Goal: Task Accomplishment & Management: Complete application form

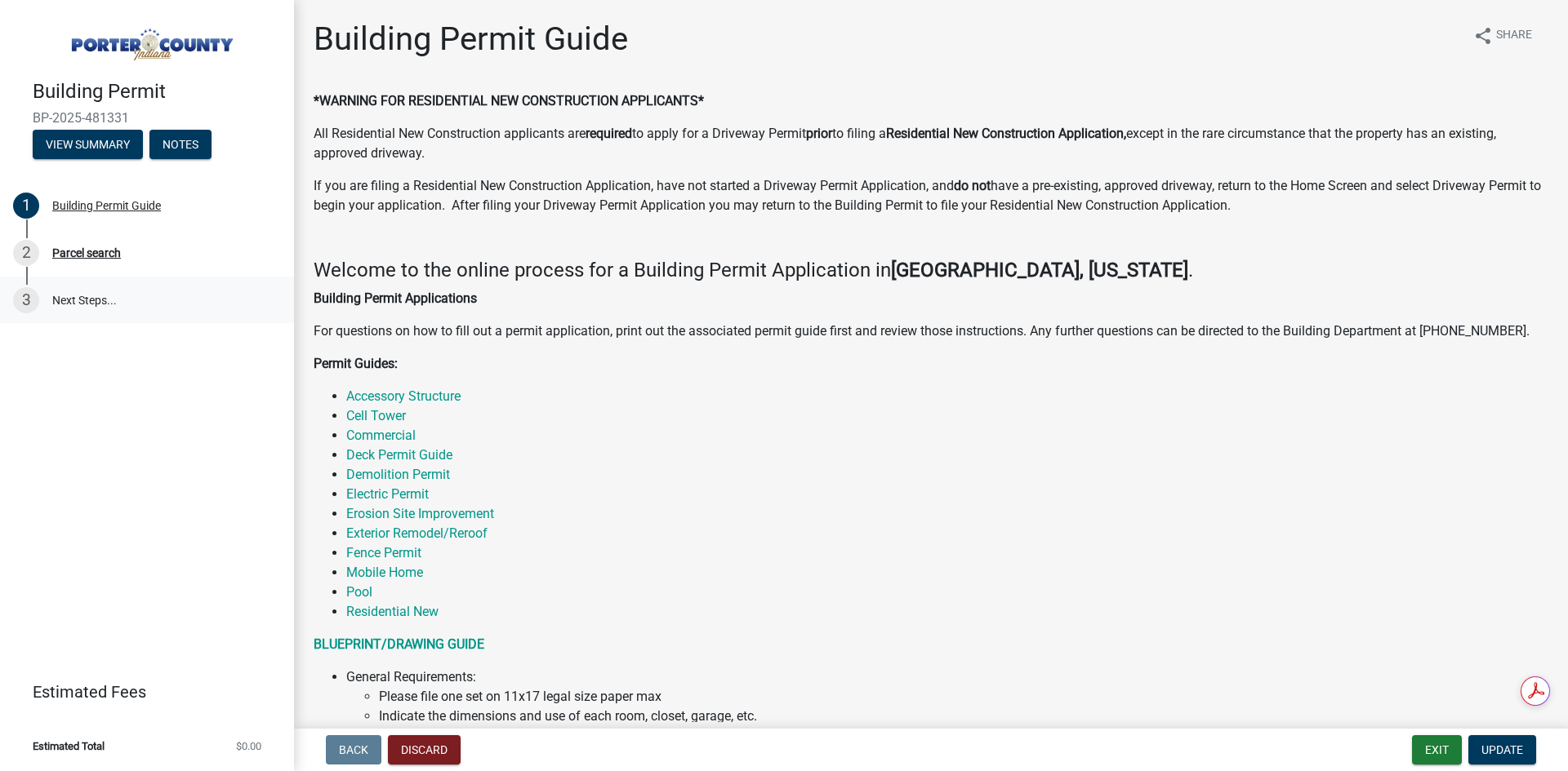
click at [103, 300] on link "3 Next Steps..." at bounding box center [146, 300] width 294 height 48
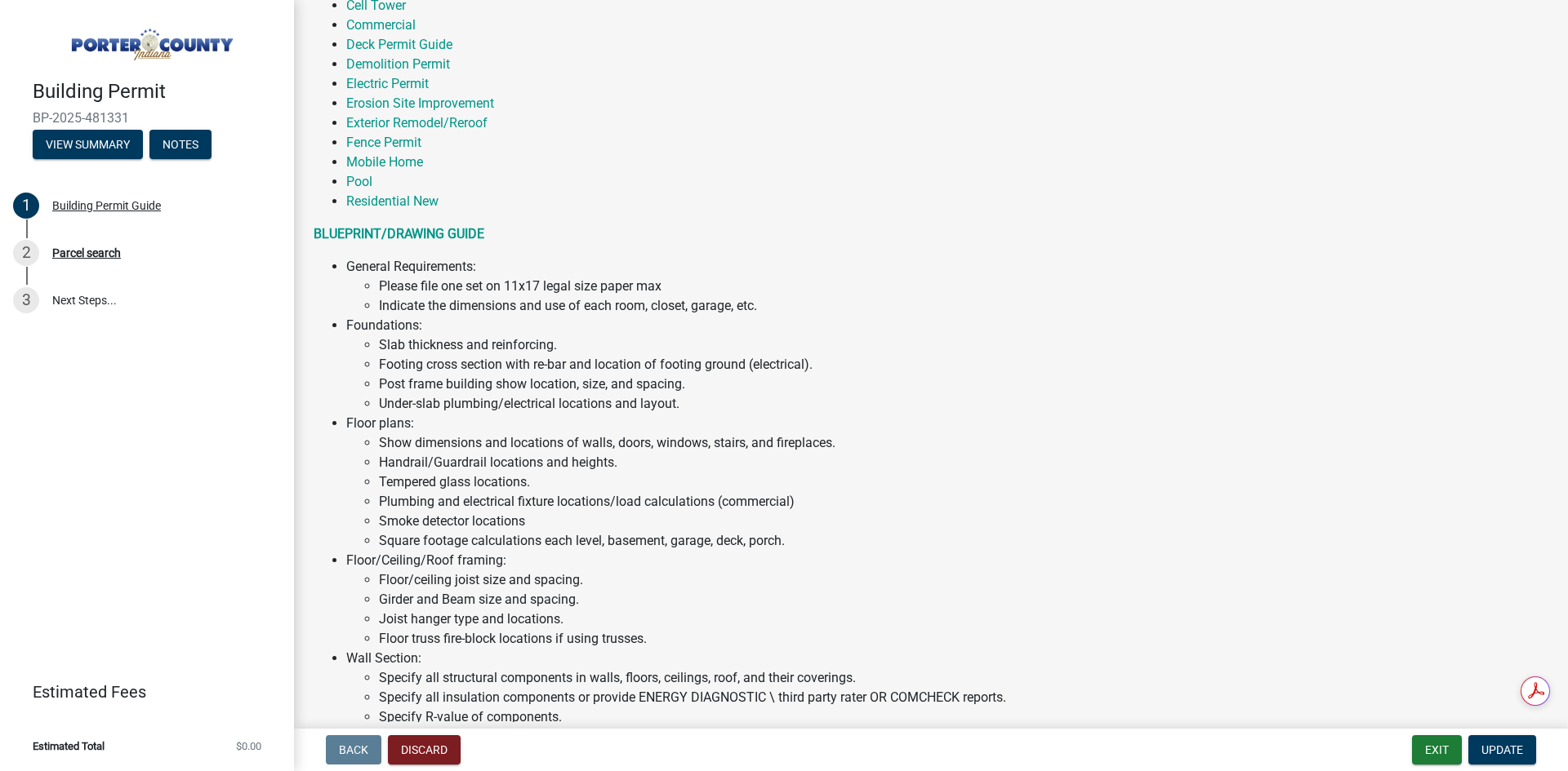
scroll to position [1074, 0]
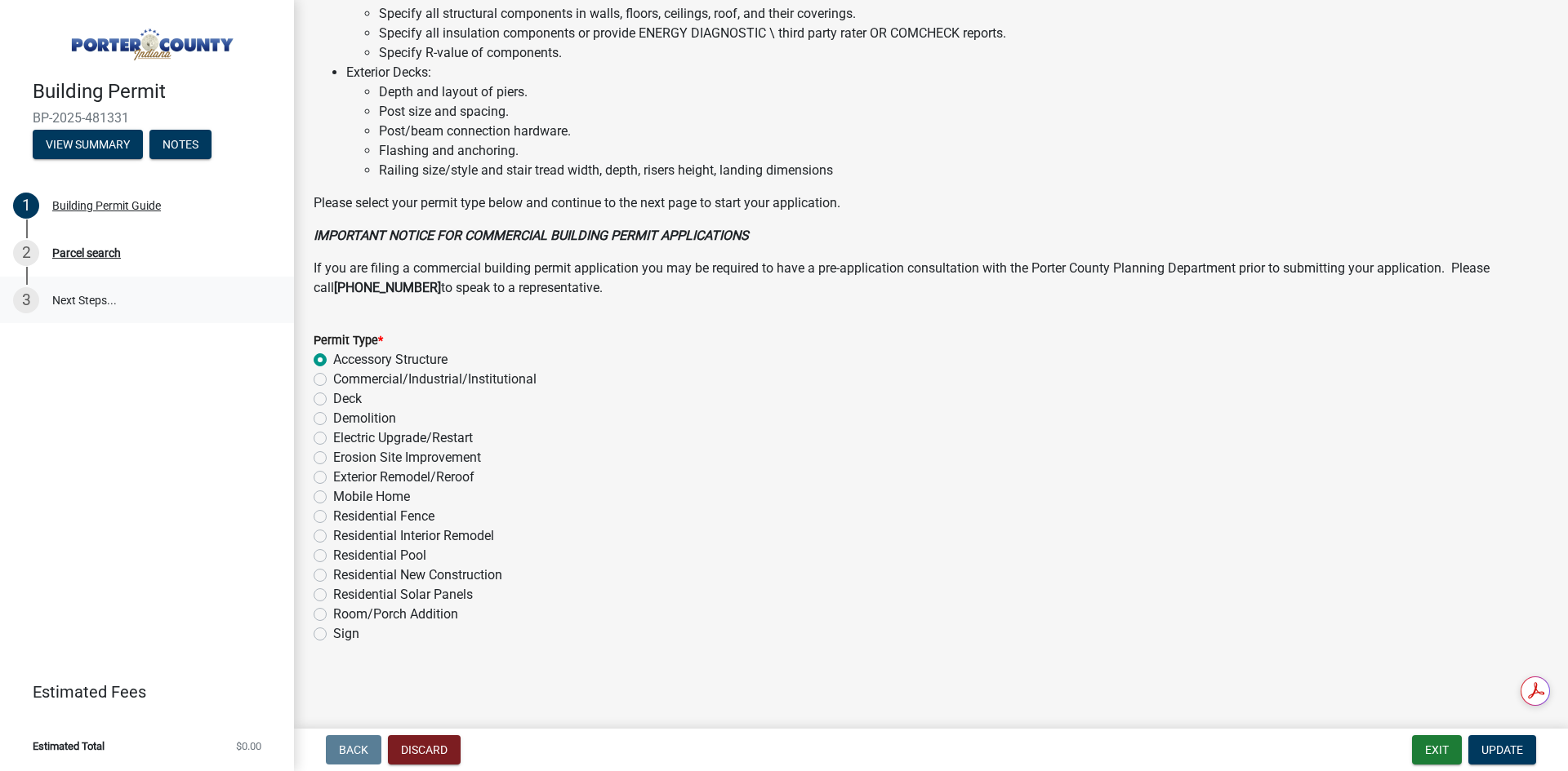
click at [60, 298] on link "3 Next Steps..." at bounding box center [146, 300] width 294 height 48
click at [61, 299] on link "3 Next Steps..." at bounding box center [146, 300] width 294 height 48
click at [90, 210] on div "Building Permit Guide" at bounding box center [106, 206] width 109 height 12
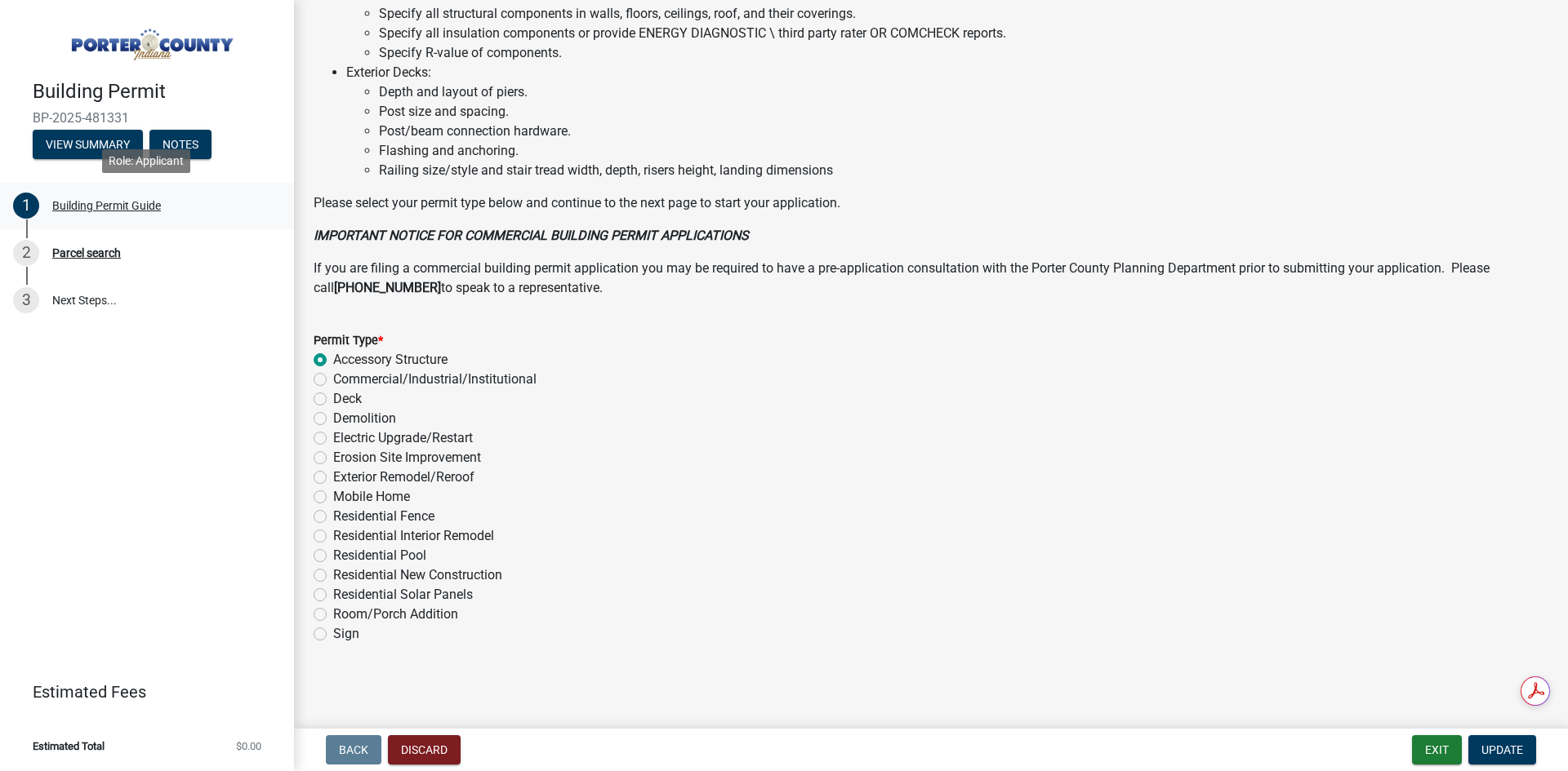
click at [121, 210] on div "Building Permit Guide" at bounding box center [106, 206] width 109 height 12
click at [112, 252] on div "Parcel search" at bounding box center [86, 252] width 68 height 12
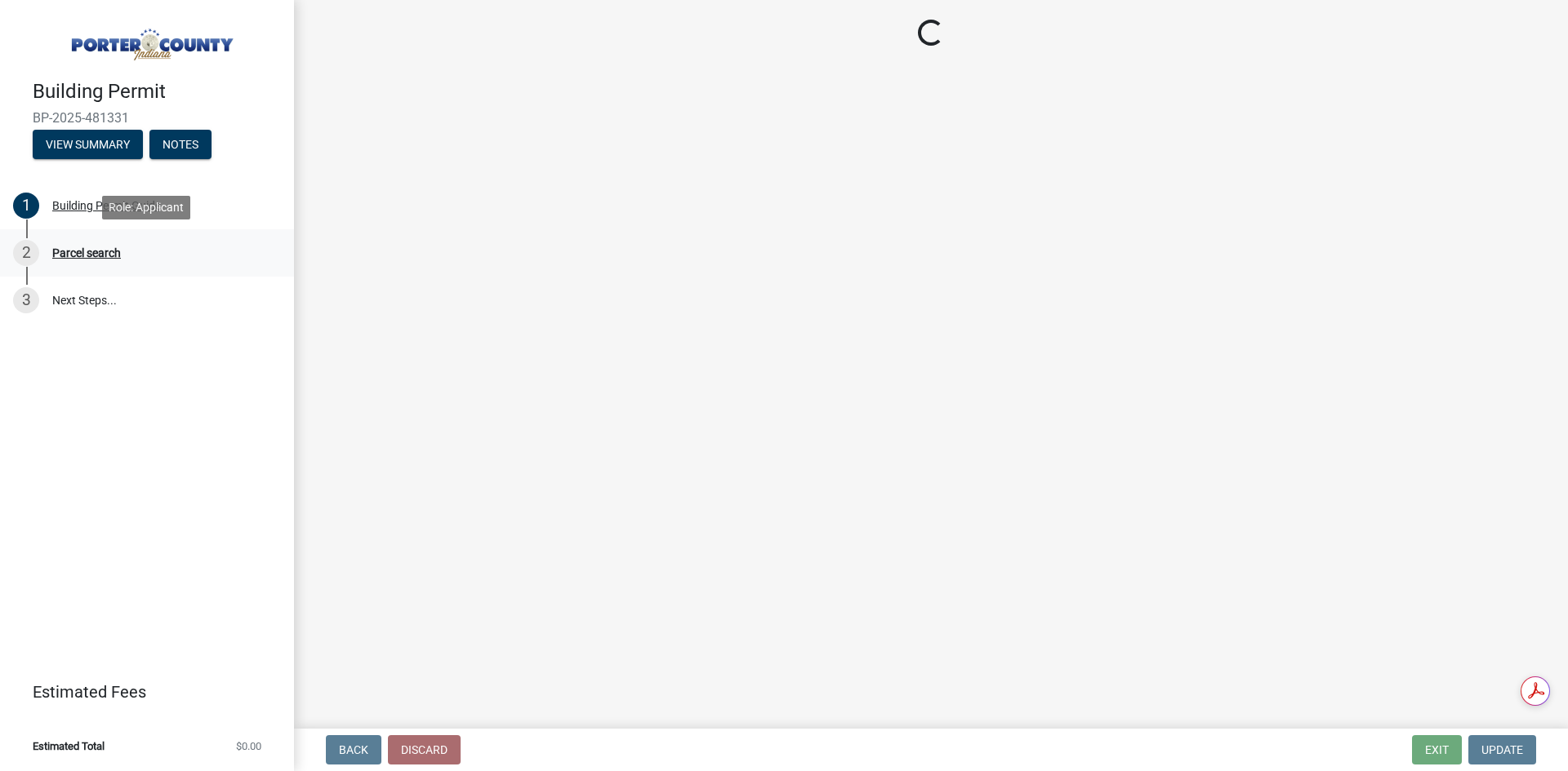
click at [112, 253] on div "Parcel search" at bounding box center [86, 252] width 68 height 12
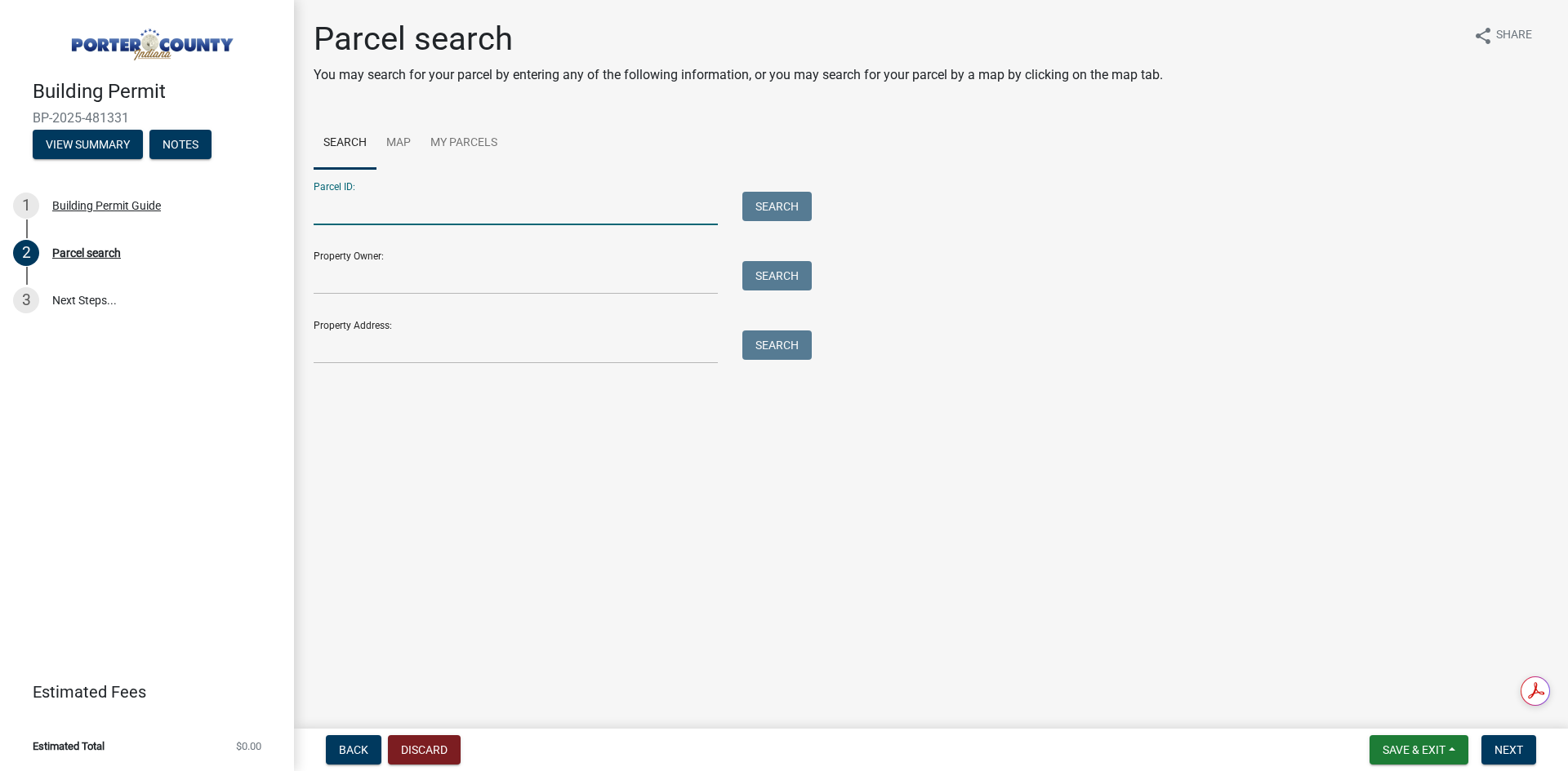
click at [610, 204] on input "Parcel ID:" at bounding box center [515, 208] width 404 height 33
click at [765, 214] on button "Search" at bounding box center [776, 206] width 69 height 30
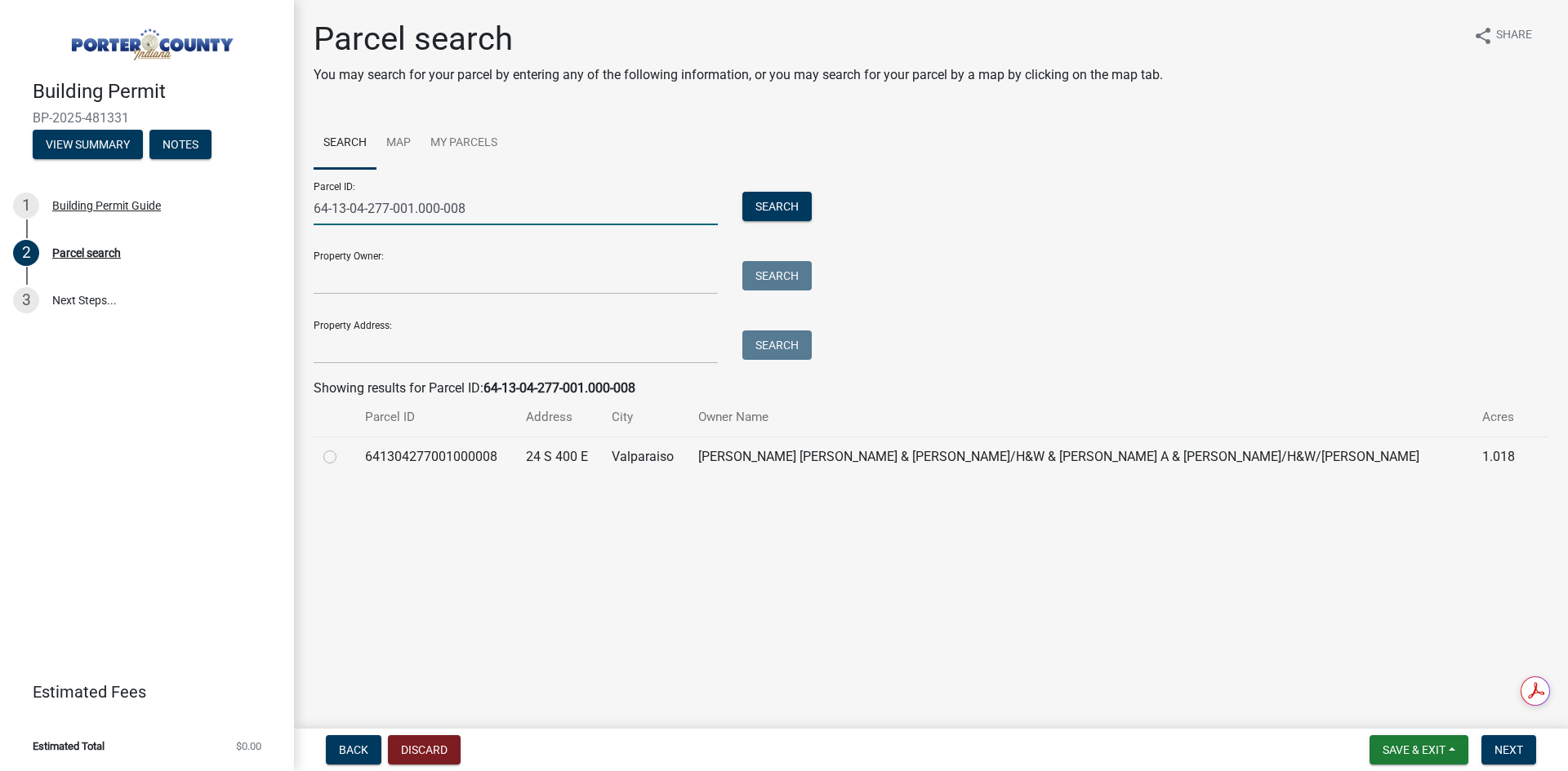
click at [550, 206] on input "64-13-04-277-001.000-008" at bounding box center [515, 208] width 404 height 33
type input "6"
click at [674, 204] on input "Parcel ID:" at bounding box center [515, 208] width 404 height 33
click at [769, 208] on button "Search" at bounding box center [776, 206] width 69 height 30
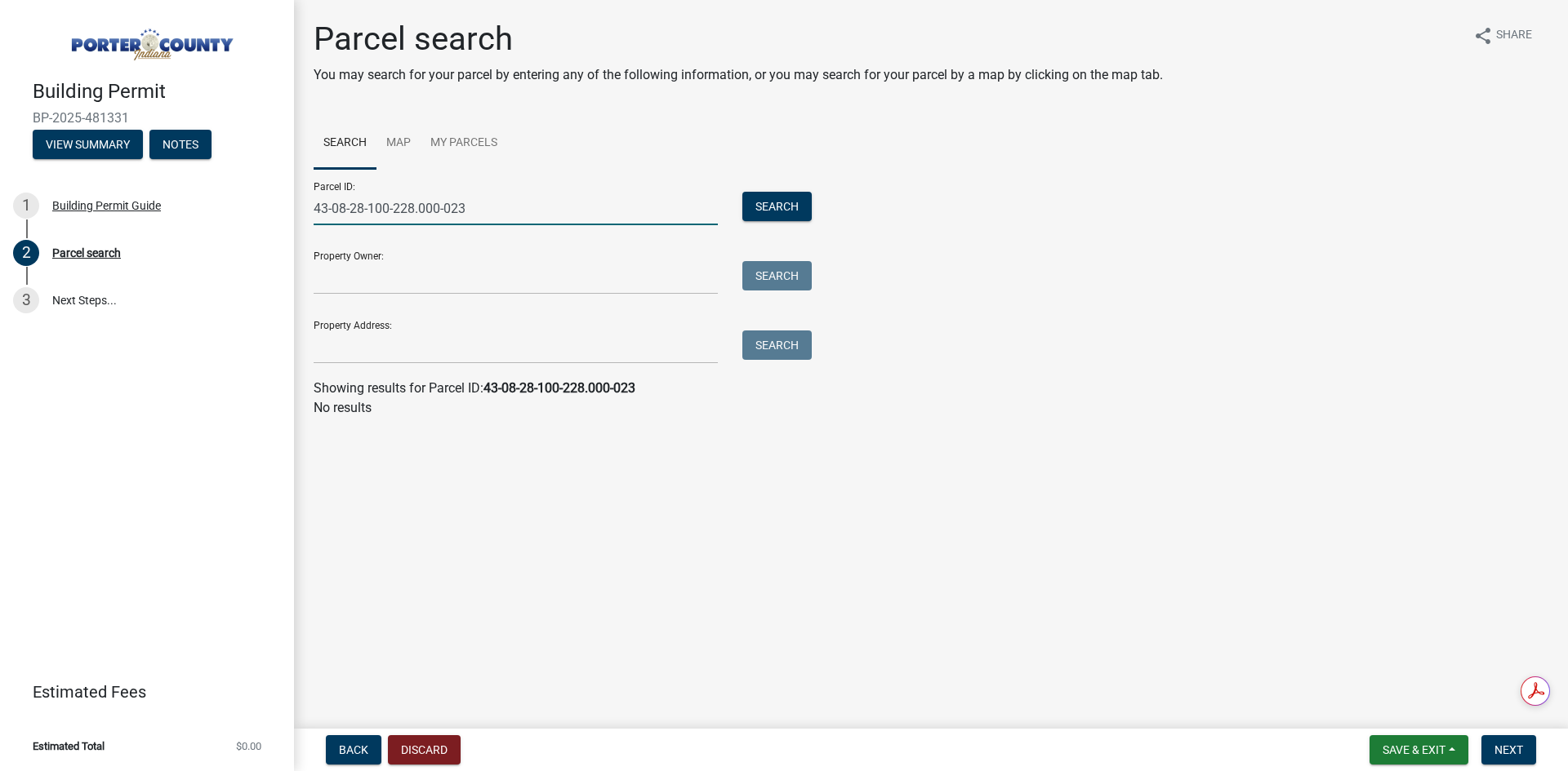
click at [535, 204] on input "43-08-28-100-228.000-023" at bounding box center [515, 208] width 404 height 33
click at [535, 205] on input "43-08-28-100-228.000-023" at bounding box center [515, 208] width 404 height 33
paste input "640422100012000009"
type input "640422100012000009"
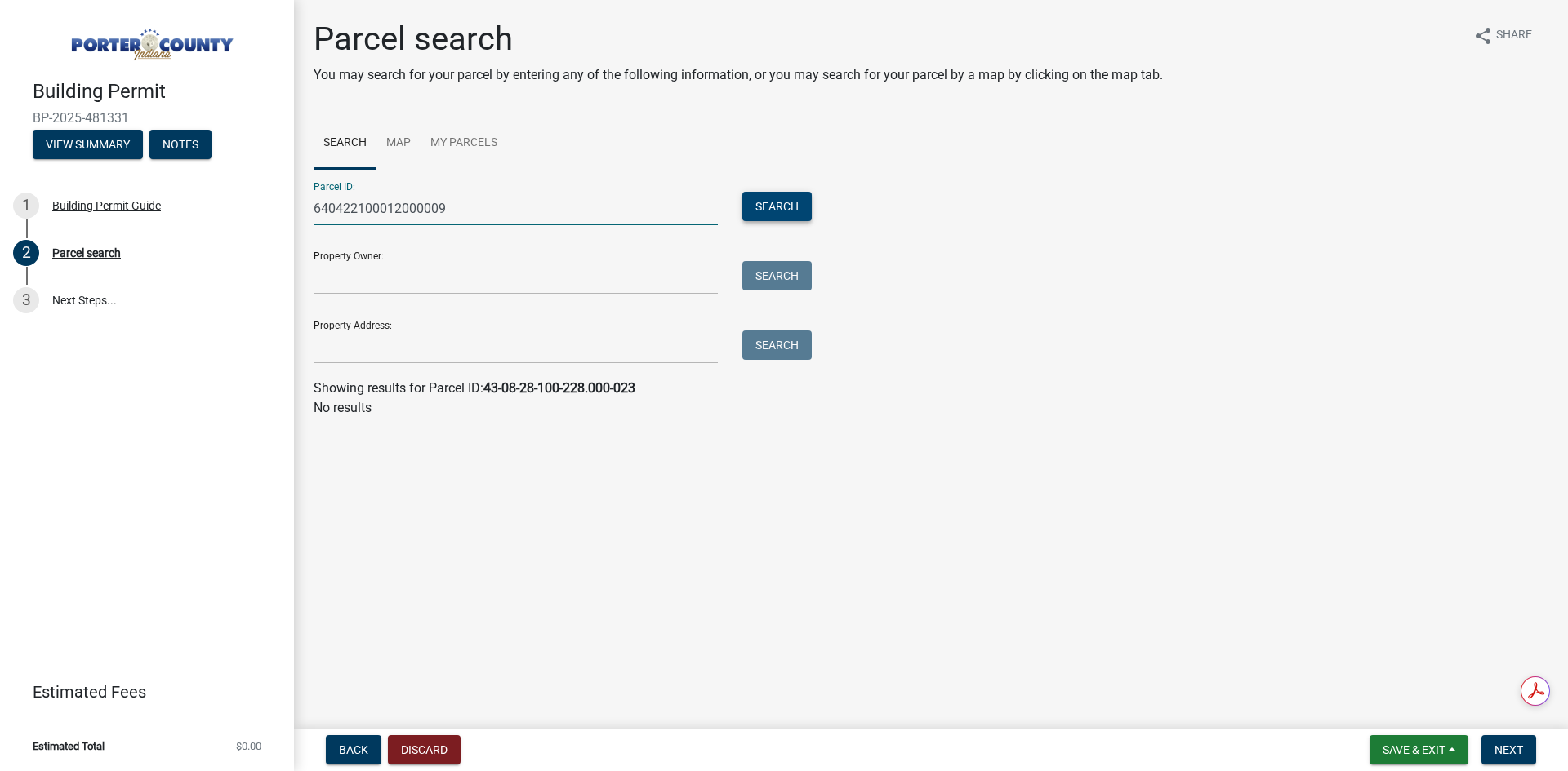
click at [796, 215] on button "Search" at bounding box center [776, 206] width 69 height 30
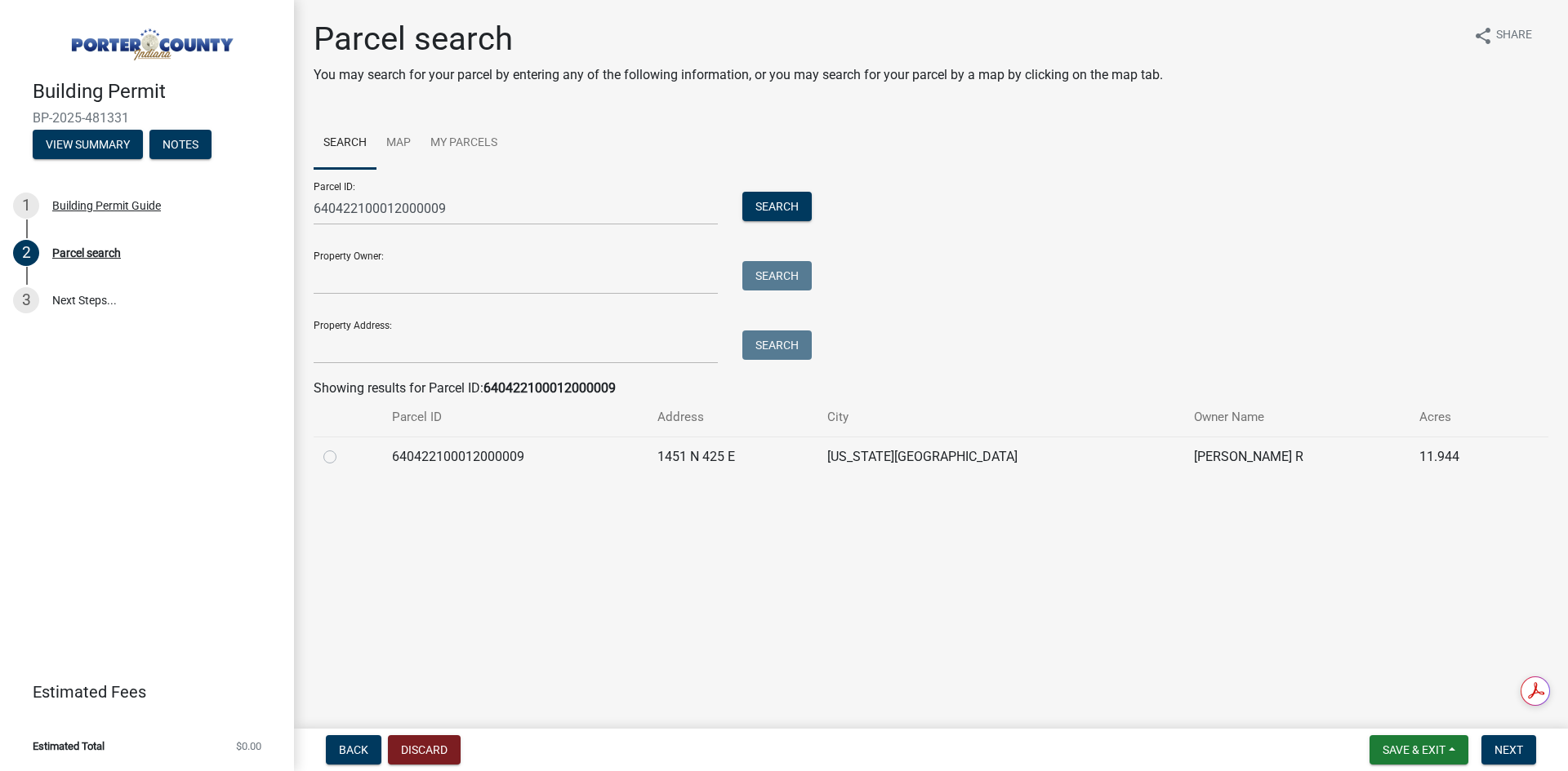
click at [328, 464] on div at bounding box center [348, 457] width 49 height 20
click at [343, 447] on label at bounding box center [343, 447] width 0 height 0
click at [343, 458] on input "radio" at bounding box center [348, 452] width 11 height 11
radio input "true"
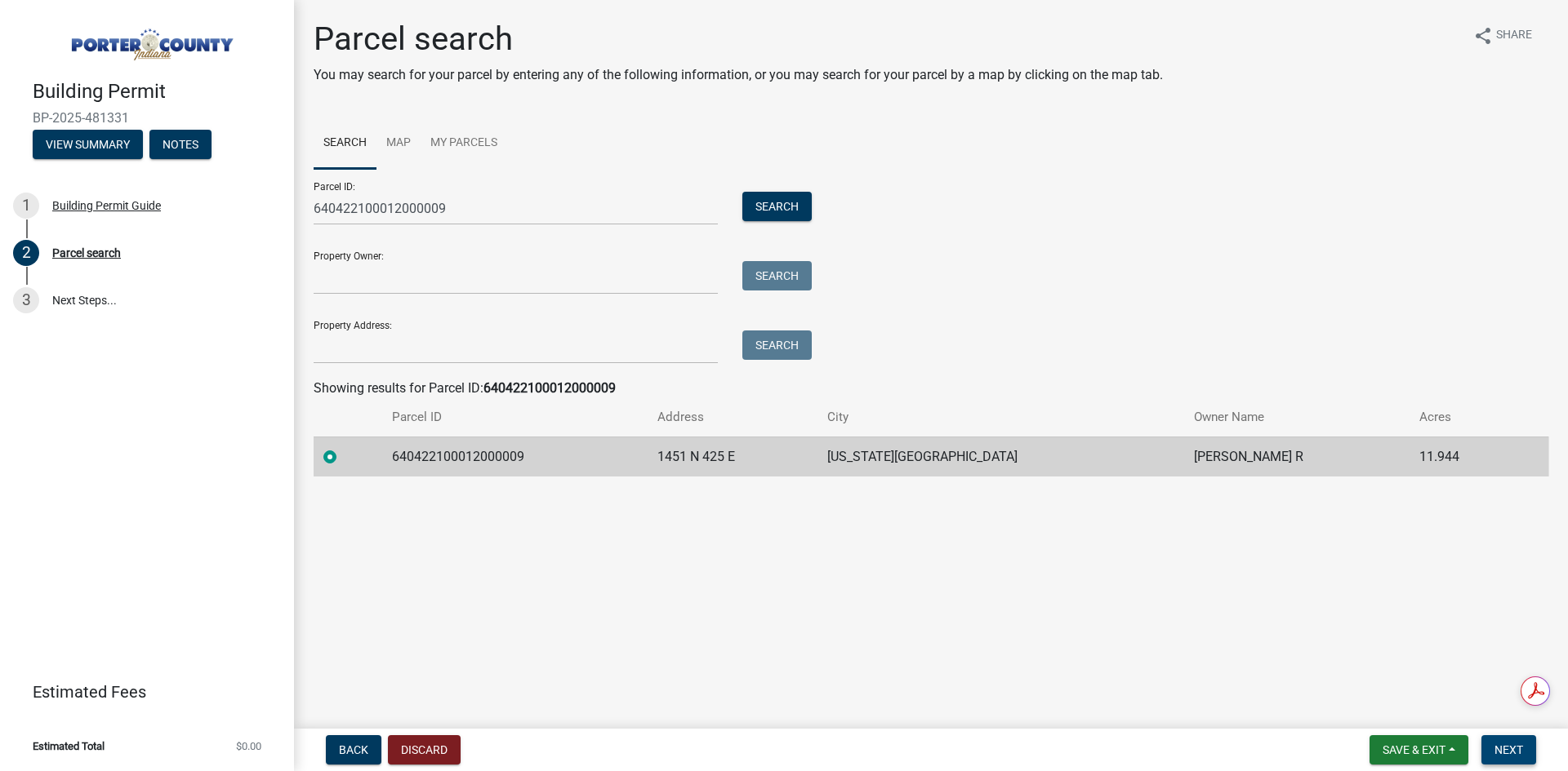
click at [1511, 756] on span "Next" at bounding box center [1509, 749] width 29 height 13
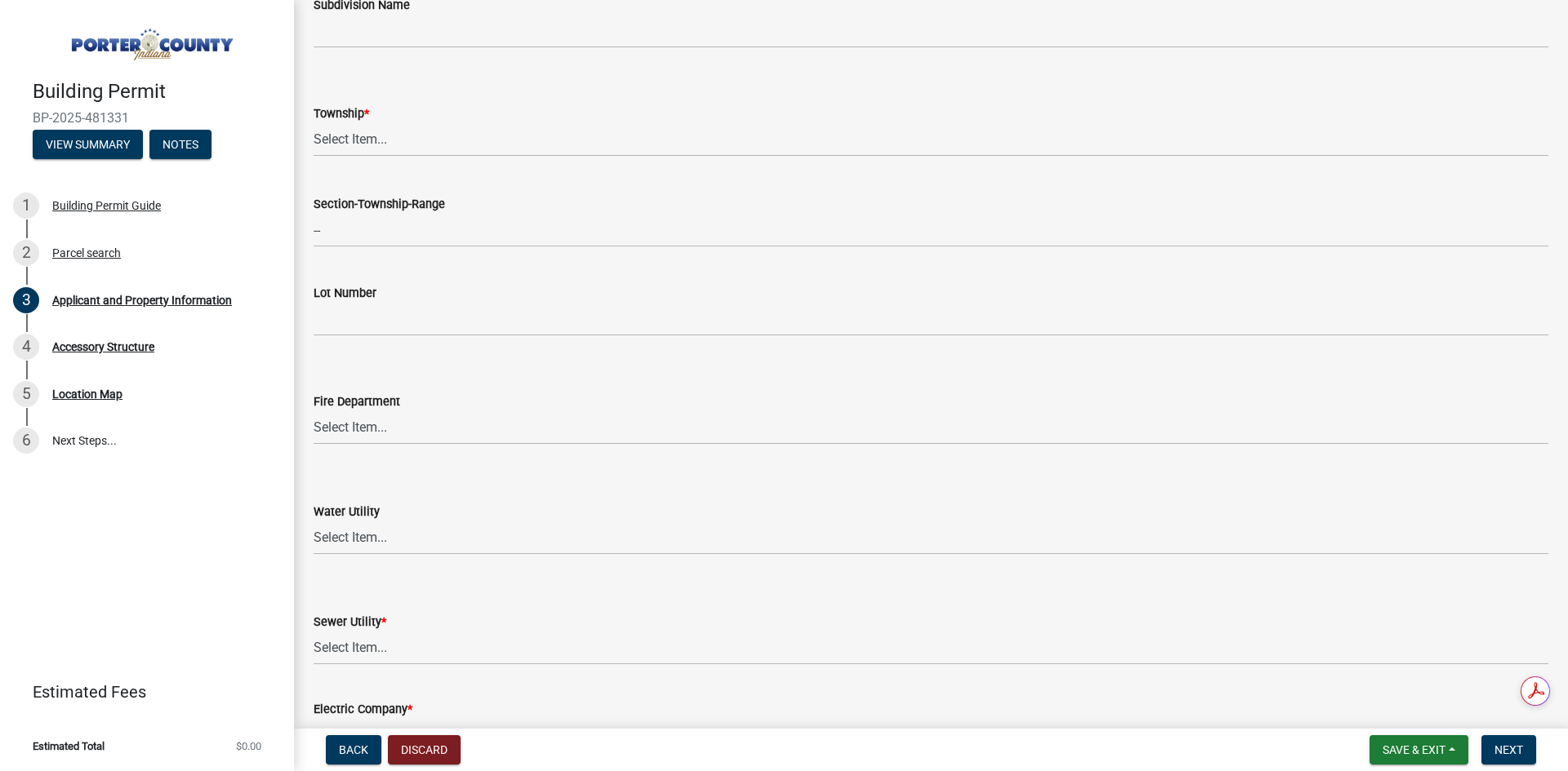
scroll to position [490, 0]
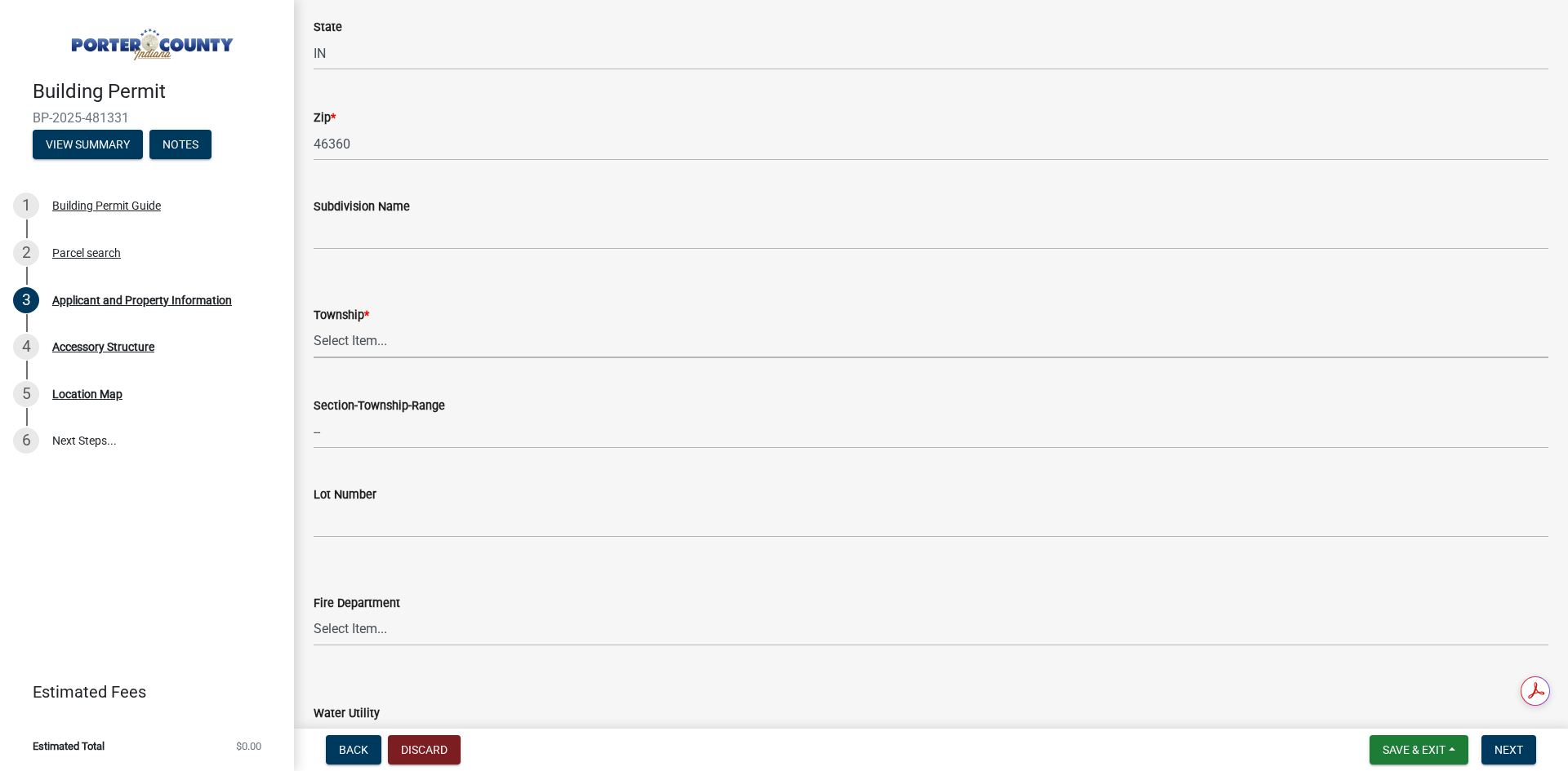
click at [417, 339] on select "Select Item... Boone Center Jackson Liberty Morgan Pine Pleasant Portage Porter…" at bounding box center [930, 341] width 1235 height 33
click at [313, 325] on select "Select Item... Boone Center Jackson Liberty Morgan Pine Pleasant Portage Porter…" at bounding box center [930, 341] width 1235 height 33
select select "8c5c5d2f-5024-43e1-983d-8a6c0483800f"
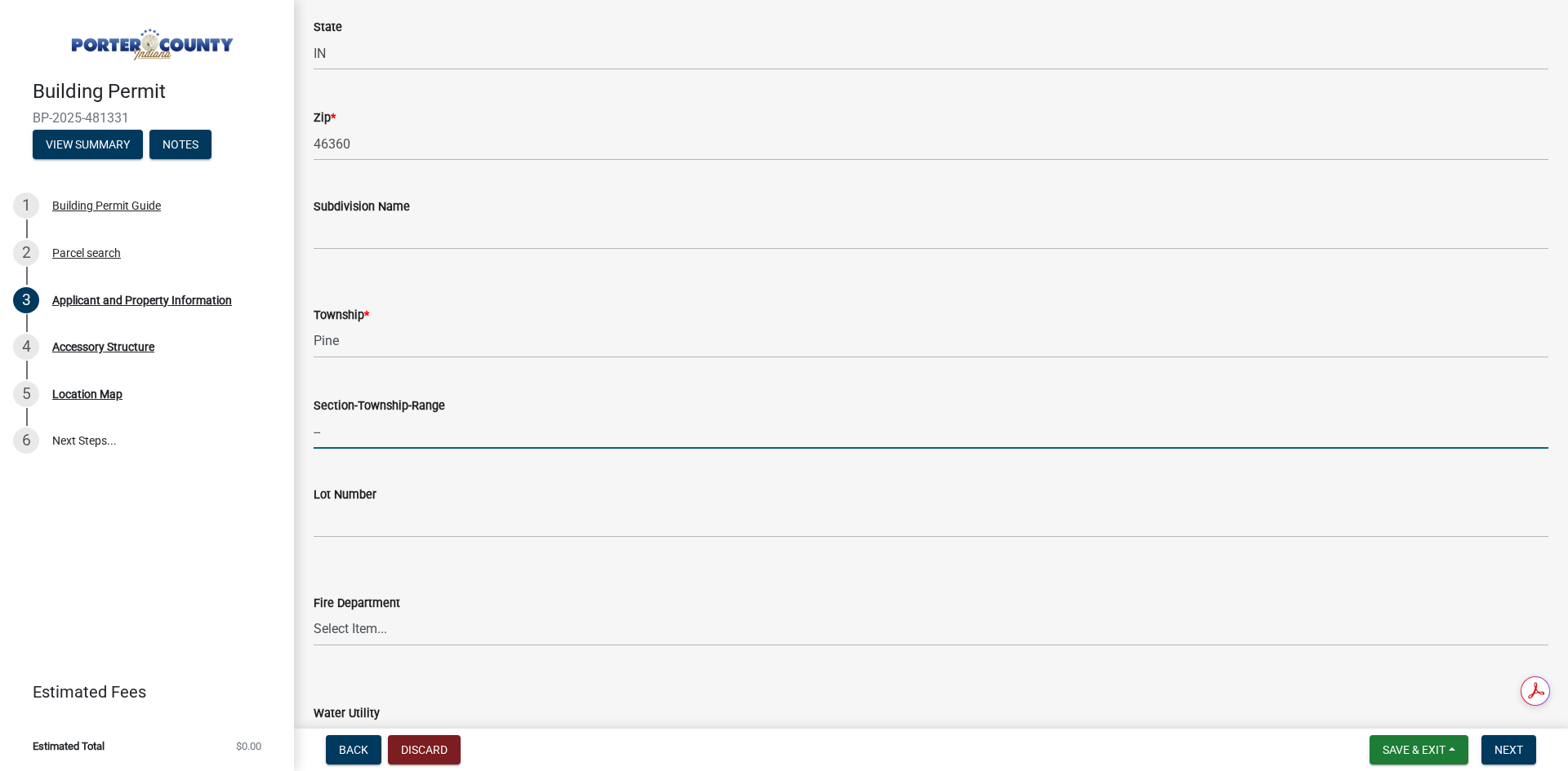
drag, startPoint x: 392, startPoint y: 419, endPoint x: 392, endPoint y: 428, distance: 9.0
click at [392, 427] on input "--" at bounding box center [930, 432] width 1235 height 33
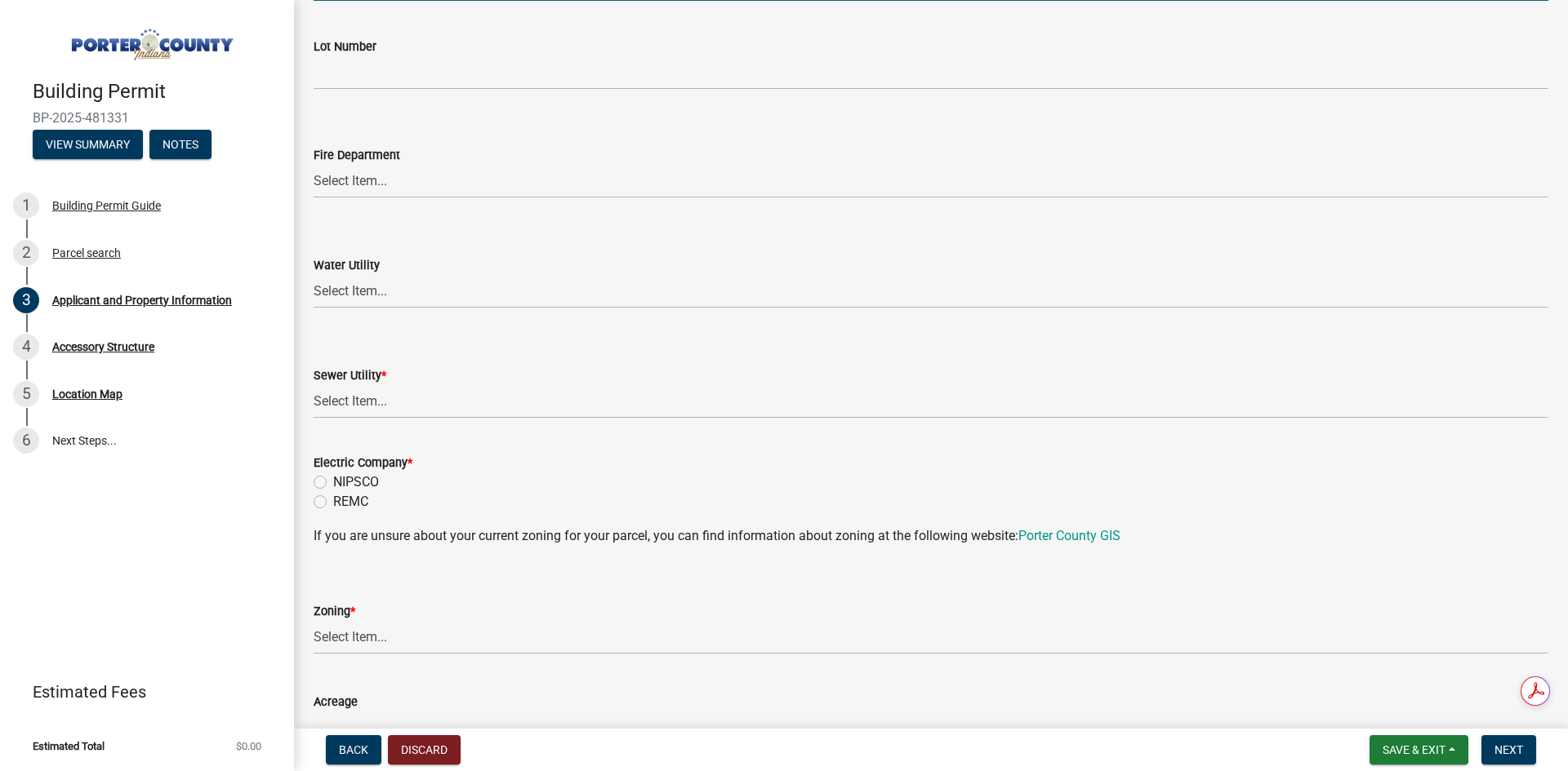
scroll to position [979, 0]
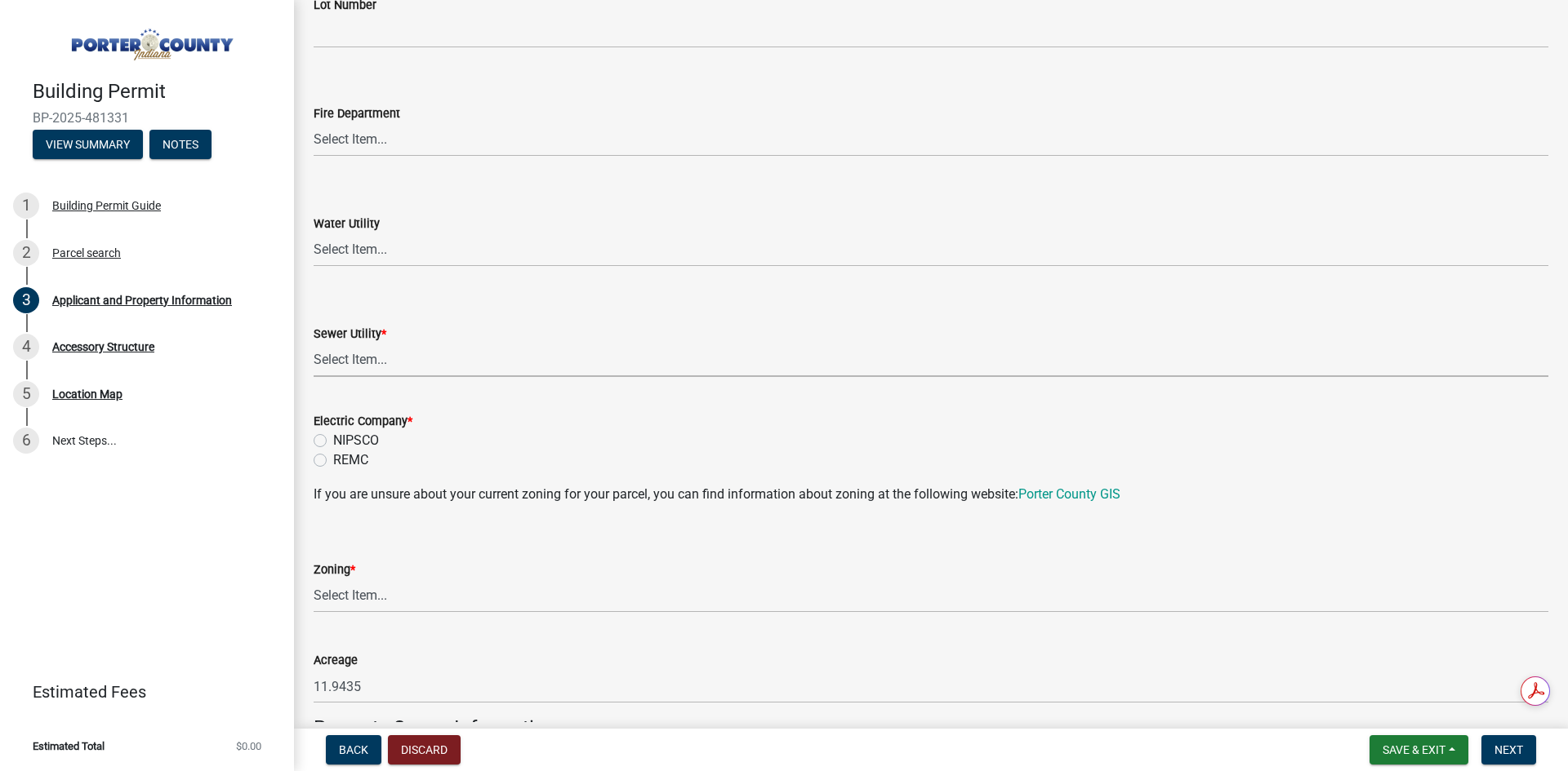
click at [401, 365] on select "Select Item... Aqua Indiana Inc Damon Run Falling Waters Lake Eliza - LEACD Nat…" at bounding box center [930, 360] width 1235 height 33
click at [313, 344] on select "Select Item... Aqua Indiana Inc Damon Run Falling Waters Lake Eliza - LEACD Nat…" at bounding box center [930, 360] width 1235 height 33
select select "ea6751d4-6bf7-4a16-89ee-f7801ab82aa1"
click at [333, 441] on label "NIPSCO" at bounding box center [356, 441] width 46 height 20
click at [333, 441] on input "NIPSCO" at bounding box center [339, 436] width 11 height 11
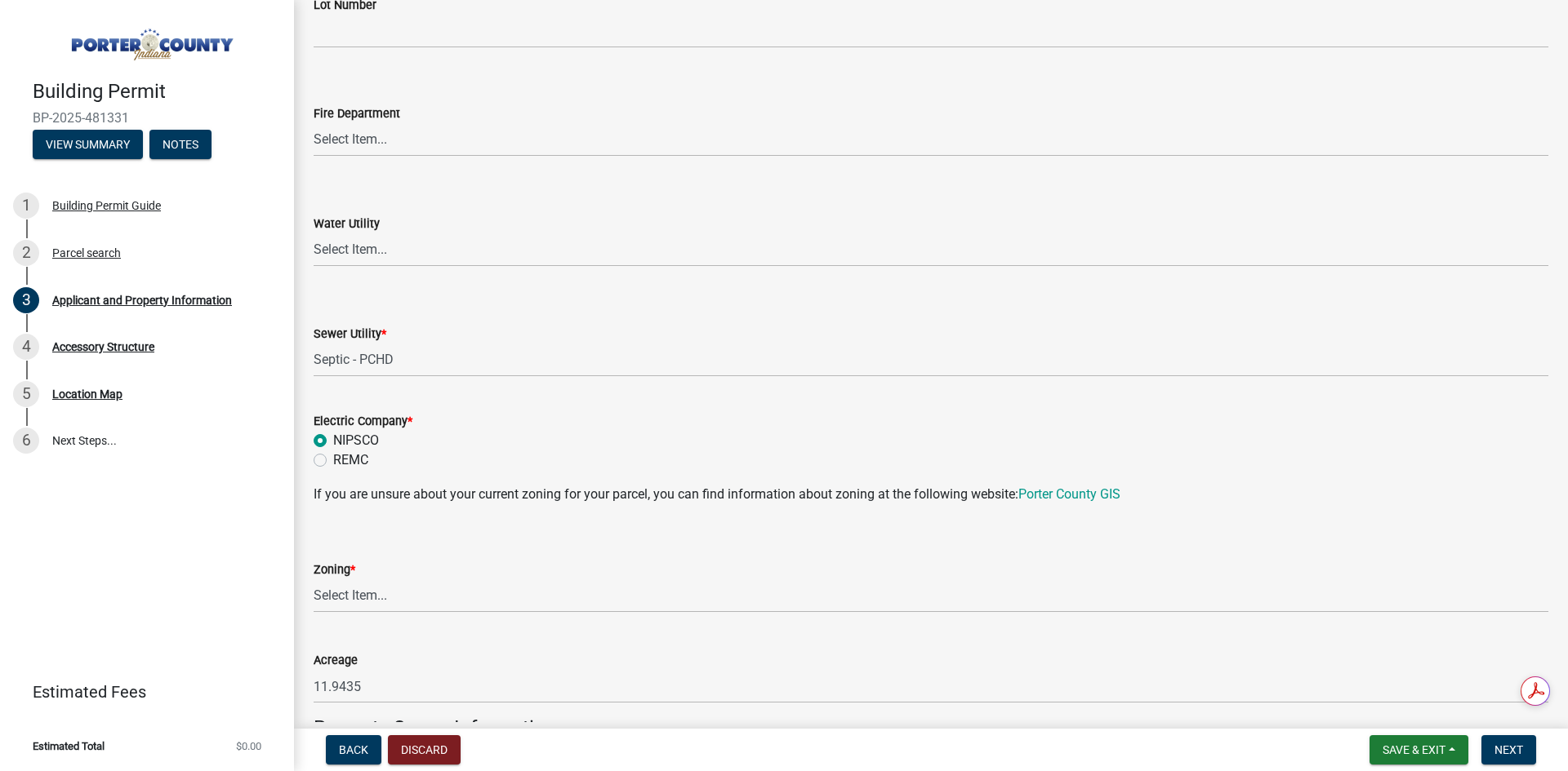
radio input "true"
click at [348, 588] on select "Select Item... A1 A2 CH CM CN I1 I2 I3 IN MP OT P1 P2 PUD R1 R2 R3 R4 RL RR" at bounding box center [930, 596] width 1235 height 33
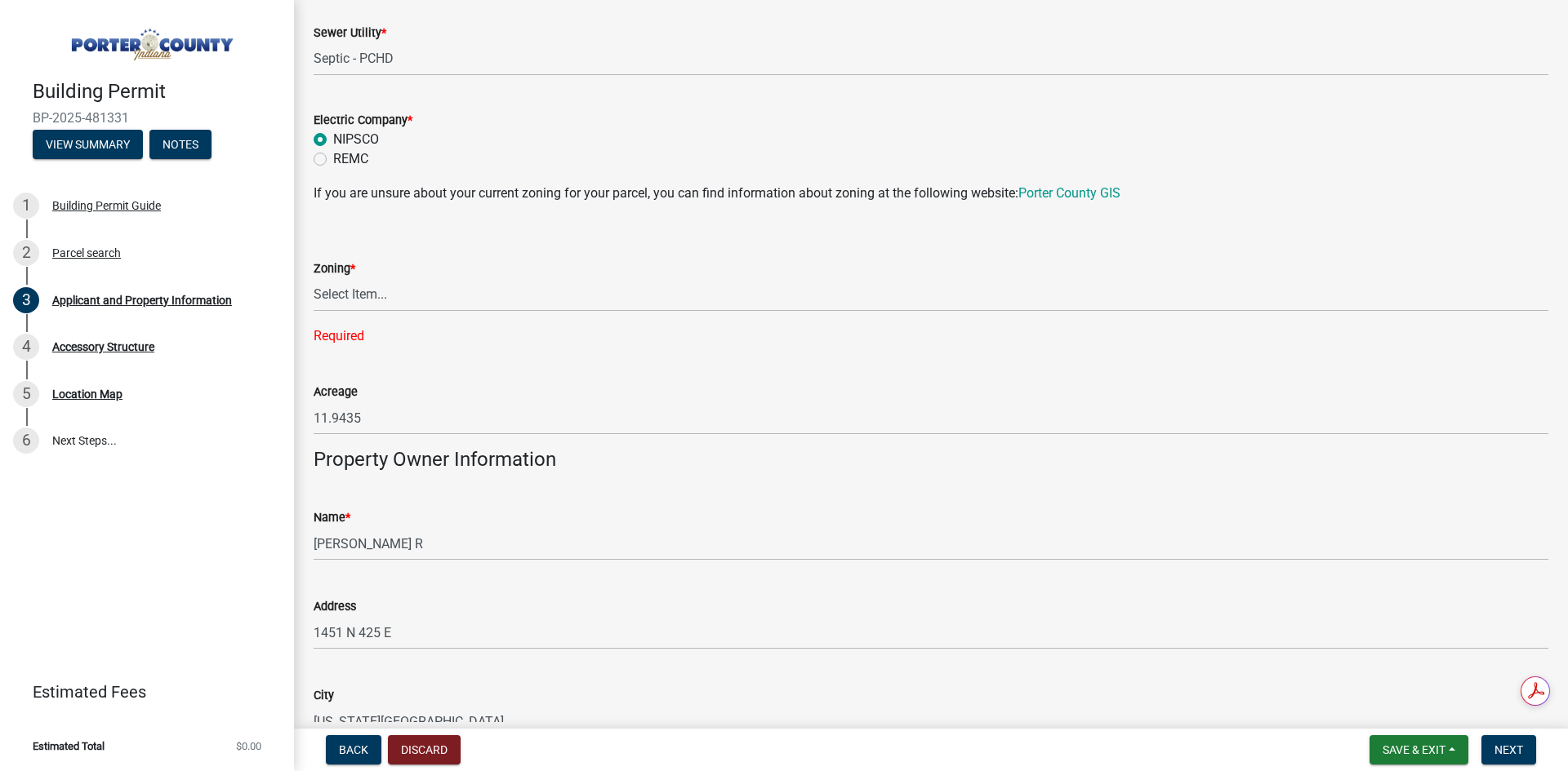
scroll to position [1306, 0]
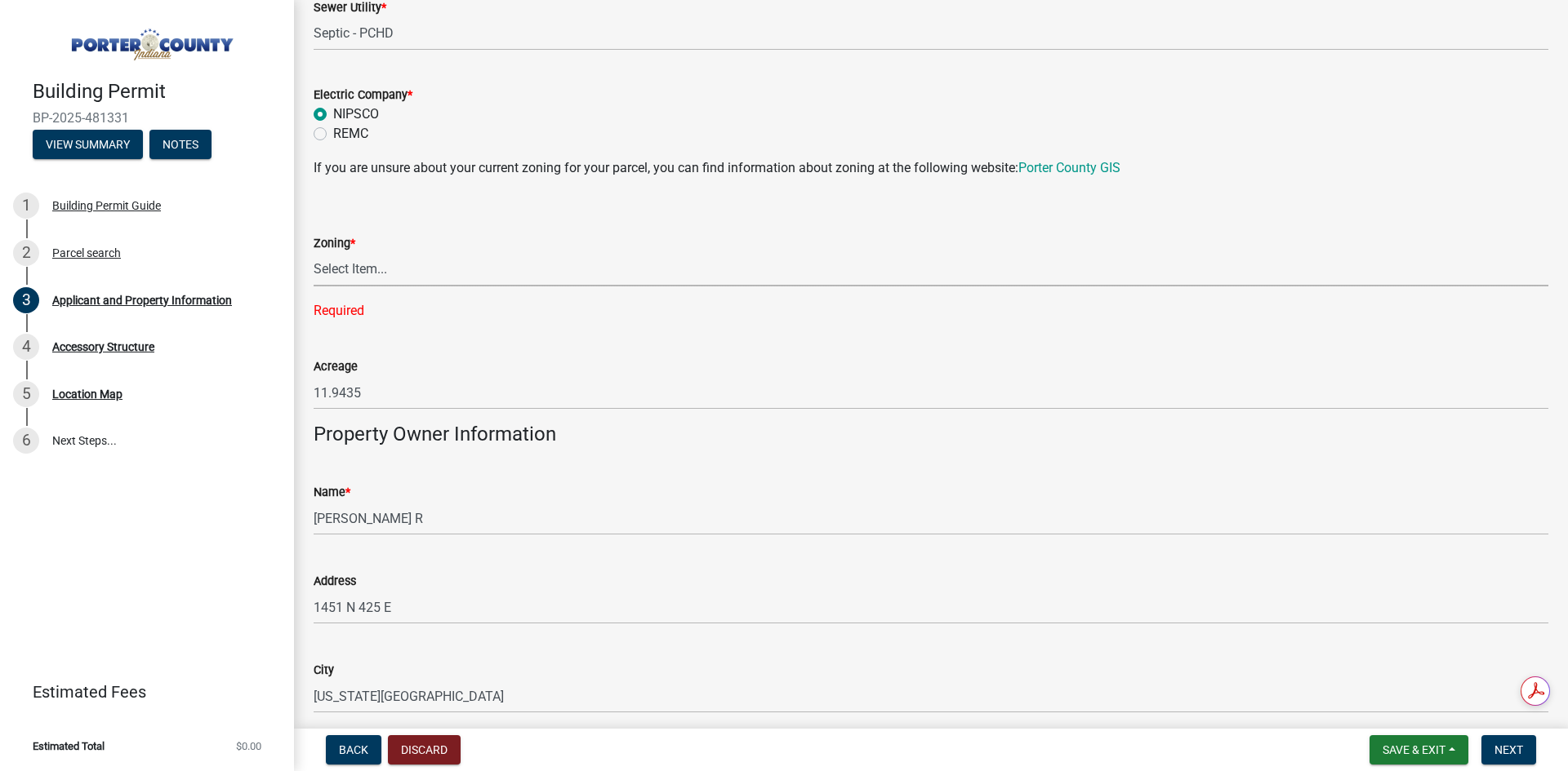
click at [354, 269] on select "Select Item... A1 A2 CH CM CN I1 I2 I3 IN MP OT P1 P2 PUD R1 R2 R3 R4 RL RR" at bounding box center [930, 269] width 1235 height 33
click at [313, 253] on select "Select Item... A1 A2 CH CM CN I1 I2 I3 IN MP OT P1 P2 PUD R1 R2 R3 R4 RL RR" at bounding box center [930, 269] width 1235 height 33
select select "92efe679-05f4-414a-9426-51627fba5de6"
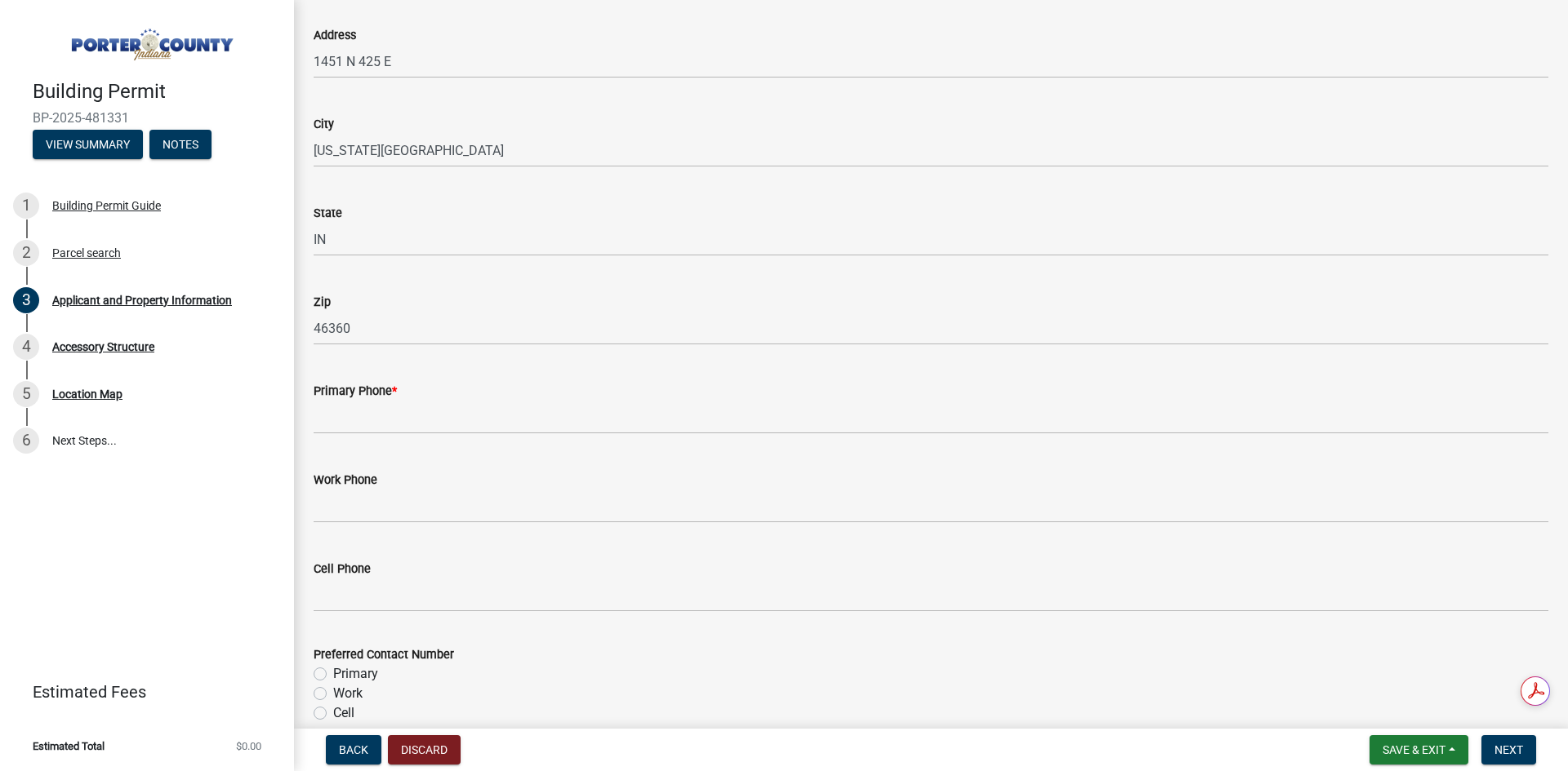
scroll to position [1958, 0]
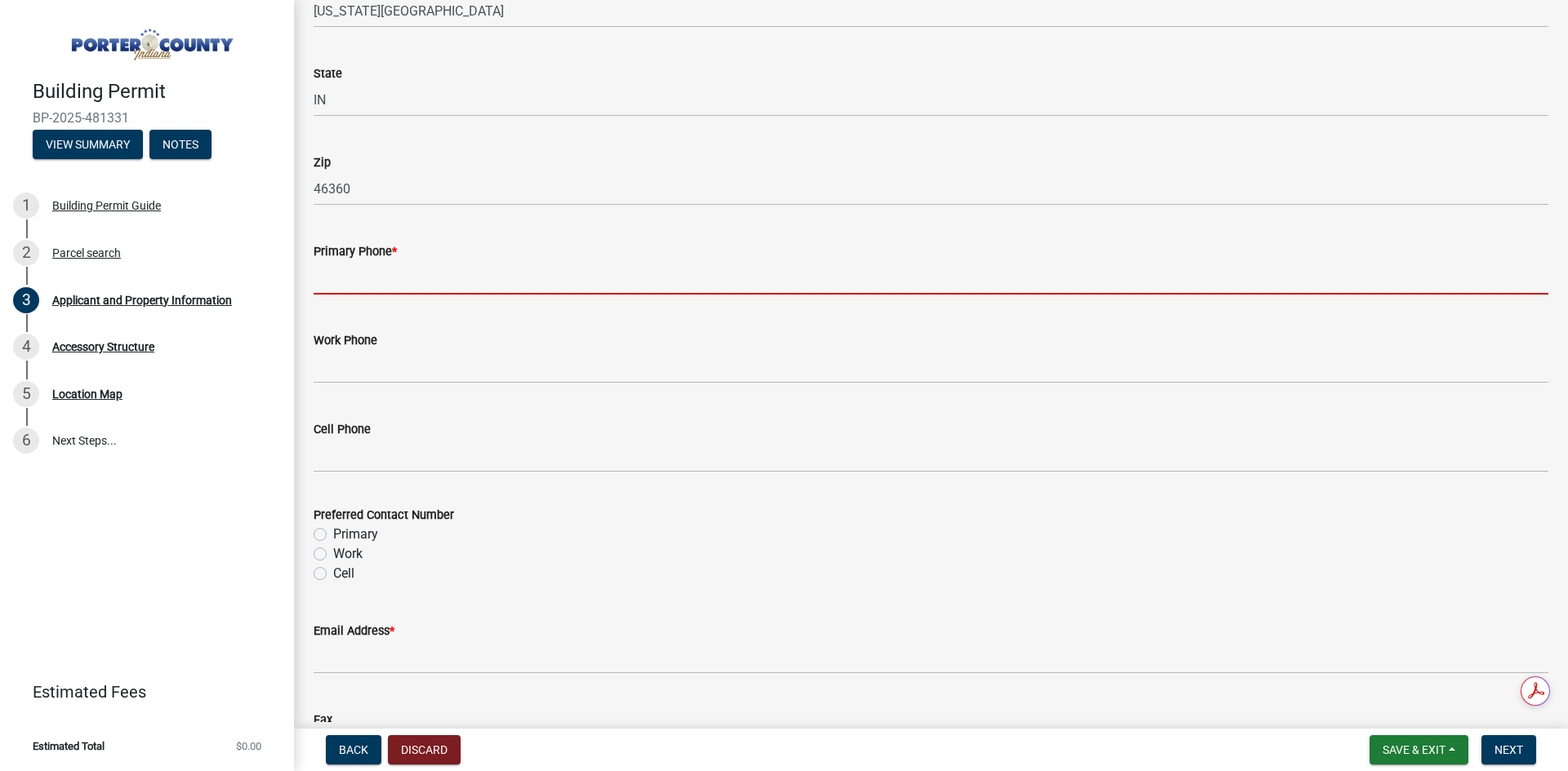
click at [348, 272] on input "Primary Phone *" at bounding box center [930, 277] width 1235 height 33
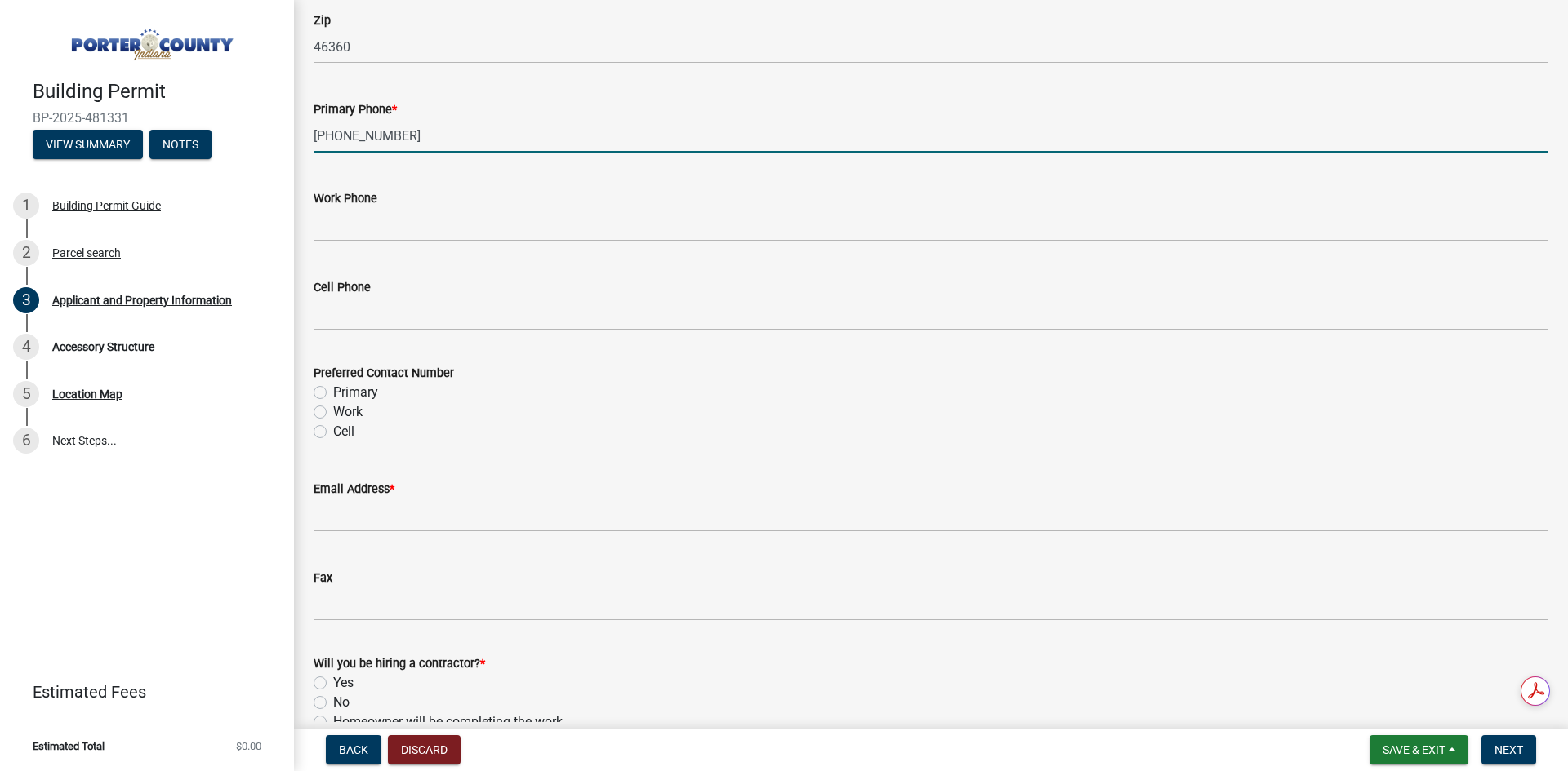
scroll to position [2122, 0]
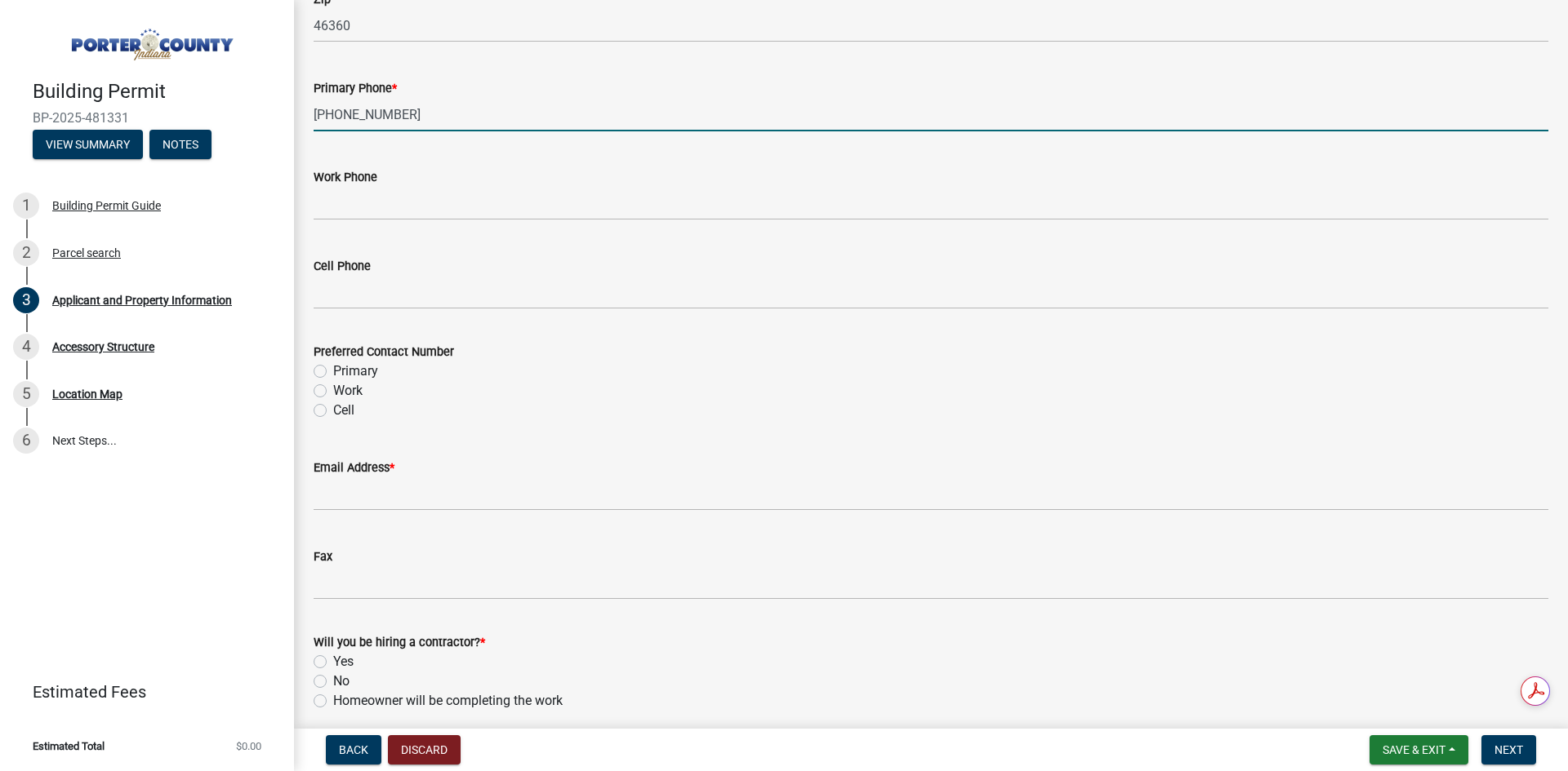
type input "219-928-8065"
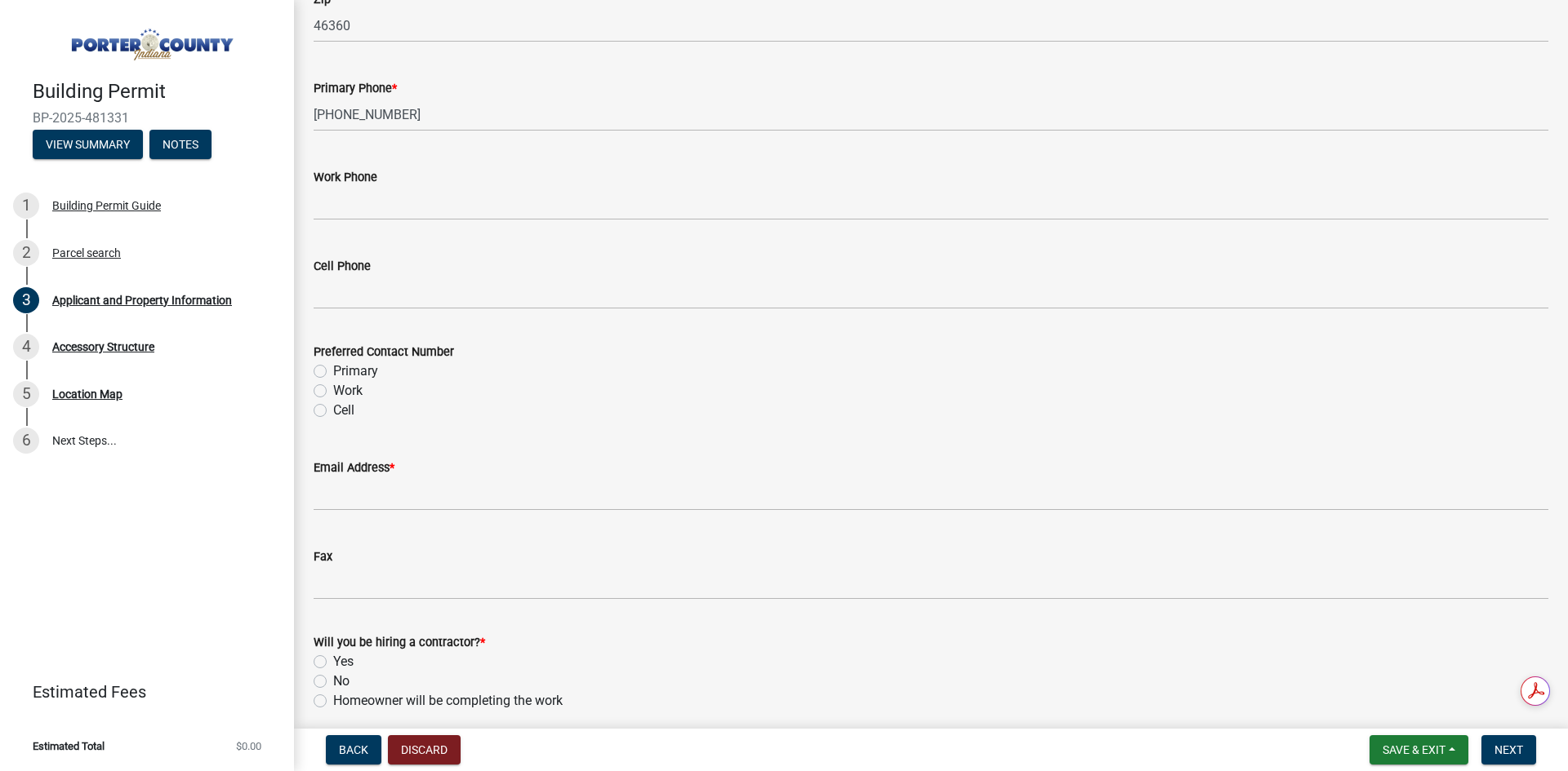
click at [327, 369] on div "Primary" at bounding box center [930, 372] width 1235 height 20
click at [333, 370] on label "Primary" at bounding box center [356, 372] width 45 height 20
click at [333, 370] on input "Primary" at bounding box center [339, 367] width 11 height 11
radio input "true"
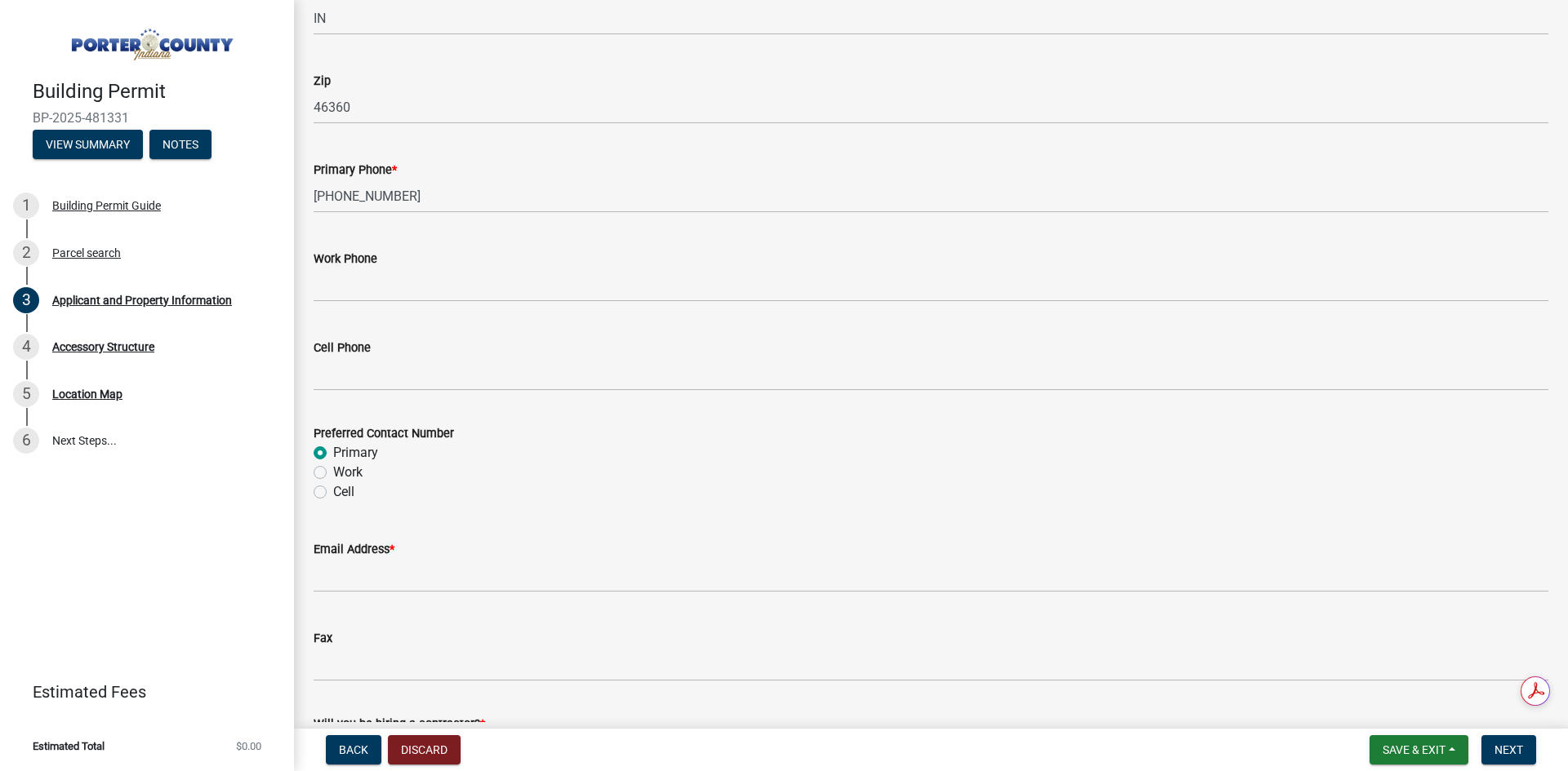
scroll to position [2282, 0]
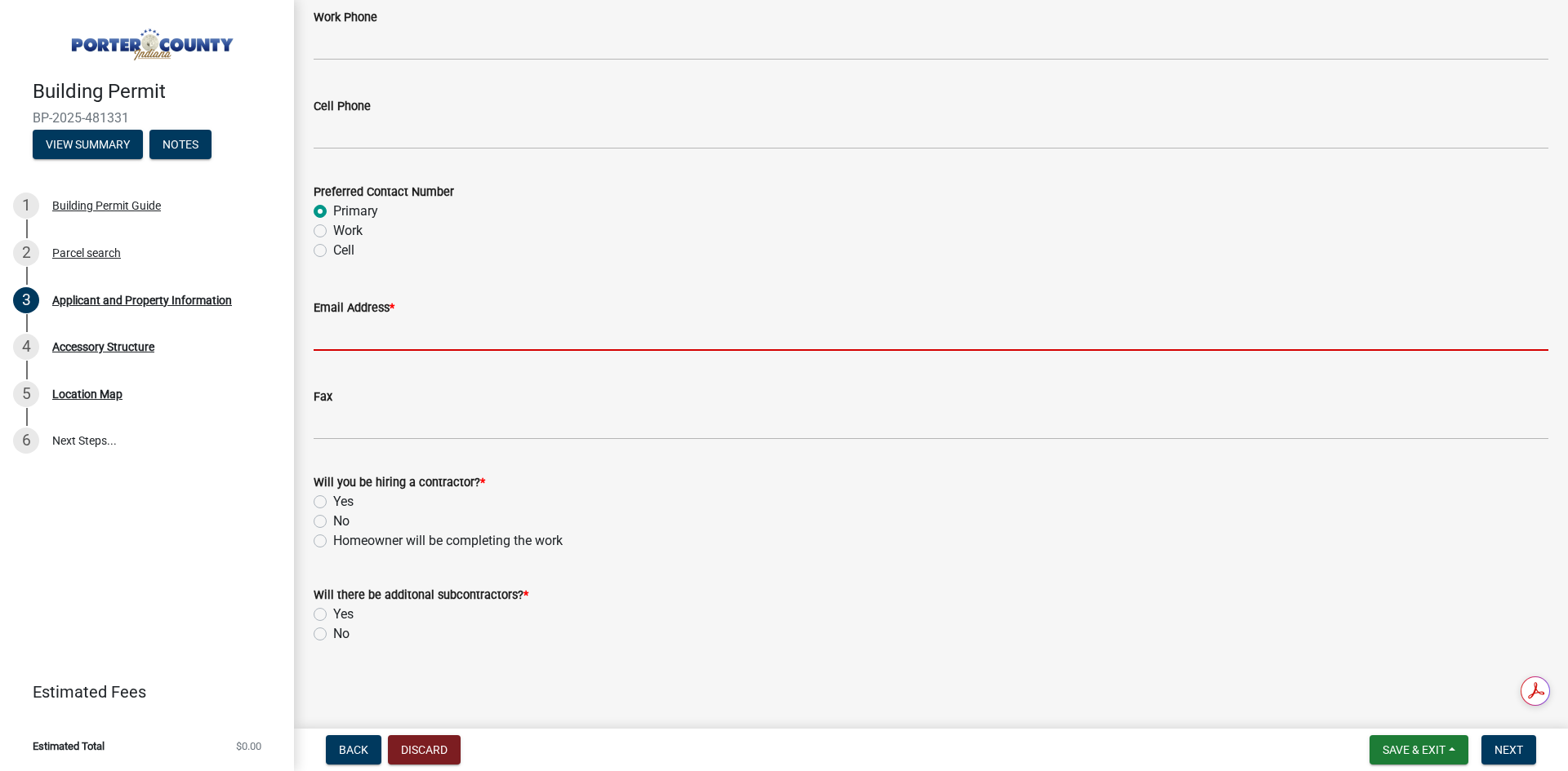
click at [424, 327] on input "Email Address *" at bounding box center [930, 334] width 1235 height 33
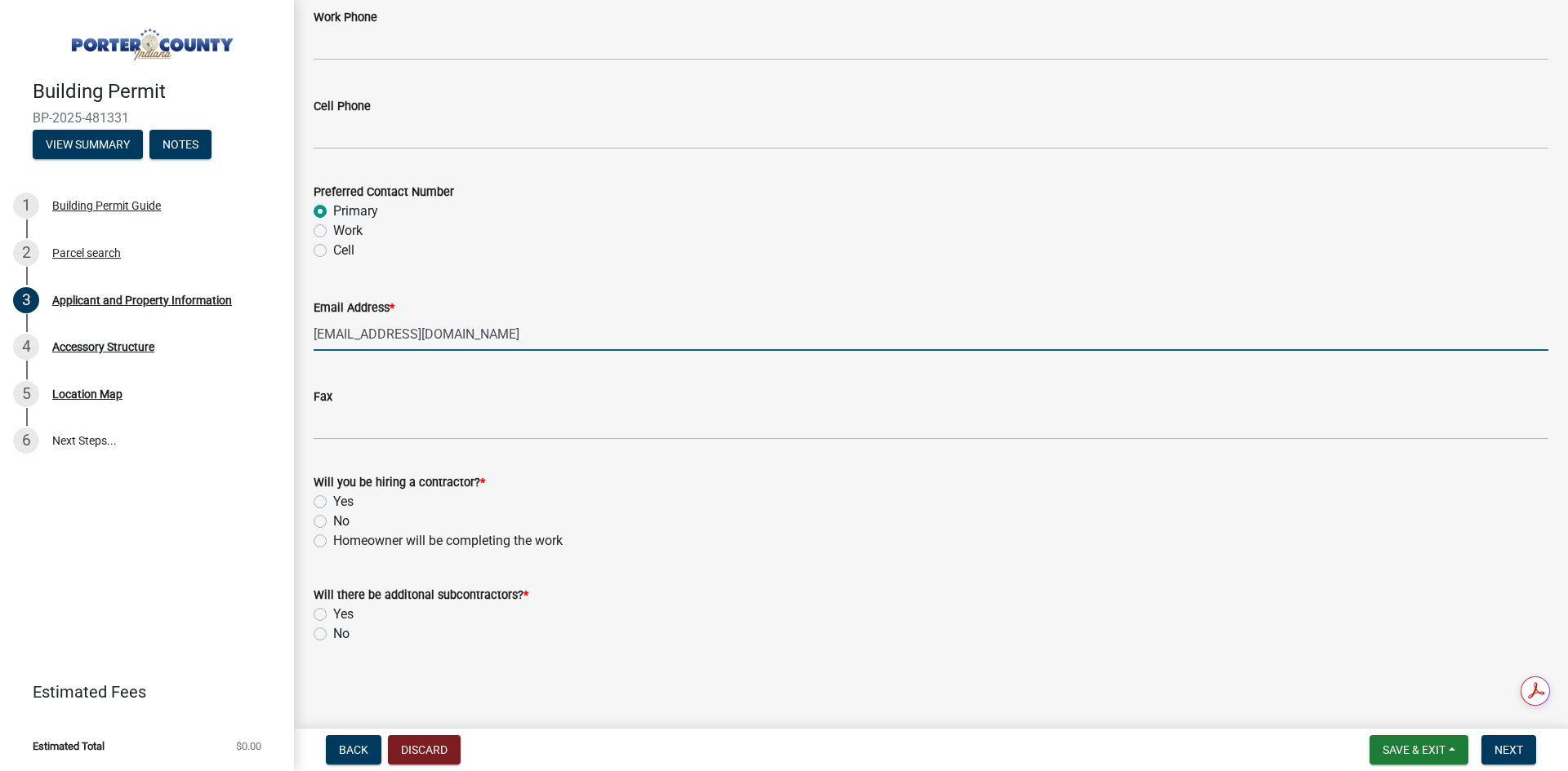
type input "Ranae243@gmail.com"
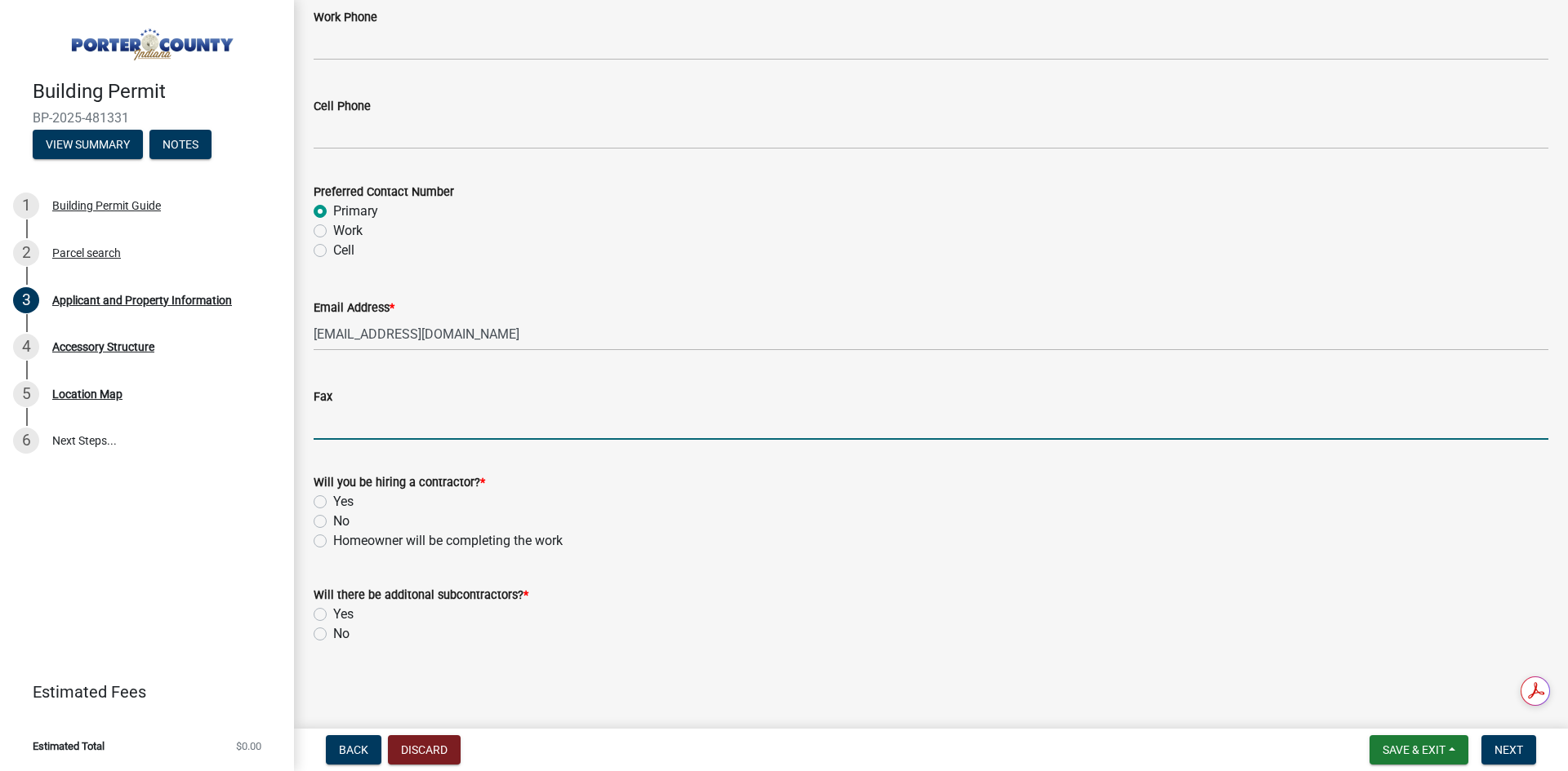
click at [384, 417] on input "Fax" at bounding box center [930, 423] width 1235 height 33
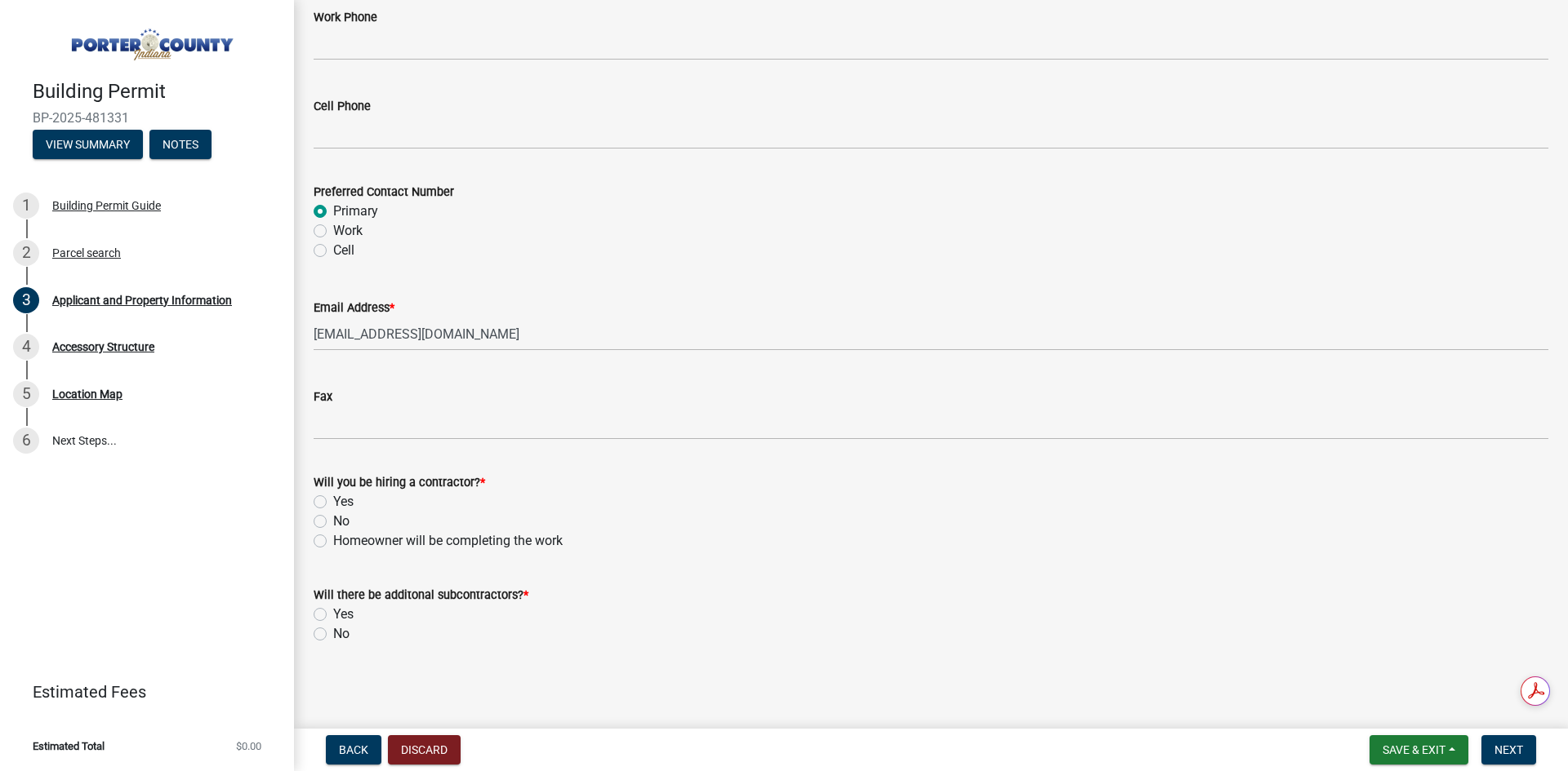
click at [333, 501] on label "Yes" at bounding box center [343, 502] width 21 height 20
click at [333, 501] on input "Yes" at bounding box center [339, 497] width 11 height 11
radio input "true"
click at [328, 637] on div "No" at bounding box center [930, 635] width 1235 height 20
click at [333, 632] on label "No" at bounding box center [341, 635] width 16 height 20
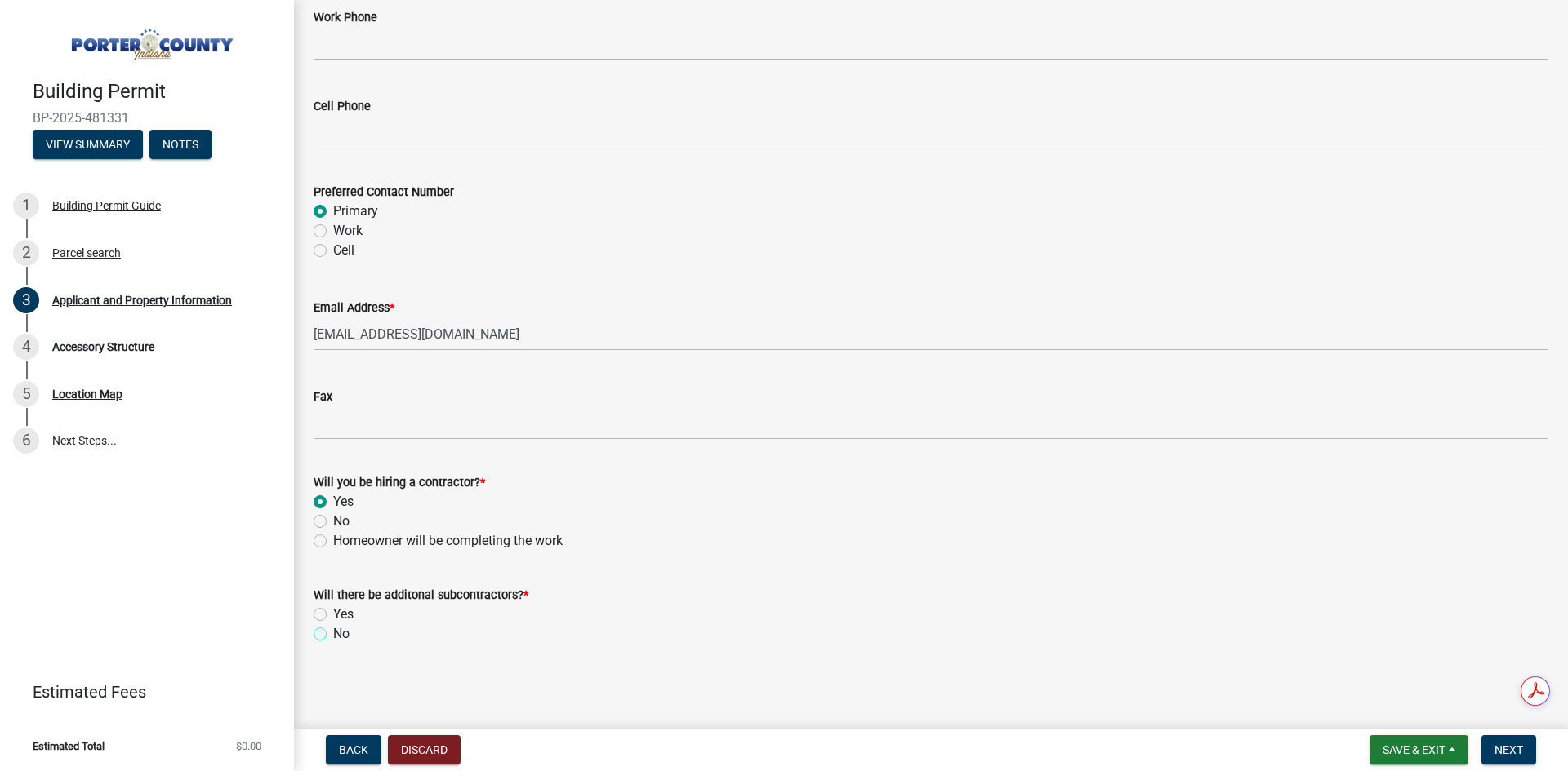
click at [333, 632] on input "No" at bounding box center [339, 630] width 11 height 11
radio input "true"
click at [1508, 750] on span "Next" at bounding box center [1509, 749] width 29 height 13
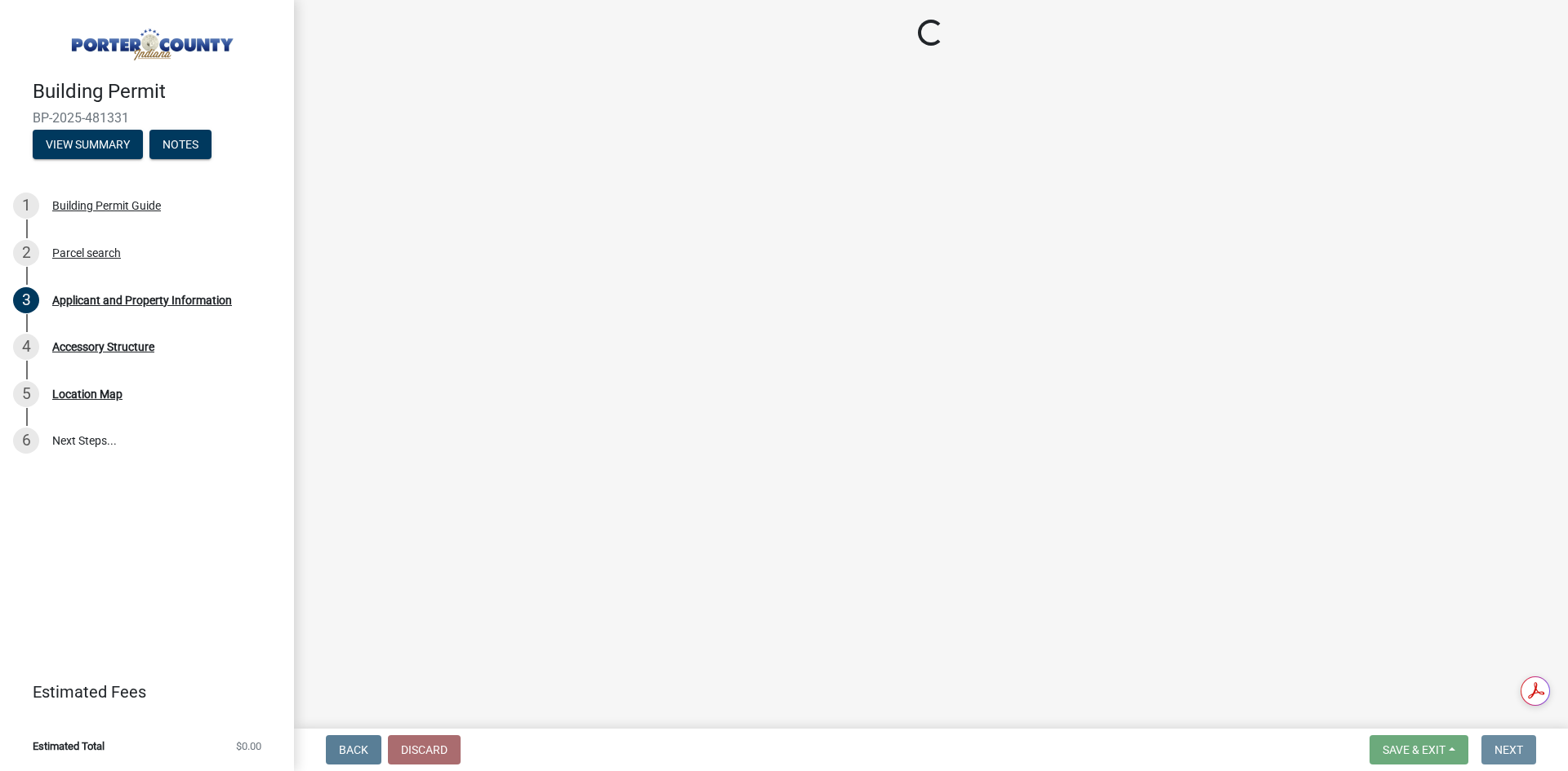
scroll to position [0, 0]
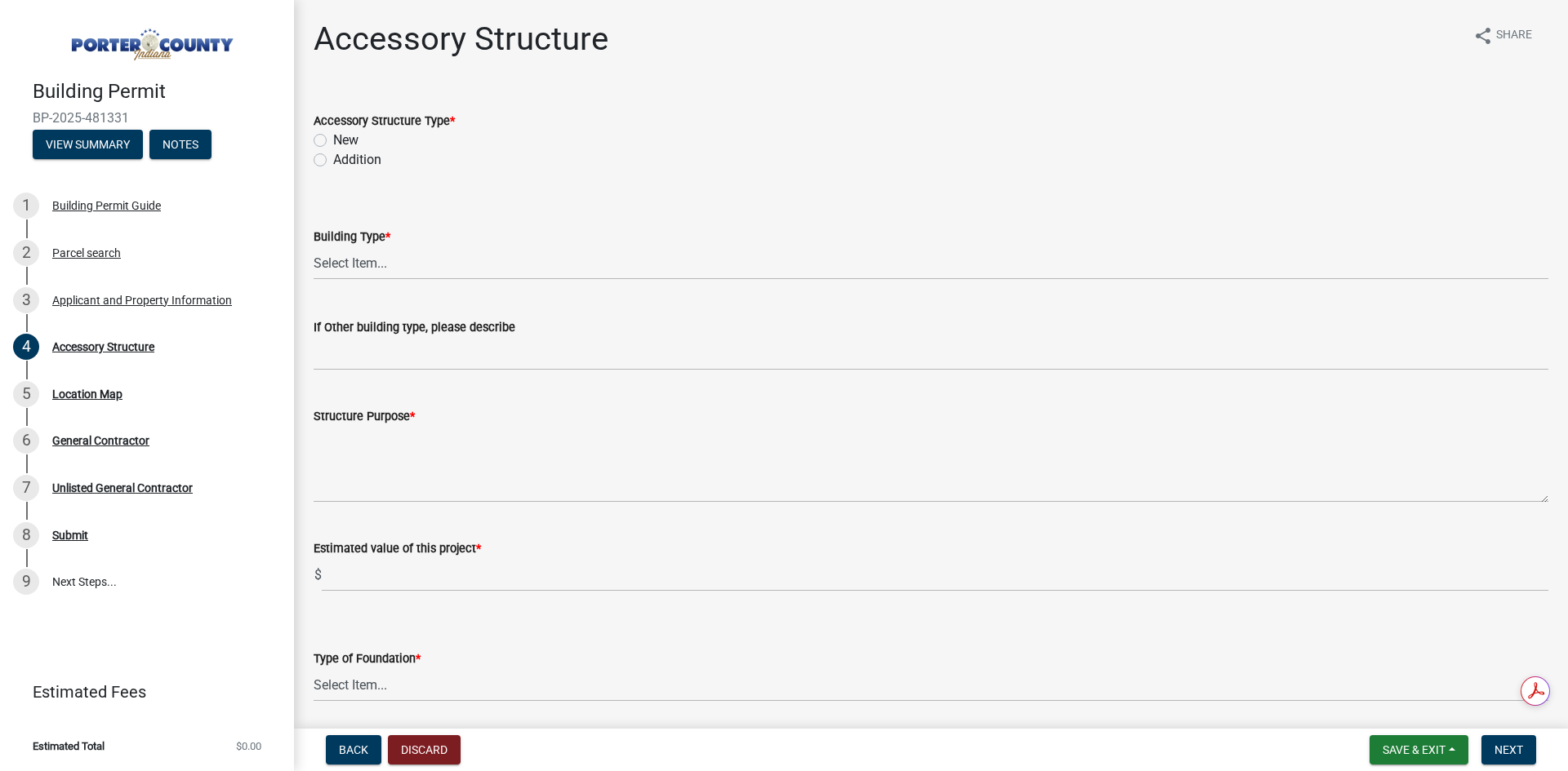
click at [333, 145] on label "New" at bounding box center [346, 140] width 25 height 20
click at [333, 141] on input "New" at bounding box center [339, 136] width 11 height 11
radio input "true"
click at [345, 258] on select "Select Item... Ag. Building Chicken Coop Detached Garage Exterior Remodel Gazeb…" at bounding box center [930, 263] width 1235 height 33
click at [313, 247] on select "Select Item... Ag. Building Chicken Coop Detached Garage Exterior Remodel Gazeb…" at bounding box center [930, 263] width 1235 height 33
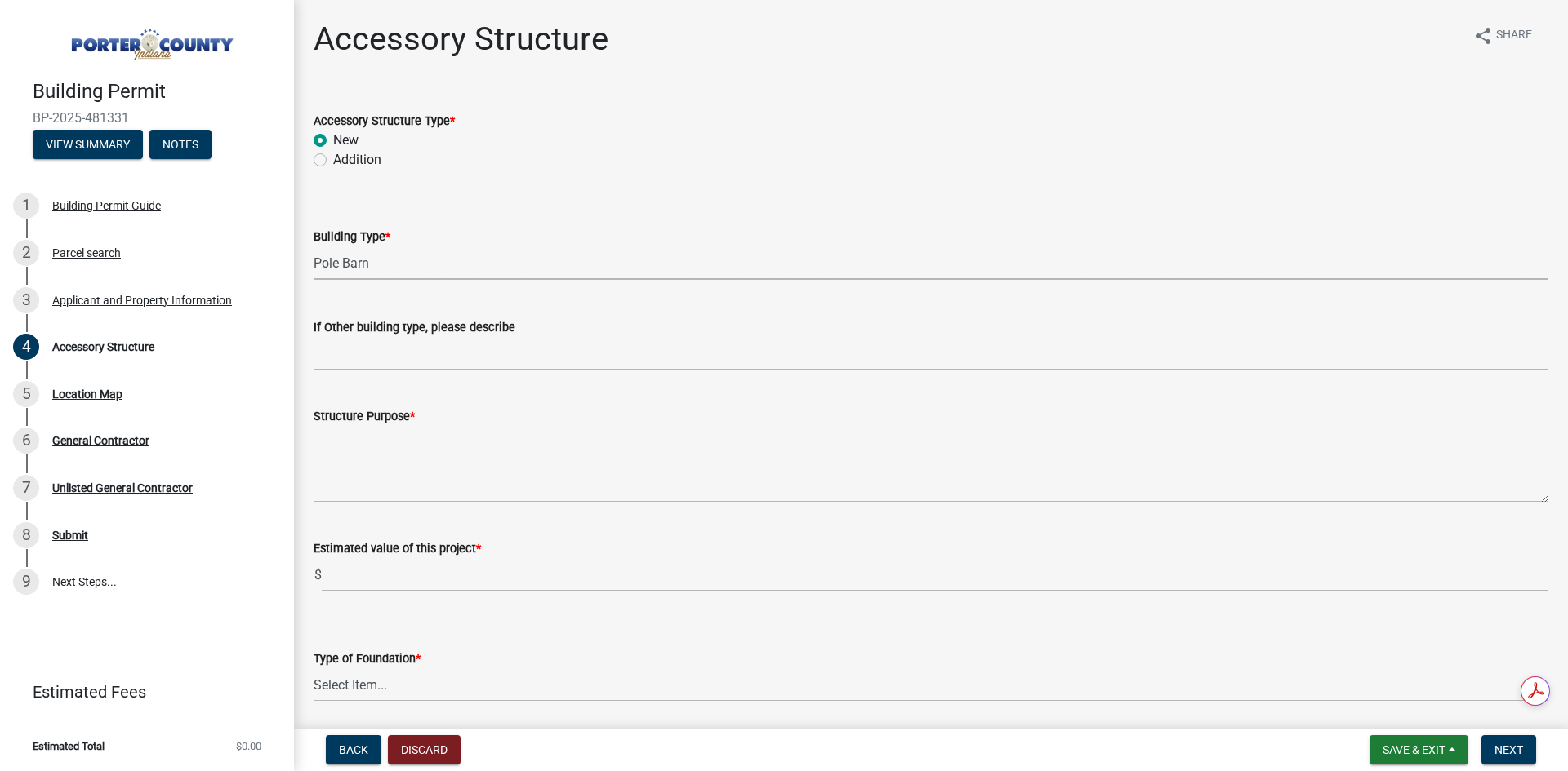
select select "de31ad38-eab4-417a-a8ac-eccf8406b967"
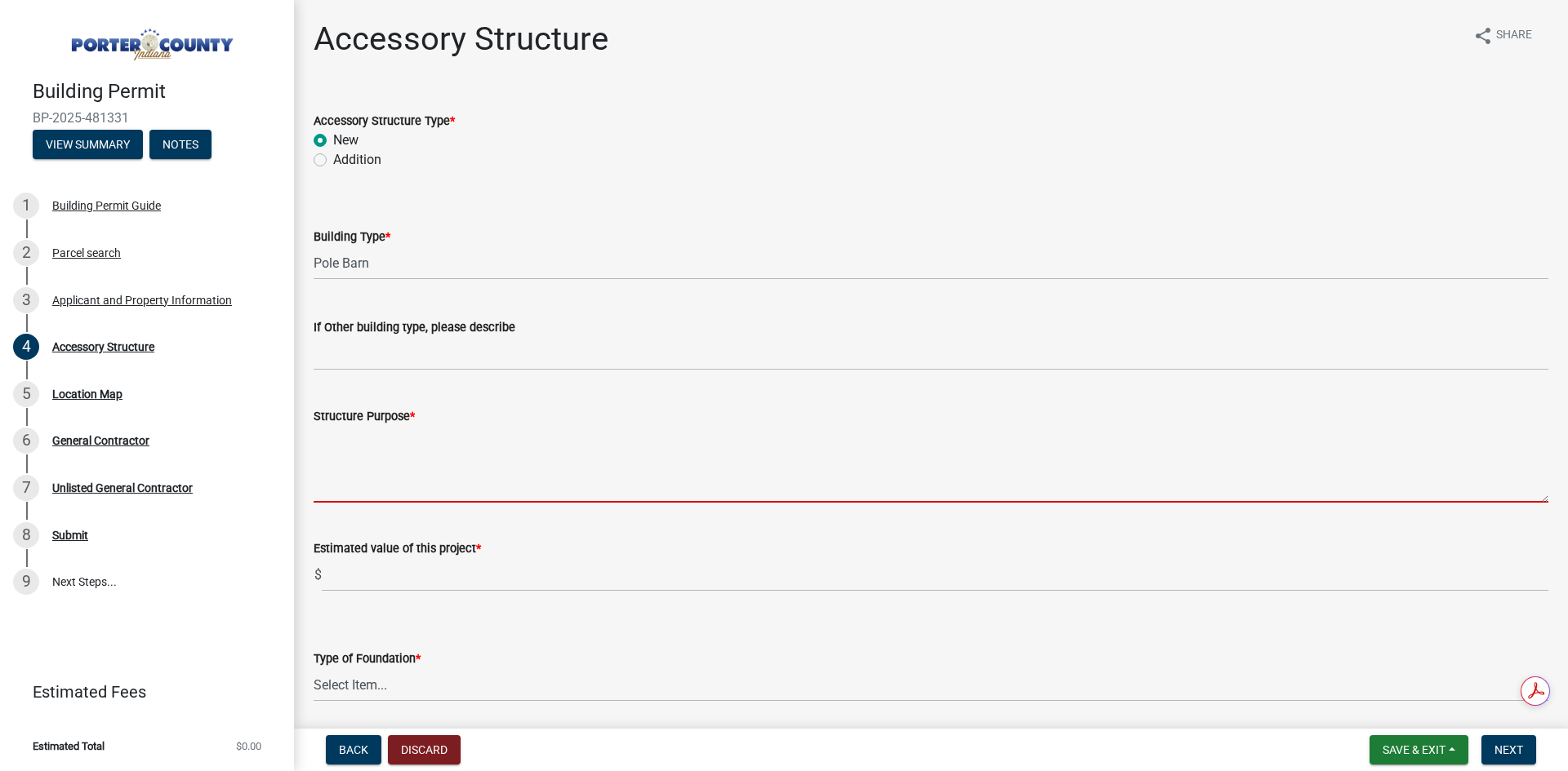
click at [363, 485] on textarea "Structure Purpose *" at bounding box center [930, 464] width 1235 height 76
click at [493, 471] on textarea "Structure Purpose *" at bounding box center [930, 464] width 1235 height 76
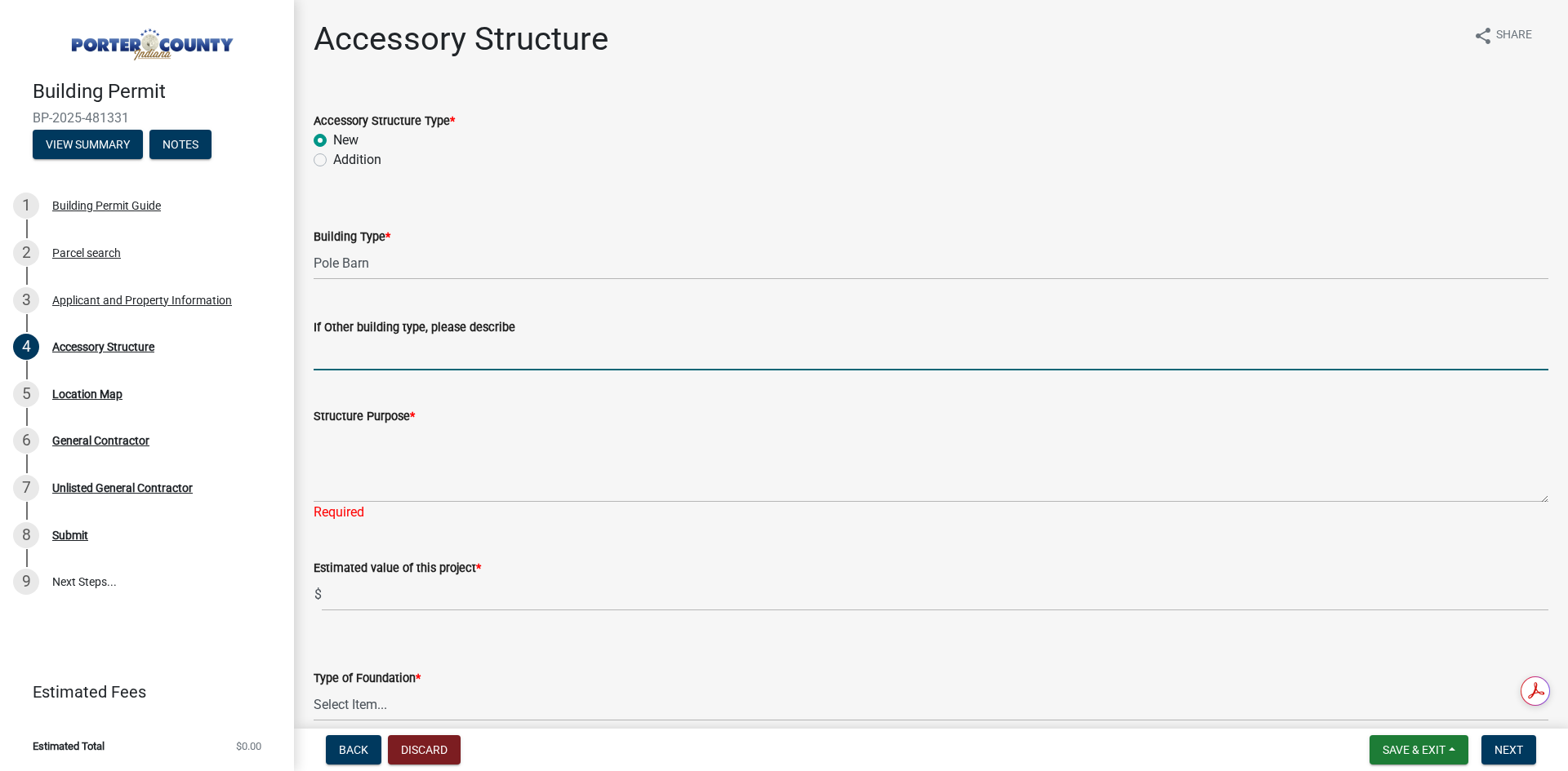
click at [418, 350] on input "If Other building type, please describe" at bounding box center [930, 353] width 1235 height 33
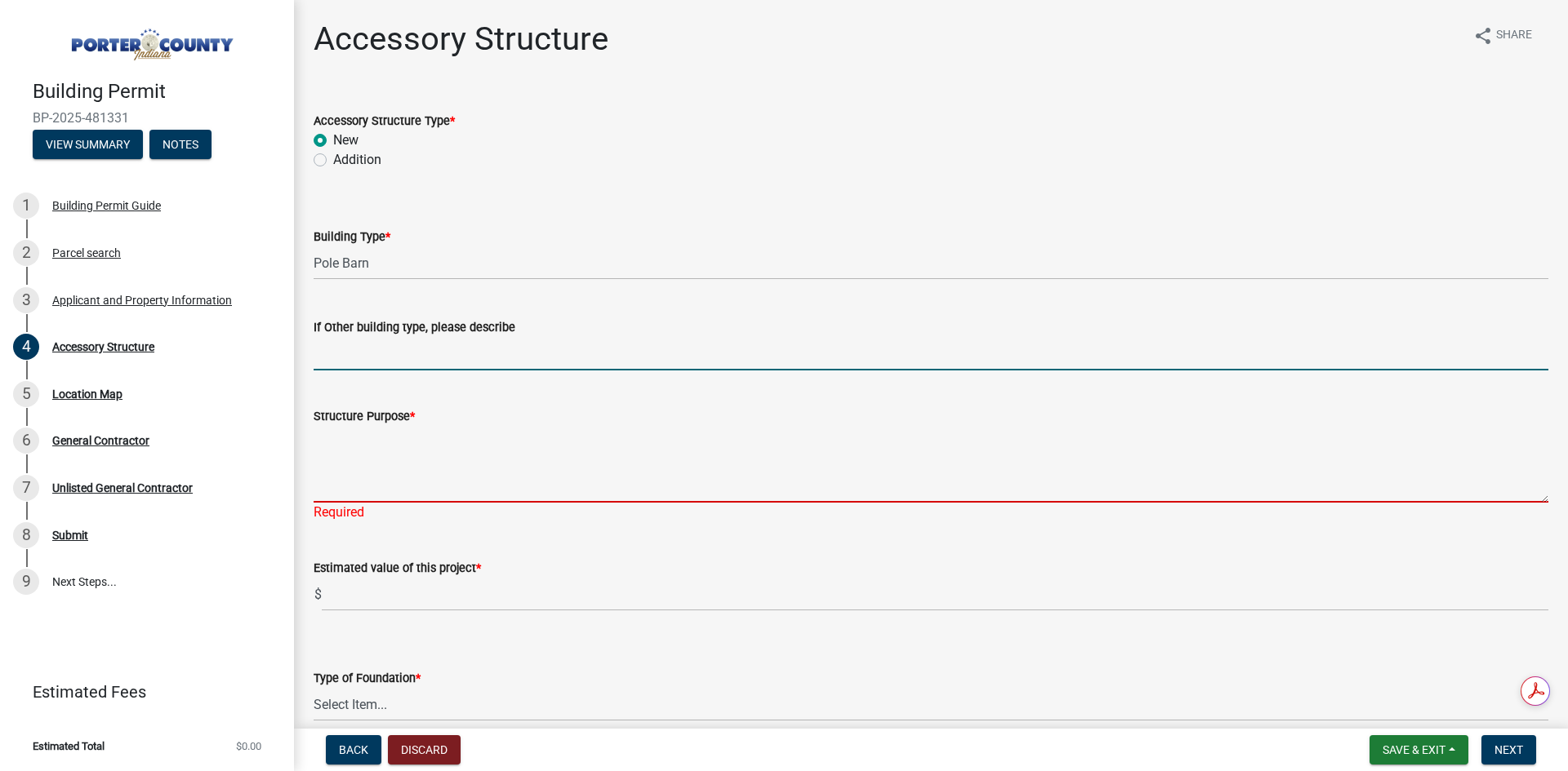
click at [427, 477] on textarea "Structure Purpose *" at bounding box center [930, 464] width 1235 height 76
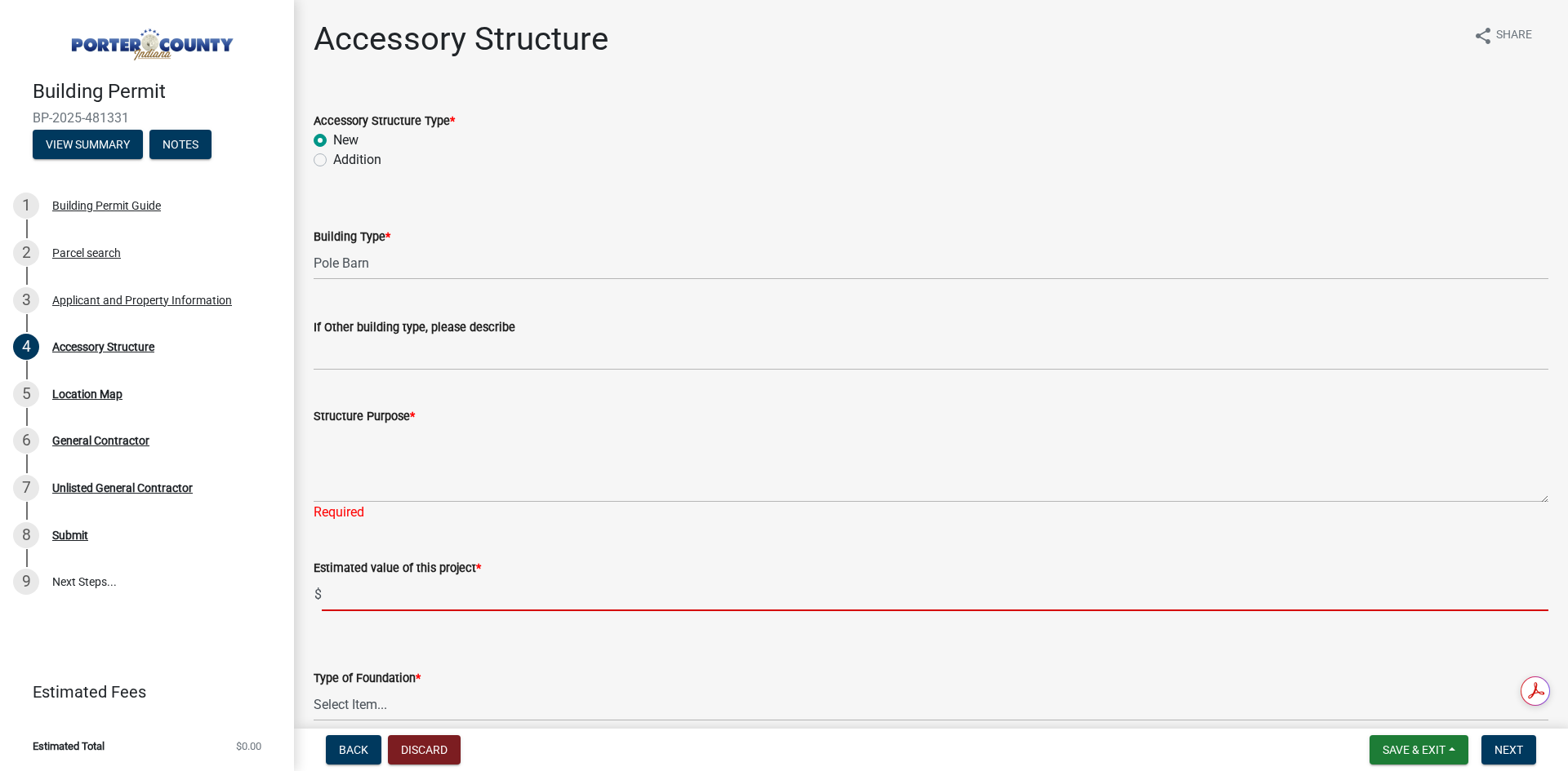
click at [630, 583] on input "text" at bounding box center [935, 594] width 1227 height 33
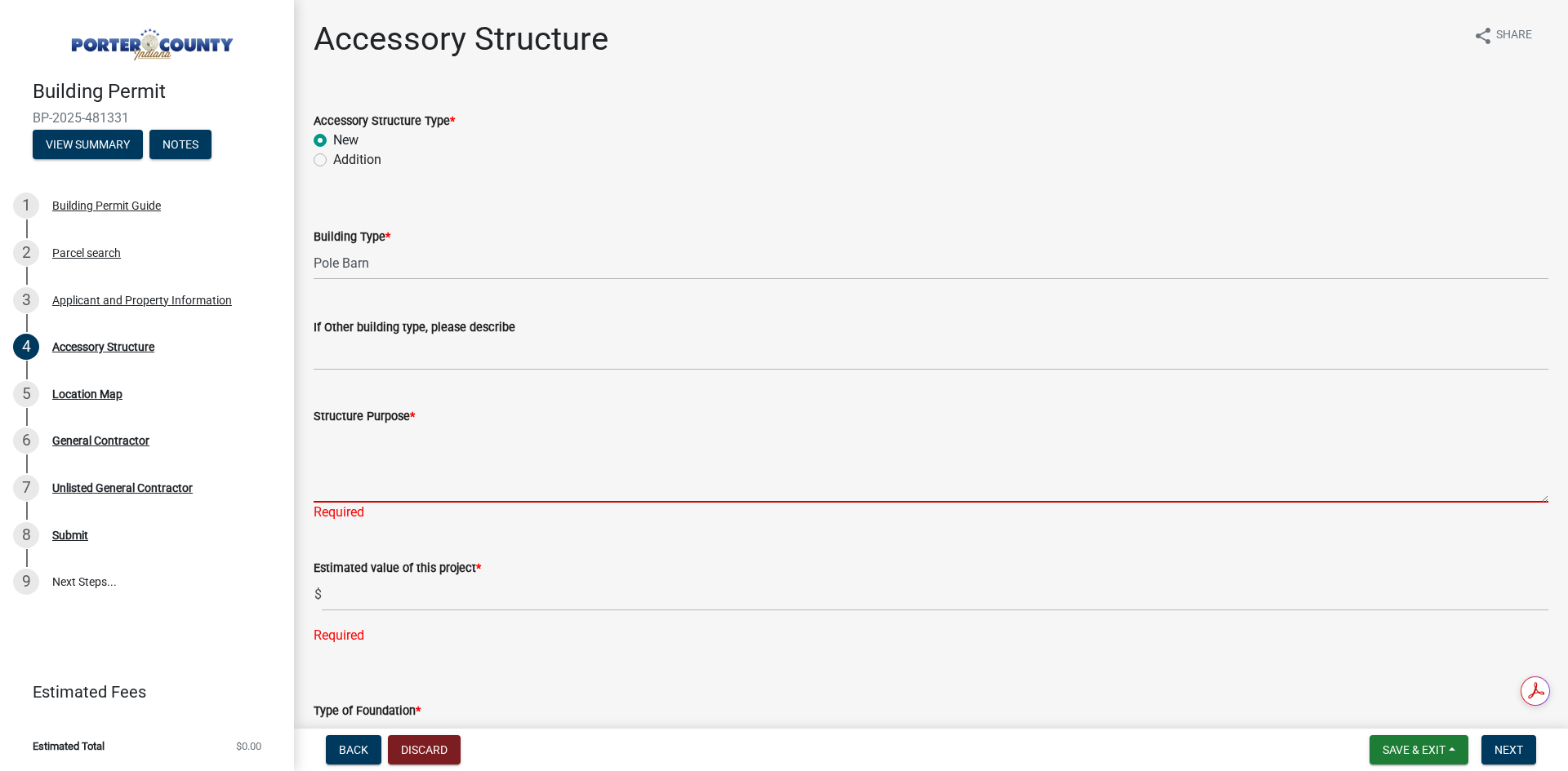
click at [366, 485] on textarea "Structure Purpose *" at bounding box center [930, 464] width 1235 height 76
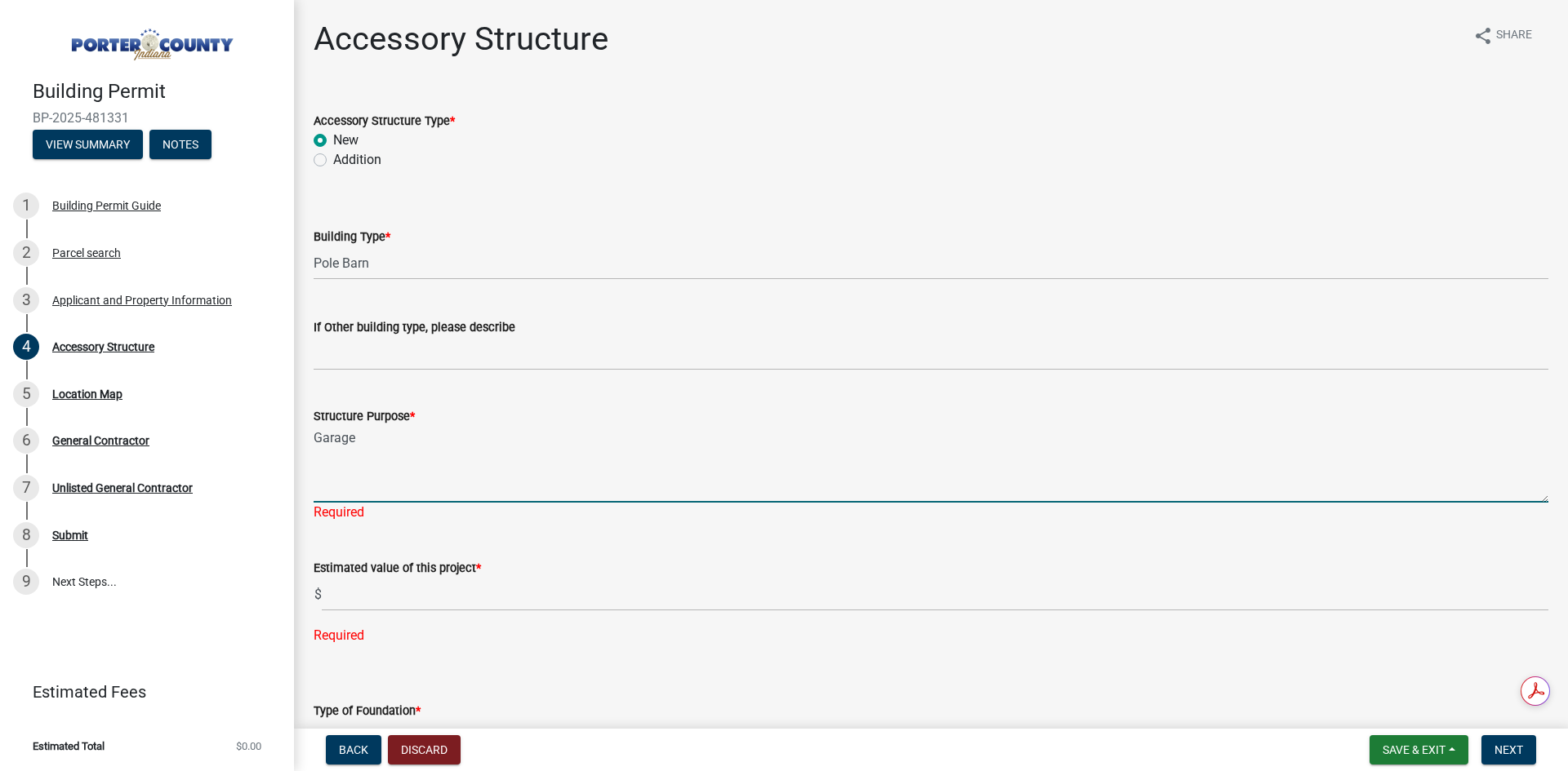
type textarea "Garage"
click at [347, 475] on textarea "Garage" at bounding box center [930, 464] width 1235 height 76
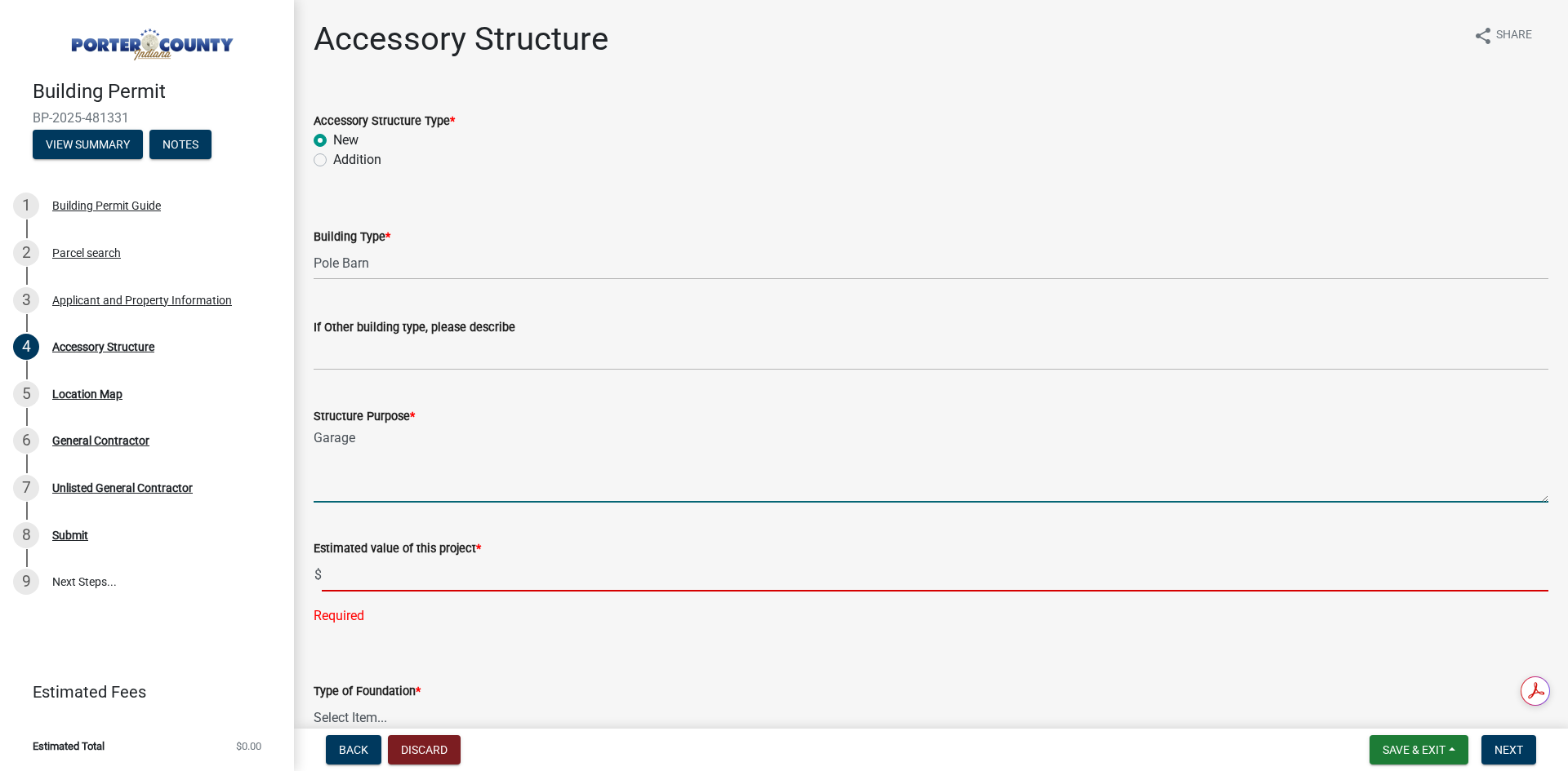
click at [367, 580] on input "text" at bounding box center [935, 574] width 1227 height 33
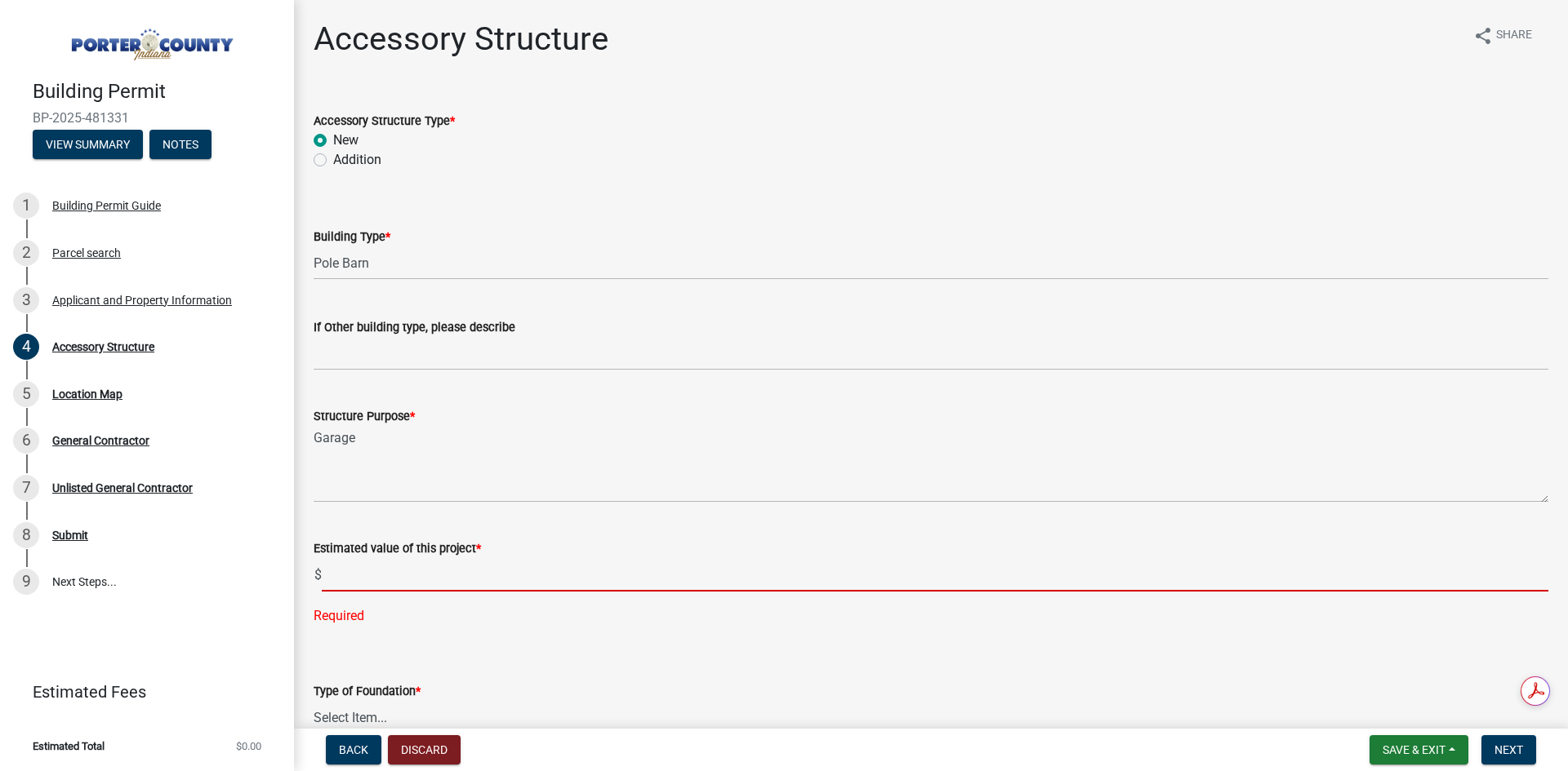
click at [689, 582] on input "text" at bounding box center [935, 574] width 1227 height 33
click at [362, 576] on input "text" at bounding box center [935, 574] width 1227 height 33
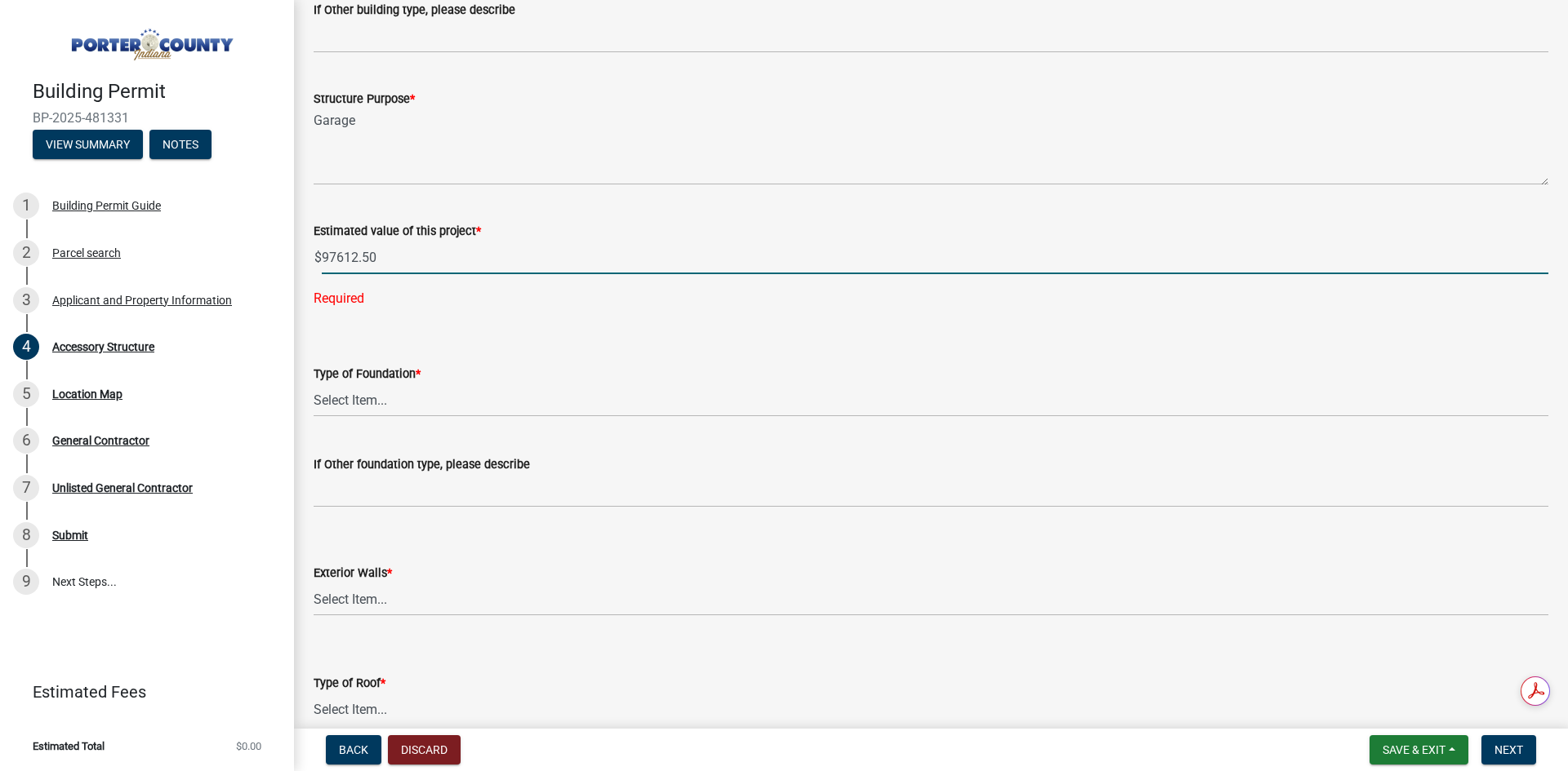
scroll to position [327, 0]
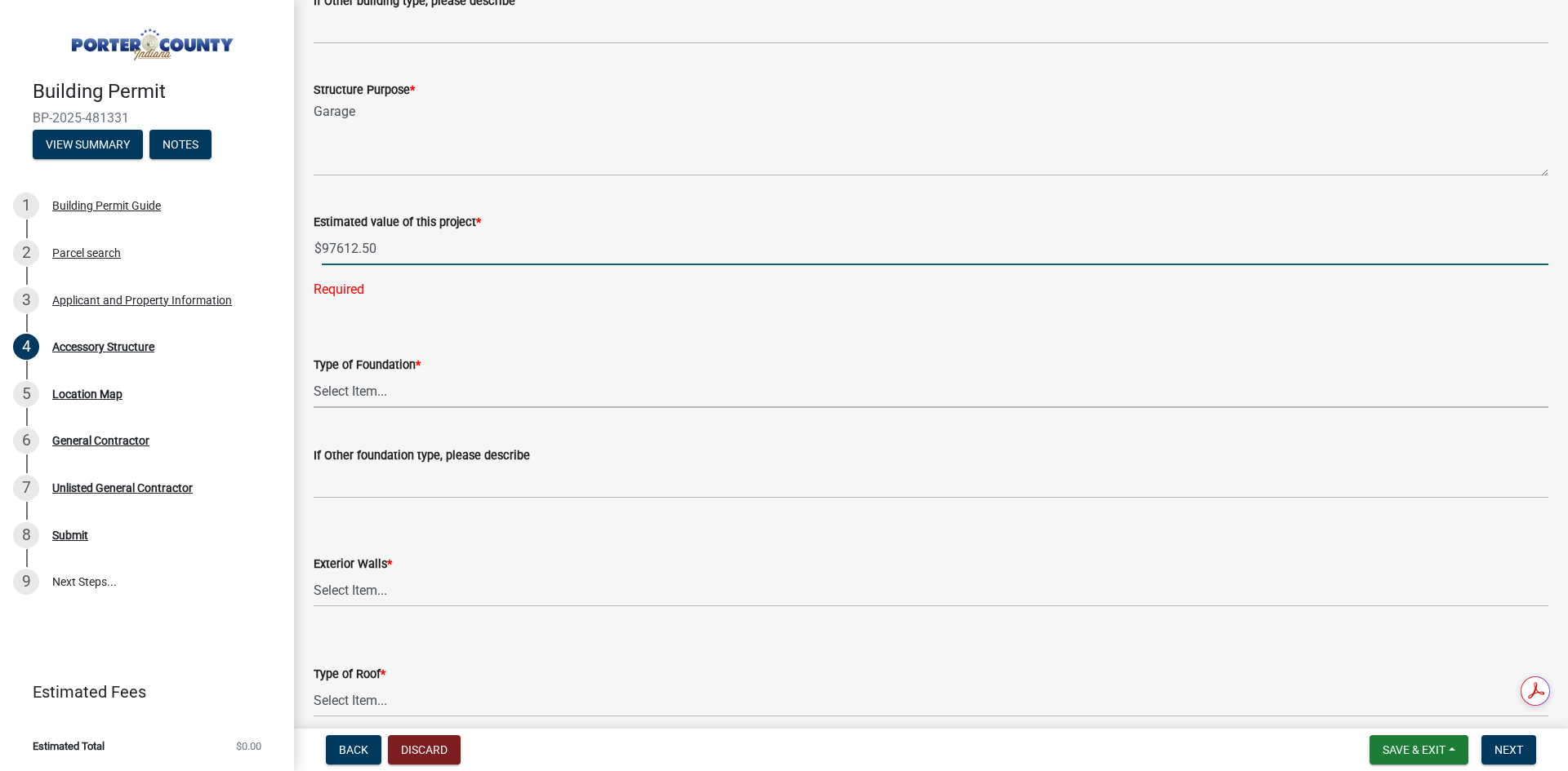
type input "97612.5"
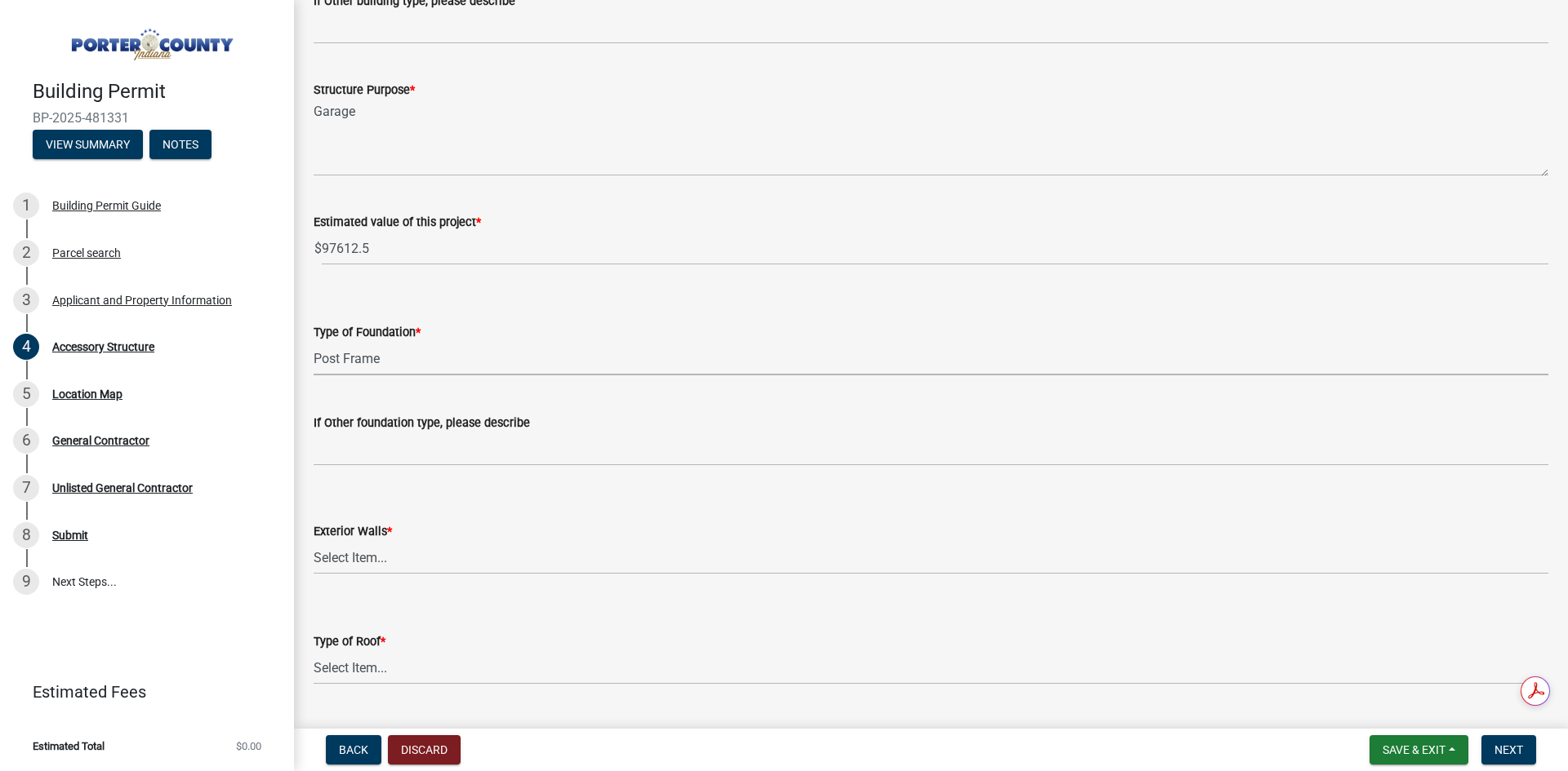
click at [313, 342] on select "Select Item... Concrete Block Poured Concrete Post Frame Other" at bounding box center [930, 358] width 1235 height 33
select select "968dc824-c675-4889-9261-eecf15873776"
click at [399, 553] on select "Select Item... Masonry Wood Frame Post Frame Steel Frame" at bounding box center [930, 557] width 1235 height 33
click at [313, 541] on select "Select Item... Masonry Wood Frame Post Frame Steel Frame" at bounding box center [930, 557] width 1235 height 33
select select "3cff20c0-3f0c-46d5-8ea1-4d56f0396f42"
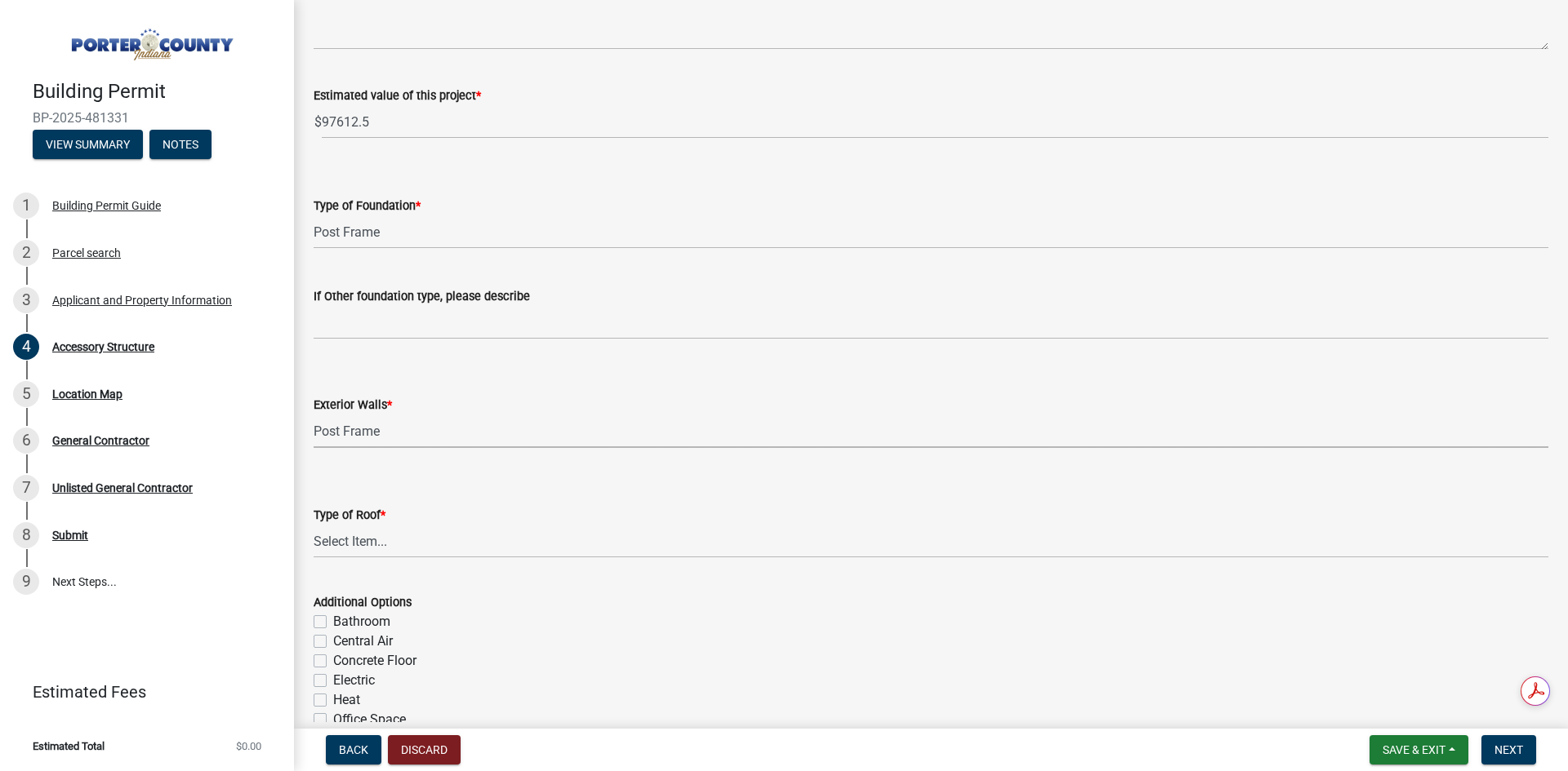
scroll to position [490, 0]
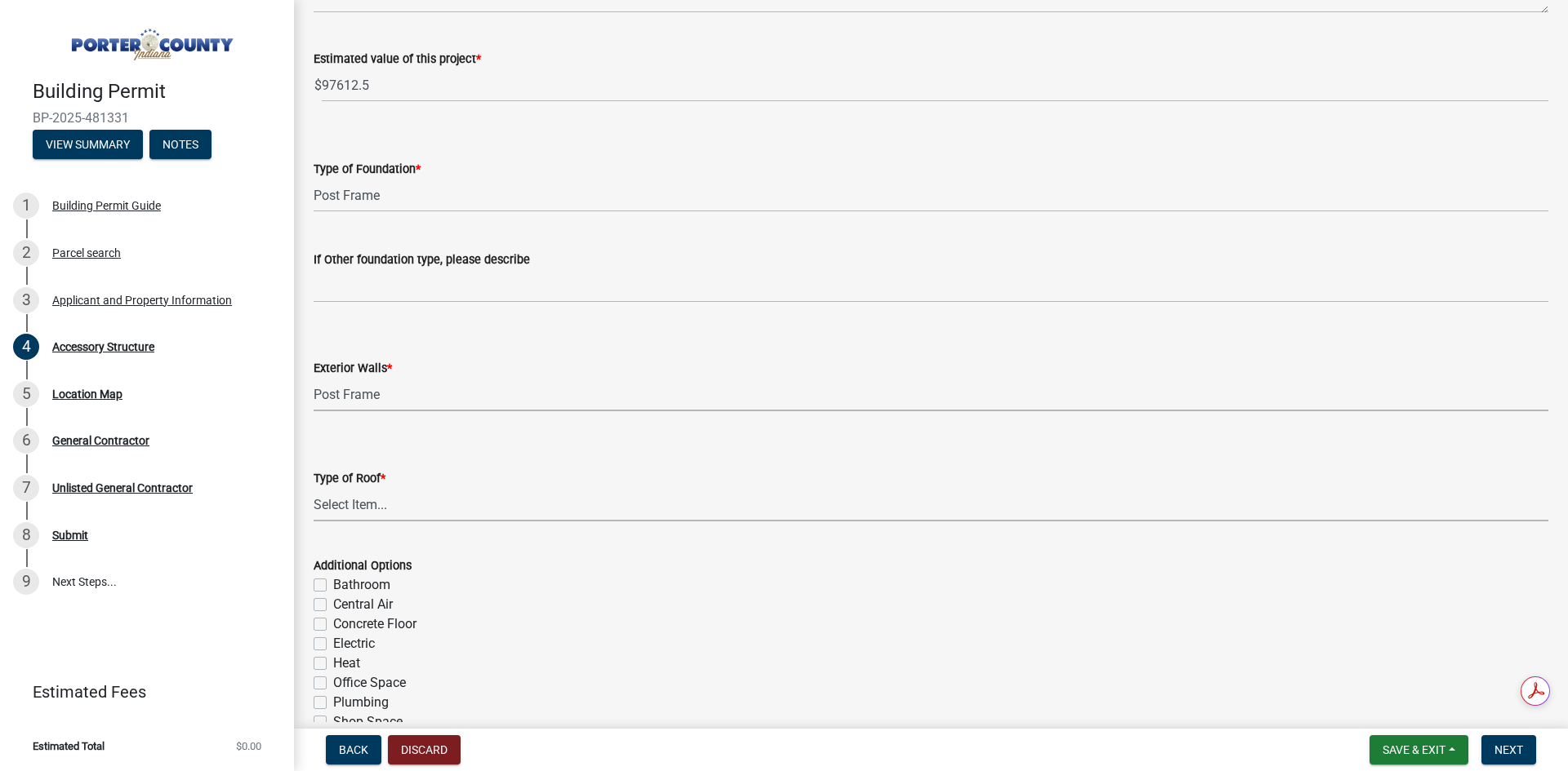
click at [407, 499] on select "Select Item... Shingles Steel" at bounding box center [930, 504] width 1235 height 33
click at [313, 488] on select "Select Item... Shingles Steel" at bounding box center [930, 504] width 1235 height 33
select select "d63a0ebc-b44d-481d-ab70-ec75eba29316"
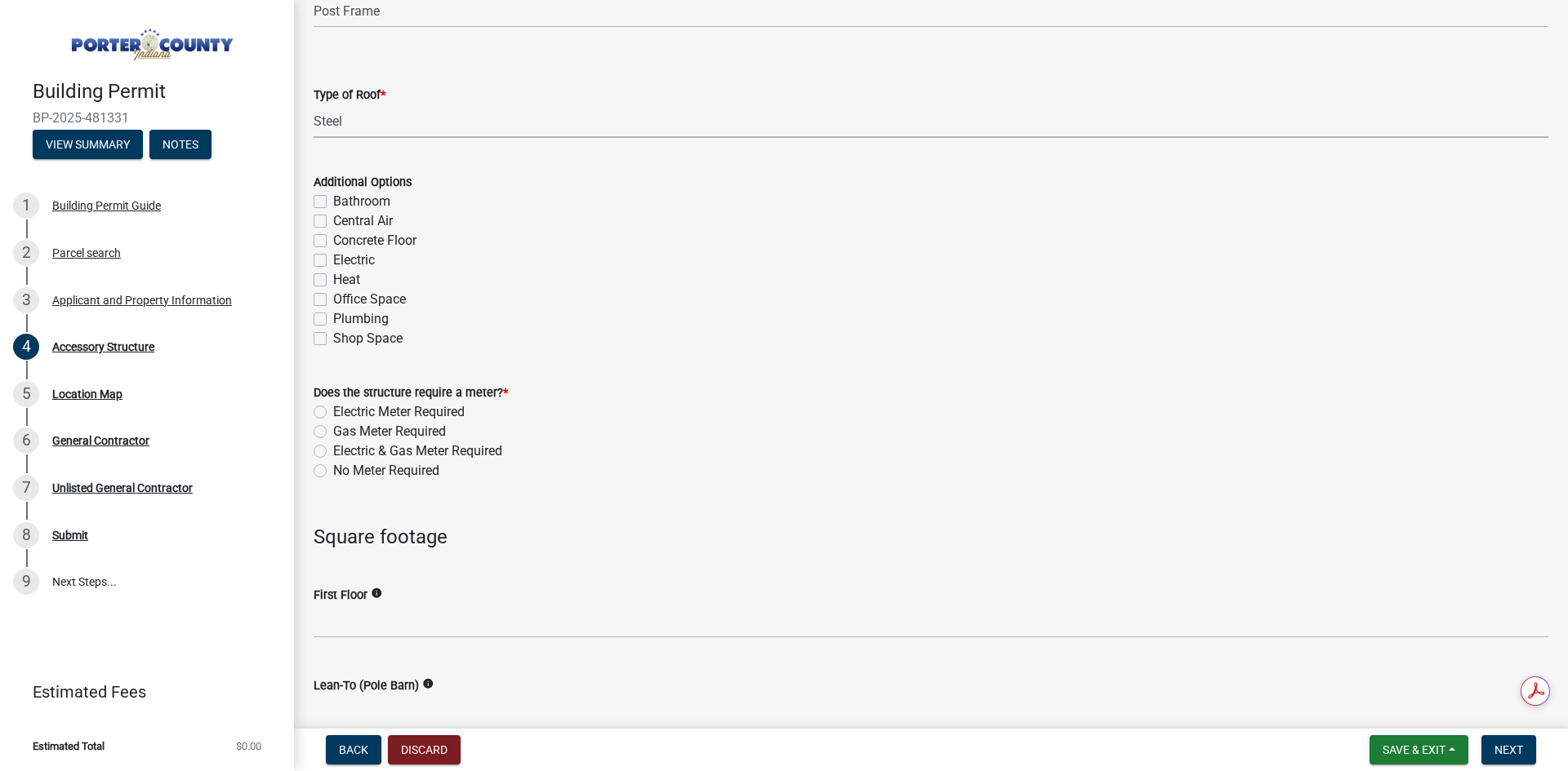
scroll to position [898, 0]
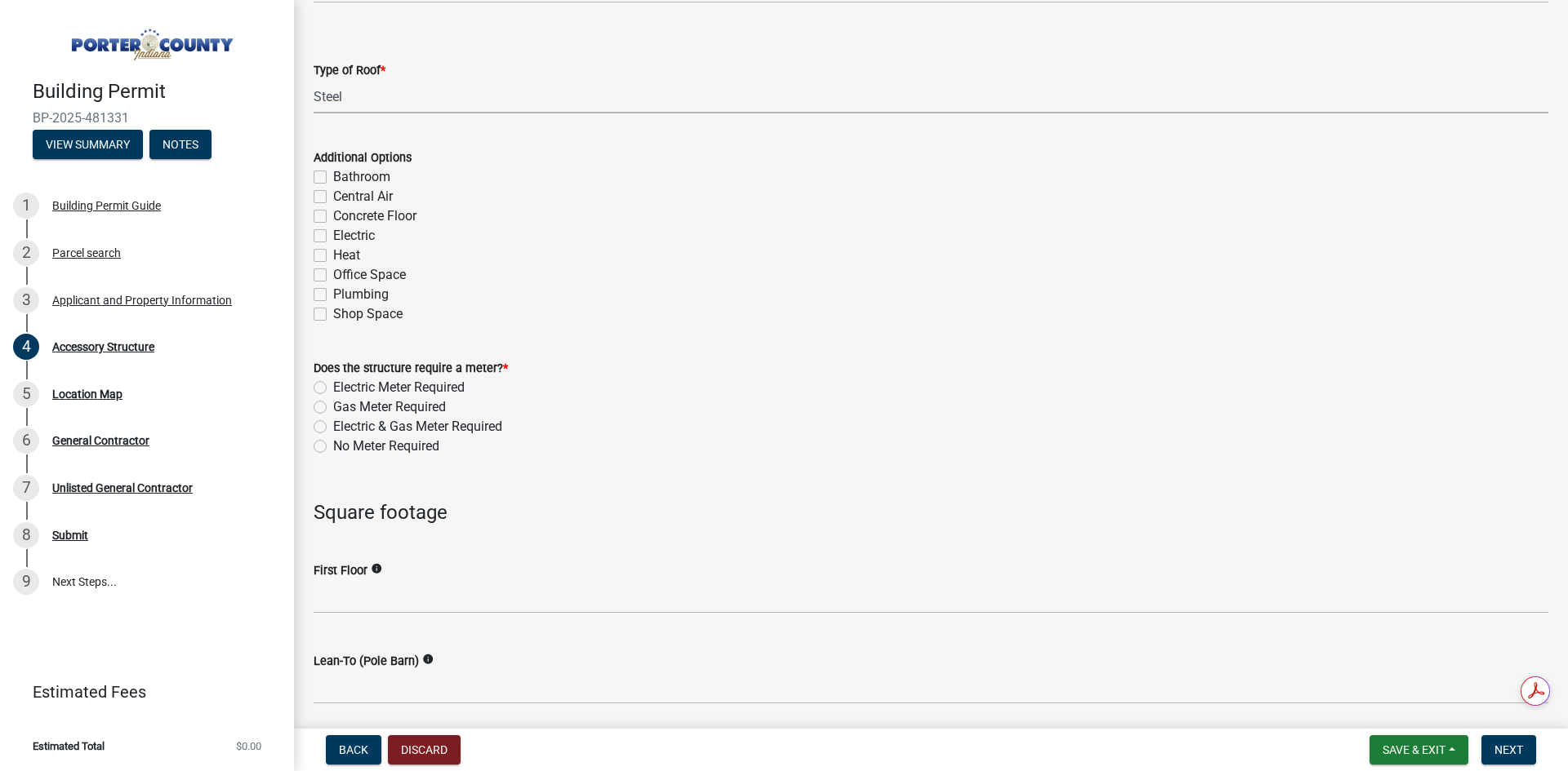
click at [333, 443] on label "No Meter Required" at bounding box center [386, 446] width 106 height 20
click at [333, 443] on input "No Meter Required" at bounding box center [339, 442] width 11 height 11
radio input "true"
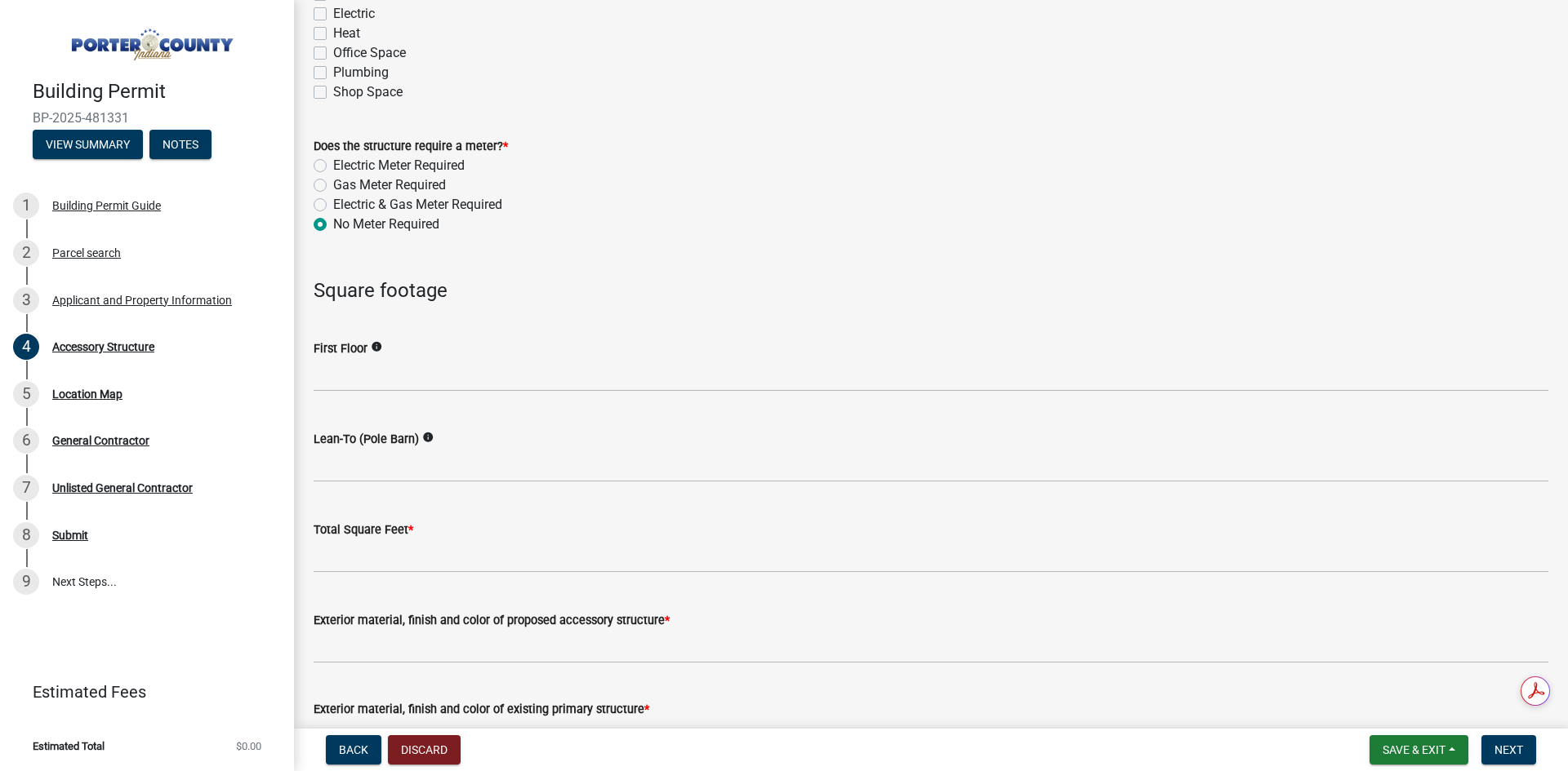
scroll to position [1143, 0]
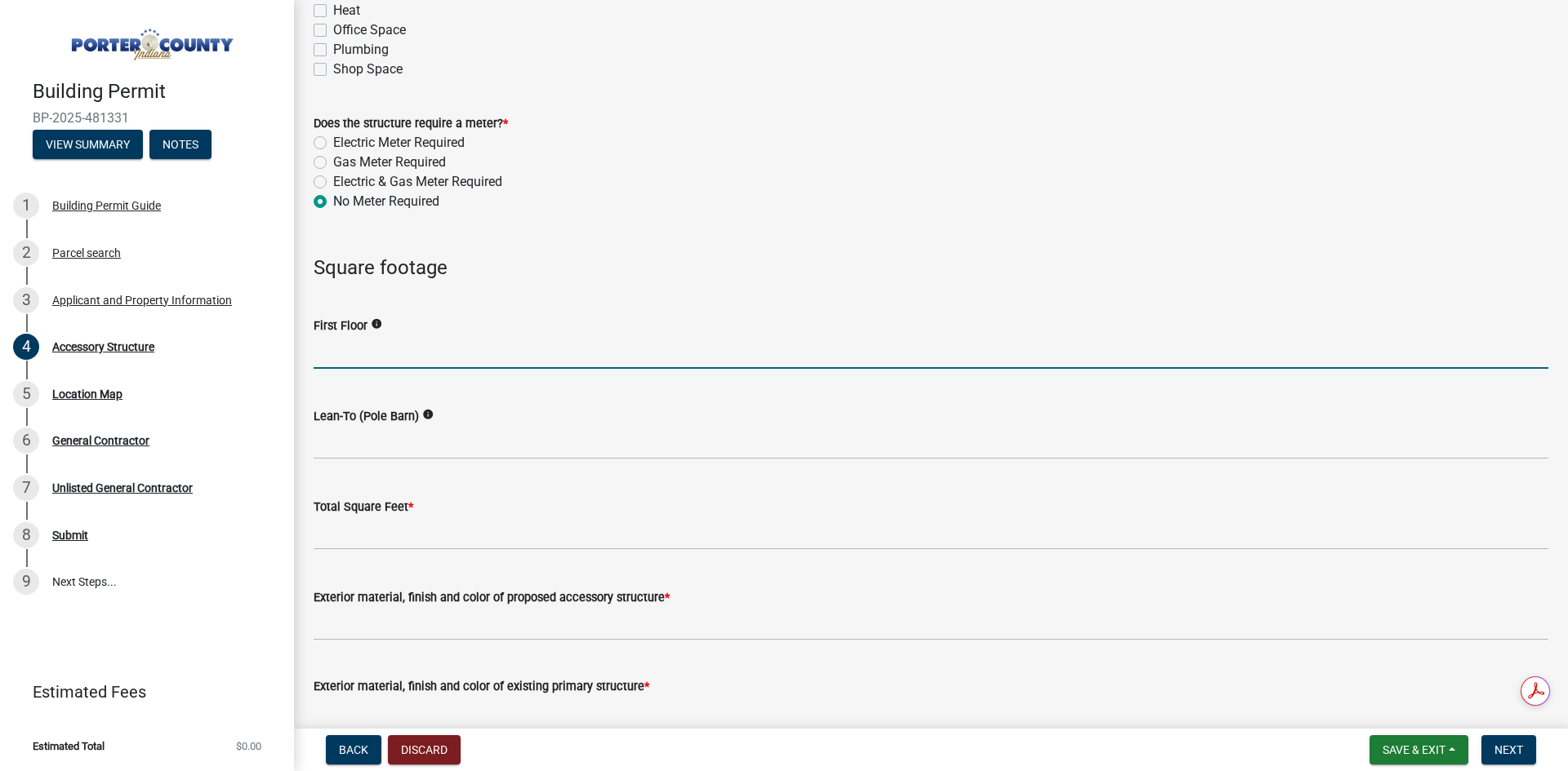
click at [401, 358] on input "text" at bounding box center [930, 352] width 1235 height 33
click at [340, 357] on input "text" at bounding box center [930, 352] width 1235 height 33
type input "2400"
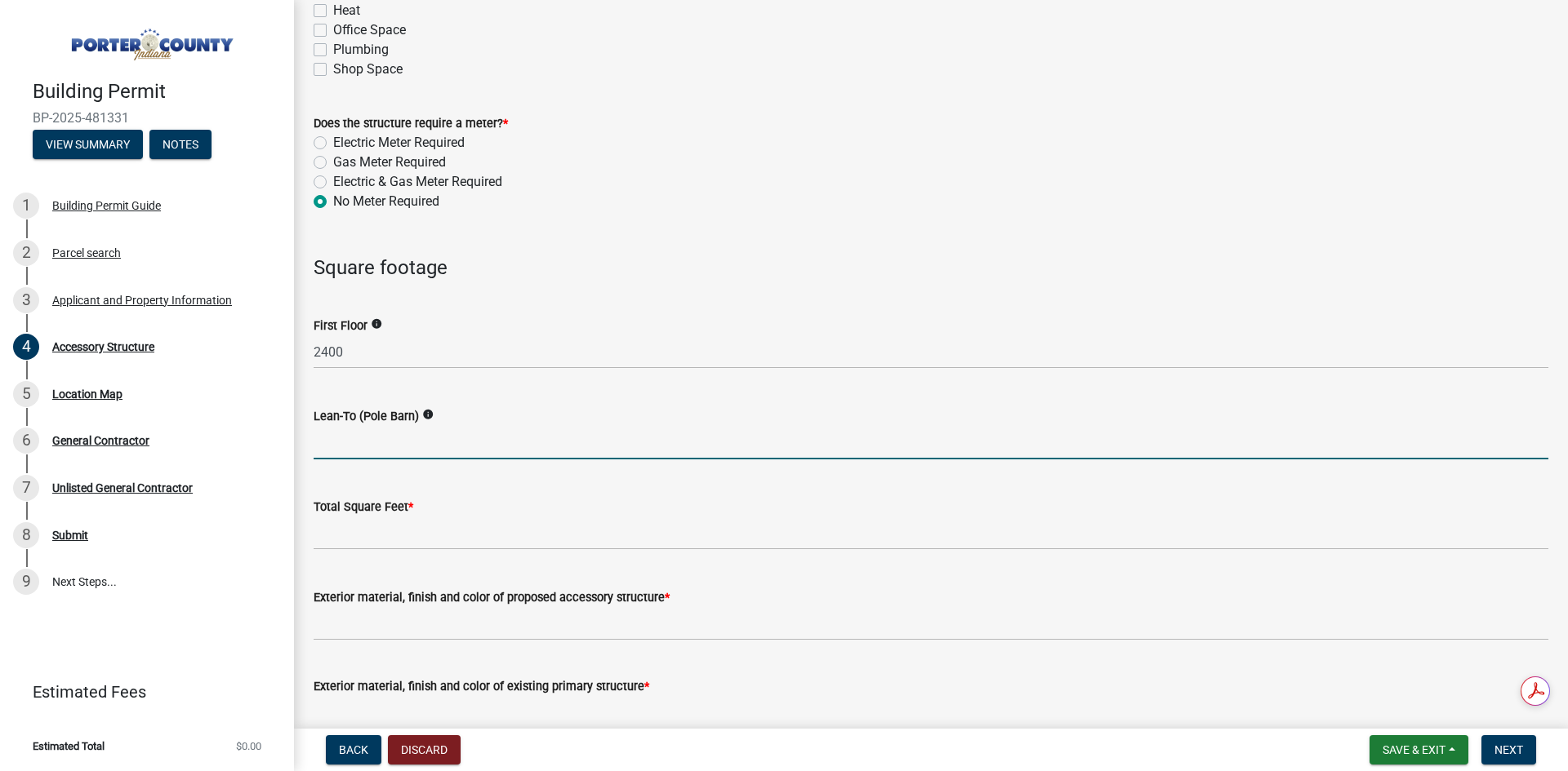
click at [361, 442] on input "text" at bounding box center [930, 442] width 1235 height 33
click at [395, 442] on input "text" at bounding box center [930, 442] width 1235 height 33
type input "0"
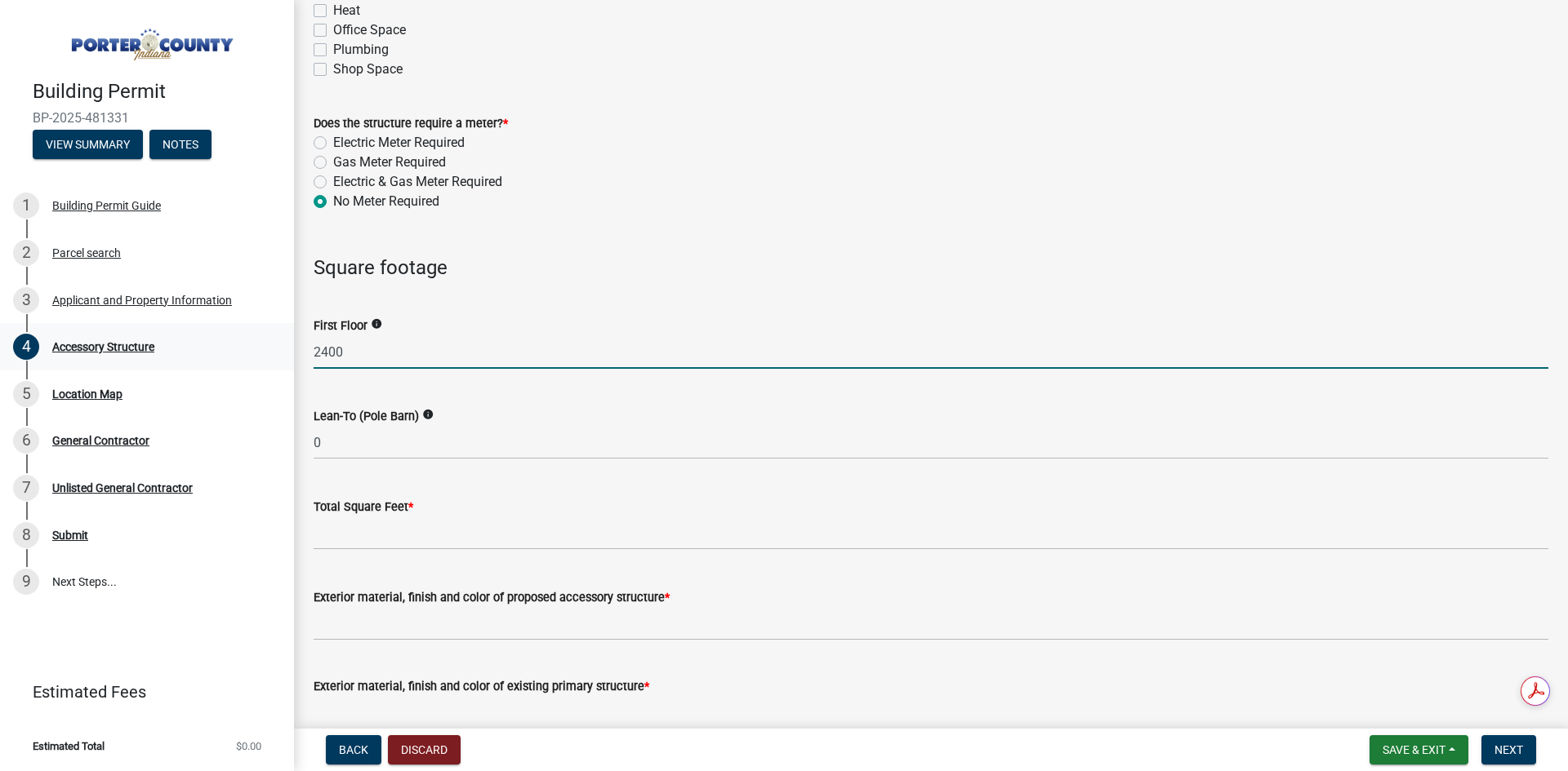
drag, startPoint x: 369, startPoint y: 356, endPoint x: 269, endPoint y: 340, distance: 101.3
click at [269, 340] on div "Building Permit BP-2025-481331 View Summary Notes 1 Building Permit Guide 2 Par…" at bounding box center [784, 385] width 1568 height 771
type input "0"
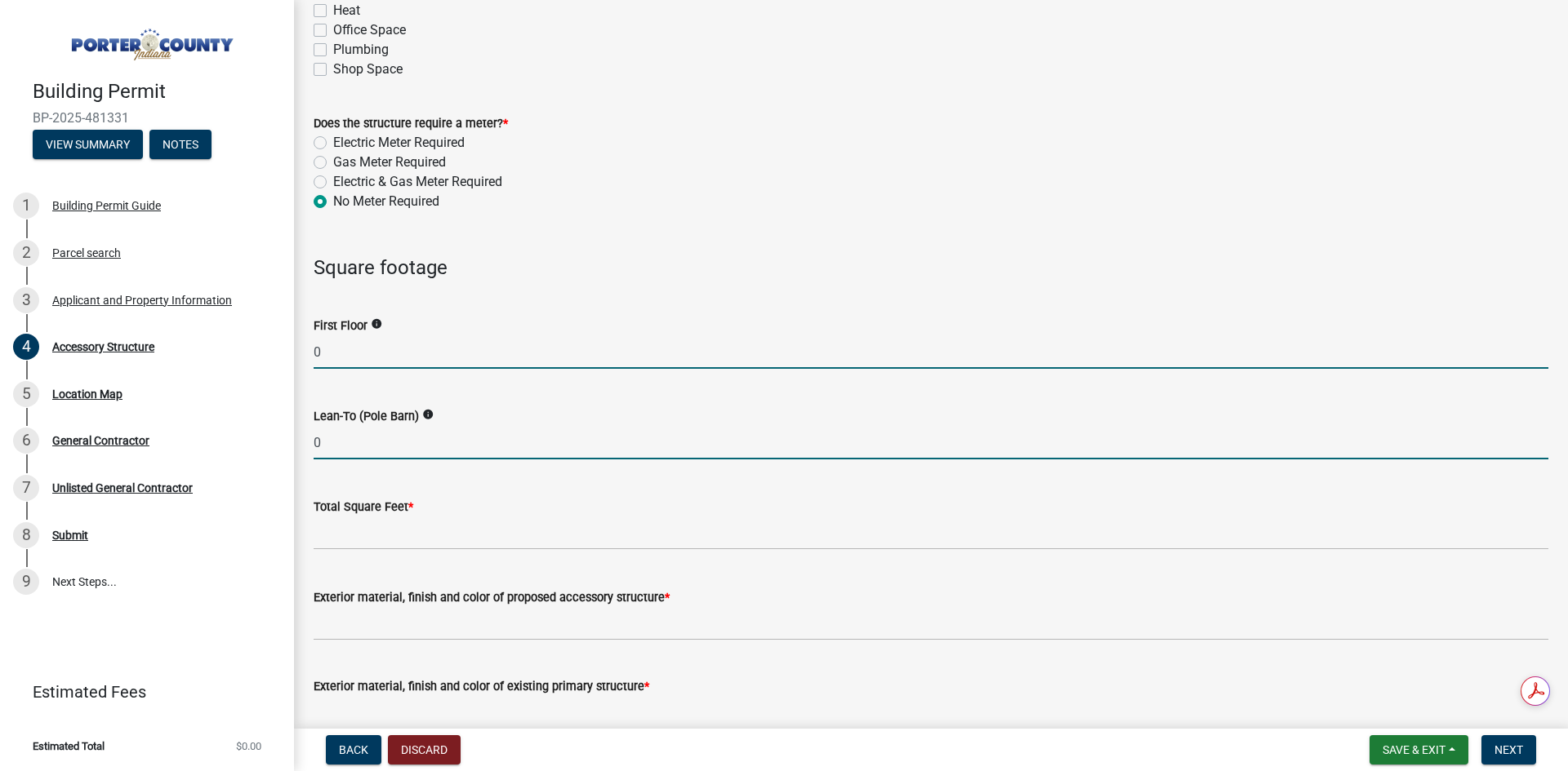
click at [344, 444] on input "0" at bounding box center [930, 442] width 1235 height 33
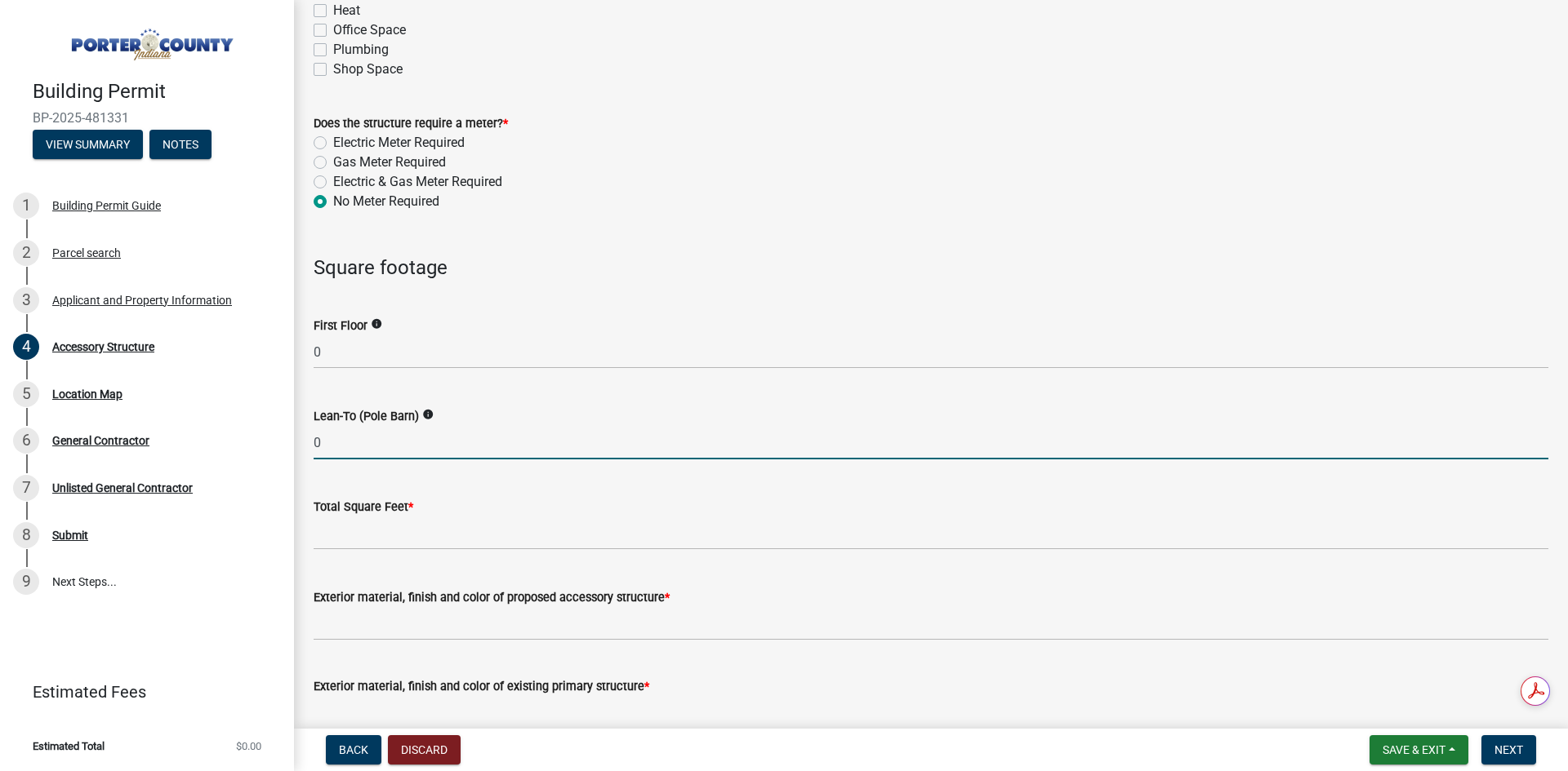
click at [344, 444] on input "0" at bounding box center [930, 442] width 1235 height 33
type input "2400"
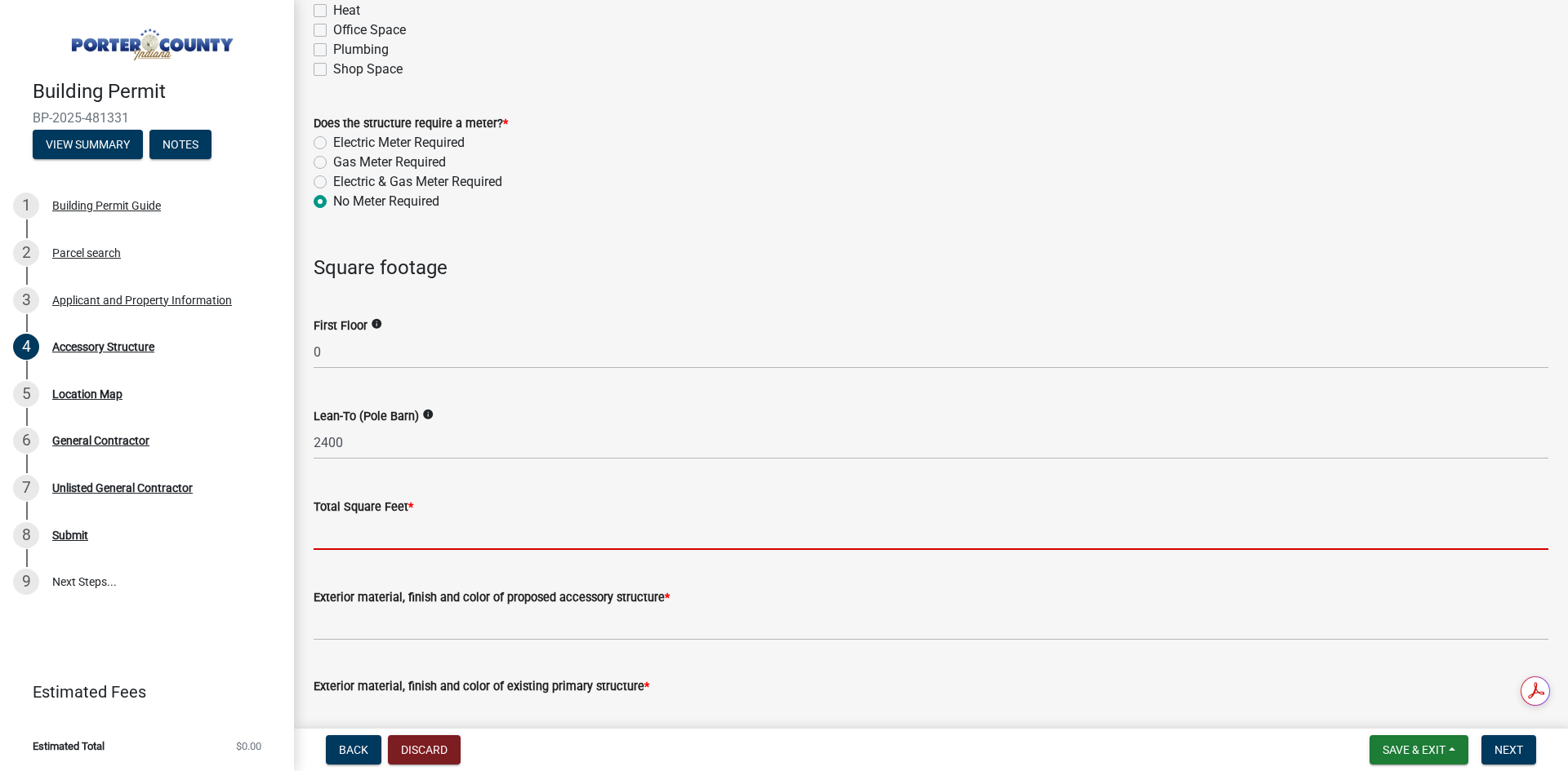
click at [349, 535] on input "text" at bounding box center [930, 533] width 1235 height 33
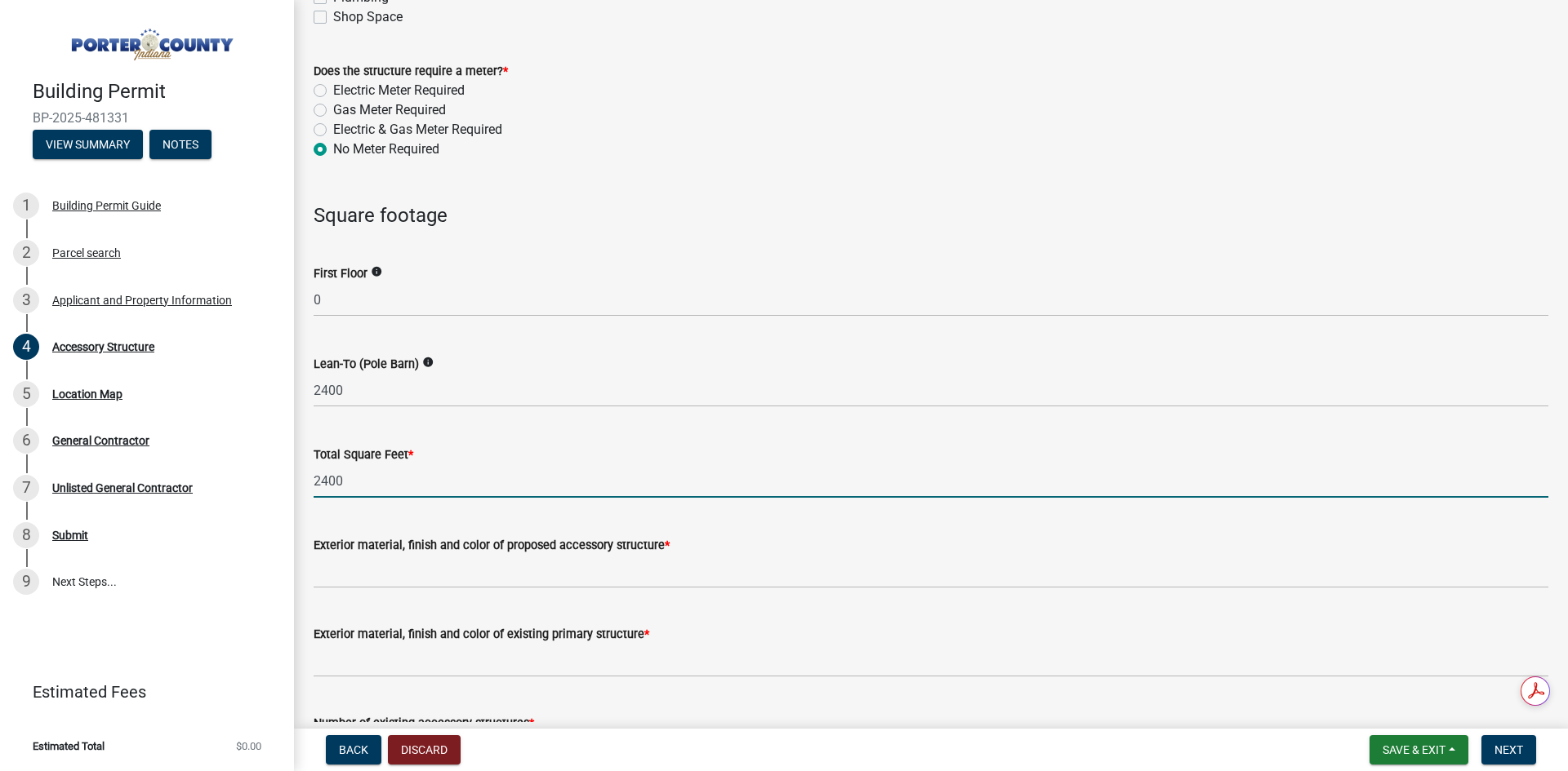
scroll to position [1224, 0]
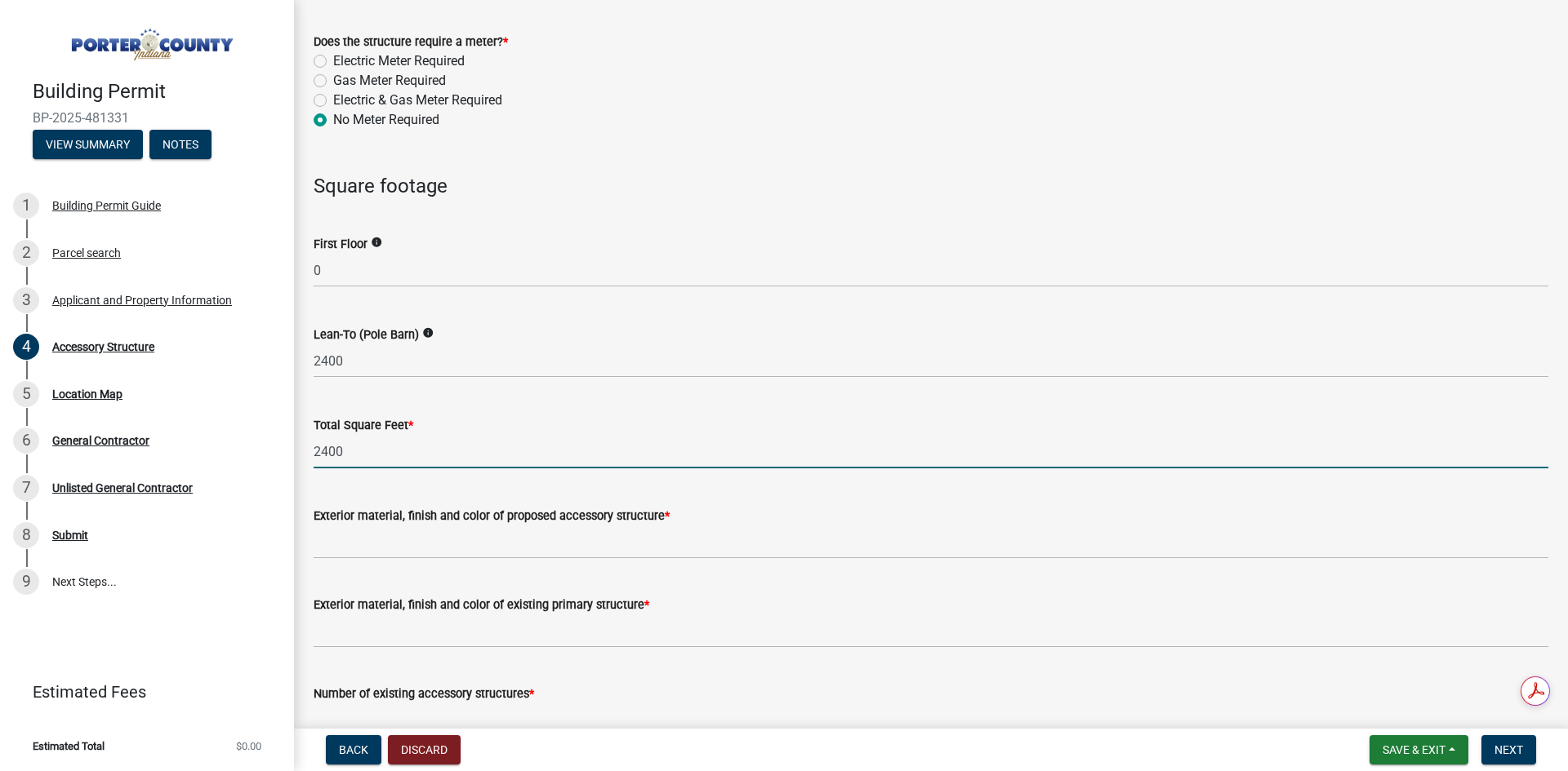
type input "2400"
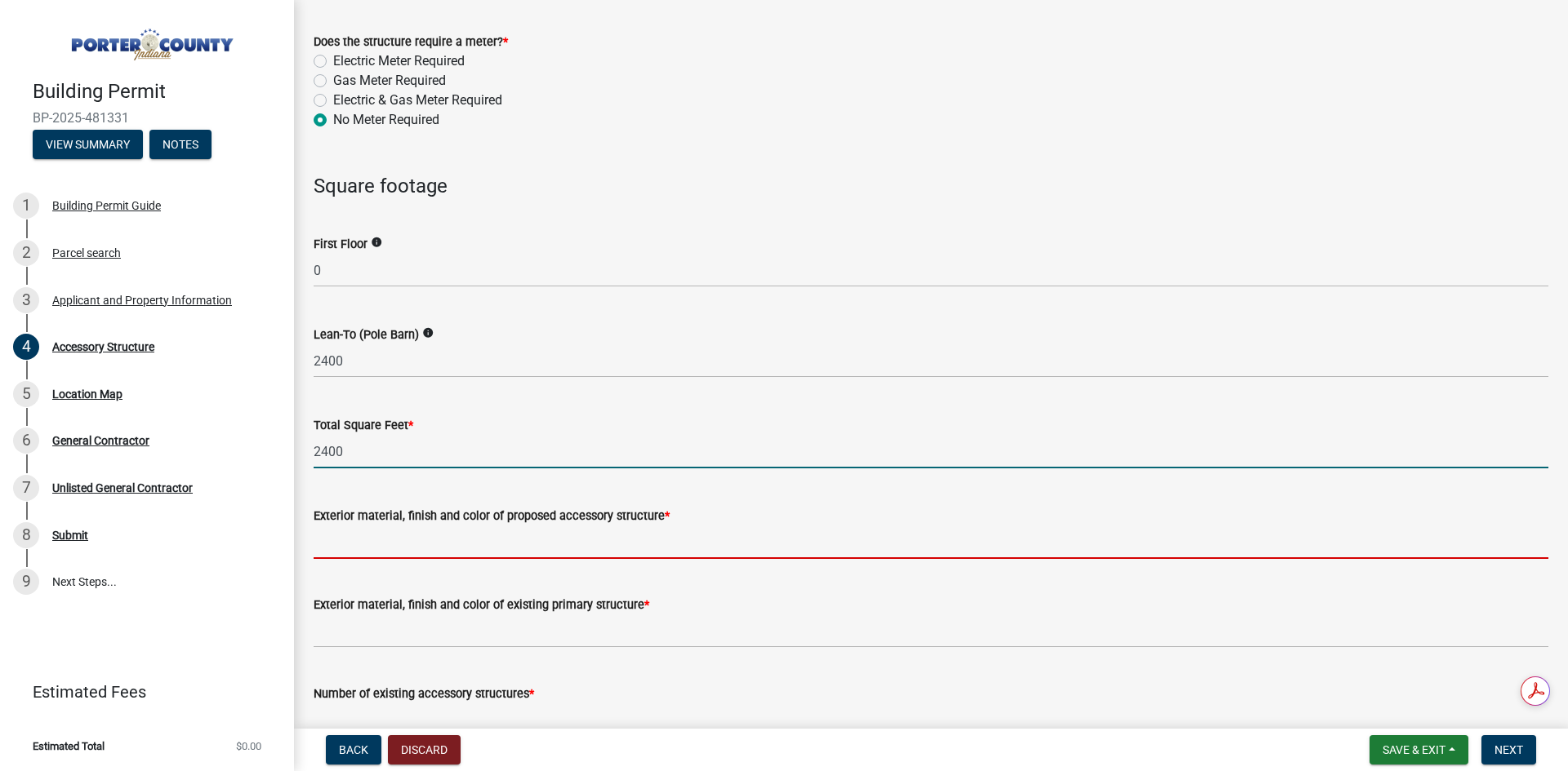
click at [352, 539] on input "Exterior material, finish and color of proposed accessory structure *" at bounding box center [930, 542] width 1235 height 33
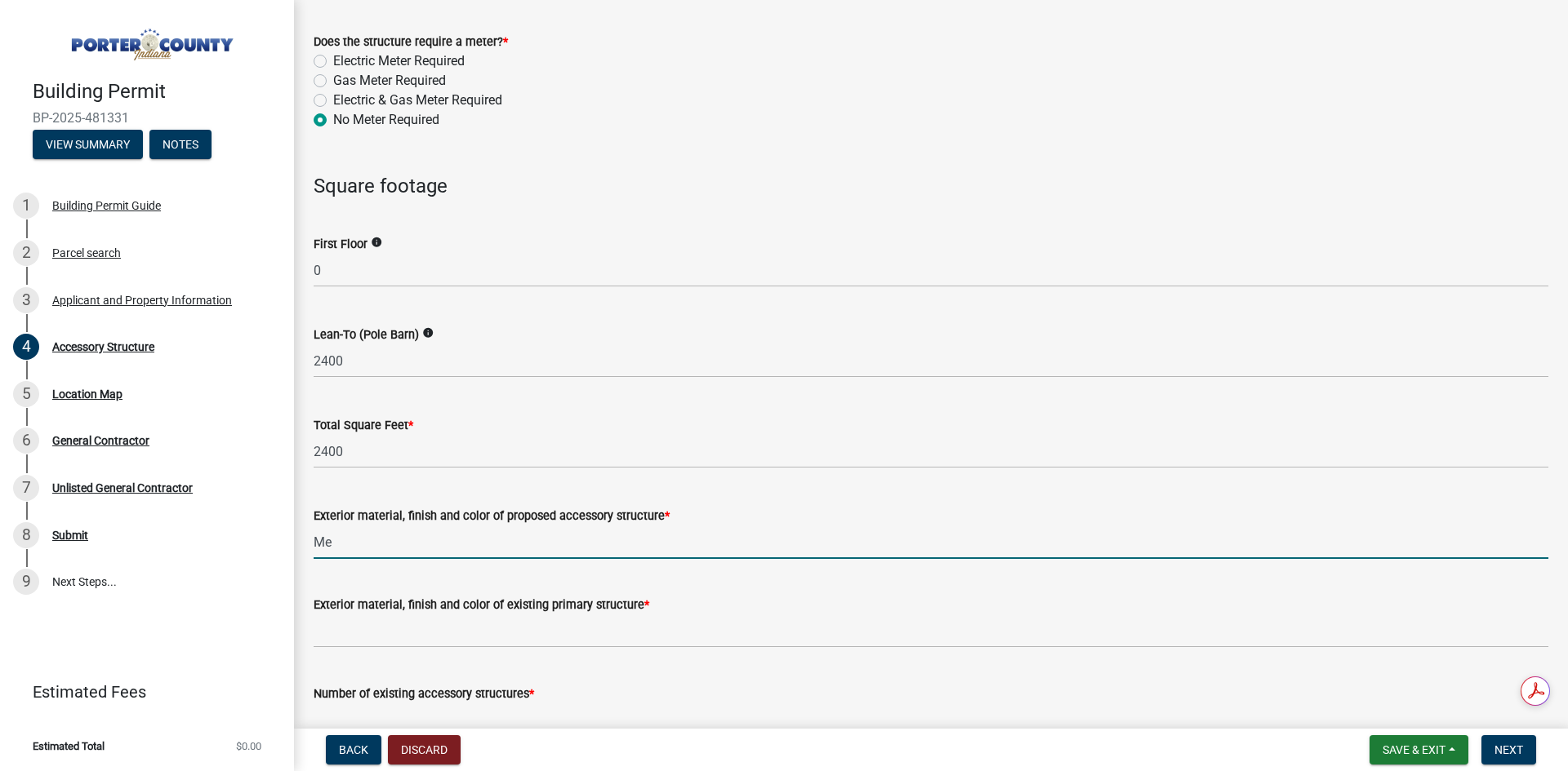
type input "M"
type input "C"
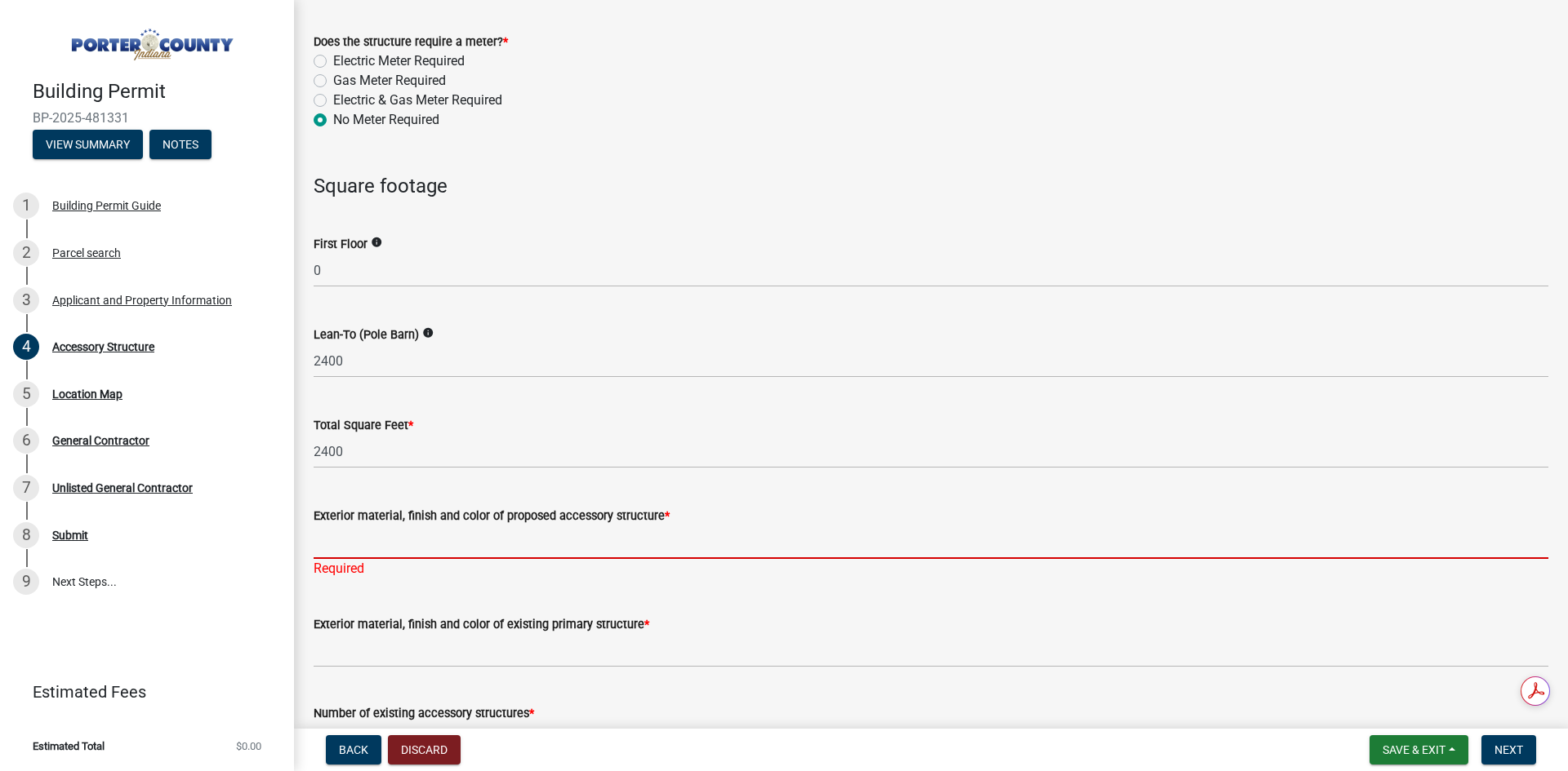
click at [371, 543] on input "Exterior material, finish and color of proposed accessory structure *" at bounding box center [930, 542] width 1235 height 33
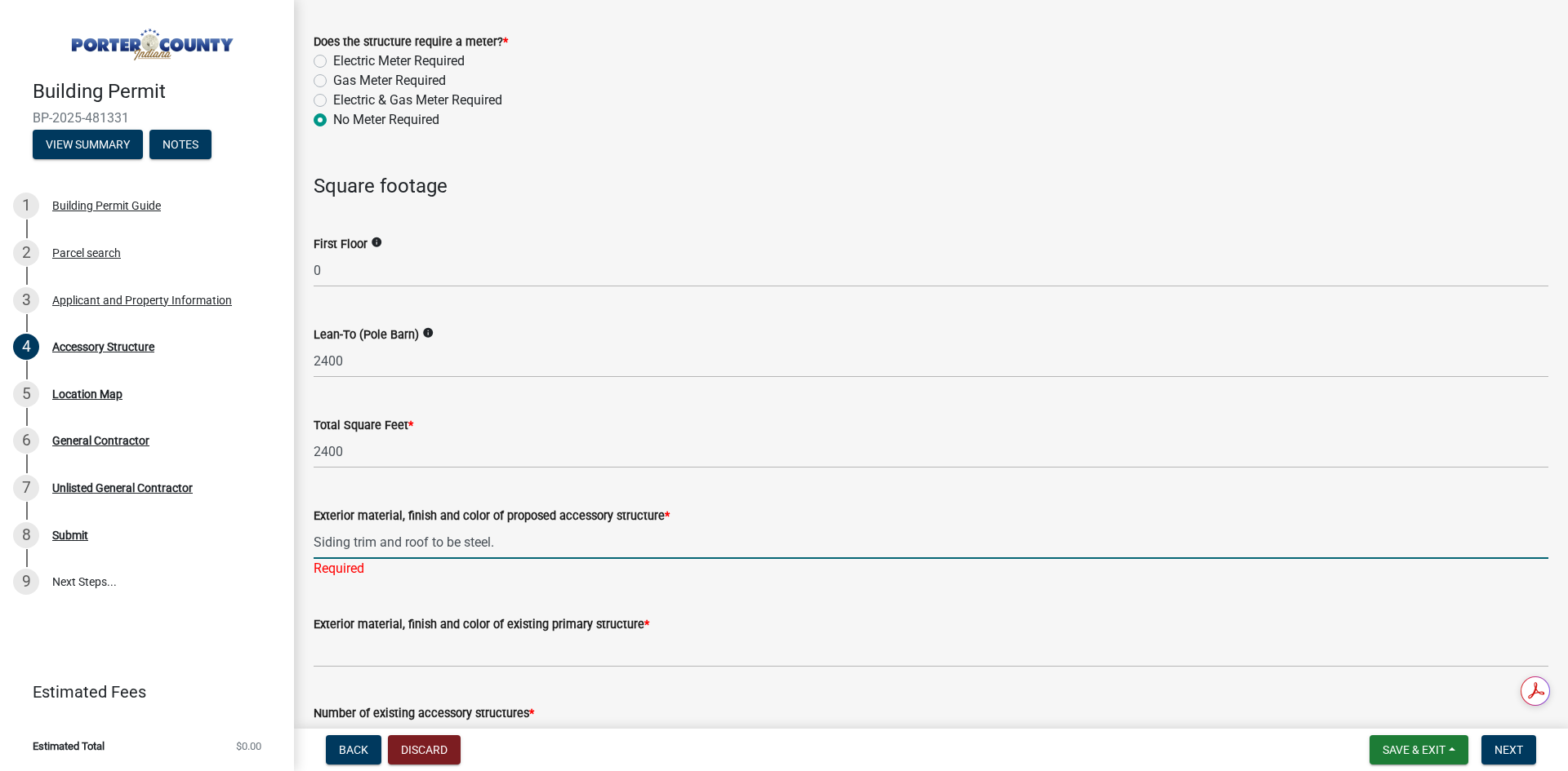
paste input "Roof - Clay, Trim - Brite White, Walls - Ivory,Wainscot - Stone."
click at [752, 545] on input "Siding trim and roof to be steel. Roof - Clay, Trim - Bright White, Walls - Ivo…" at bounding box center [930, 542] width 1235 height 33
type input "Siding trim and roof to be steel. Roof - Clay, Trim - Bright White, Walls - Ivo…"
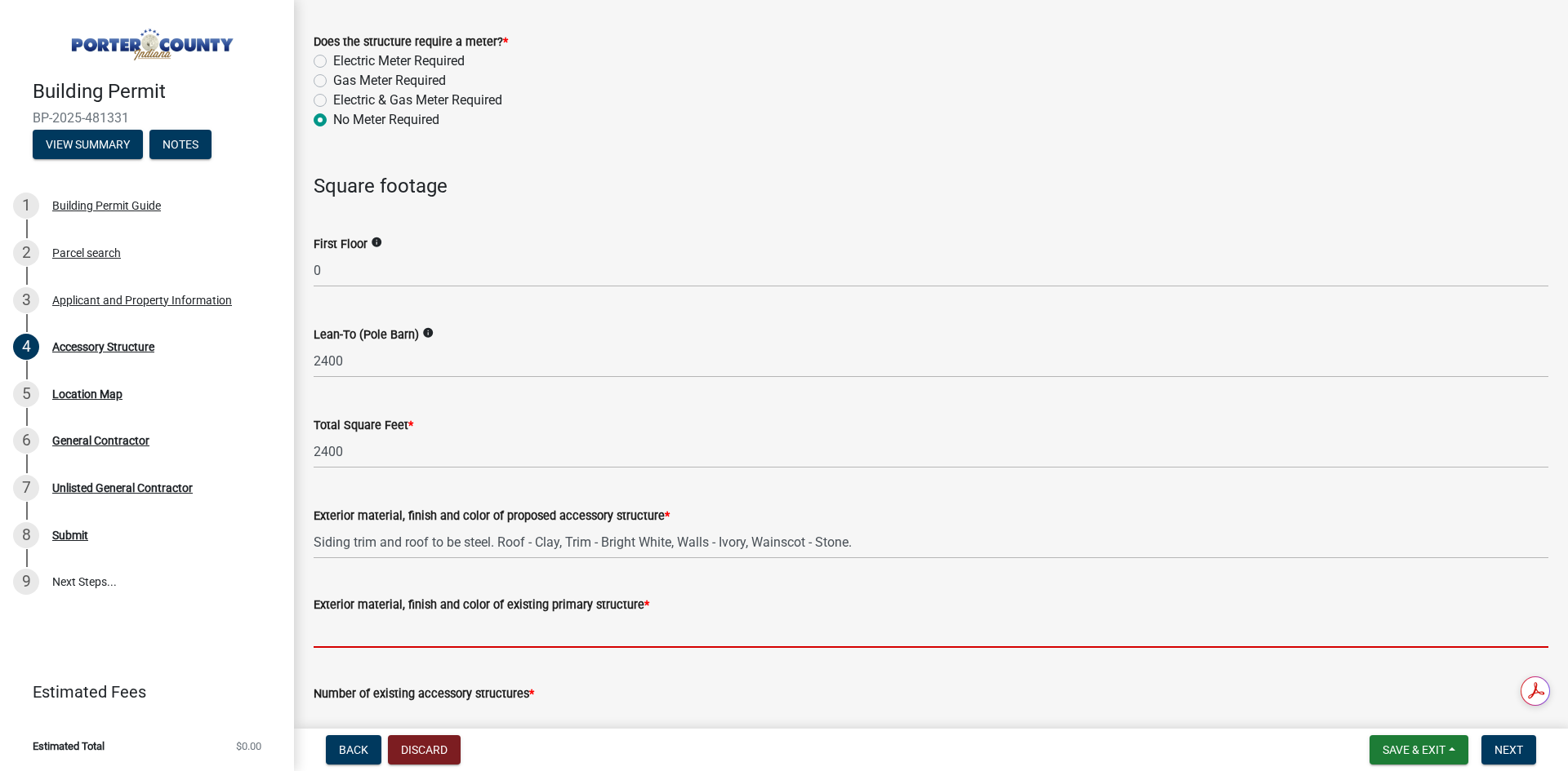
click at [539, 649] on wm-data-entity-input "Exterior material, finish and color of existing primary structure *" at bounding box center [930, 616] width 1235 height 89
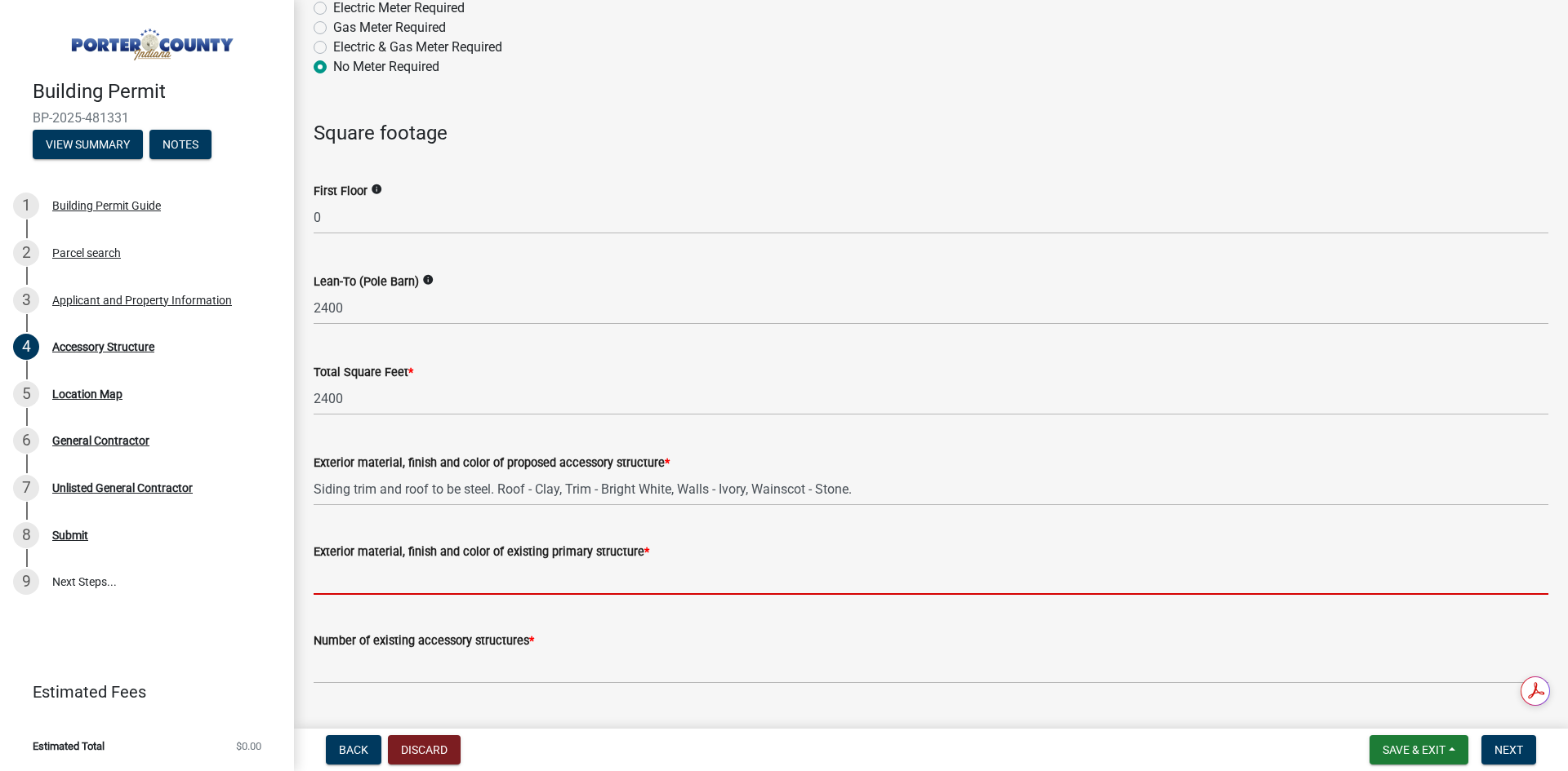
scroll to position [1306, 0]
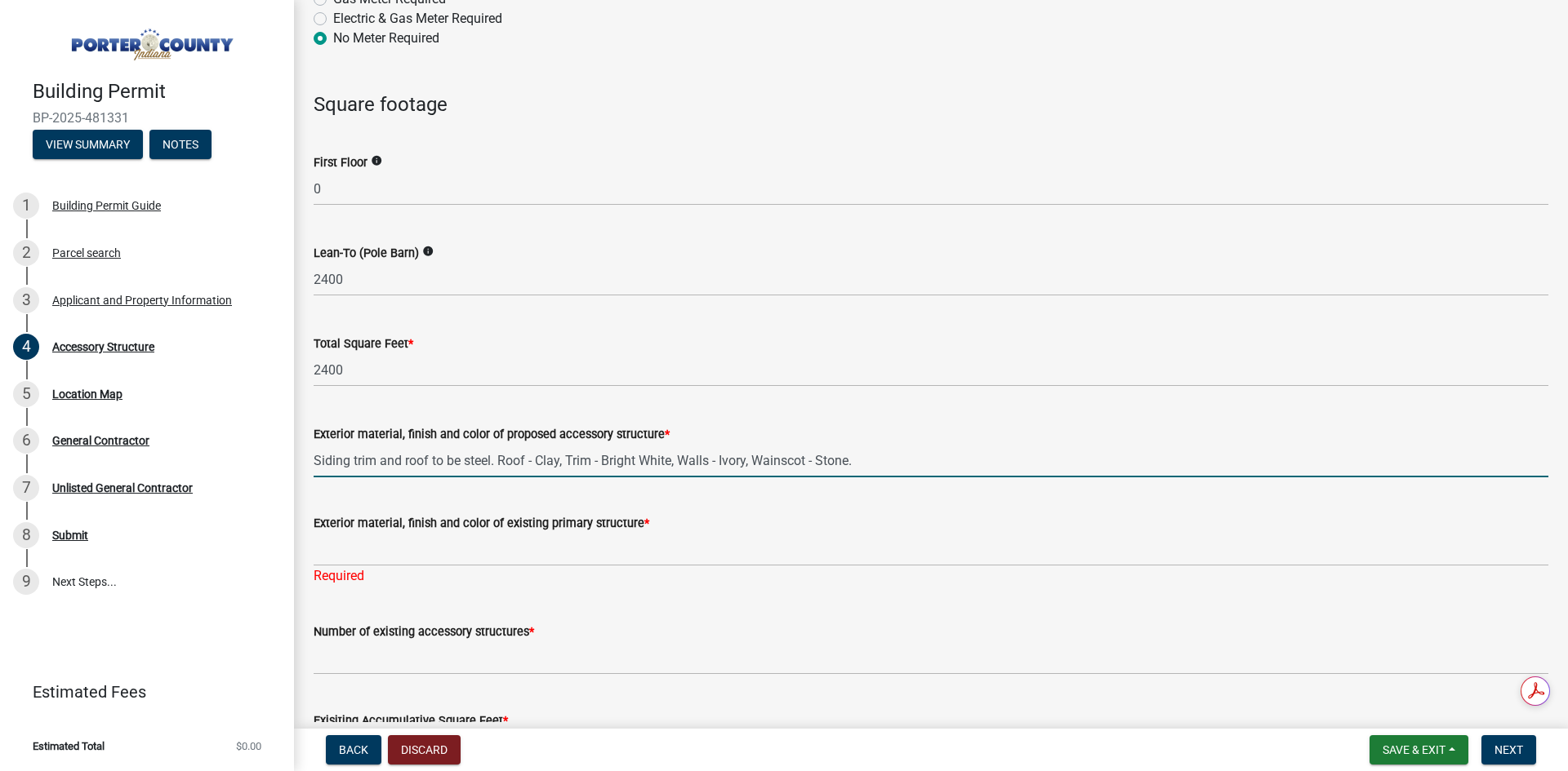
drag, startPoint x: 497, startPoint y: 461, endPoint x: 560, endPoint y: 466, distance: 63.2
click at [560, 466] on input "Siding trim and roof to be steel. Roof - Clay, Trim - Bright White, Walls - Ivo…" at bounding box center [930, 460] width 1235 height 33
drag, startPoint x: 677, startPoint y: 456, endPoint x: 745, endPoint y: 462, distance: 68.3
click at [747, 462] on input "Siding trim and roof to be steel. Roof - Clay, Trim - Bright White, Walls - Ivo…" at bounding box center [930, 460] width 1235 height 33
click at [564, 468] on input "Siding trim and roof to be steel. Roof - Clay, Trim - Bright White, Walls - Ivo…" at bounding box center [930, 460] width 1235 height 33
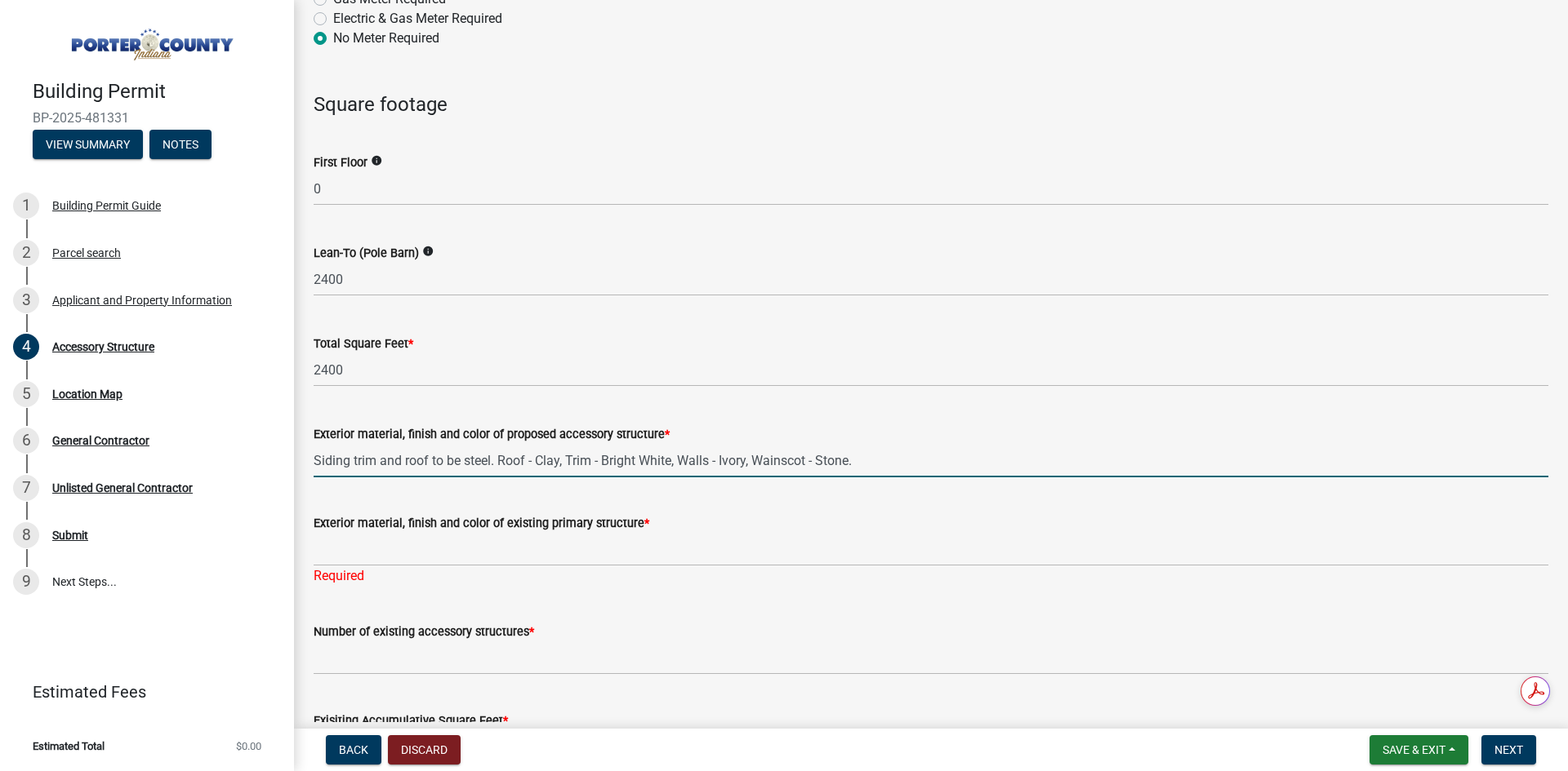
drag, startPoint x: 497, startPoint y: 458, endPoint x: 560, endPoint y: 461, distance: 63.1
click at [560, 461] on input "Siding trim and roof to be steel. Roof - Clay, Trim - Bright White, Walls - Ivo…" at bounding box center [930, 460] width 1235 height 33
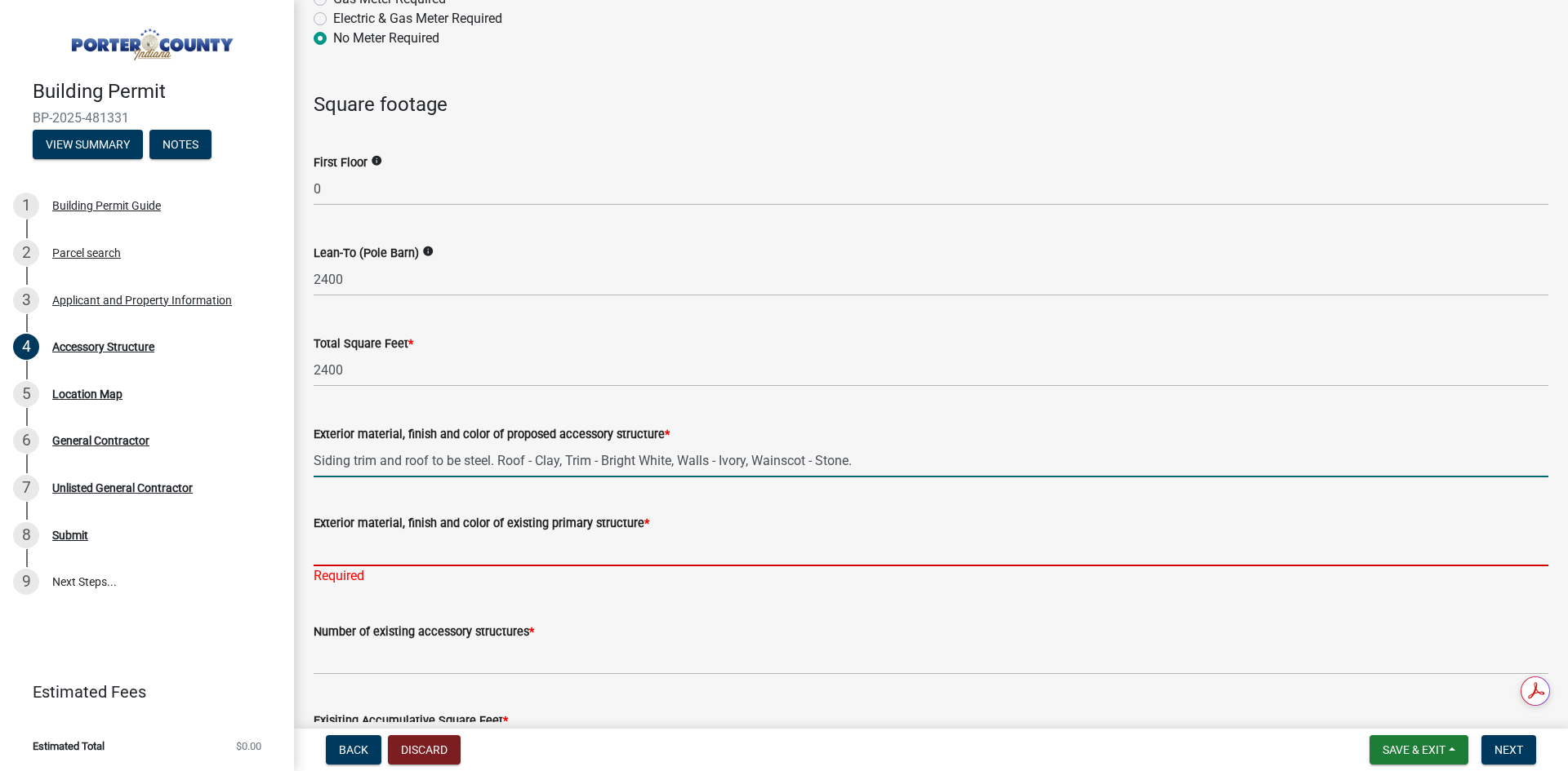
click at [457, 546] on input "Exterior material, finish and color of existing primary structure *" at bounding box center [930, 549] width 1235 height 33
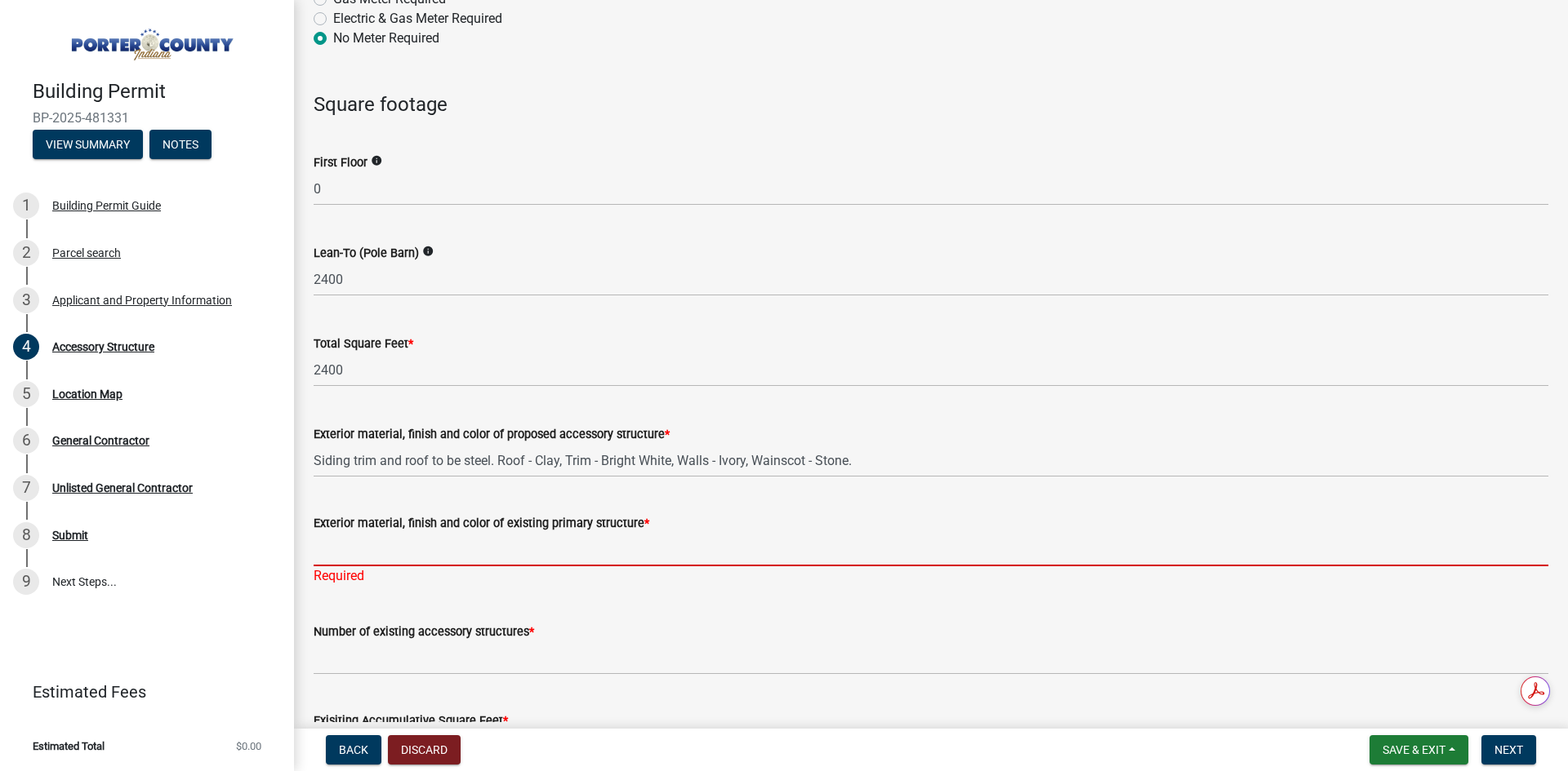
paste input "Roof - Clay"
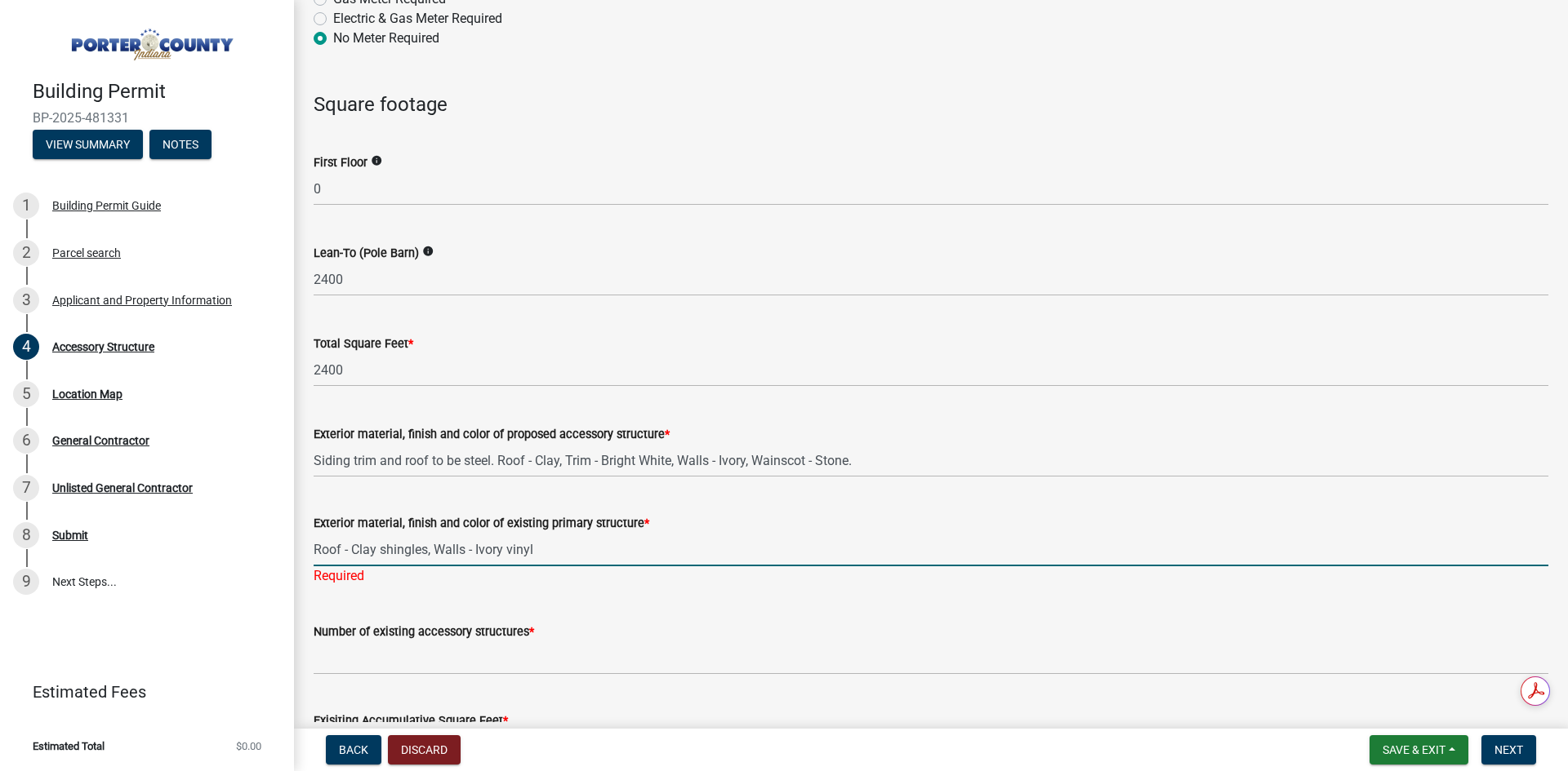
type input "Roof - Clay shingles, Walls - Ivory vinyl"
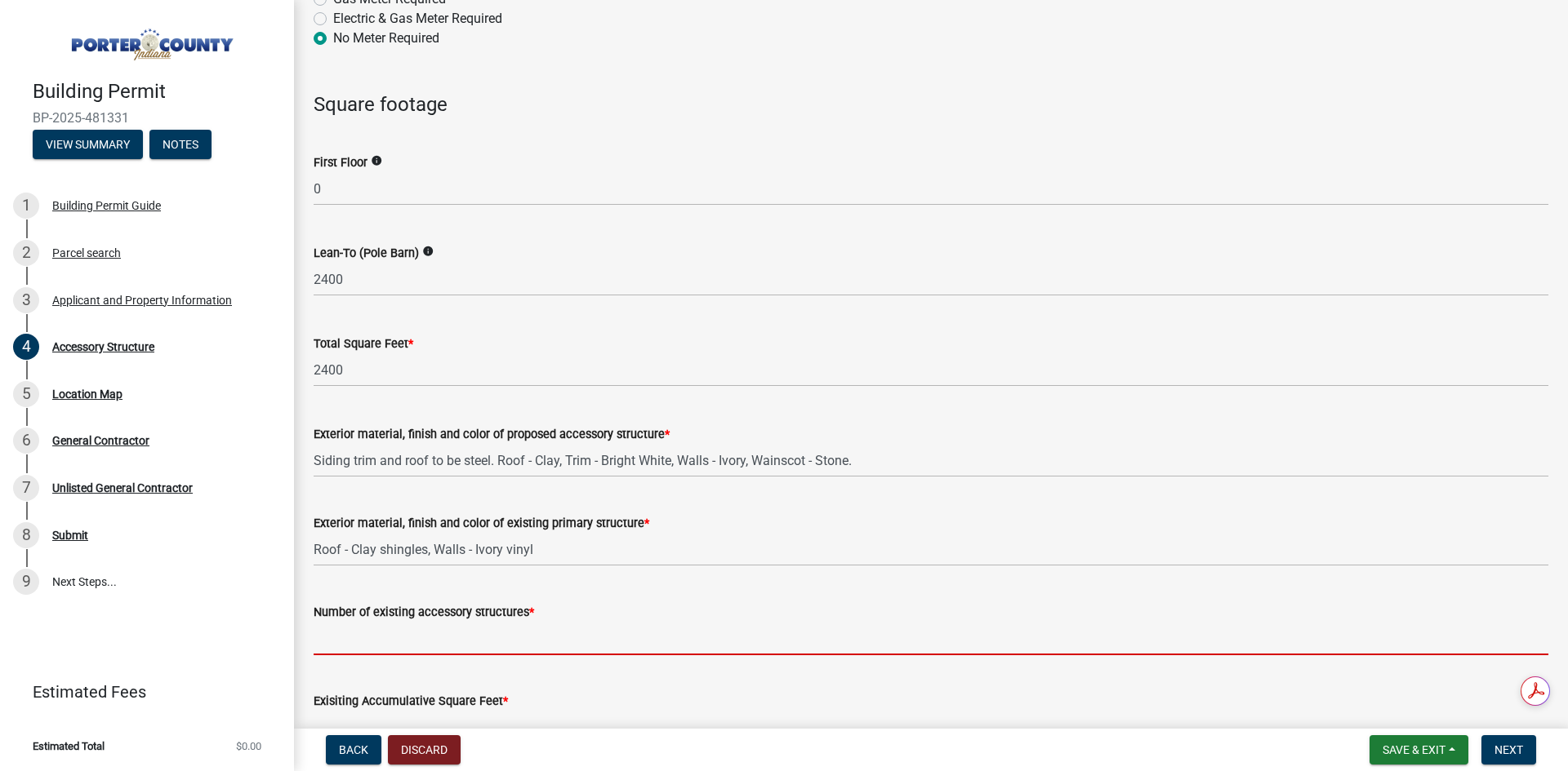
click at [541, 644] on input "Number of existing accessory structures *" at bounding box center [930, 638] width 1235 height 33
click at [511, 642] on input "Number of existing accessory structures *" at bounding box center [930, 638] width 1235 height 33
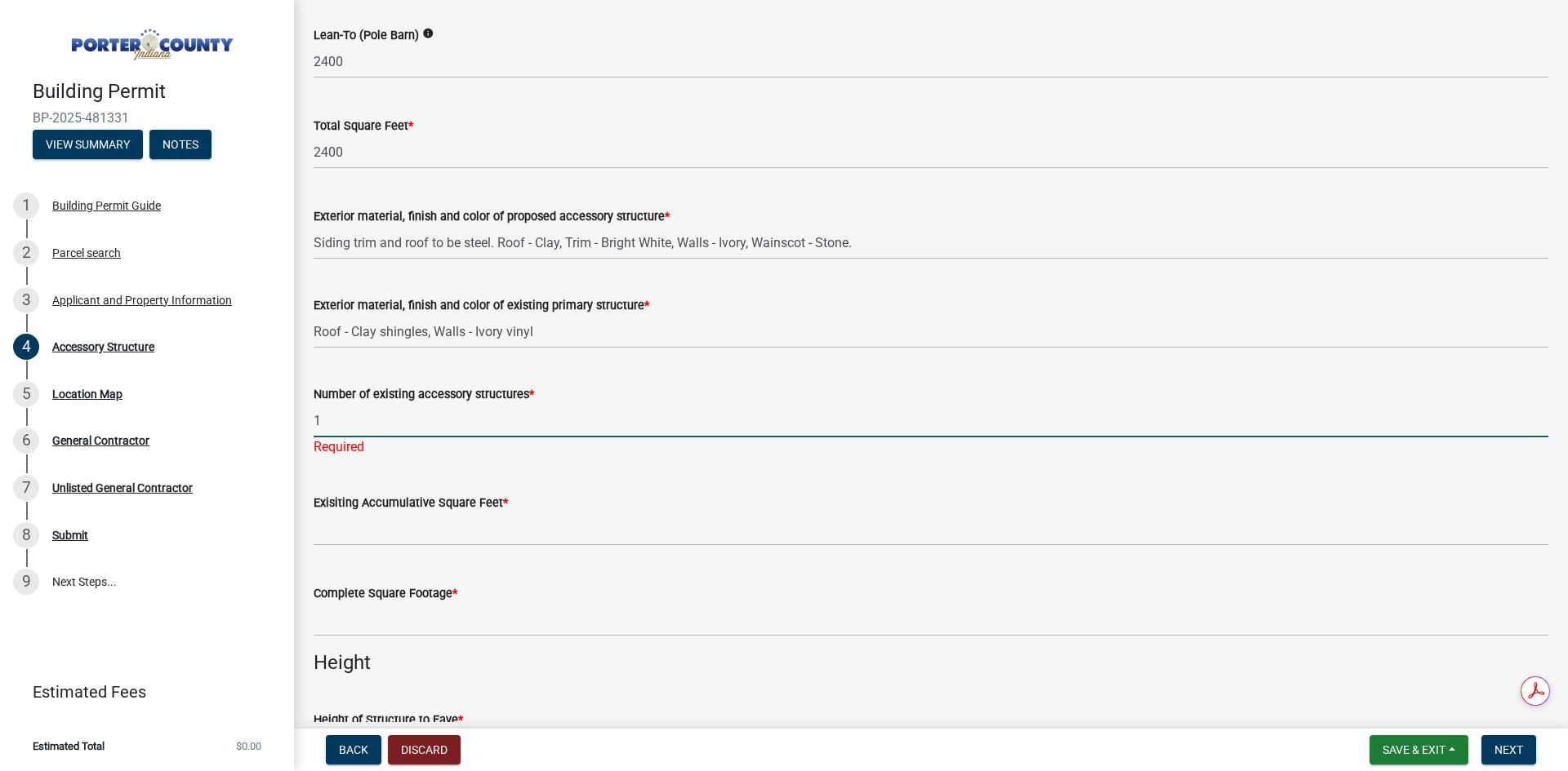
scroll to position [1632, 0]
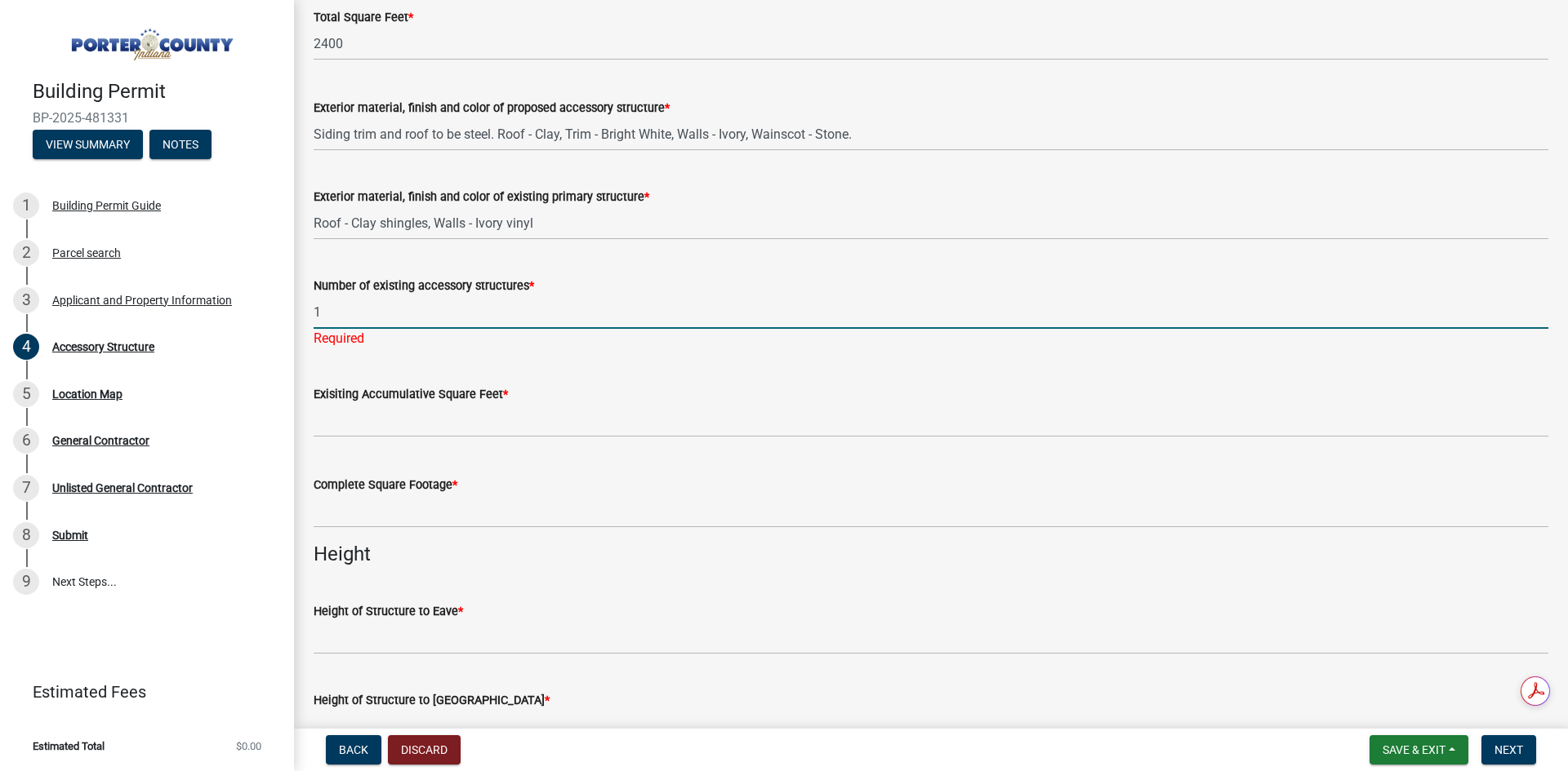
type input "1"
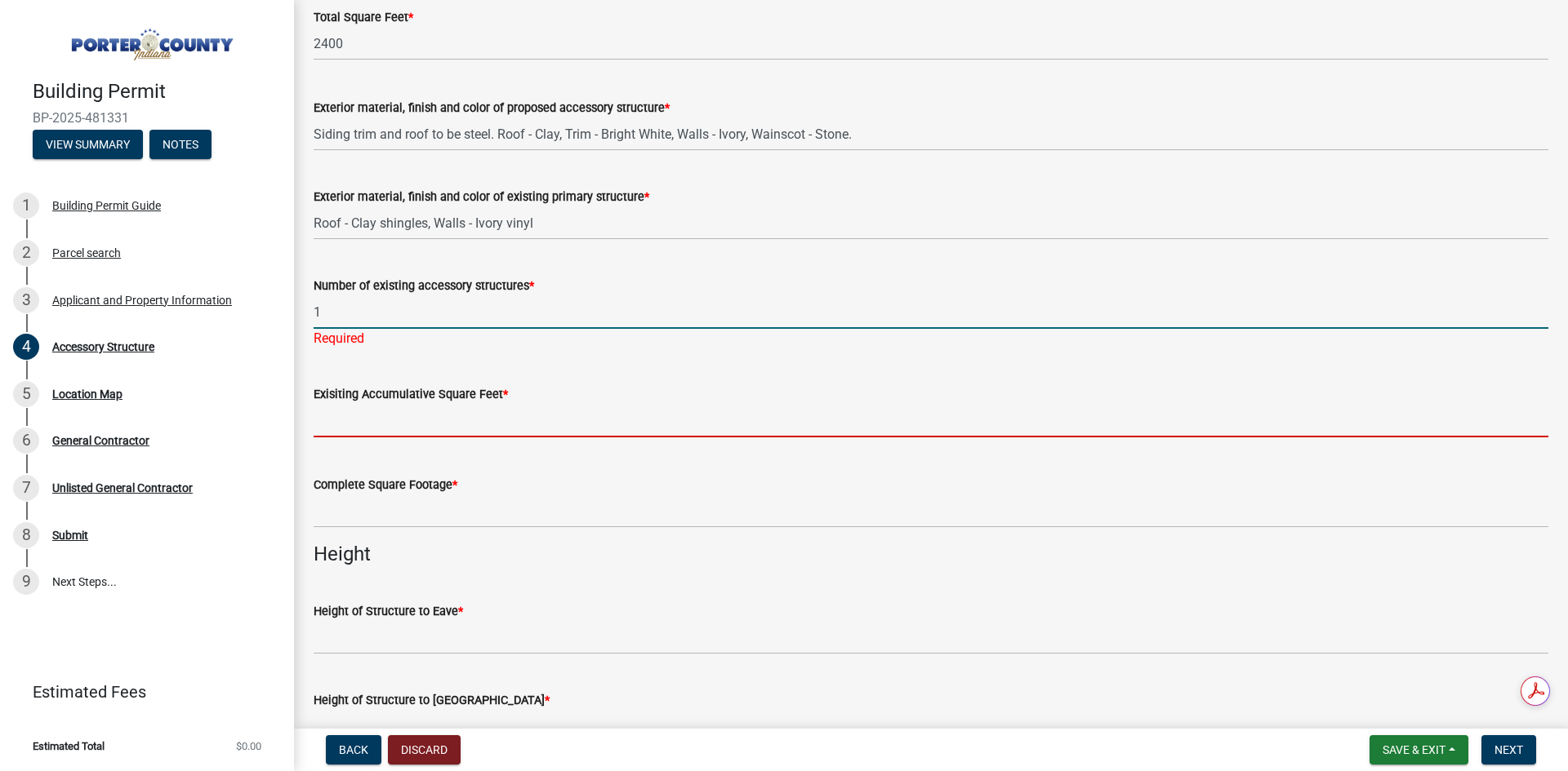
click at [438, 415] on input "text" at bounding box center [930, 420] width 1235 height 33
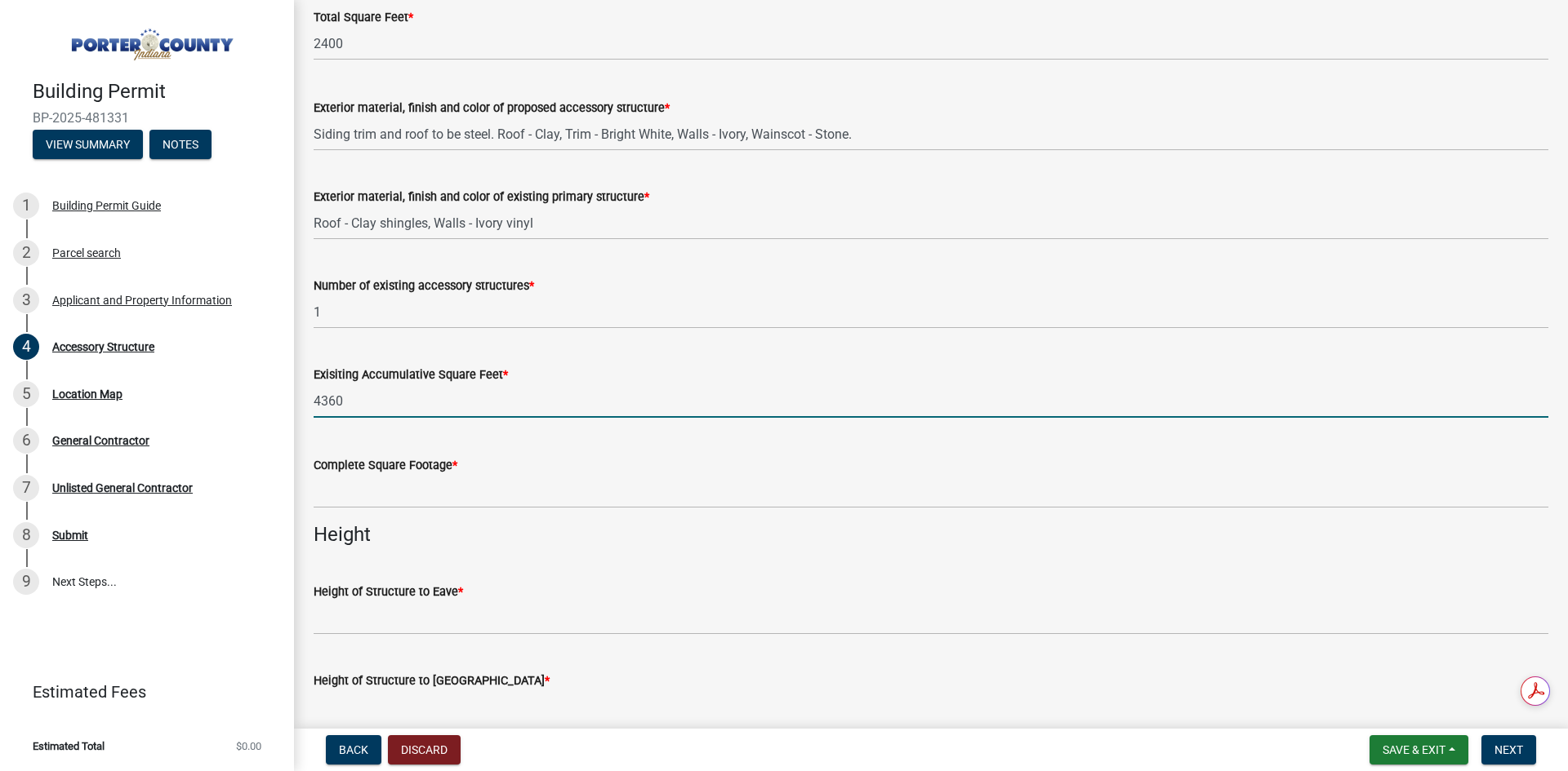
type input "4360"
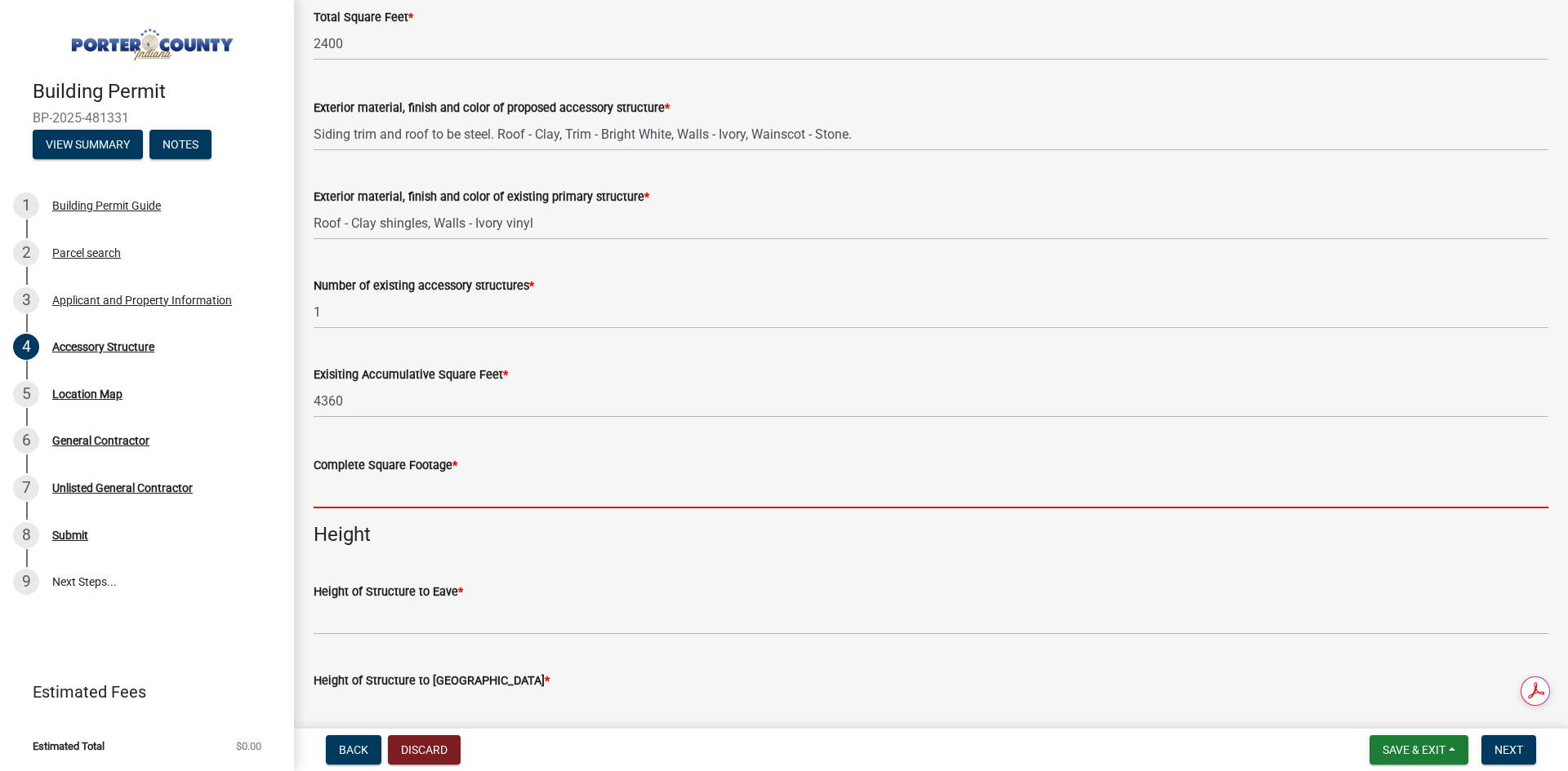
click at [437, 483] on input "text" at bounding box center [930, 491] width 1235 height 33
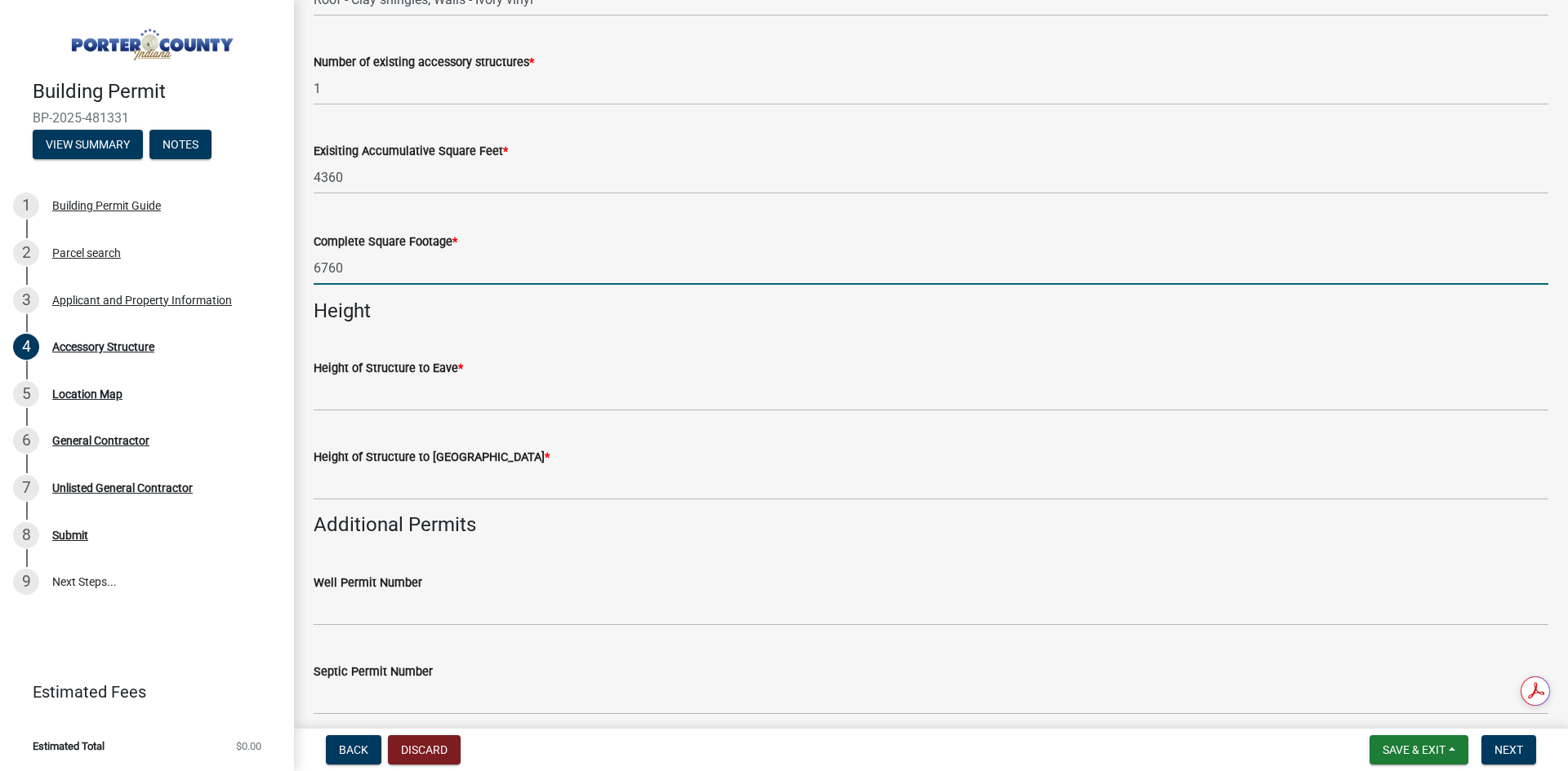
scroll to position [1877, 0]
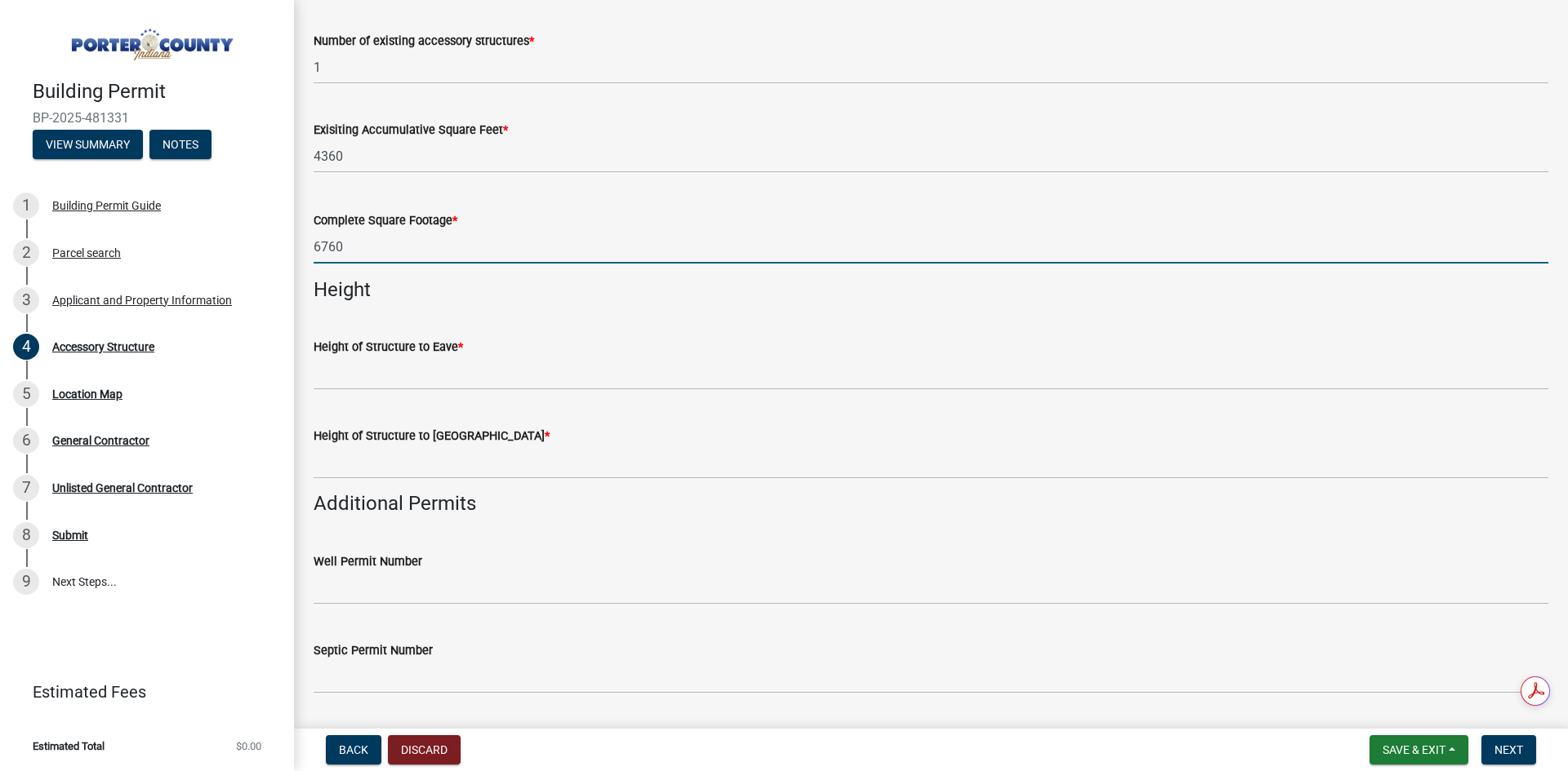
type input "6760"
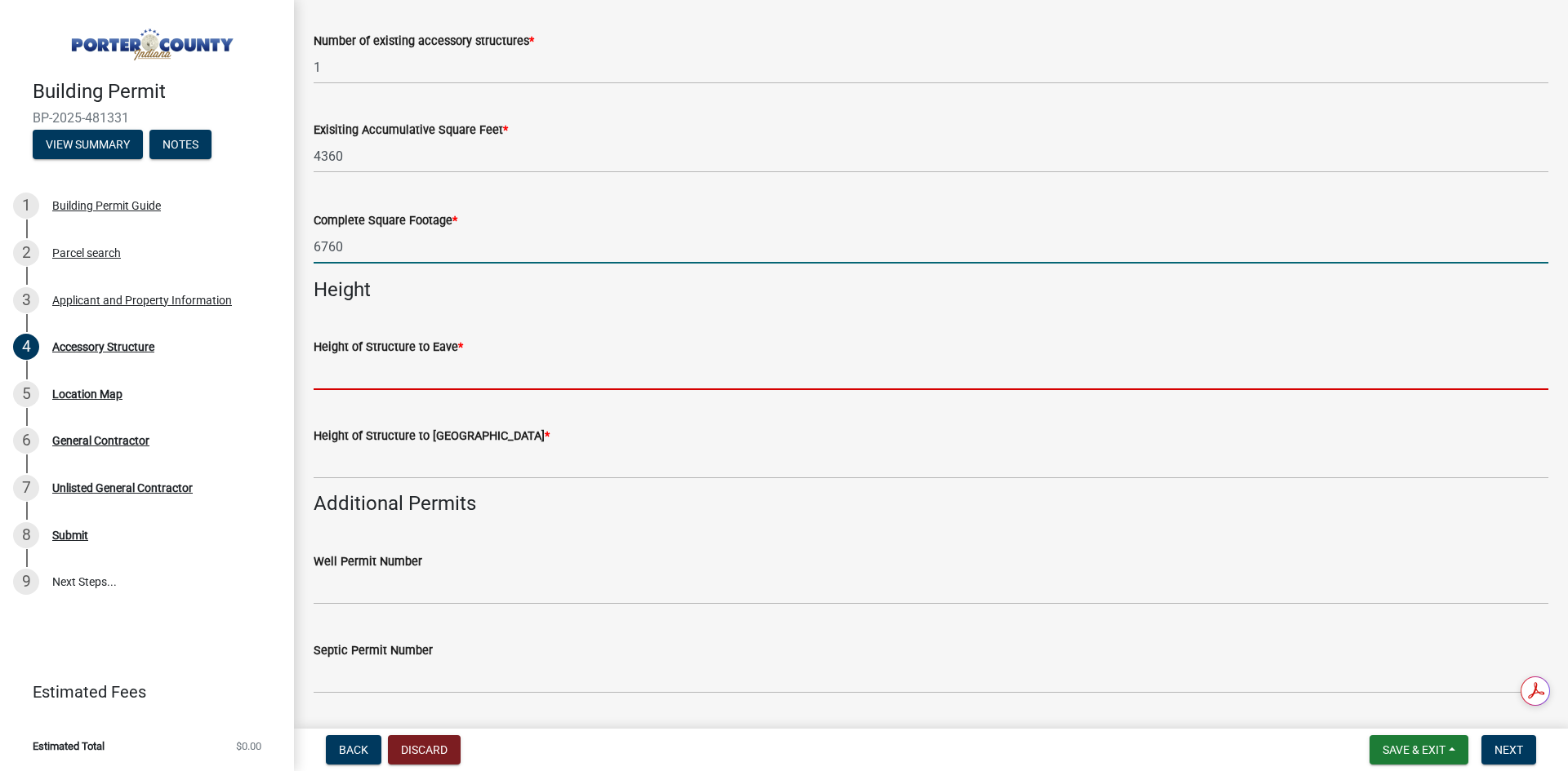
click at [499, 372] on input "Height of Structure to Eave *" at bounding box center [930, 372] width 1235 height 33
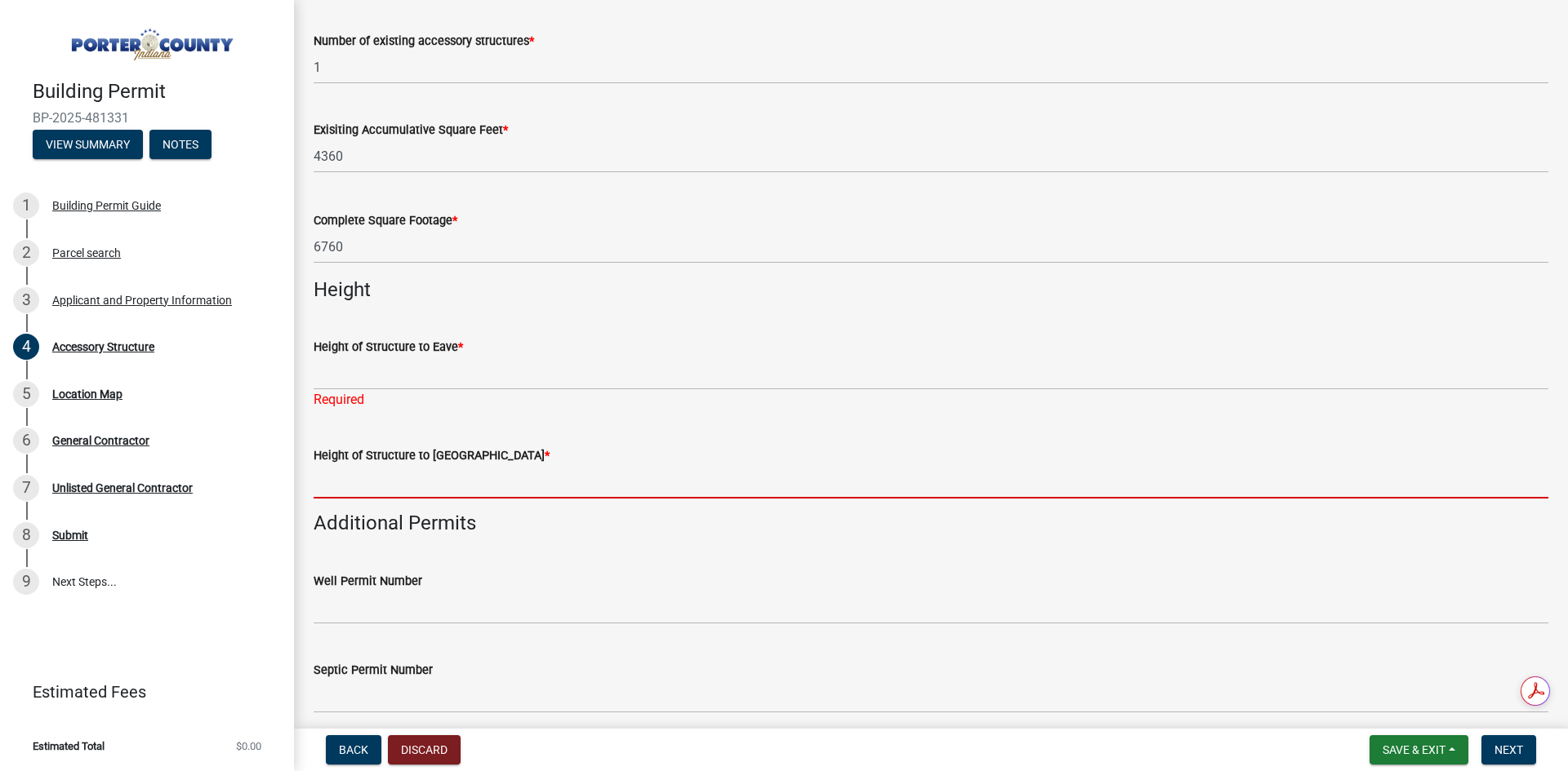
click at [1011, 471] on input "Height of Structure to Roof Peak *" at bounding box center [930, 481] width 1235 height 33
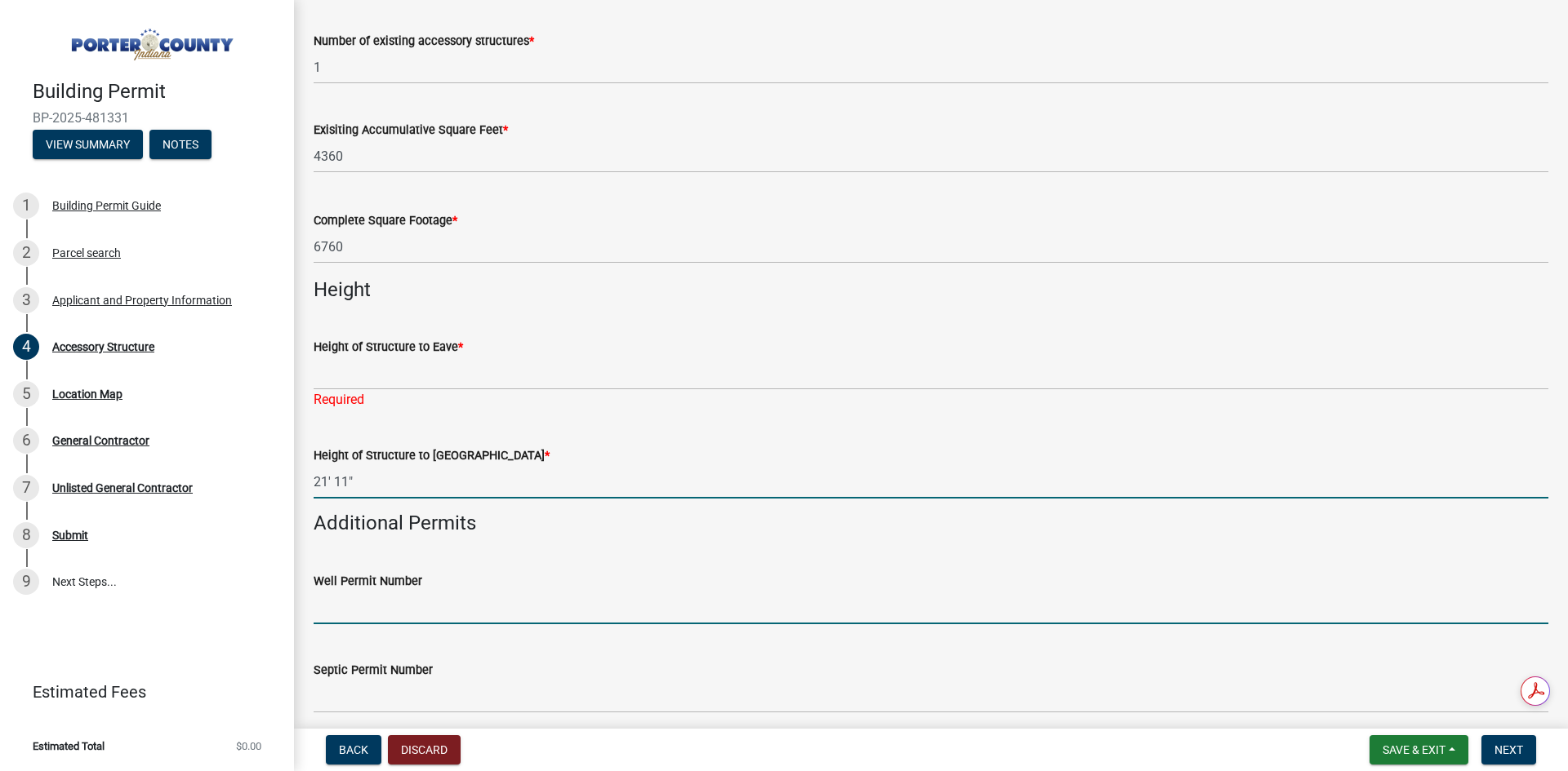
drag, startPoint x: 358, startPoint y: 616, endPoint x: 350, endPoint y: 603, distance: 15.3
click at [358, 607] on input "Well Permit Number" at bounding box center [930, 607] width 1235 height 33
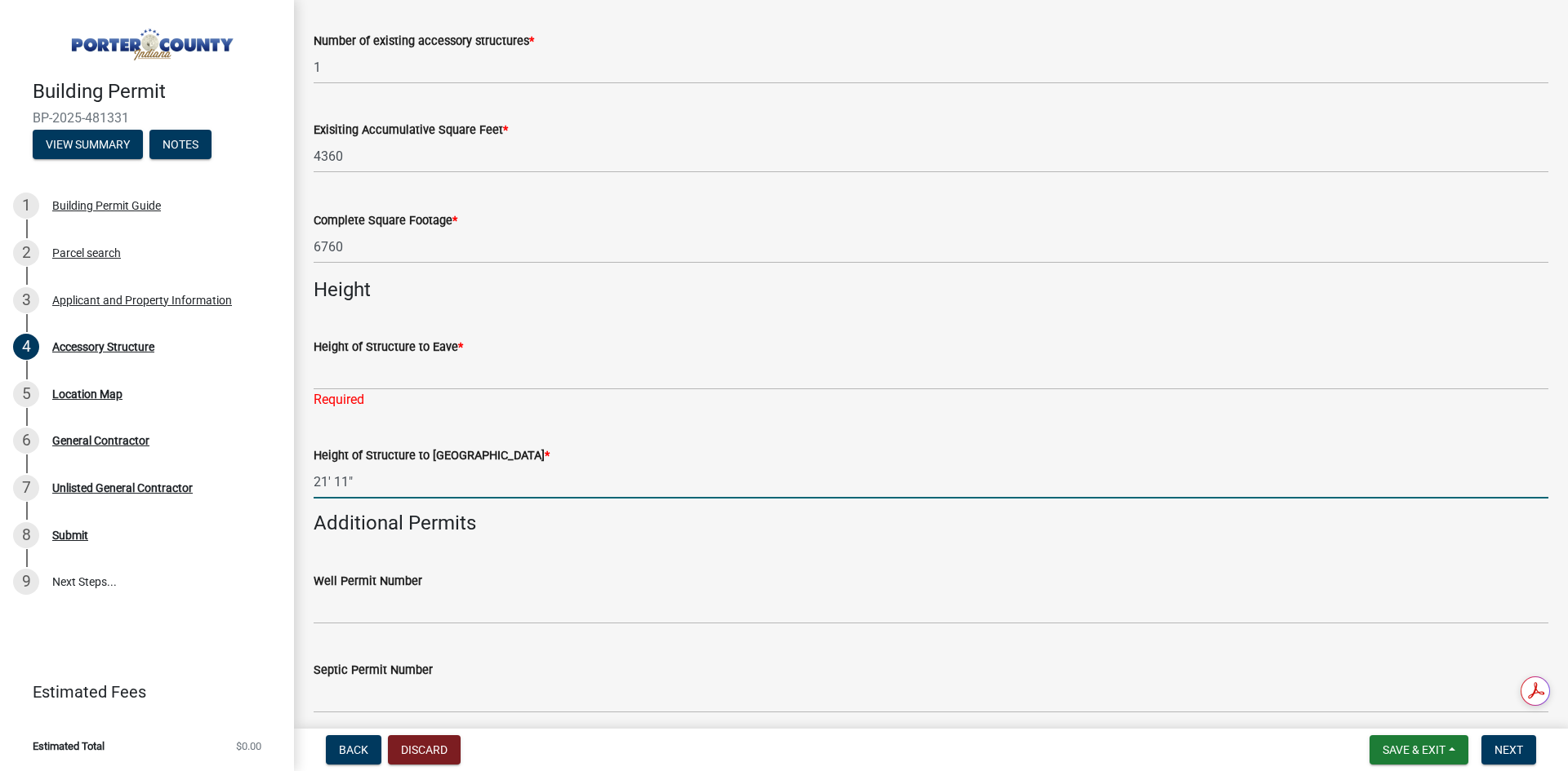
click at [332, 473] on input "21' 11"" at bounding box center [930, 481] width 1235 height 33
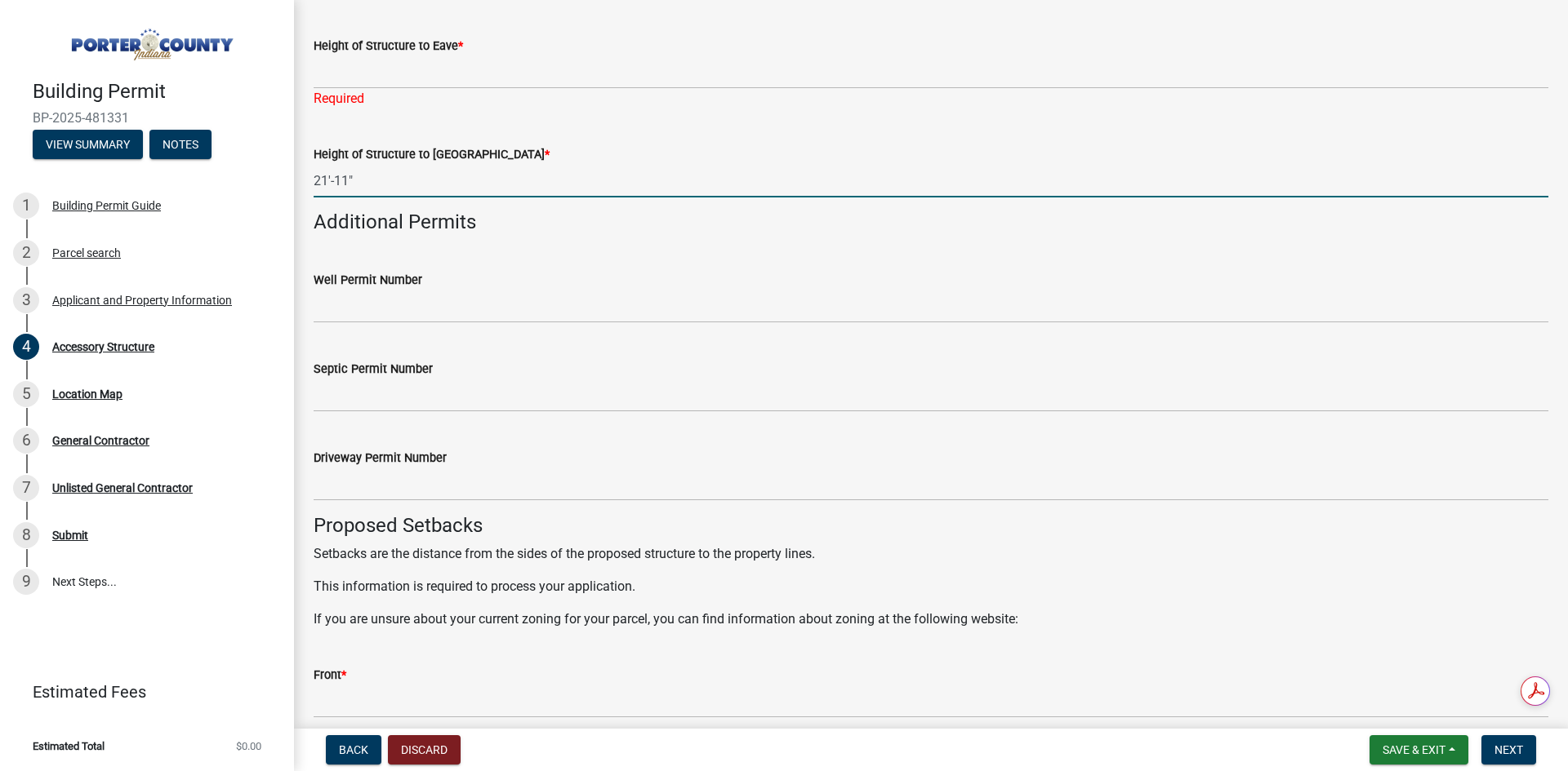
scroll to position [2367, 0]
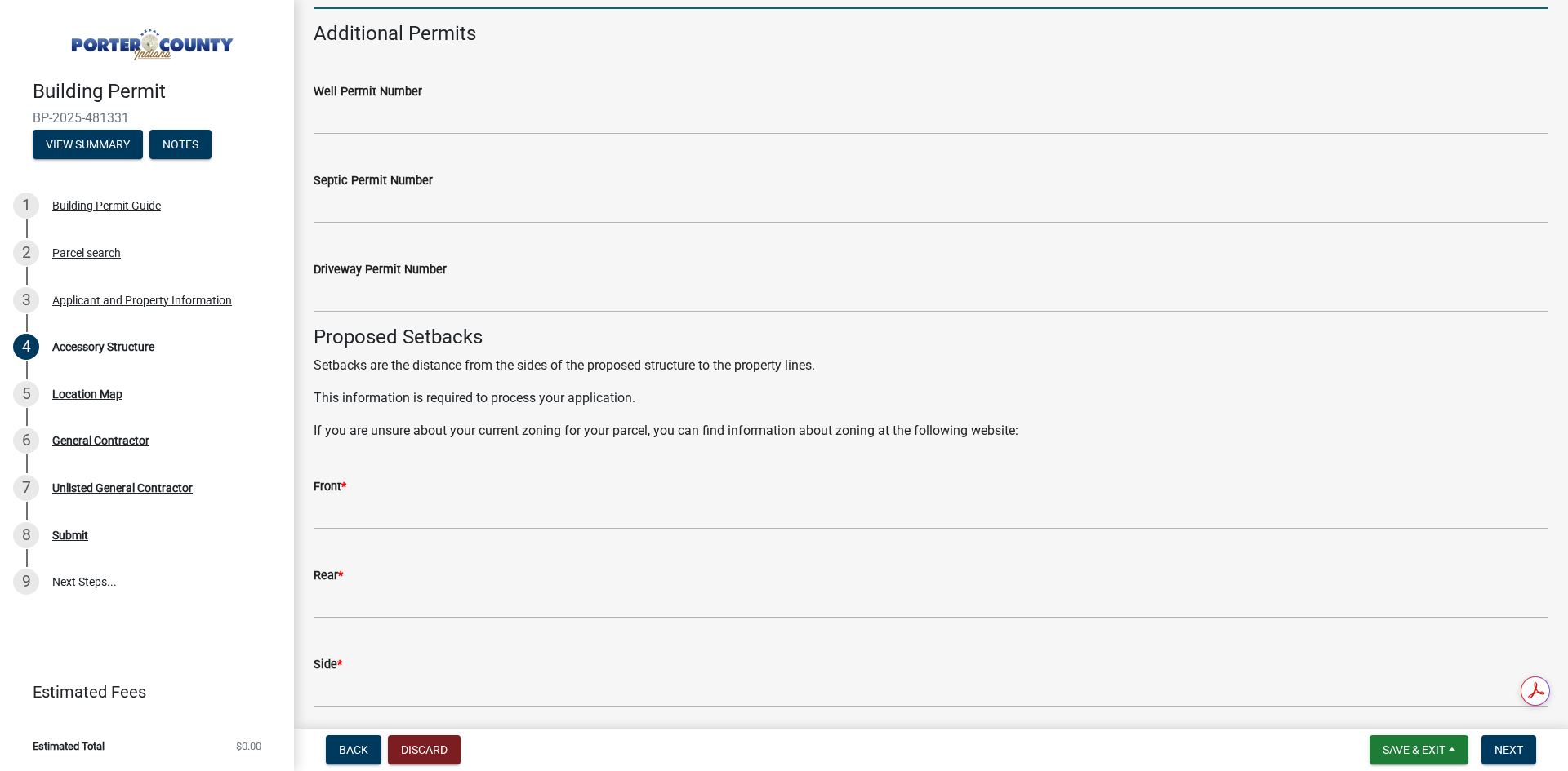
type input "21'-11""
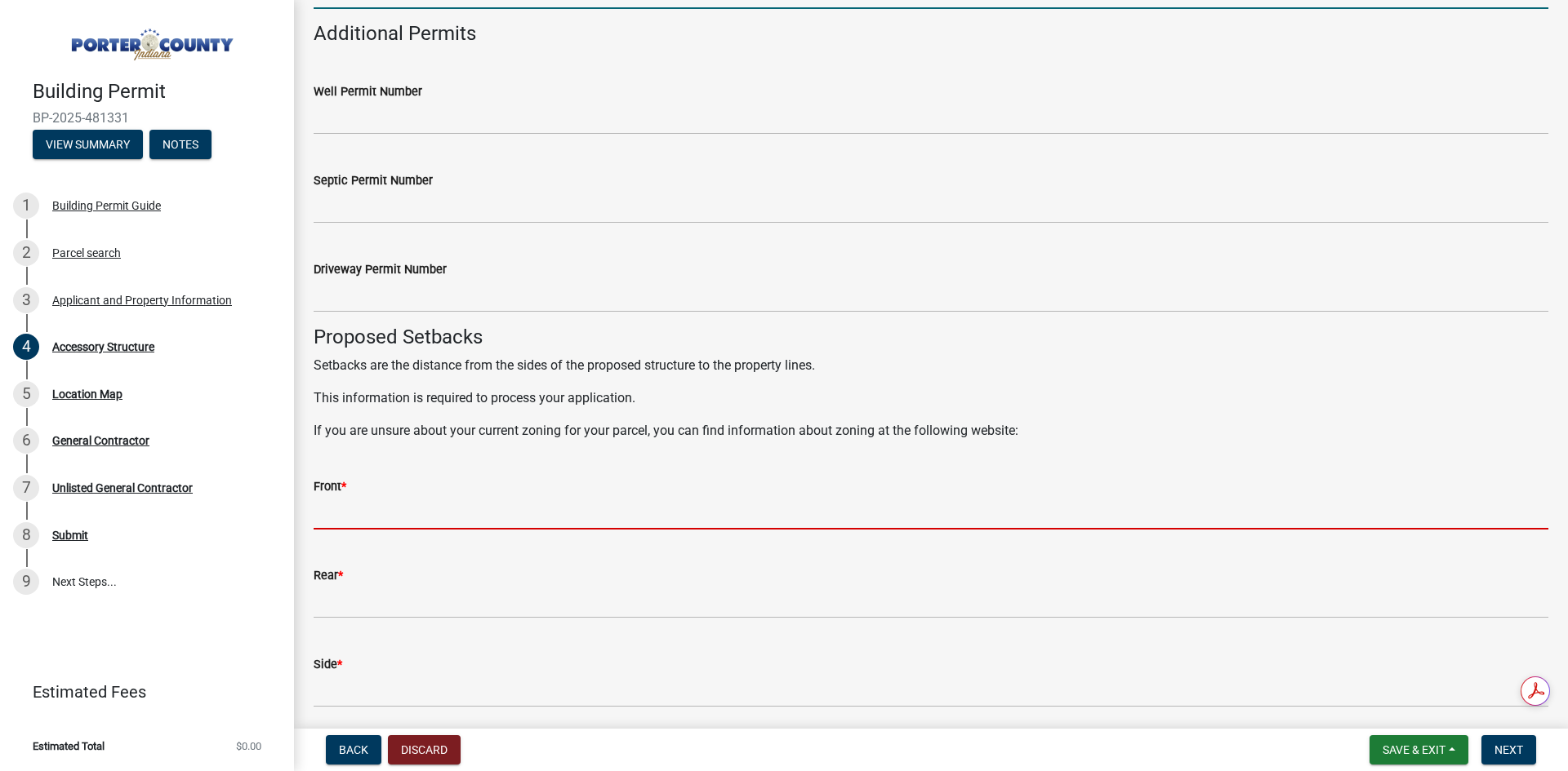
click at [401, 502] on input "Front *" at bounding box center [930, 513] width 1235 height 33
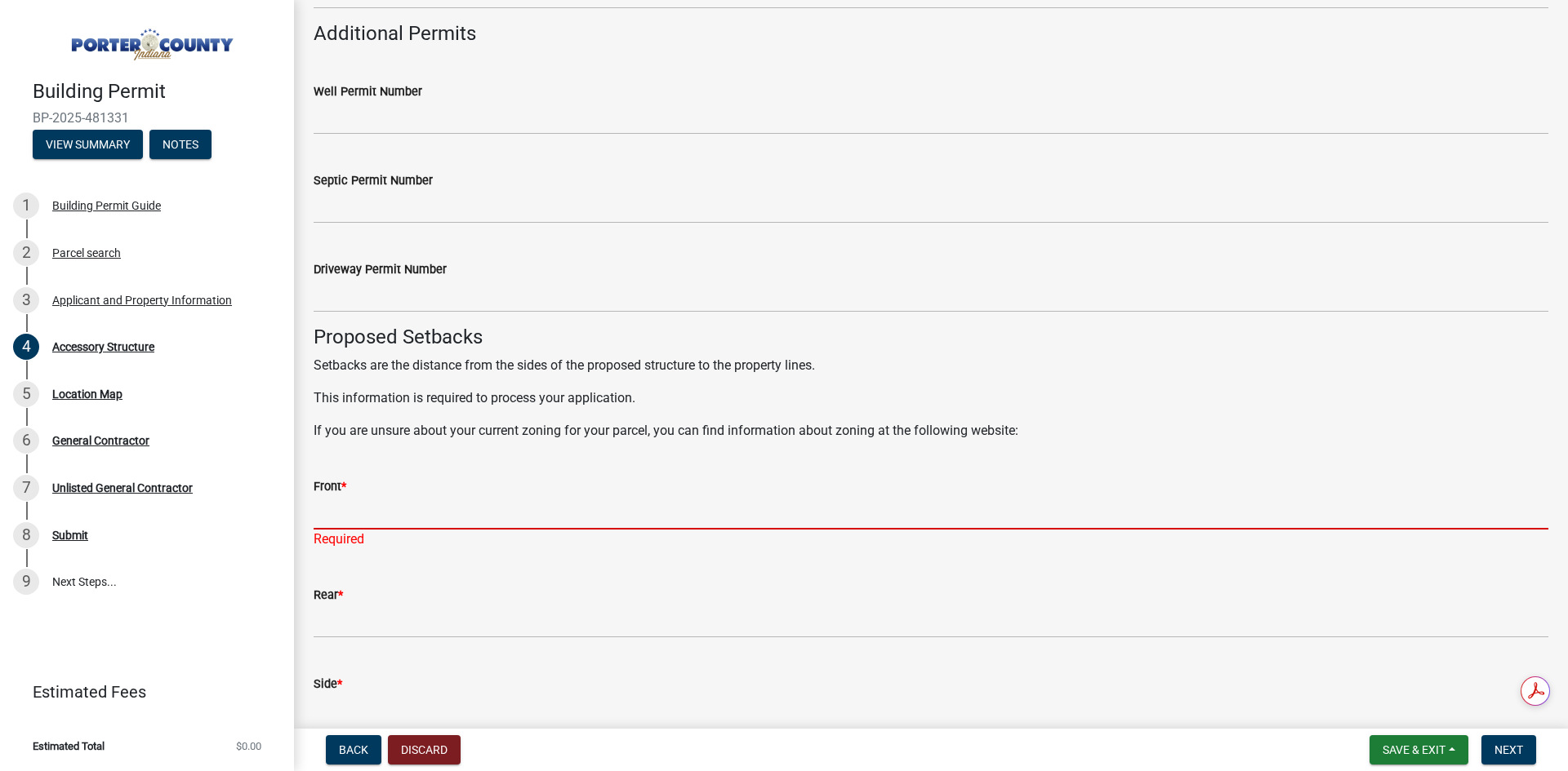
click at [463, 503] on input "Front *" at bounding box center [930, 513] width 1235 height 33
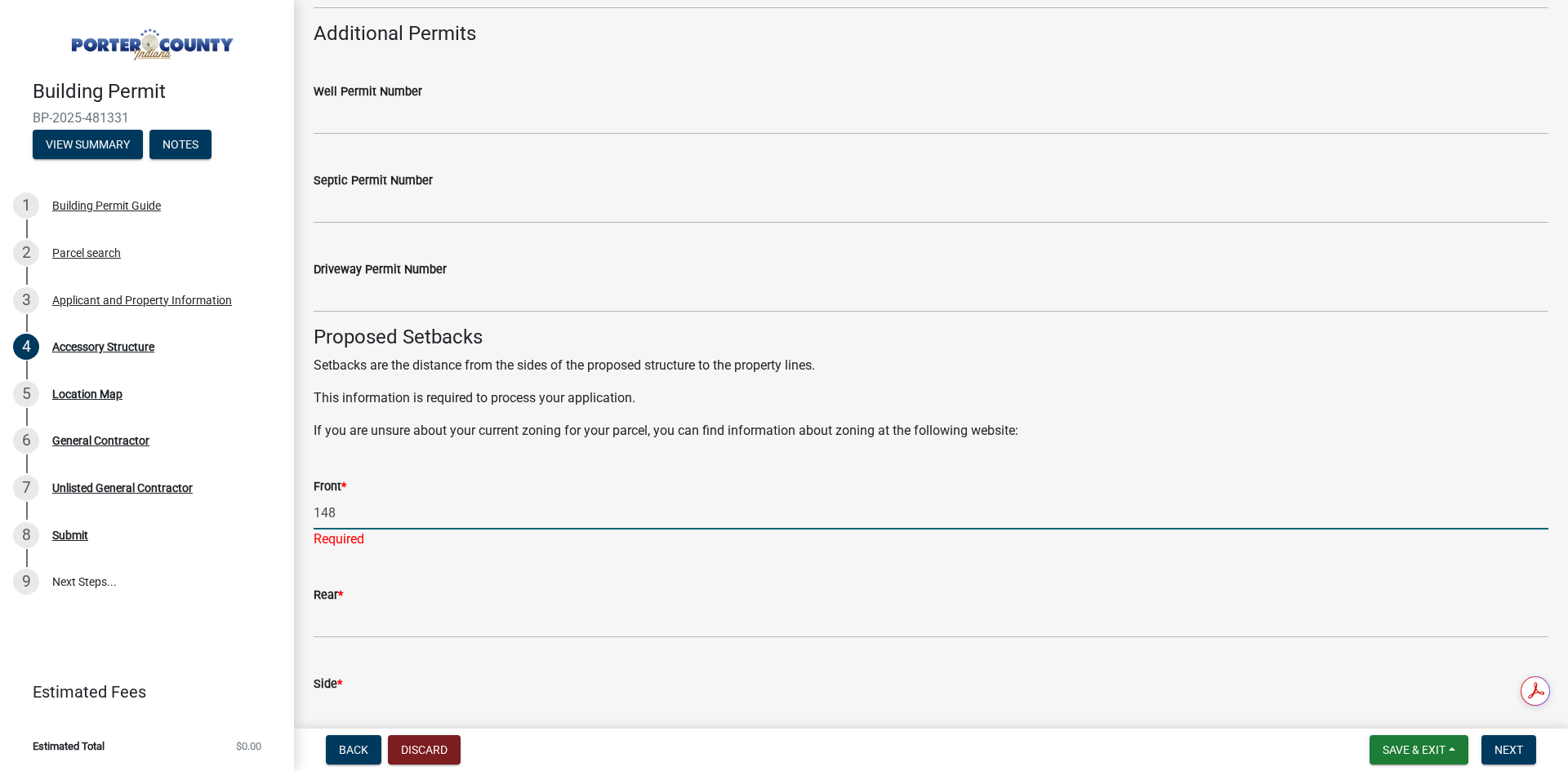
type input "148"
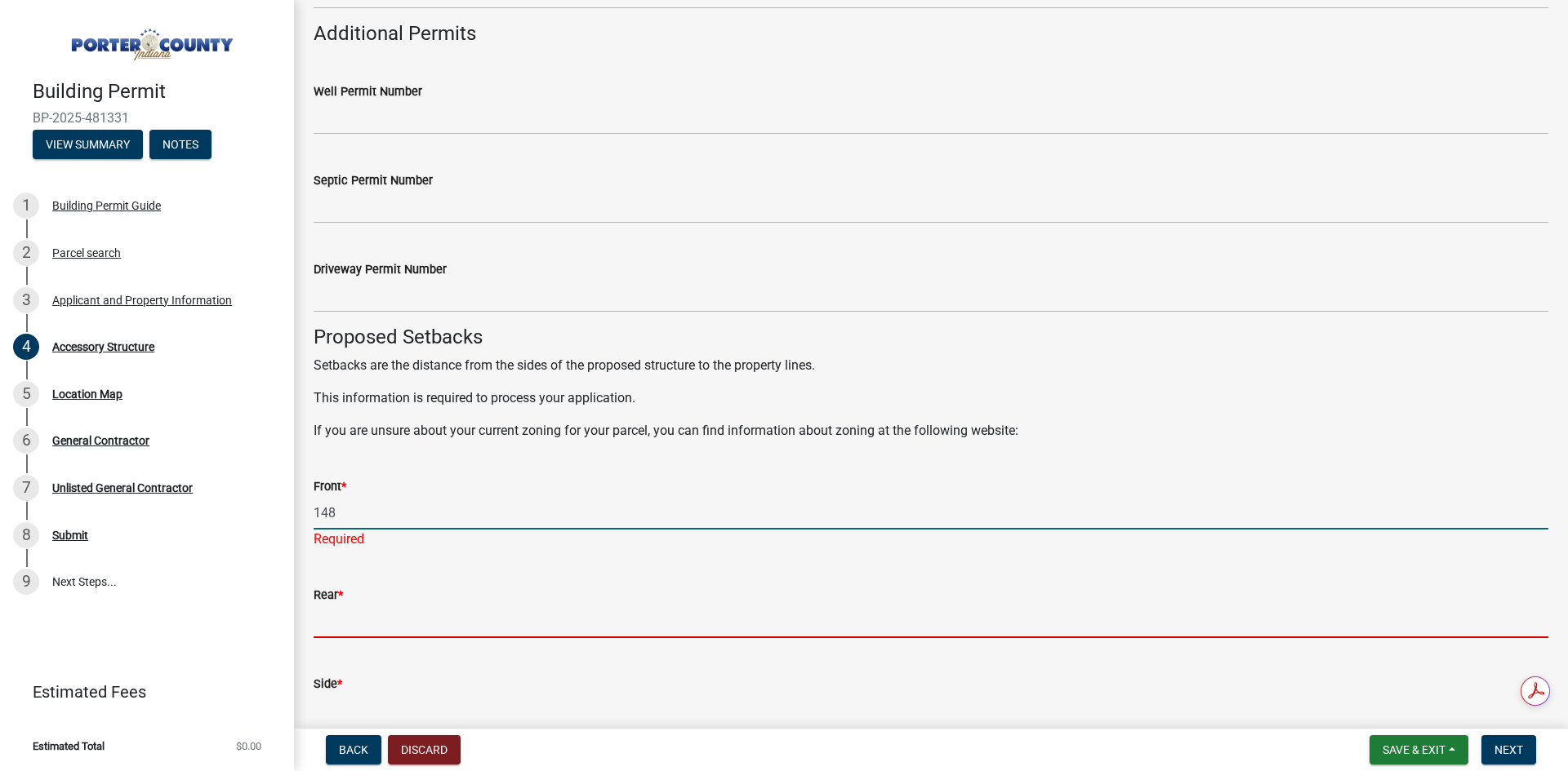
click at [441, 612] on input "Rear *" at bounding box center [930, 621] width 1235 height 33
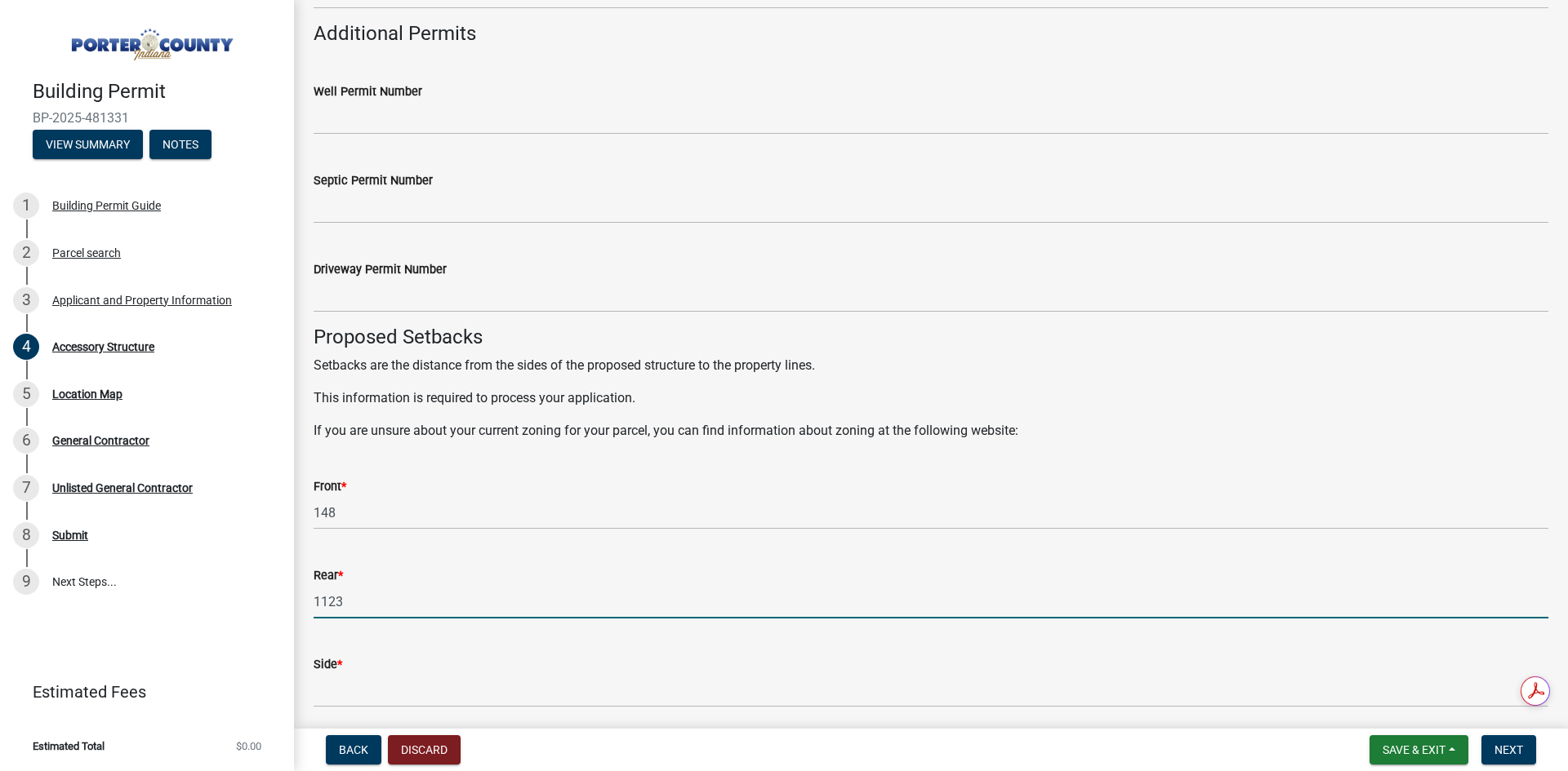
type input "1123"
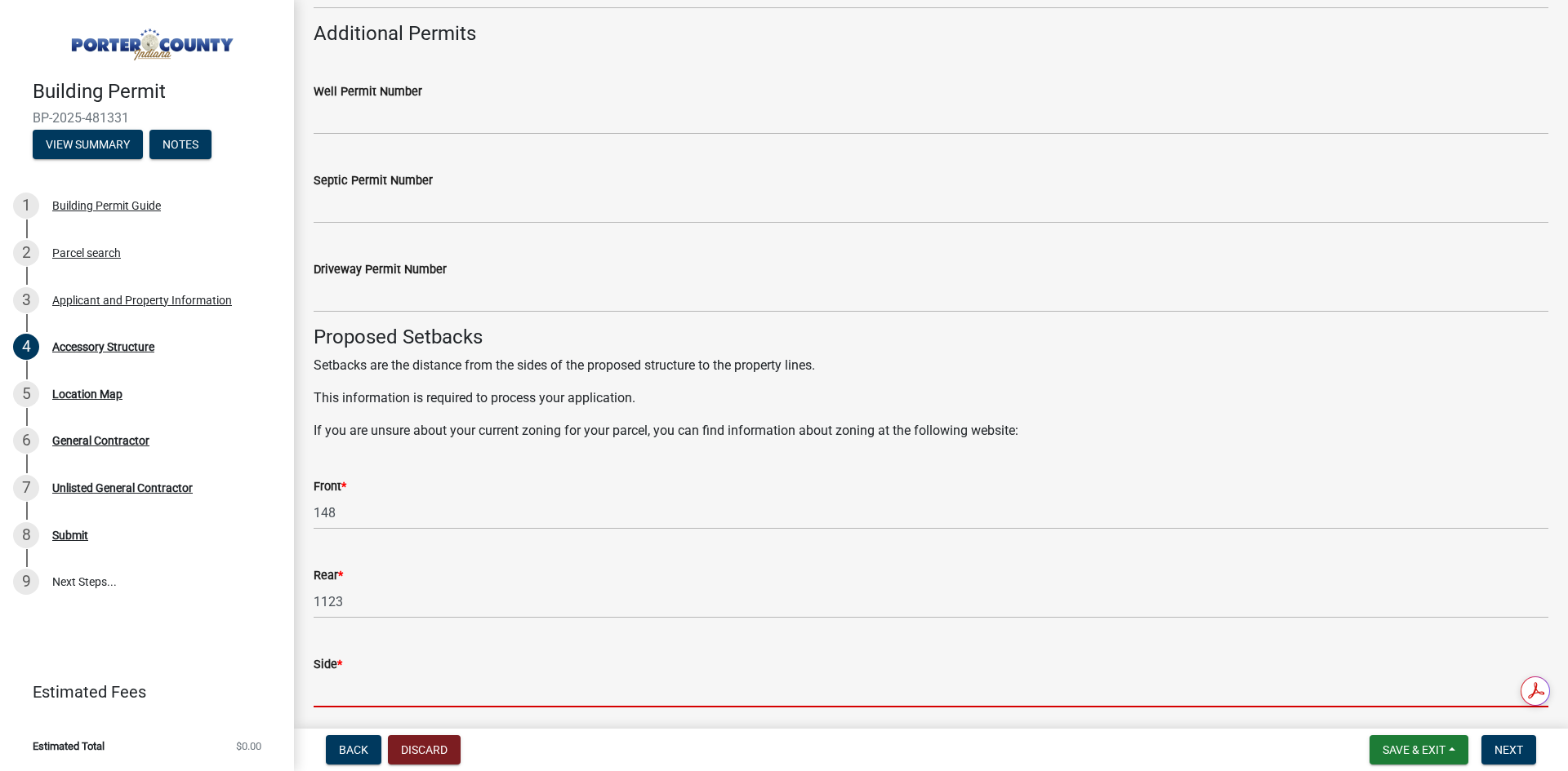
click at [462, 696] on input "Side *" at bounding box center [930, 690] width 1235 height 33
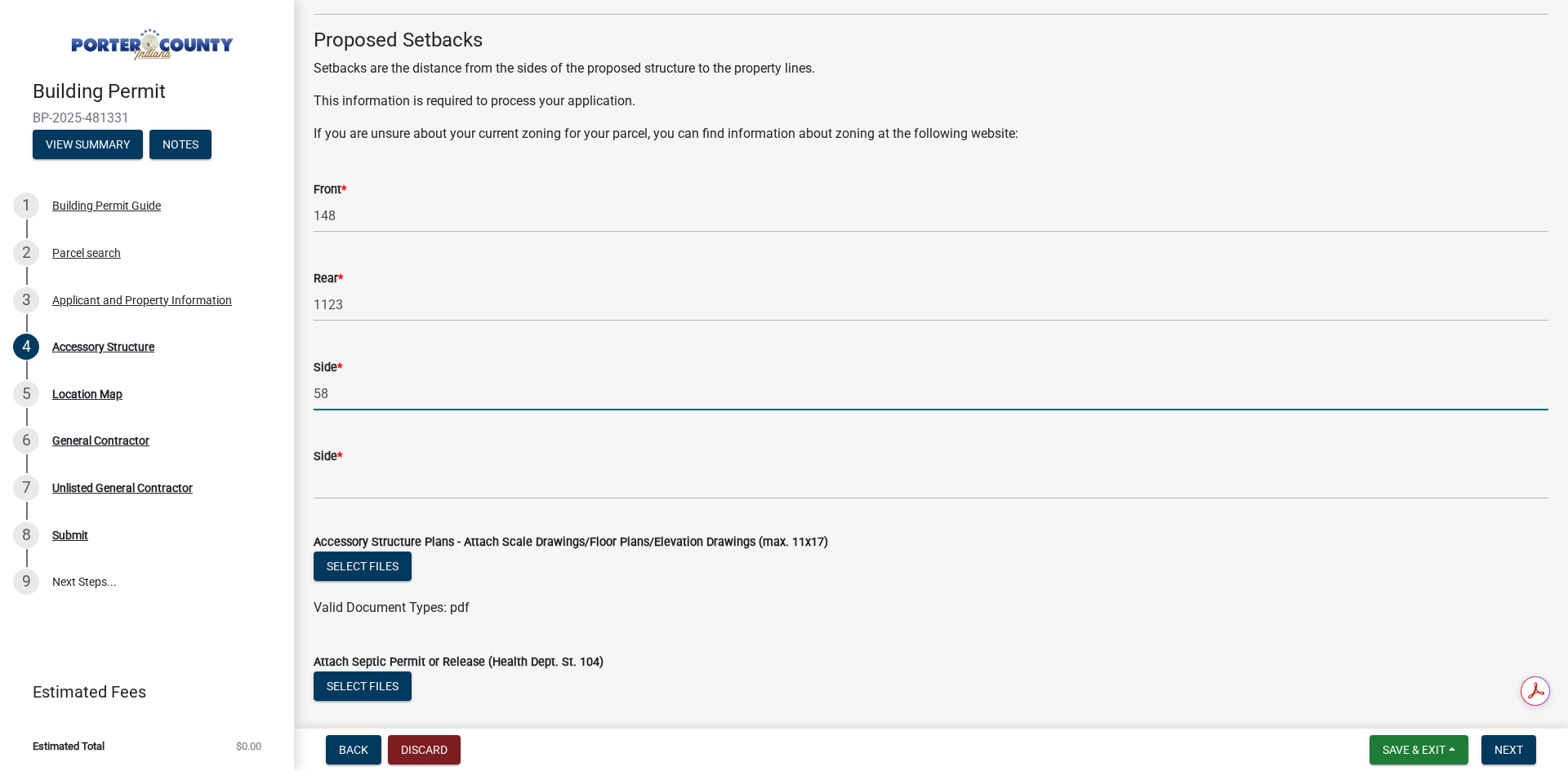
scroll to position [2693, 0]
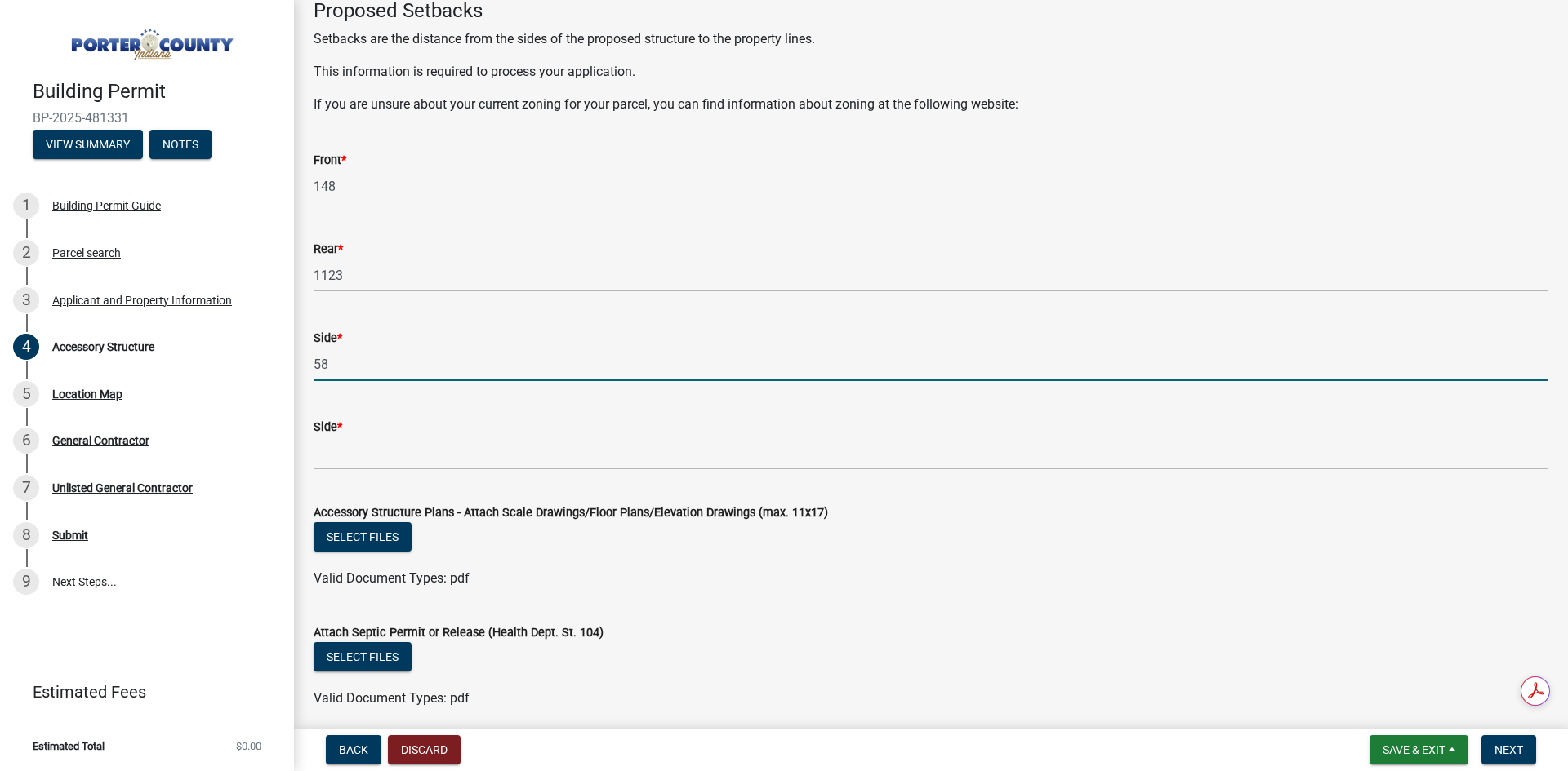
type input "58"
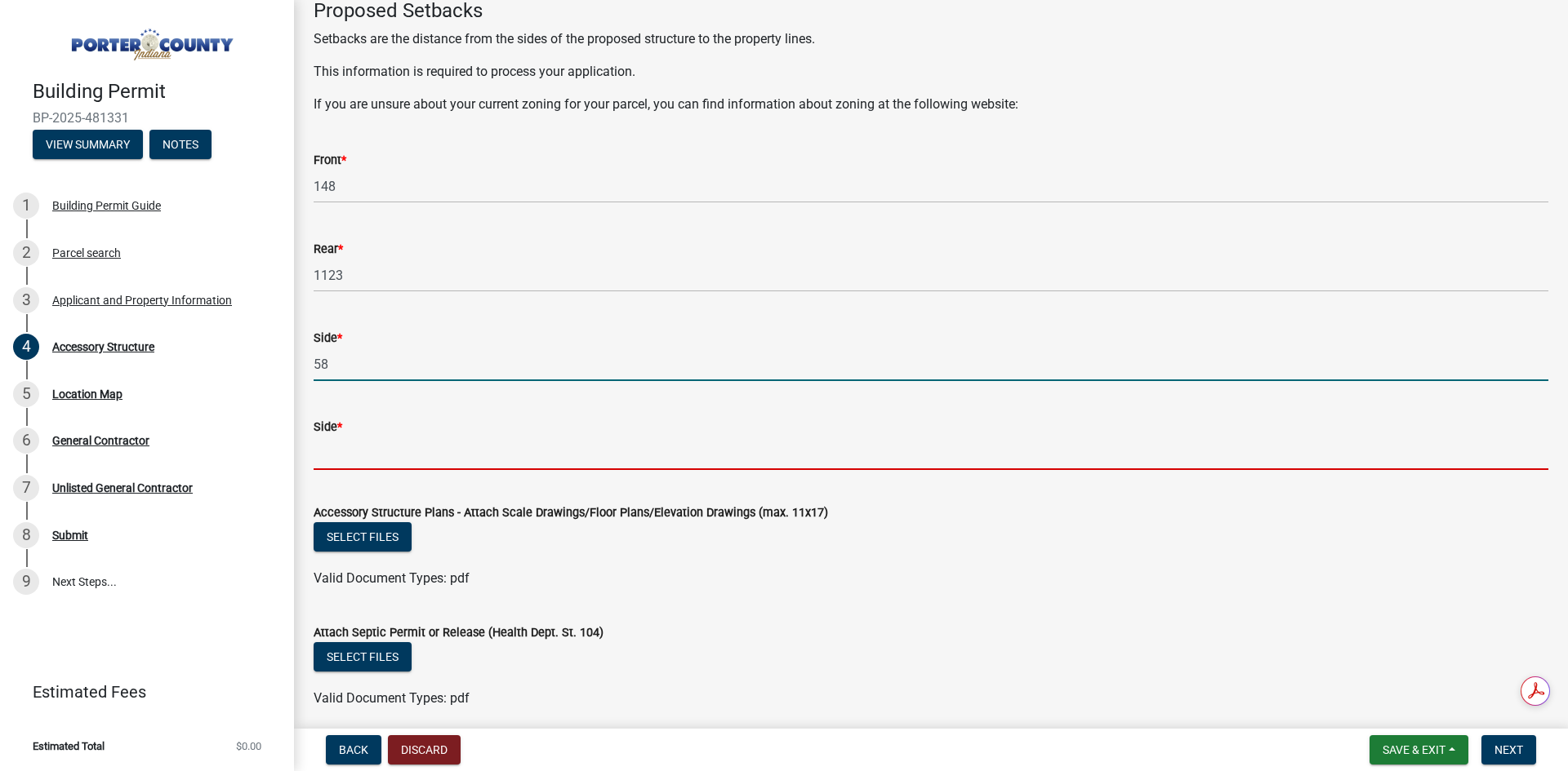
click at [460, 442] on input "Side *" at bounding box center [930, 452] width 1235 height 33
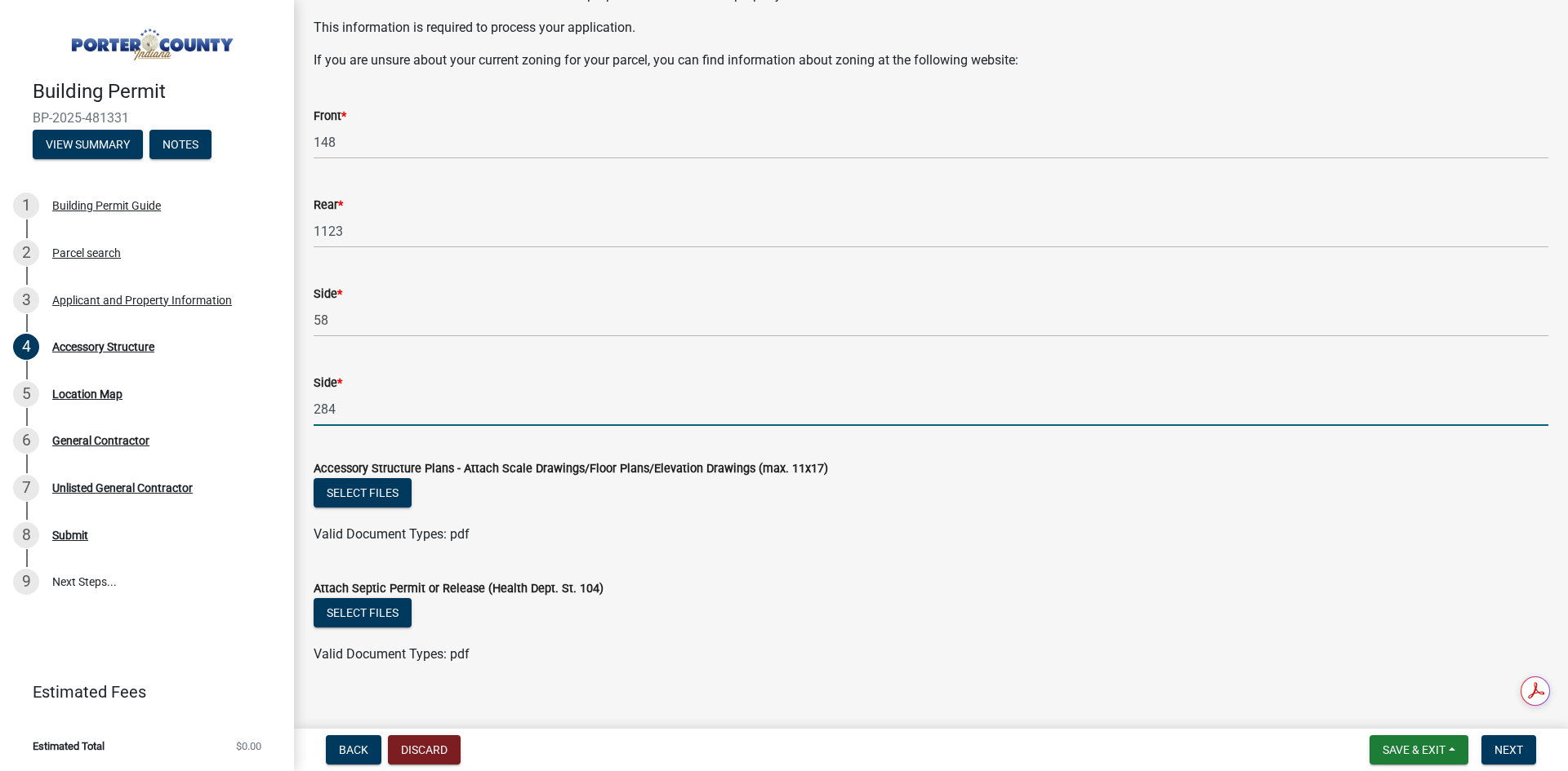
scroll to position [2757, 0]
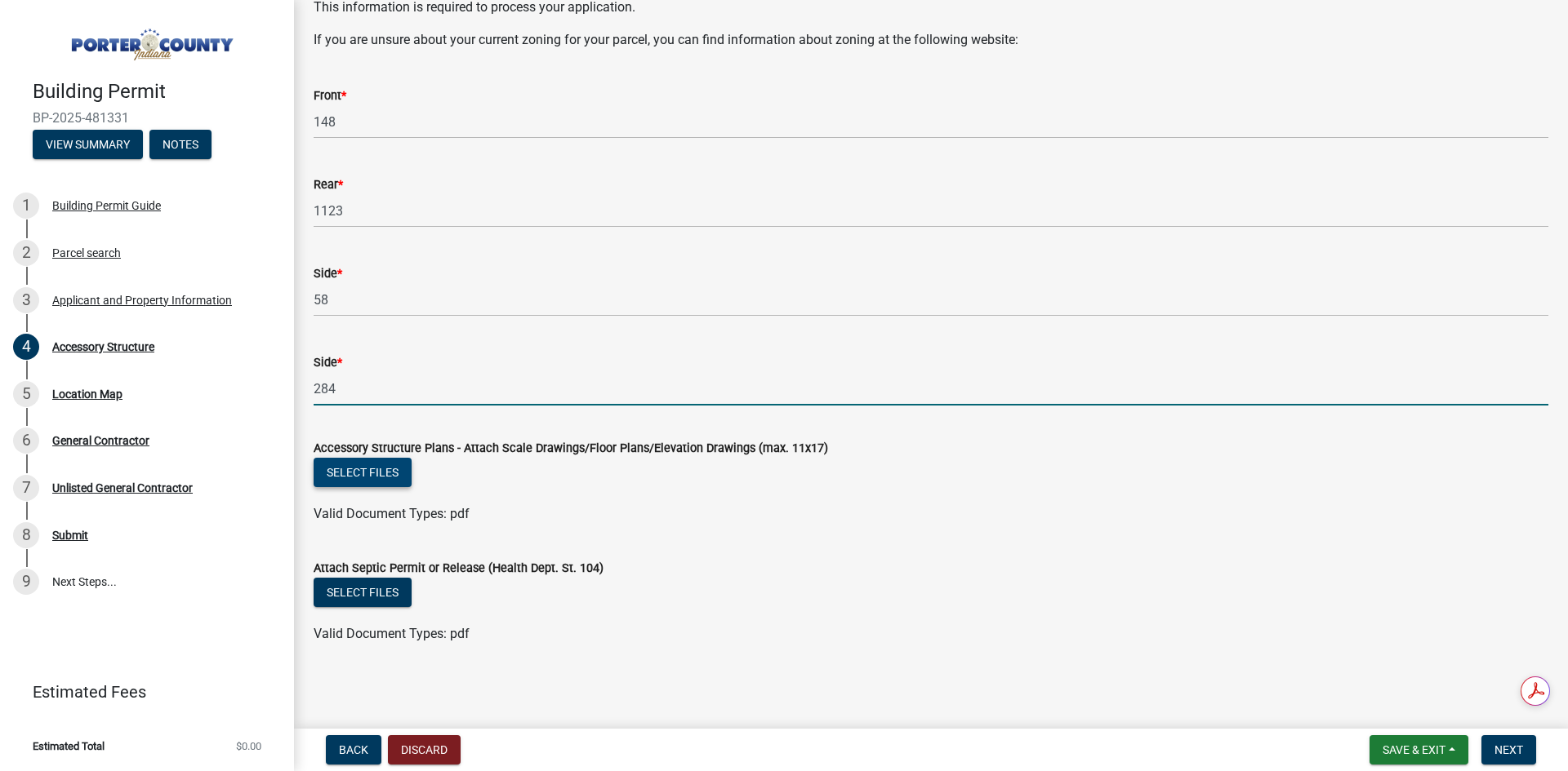
type input "284"
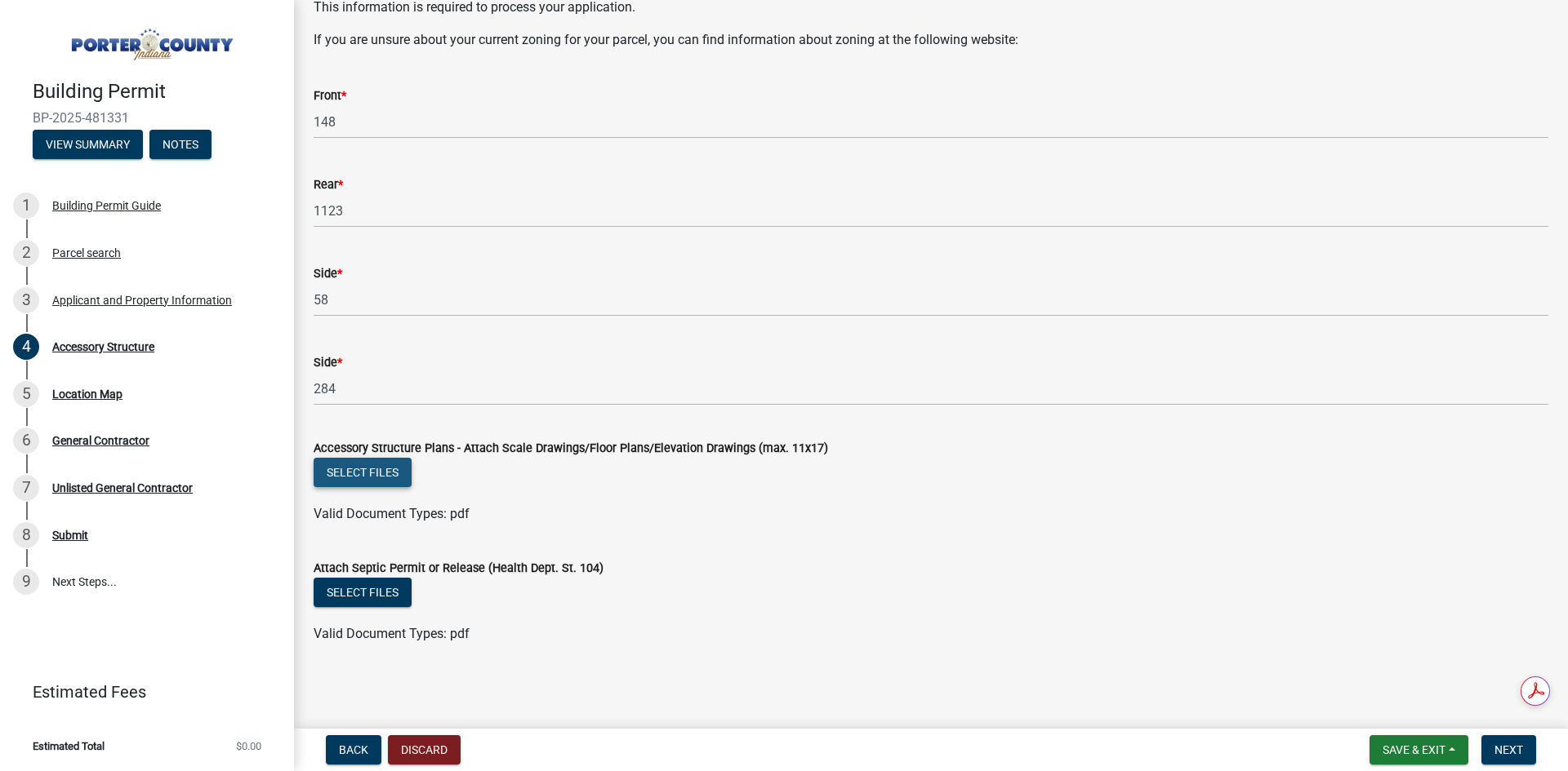
click at [399, 463] on button "Select files" at bounding box center [362, 472] width 98 height 30
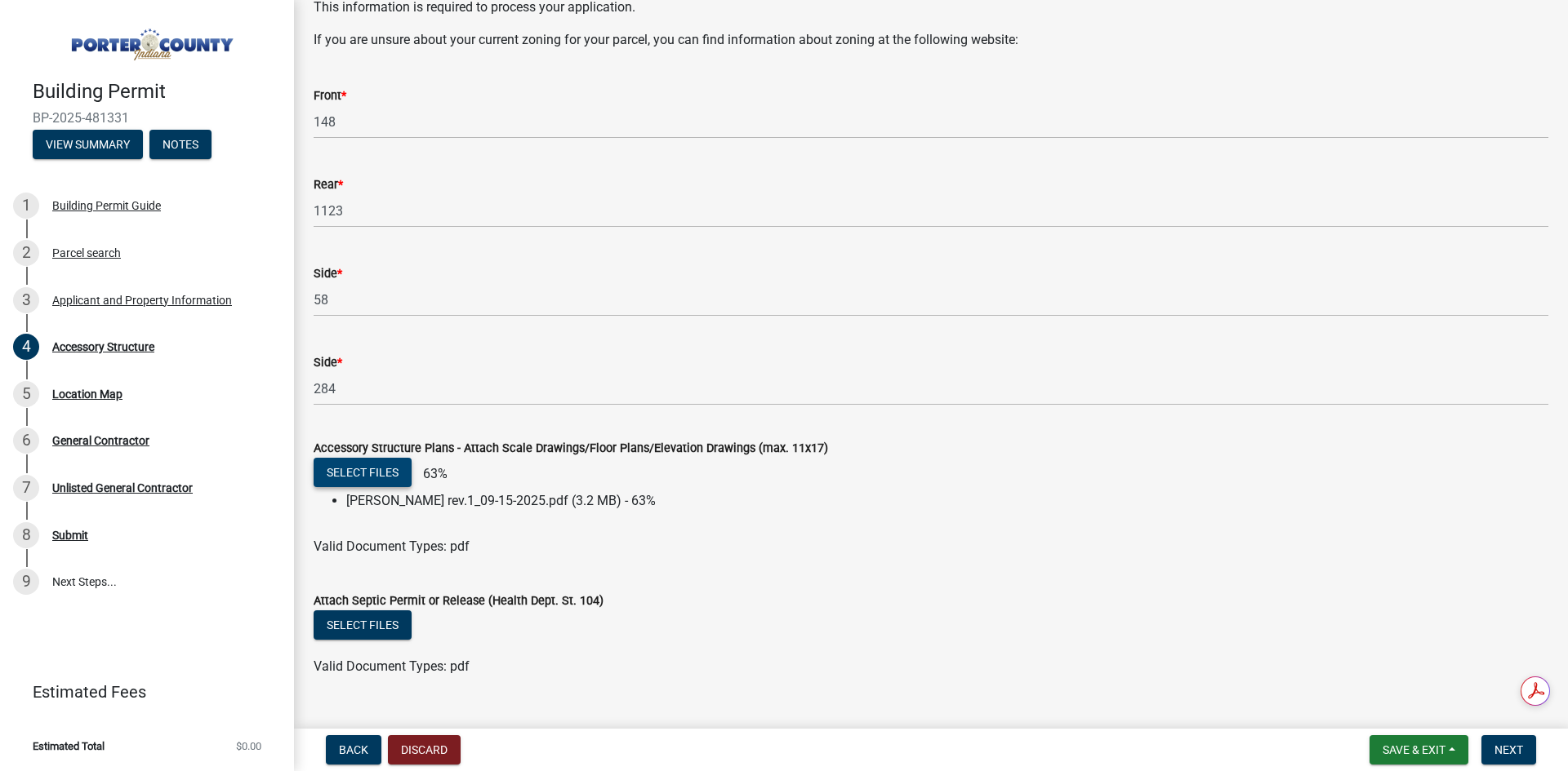
scroll to position [2790, 0]
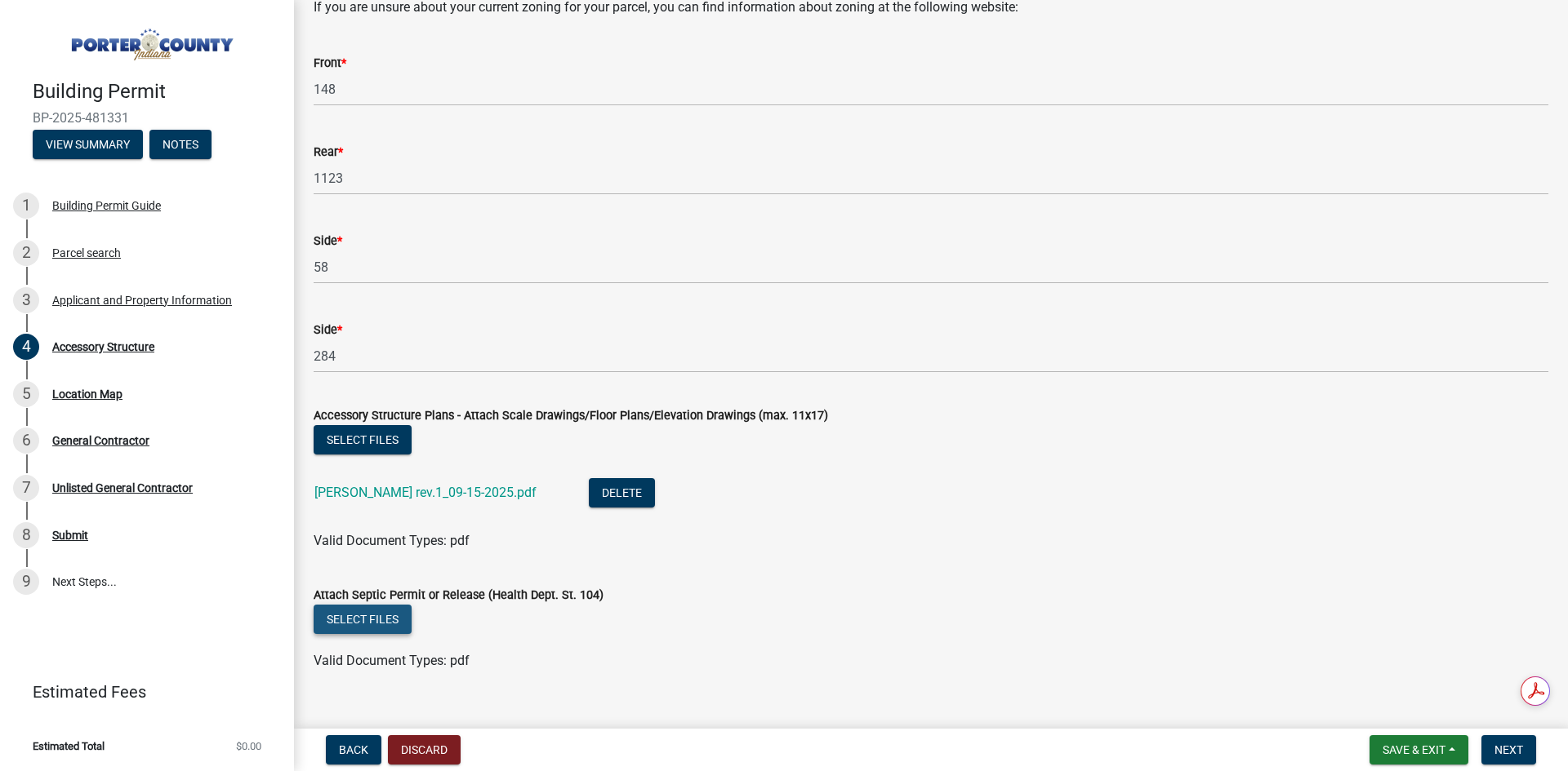
click at [361, 621] on button "Select files" at bounding box center [362, 619] width 98 height 30
click at [1415, 749] on span "Save & Exit" at bounding box center [1414, 749] width 63 height 13
click at [1396, 707] on button "Save & Exit" at bounding box center [1402, 707] width 130 height 39
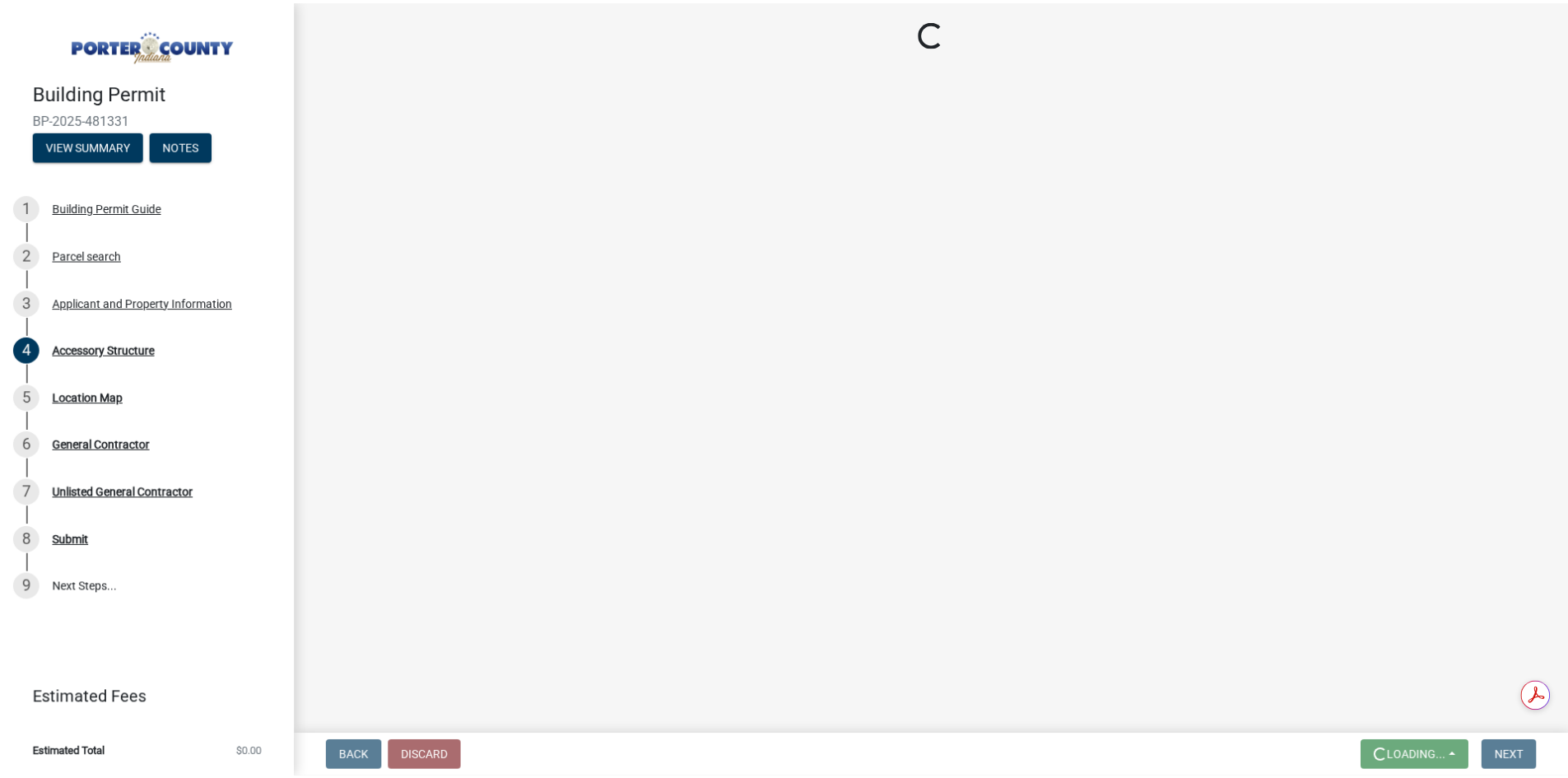
scroll to position [0, 0]
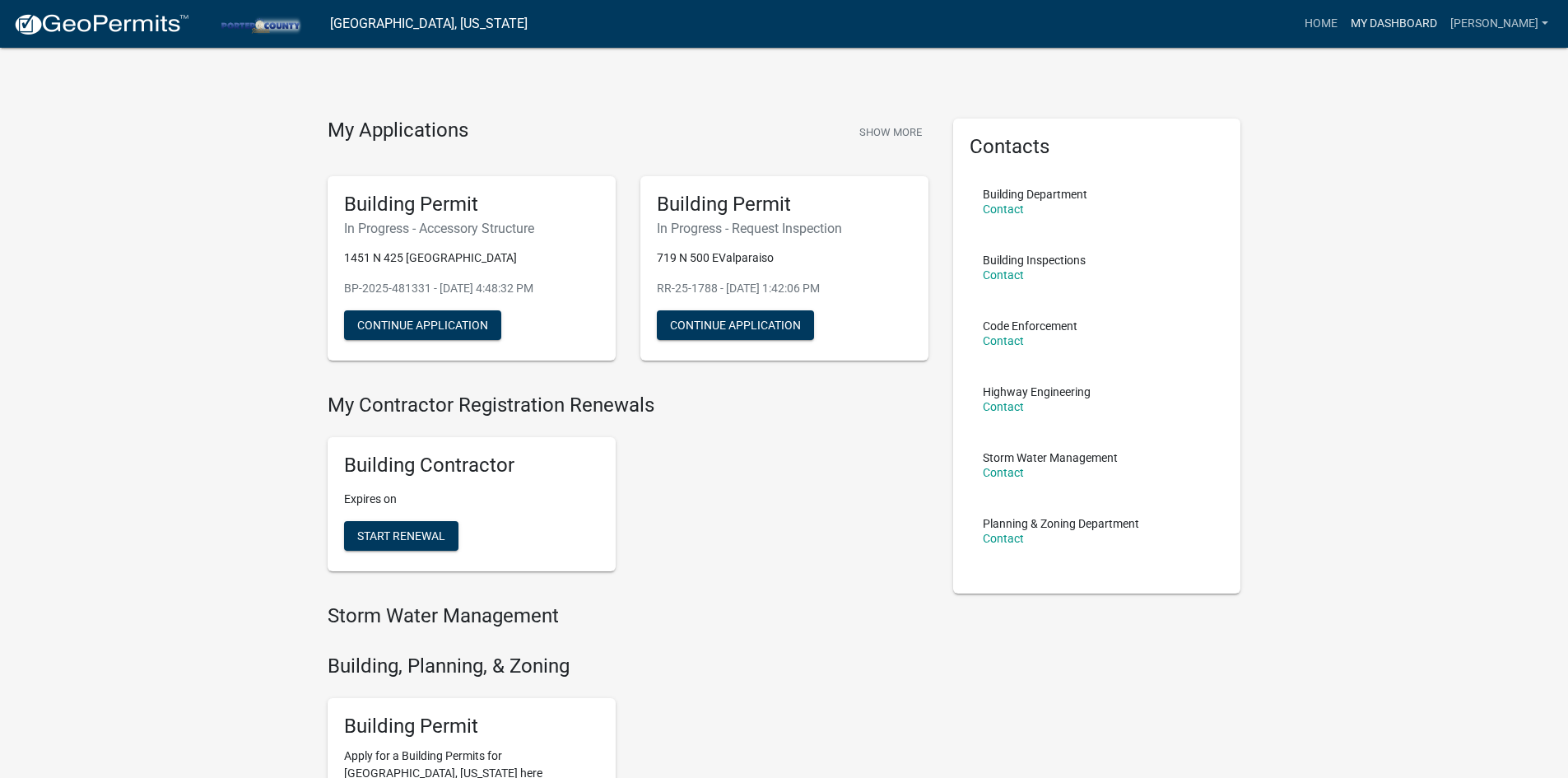
click at [1420, 19] on link "My Dashboard" at bounding box center [1394, 24] width 100 height 32
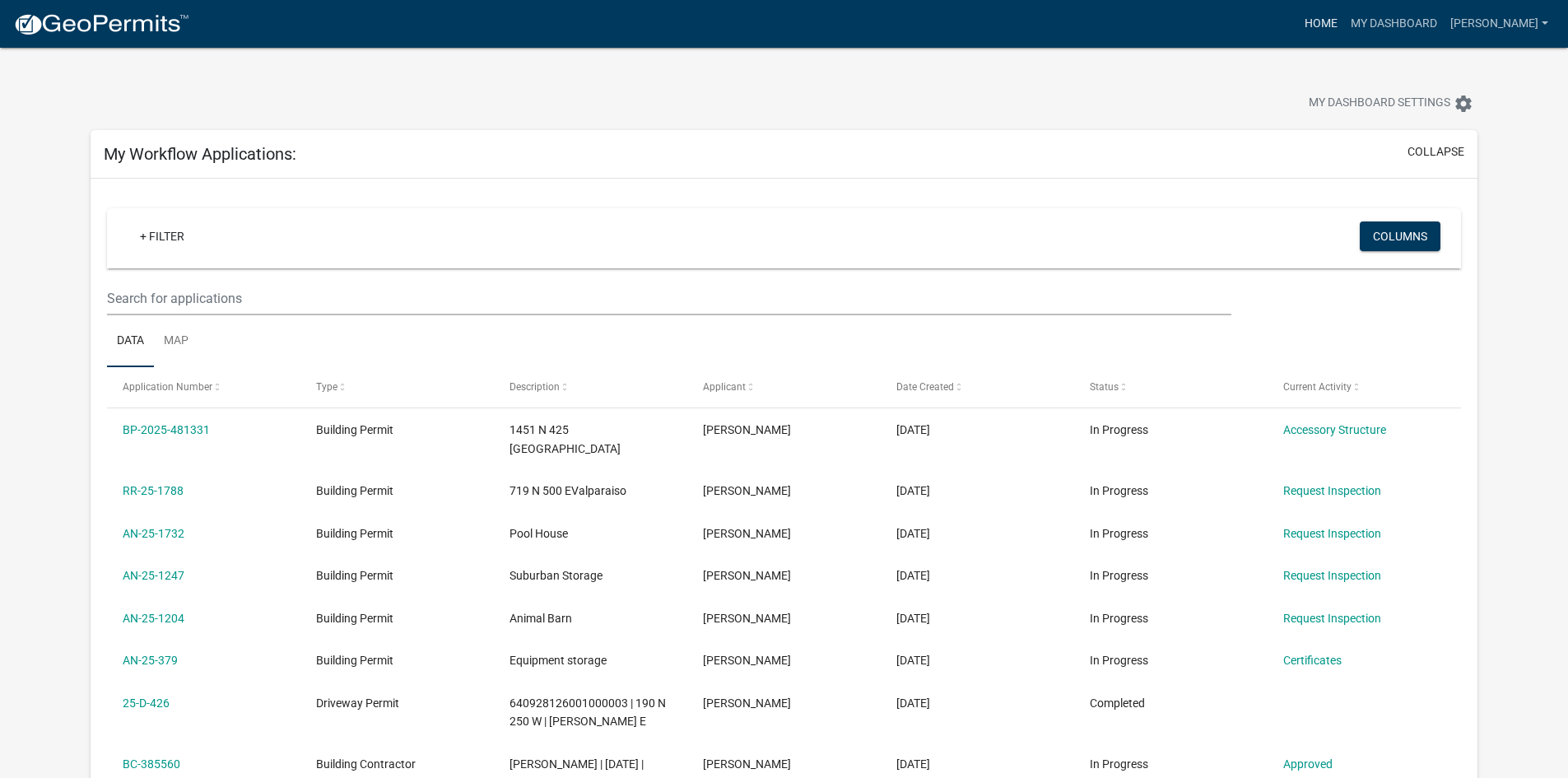
click at [1344, 16] on link "Home" at bounding box center [1321, 24] width 46 height 32
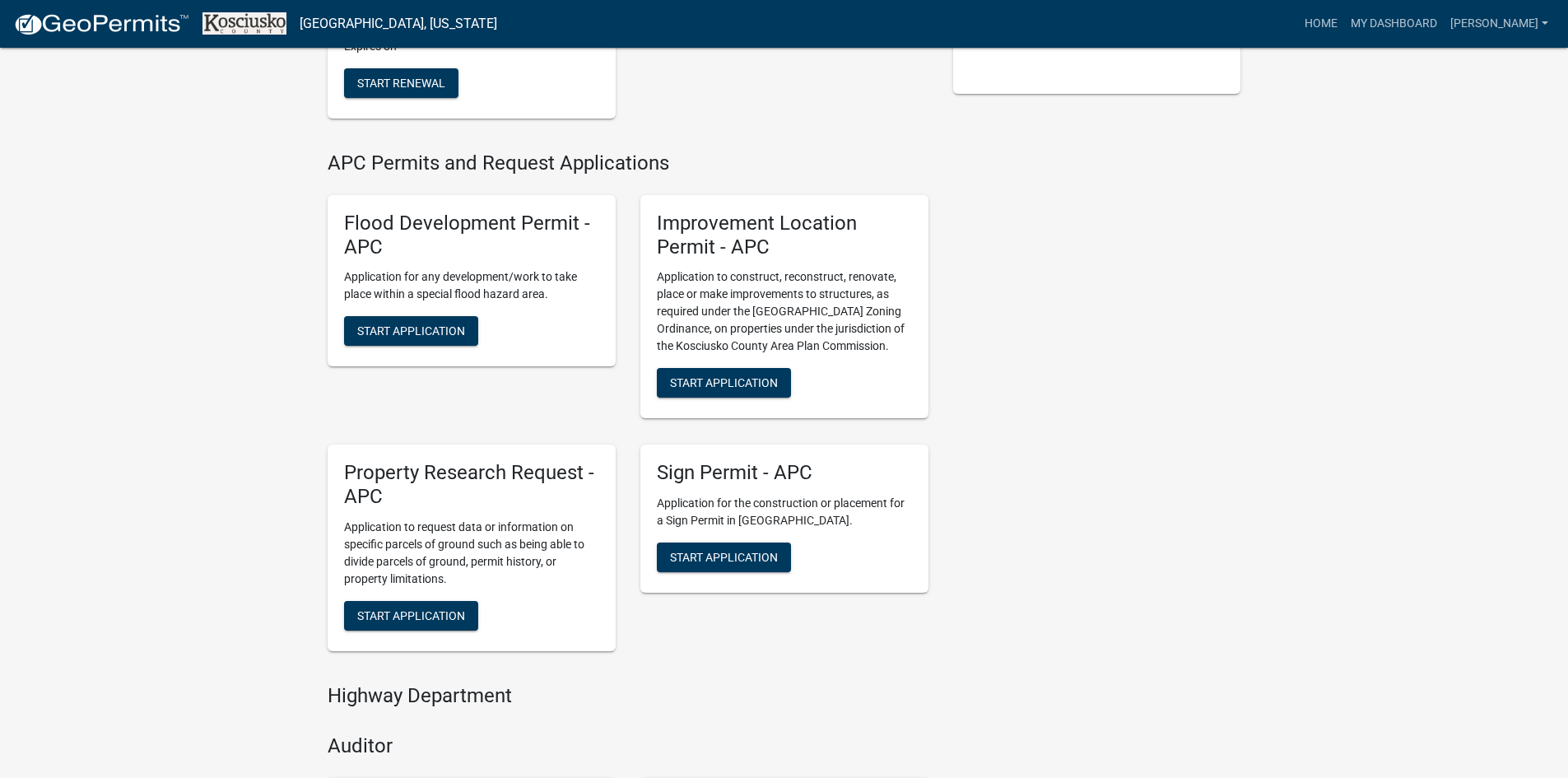
scroll to position [495, 0]
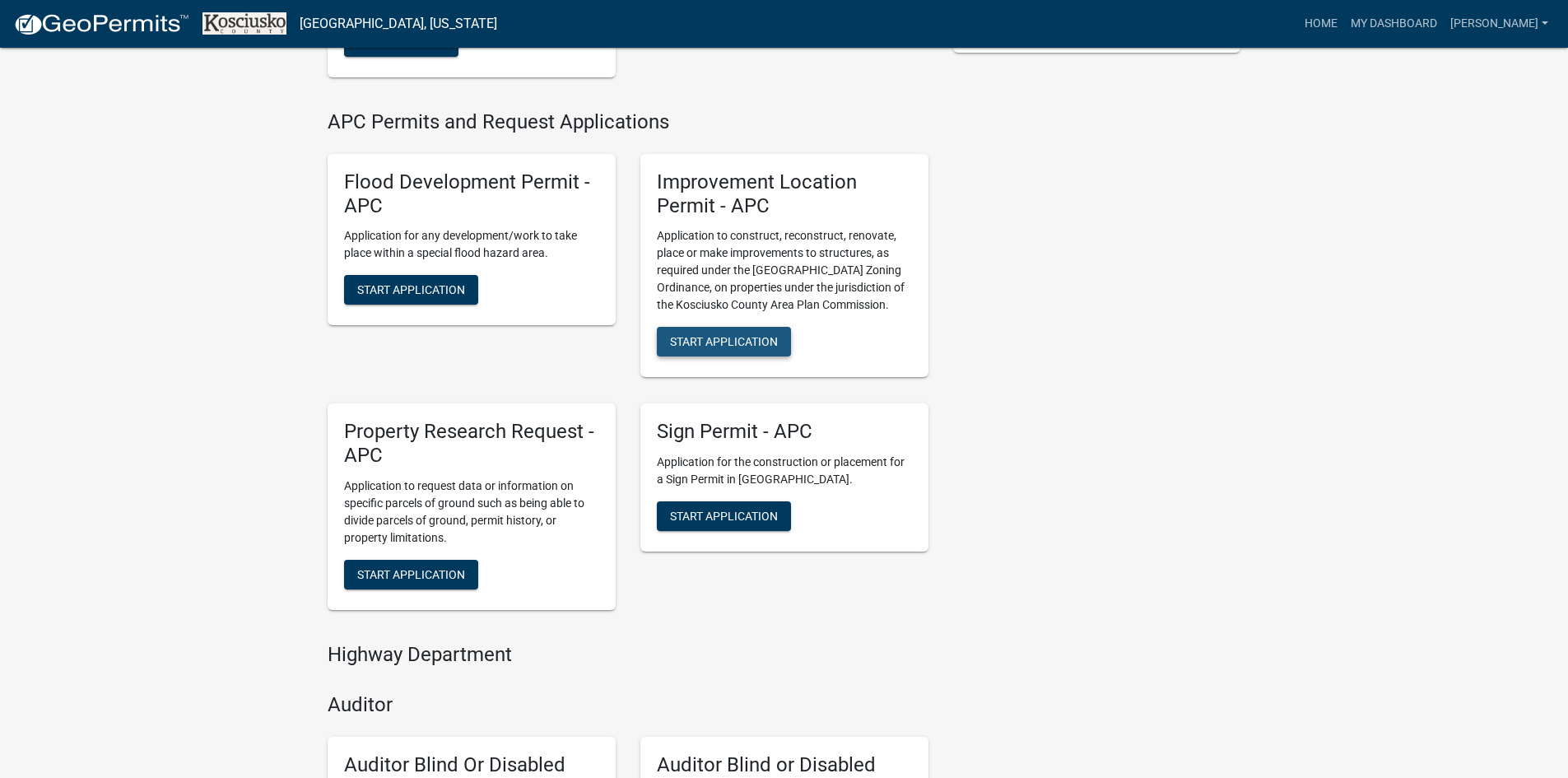
click at [726, 338] on span "Start Application" at bounding box center [723, 341] width 108 height 14
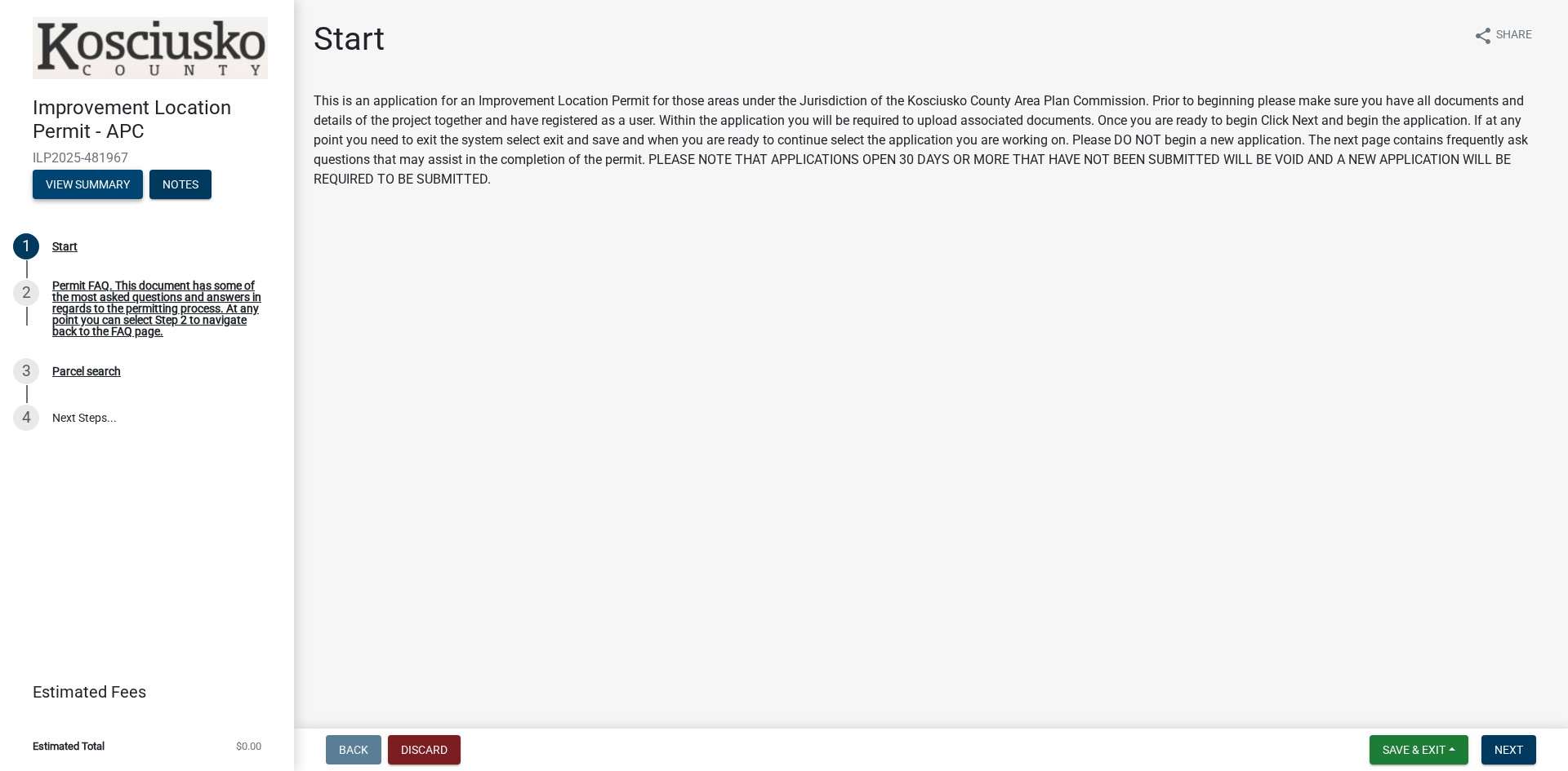
click at [103, 184] on button "View Summary" at bounding box center [87, 184] width 110 height 30
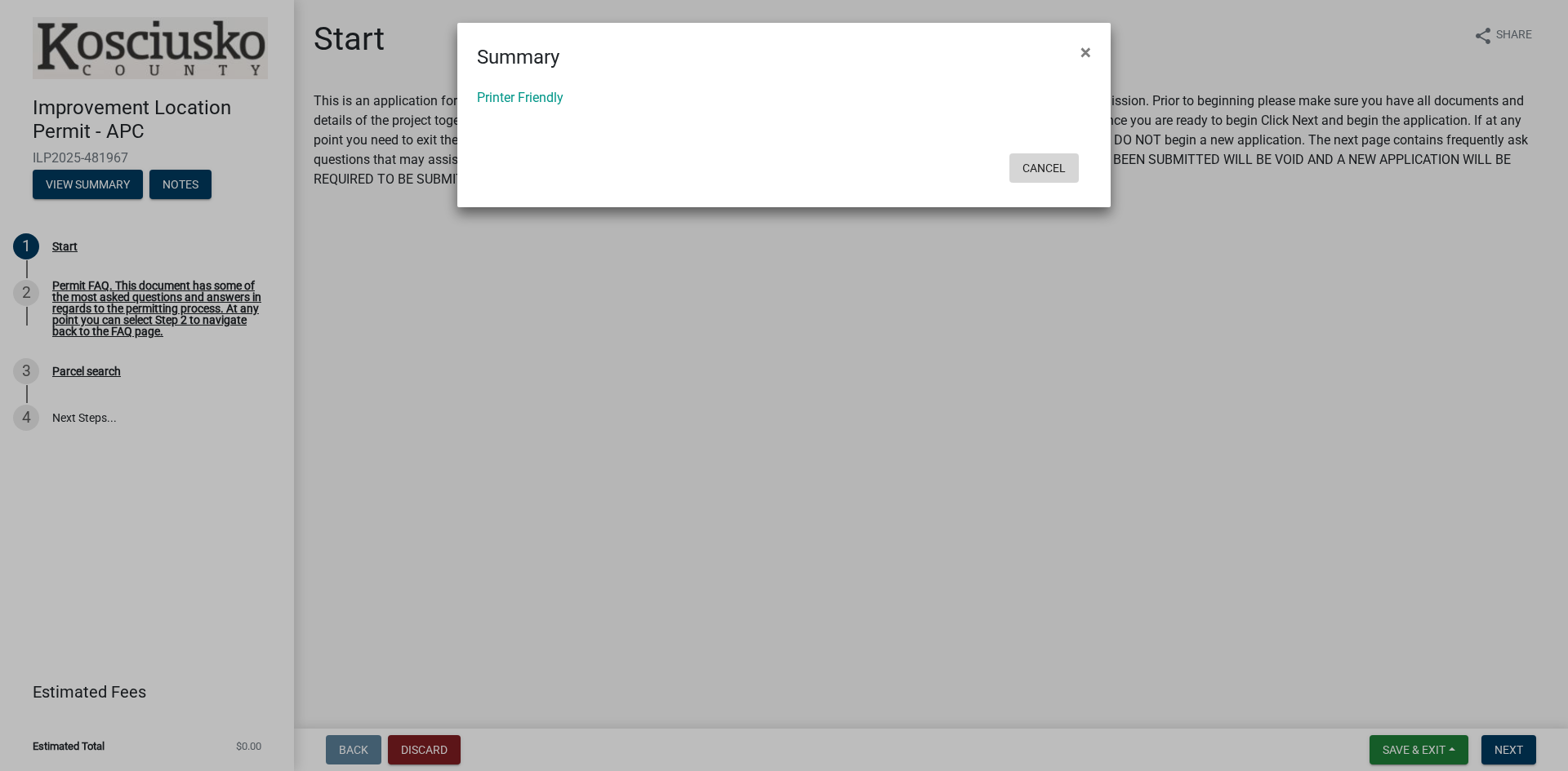
click at [1033, 165] on button "Cancel" at bounding box center [1044, 168] width 69 height 30
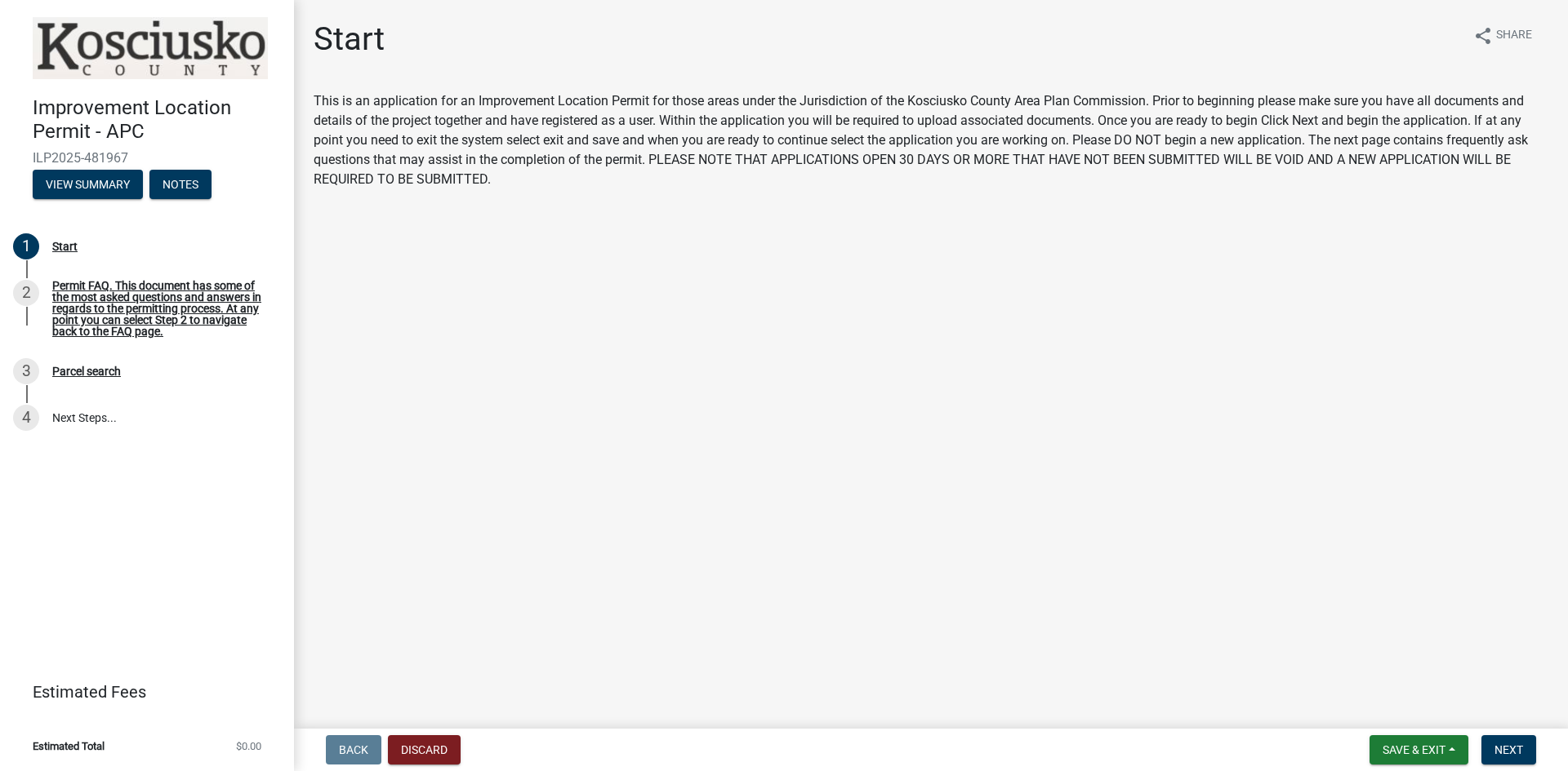
click at [1528, 767] on nav "Back Discard Save & Exit Save Save & Exit Next" at bounding box center [930, 749] width 1273 height 42
click at [1517, 755] on span "Next" at bounding box center [1509, 749] width 29 height 13
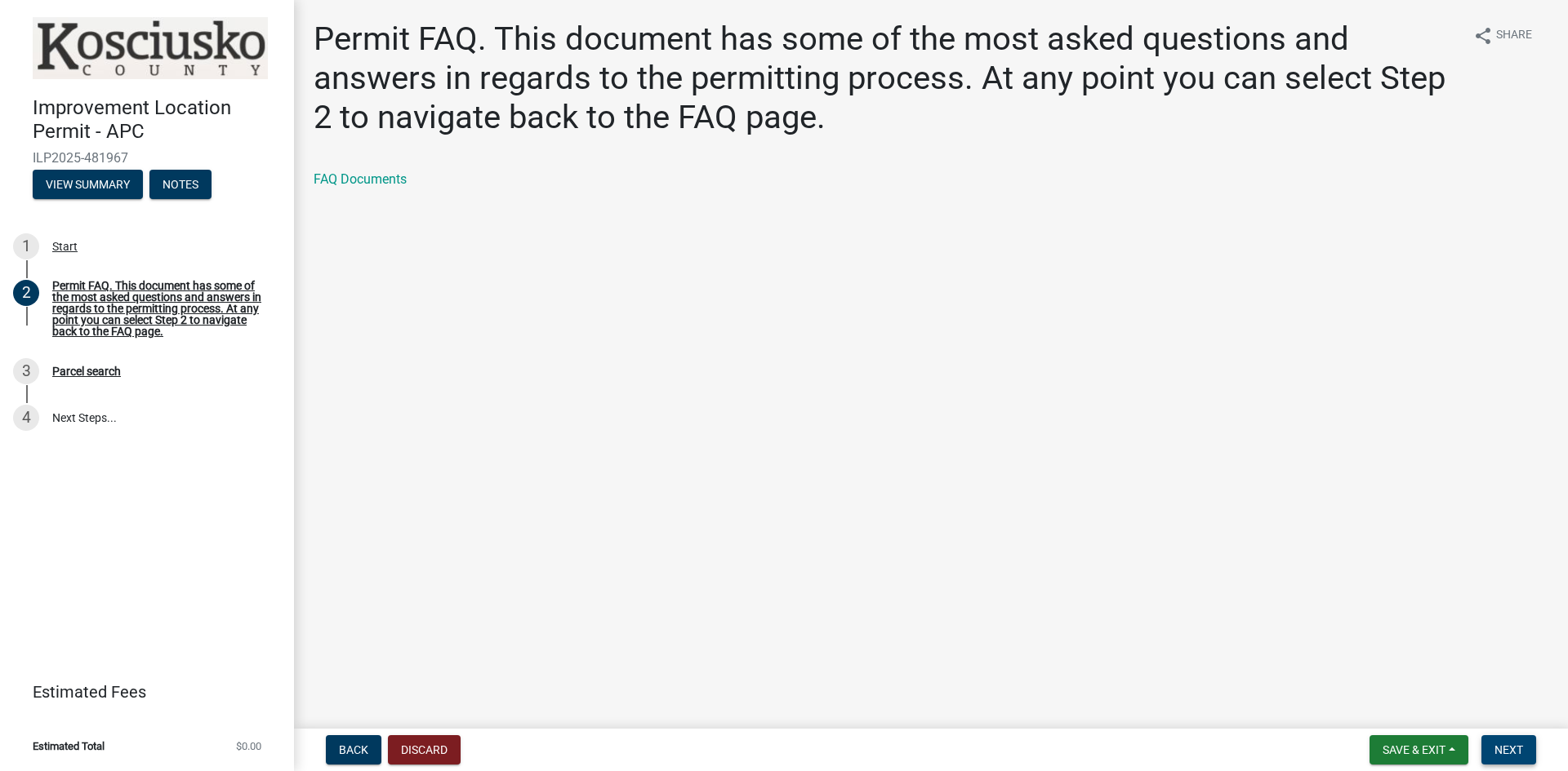
click at [1517, 755] on span "Next" at bounding box center [1509, 749] width 29 height 13
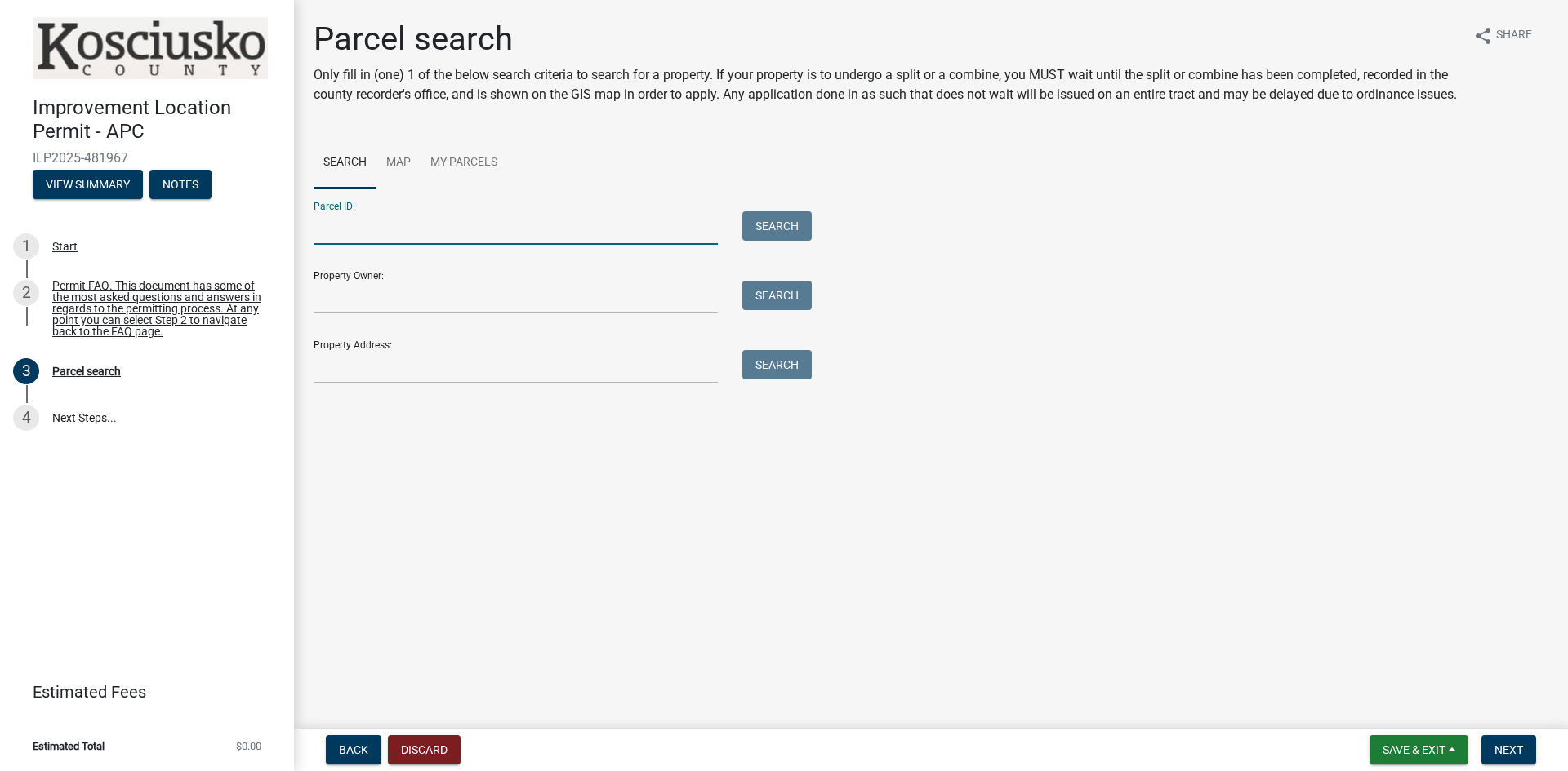
click at [410, 245] on input "Parcel ID:" at bounding box center [515, 227] width 404 height 33
click at [432, 244] on input "Parcel ID:" at bounding box center [515, 227] width 404 height 33
paste input "43-08-28-100-228.000-023"
click at [789, 241] on button "Search" at bounding box center [776, 225] width 69 height 30
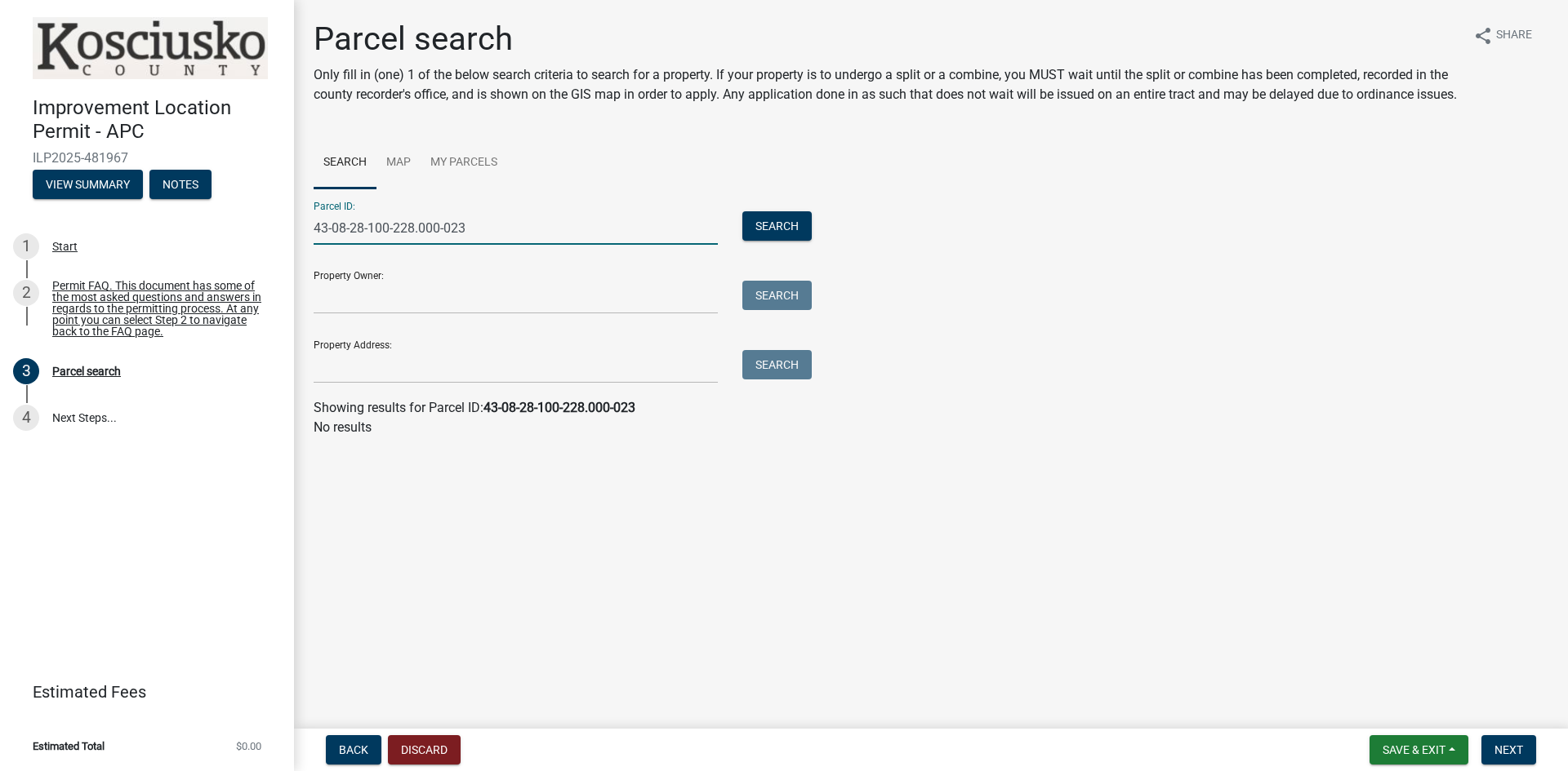
click at [629, 245] on input "43-08-28-100-228.000-023" at bounding box center [515, 227] width 404 height 33
paste input "0828100228000"
type input "430828100228000023"
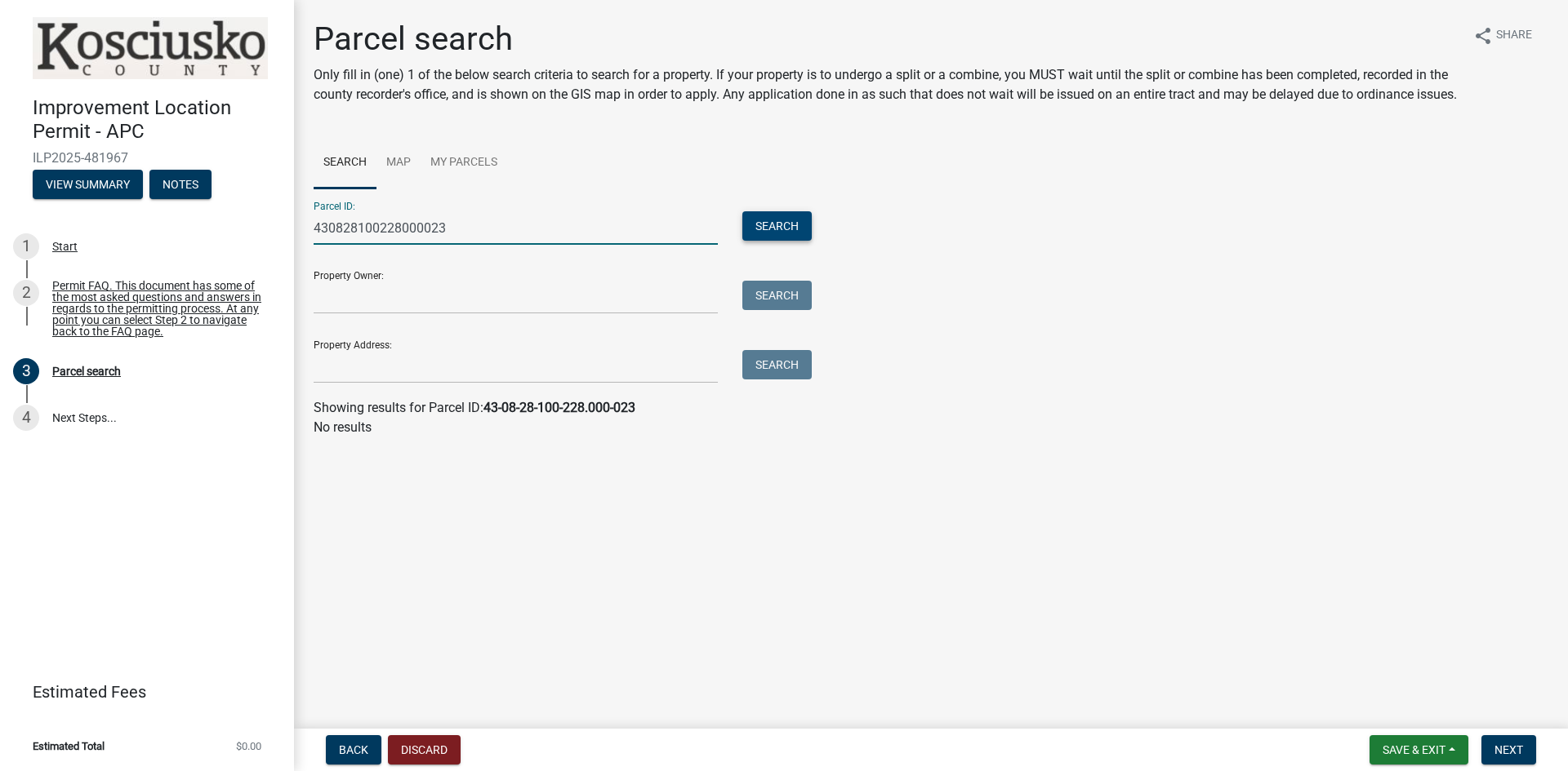
click at [812, 239] on button "Search" at bounding box center [776, 225] width 69 height 30
click at [799, 241] on button "Search" at bounding box center [776, 225] width 69 height 30
click at [357, 383] on input "Property Address:" at bounding box center [515, 366] width 404 height 33
paste input "41 Ems B60a Ln, Warsaw, IN 46582"
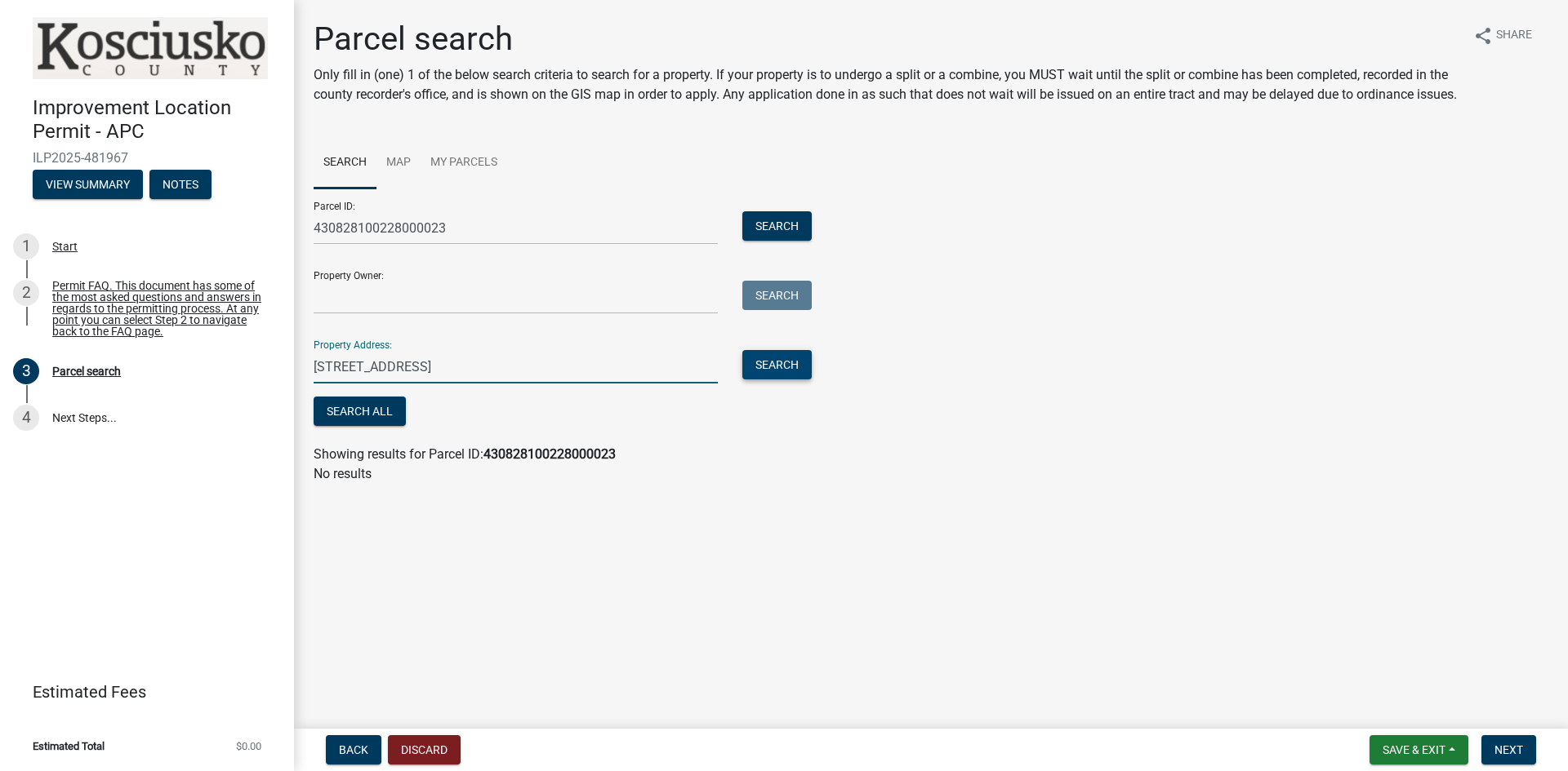
type input "41 Ems B60a Ln, Warsaw, IN 46582"
click at [786, 380] on button "Search" at bounding box center [776, 364] width 69 height 30
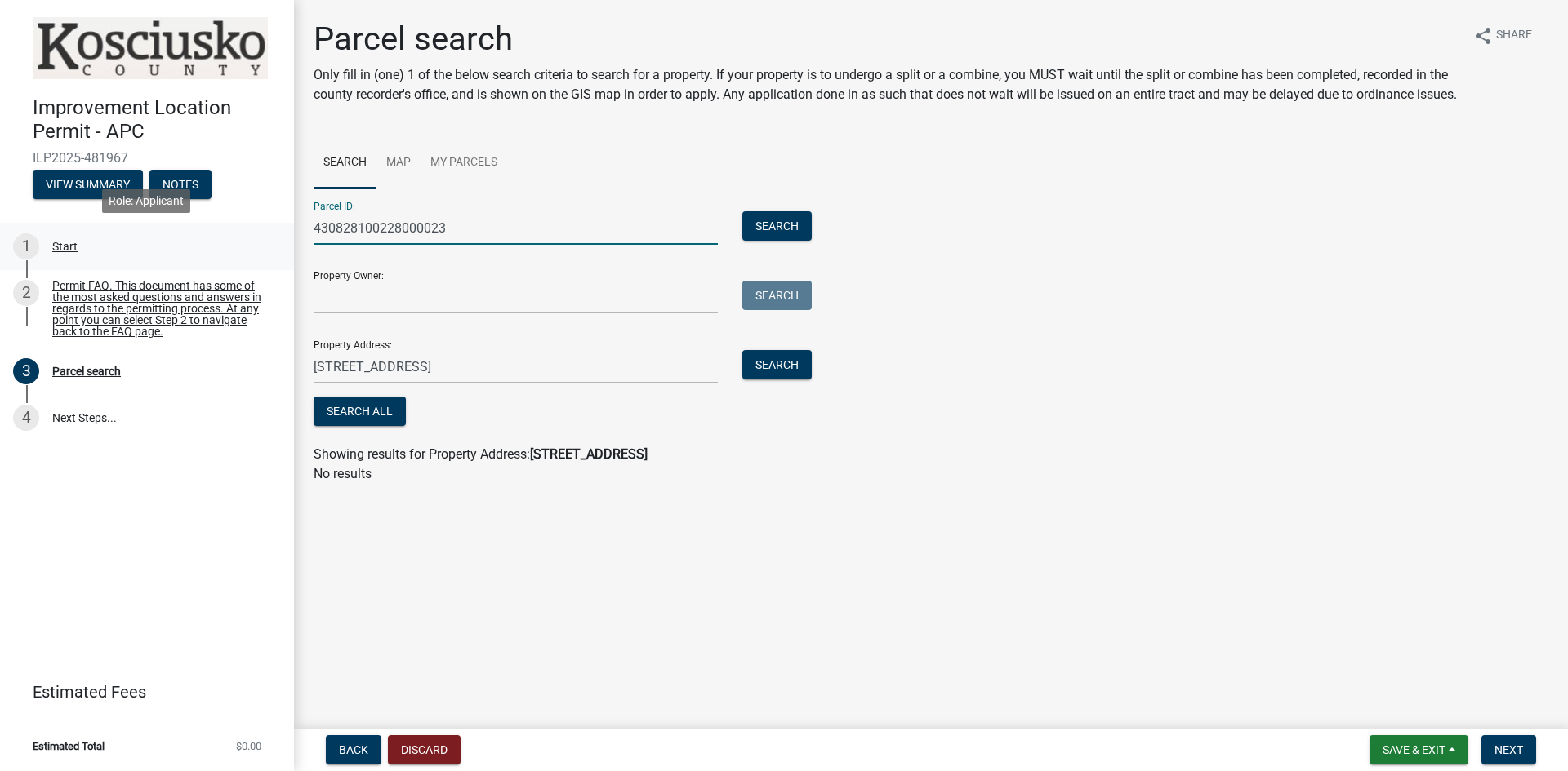
drag, startPoint x: 489, startPoint y: 244, endPoint x: 172, endPoint y: 240, distance: 317.0
click at [172, 240] on div "Improvement Location Permit - APC ILP2025-481967 View Summary Notes 1 Start 2 P…" at bounding box center [784, 385] width 1568 height 771
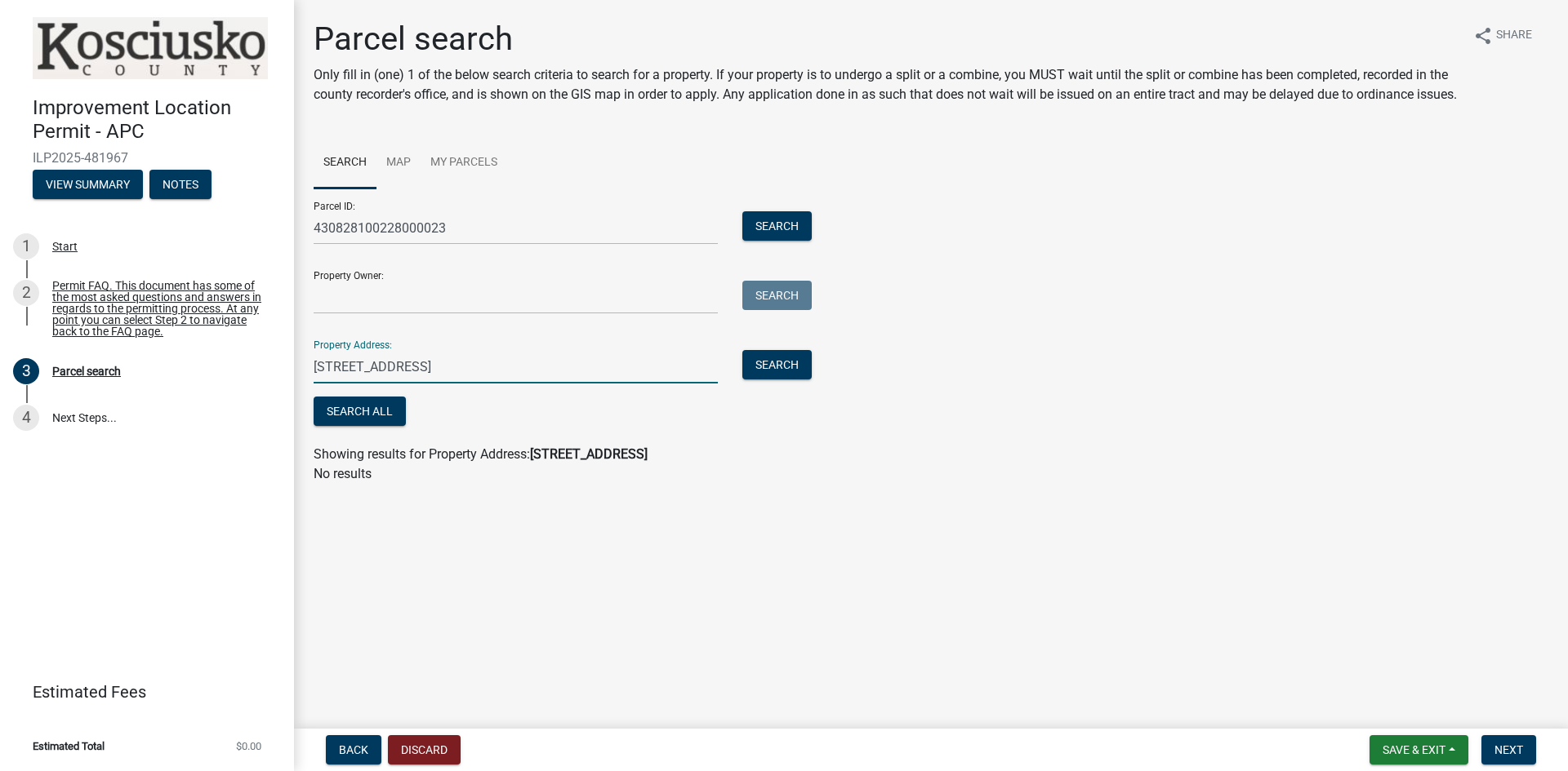
drag, startPoint x: 555, startPoint y: 399, endPoint x: 307, endPoint y: 388, distance: 248.2
click at [307, 383] on div "41 Ems B60a Ln, Warsaw, IN 46582" at bounding box center [515, 366] width 428 height 33
click at [933, 289] on div "Parcel ID: 430828100228000023 Search Property Owner: Search Property Address: 4…" at bounding box center [930, 309] width 1235 height 241
click at [941, 252] on div "Parcel ID: 430828100228000023 Search Property Owner: Search Property Address: 4…" at bounding box center [930, 309] width 1235 height 241
click at [582, 238] on input "430828100228000023" at bounding box center [515, 227] width 404 height 33
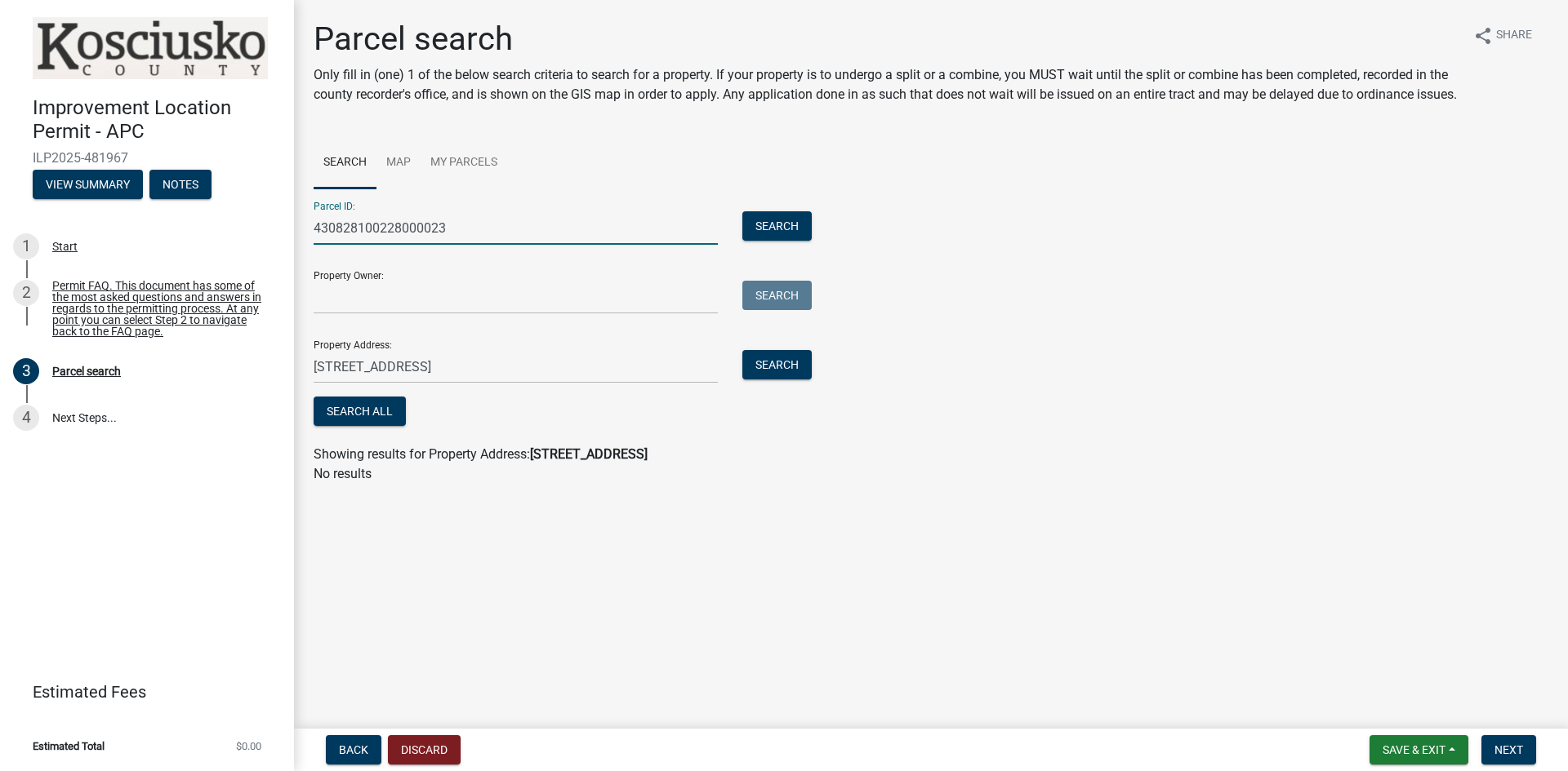
click at [582, 238] on input "430828100228000023" at bounding box center [515, 227] width 404 height 33
paste input "005-109-086"
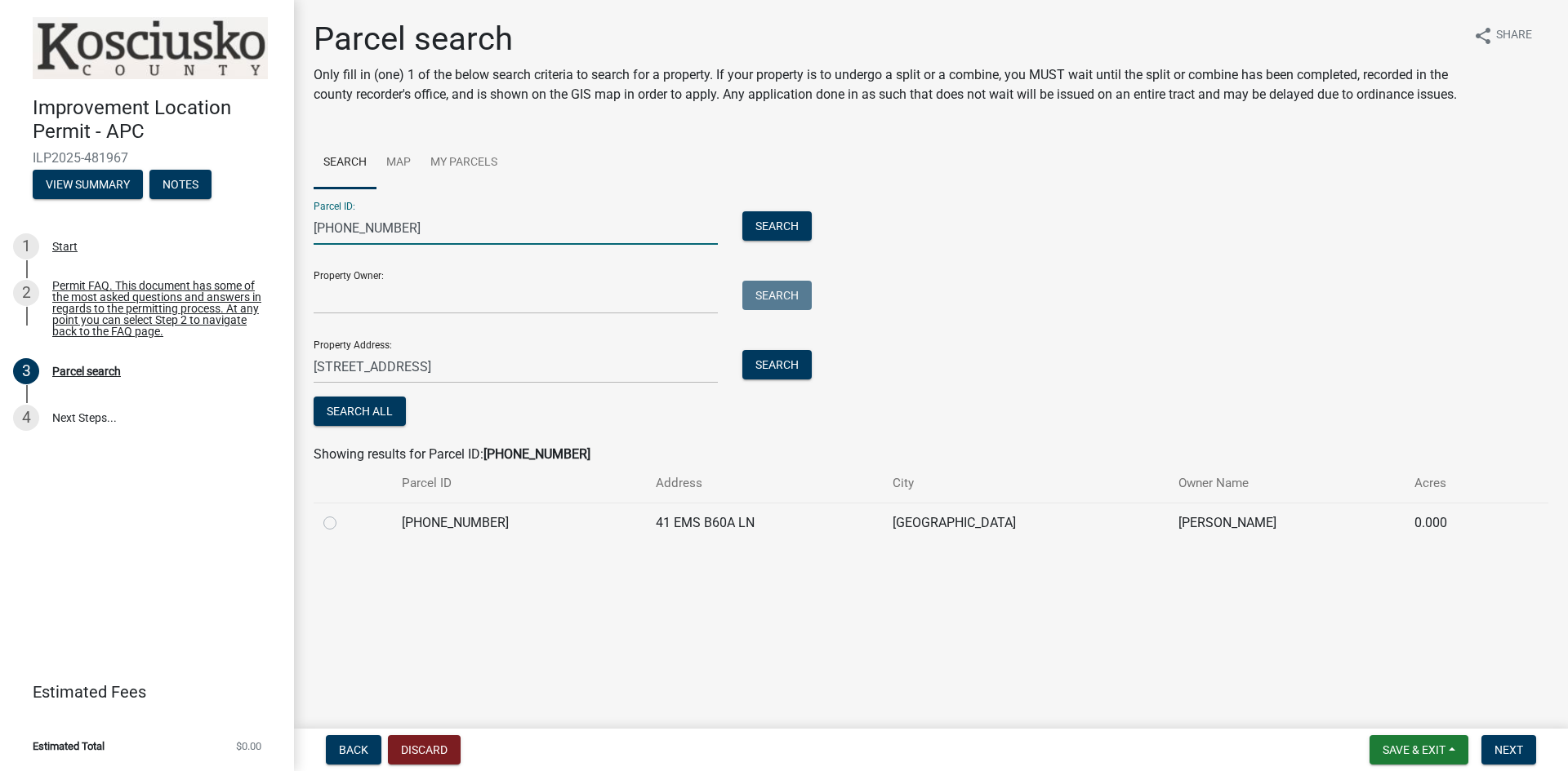
type input "005-109-086"
click at [343, 513] on label at bounding box center [343, 513] width 0 height 0
click at [343, 524] on input "radio" at bounding box center [348, 519] width 11 height 11
radio input "true"
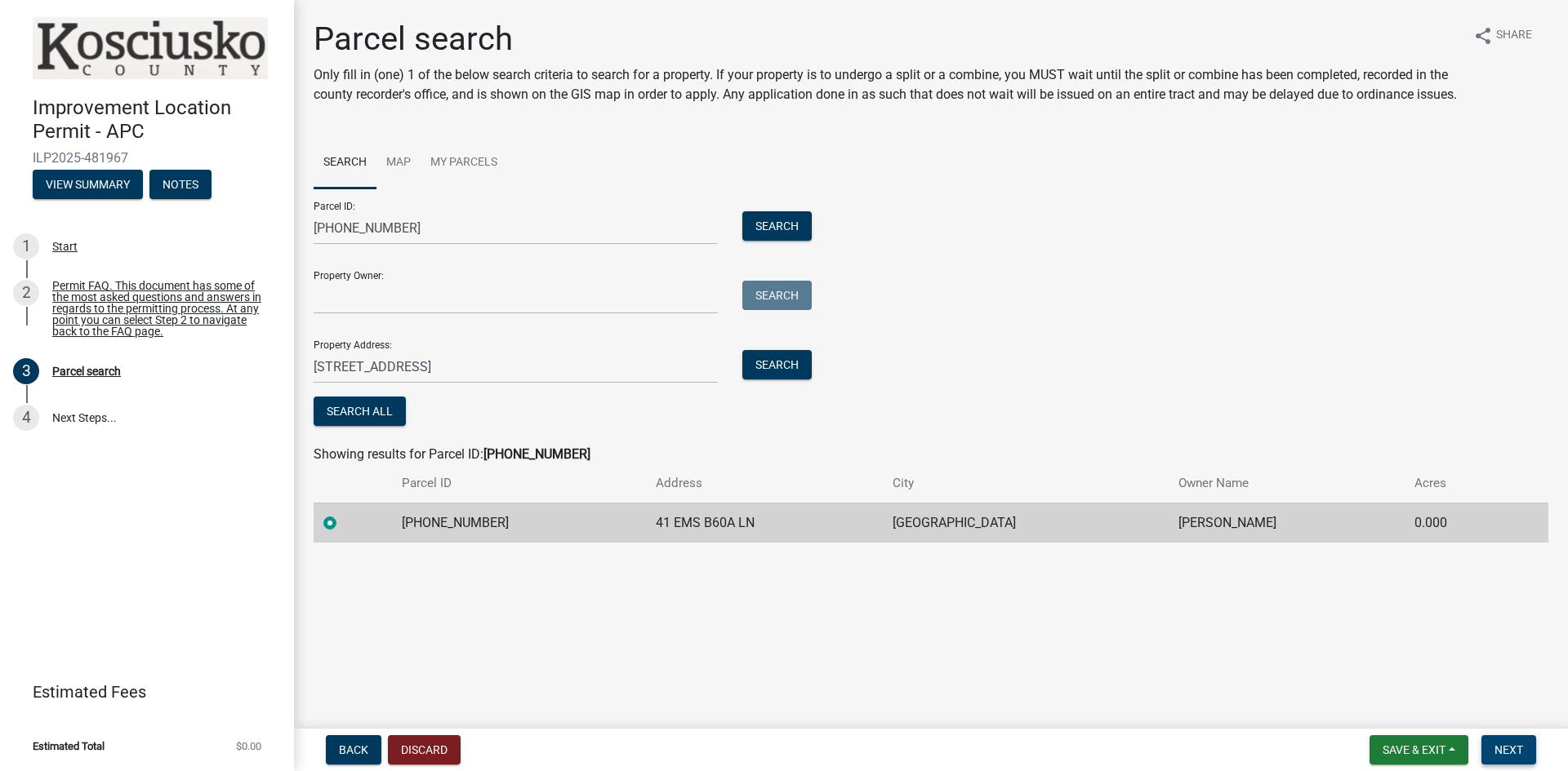
click at [1519, 751] on span "Next" at bounding box center [1509, 749] width 29 height 13
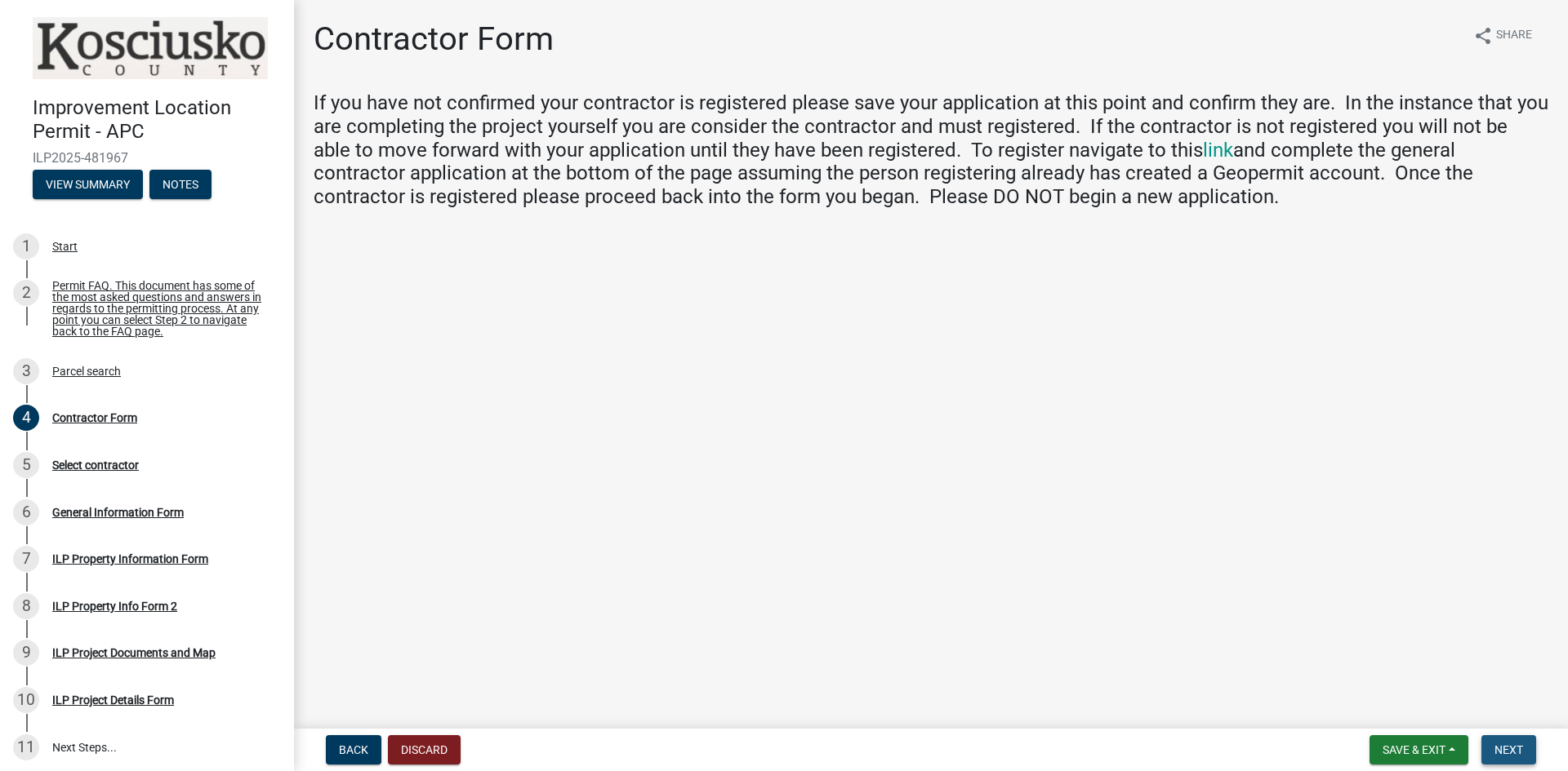
click at [1505, 750] on span "Next" at bounding box center [1509, 749] width 29 height 13
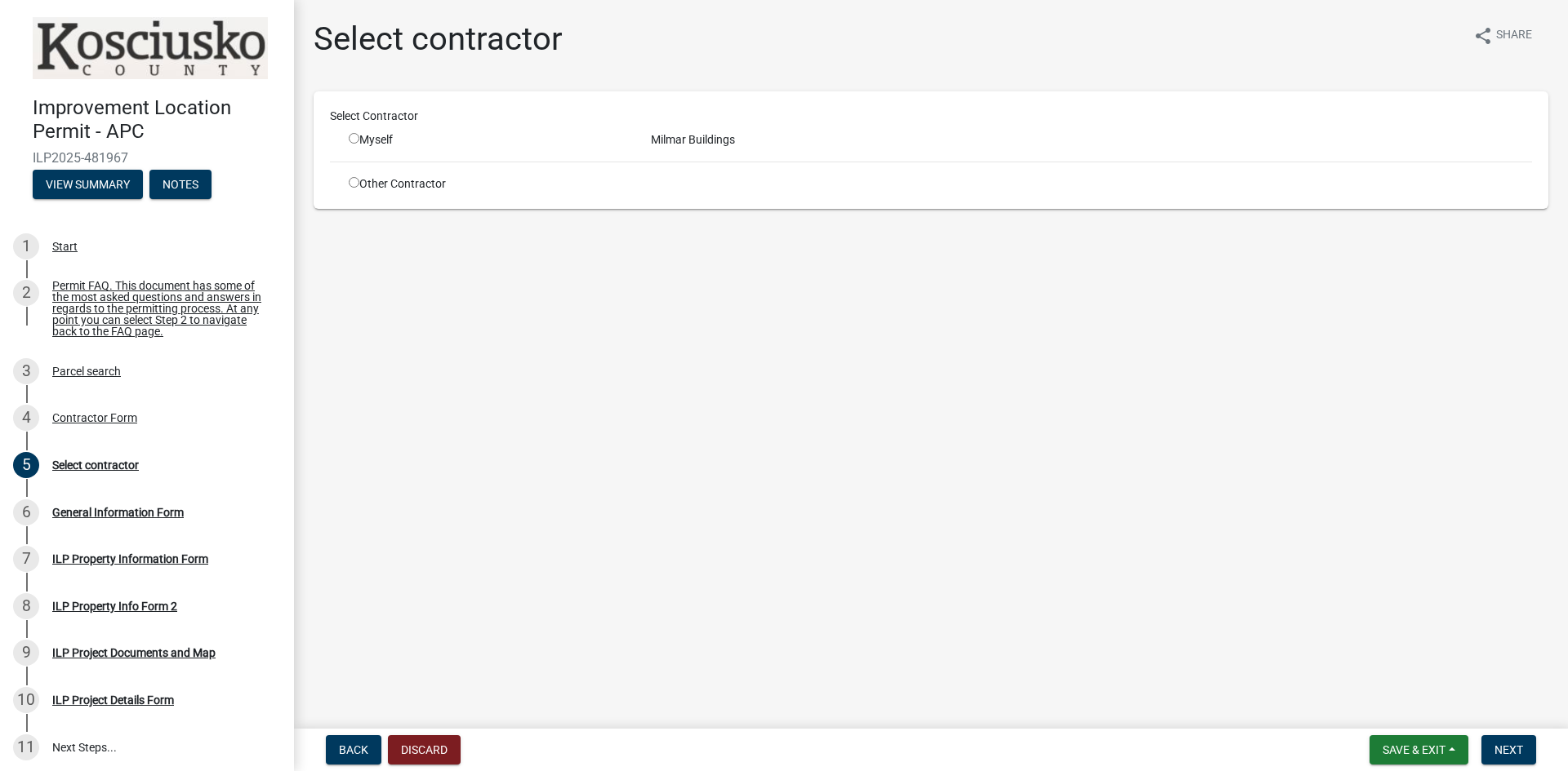
click at [373, 146] on div "Myself" at bounding box center [487, 139] width 277 height 17
click at [356, 136] on div "Myself" at bounding box center [487, 139] width 277 height 17
click at [356, 138] on input "radio" at bounding box center [354, 138] width 11 height 11
radio input "true"
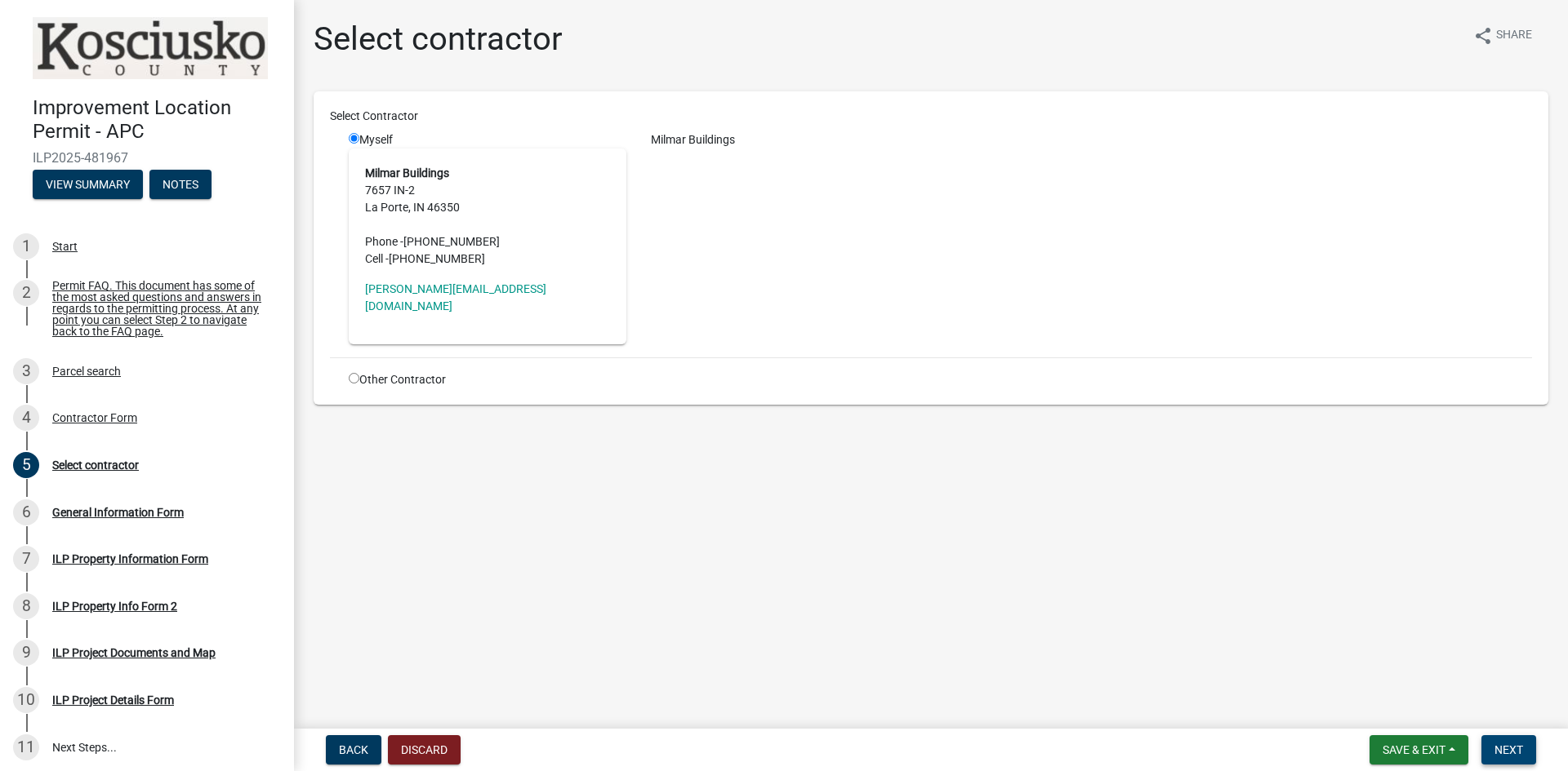
click at [1520, 757] on span "Next" at bounding box center [1509, 749] width 29 height 13
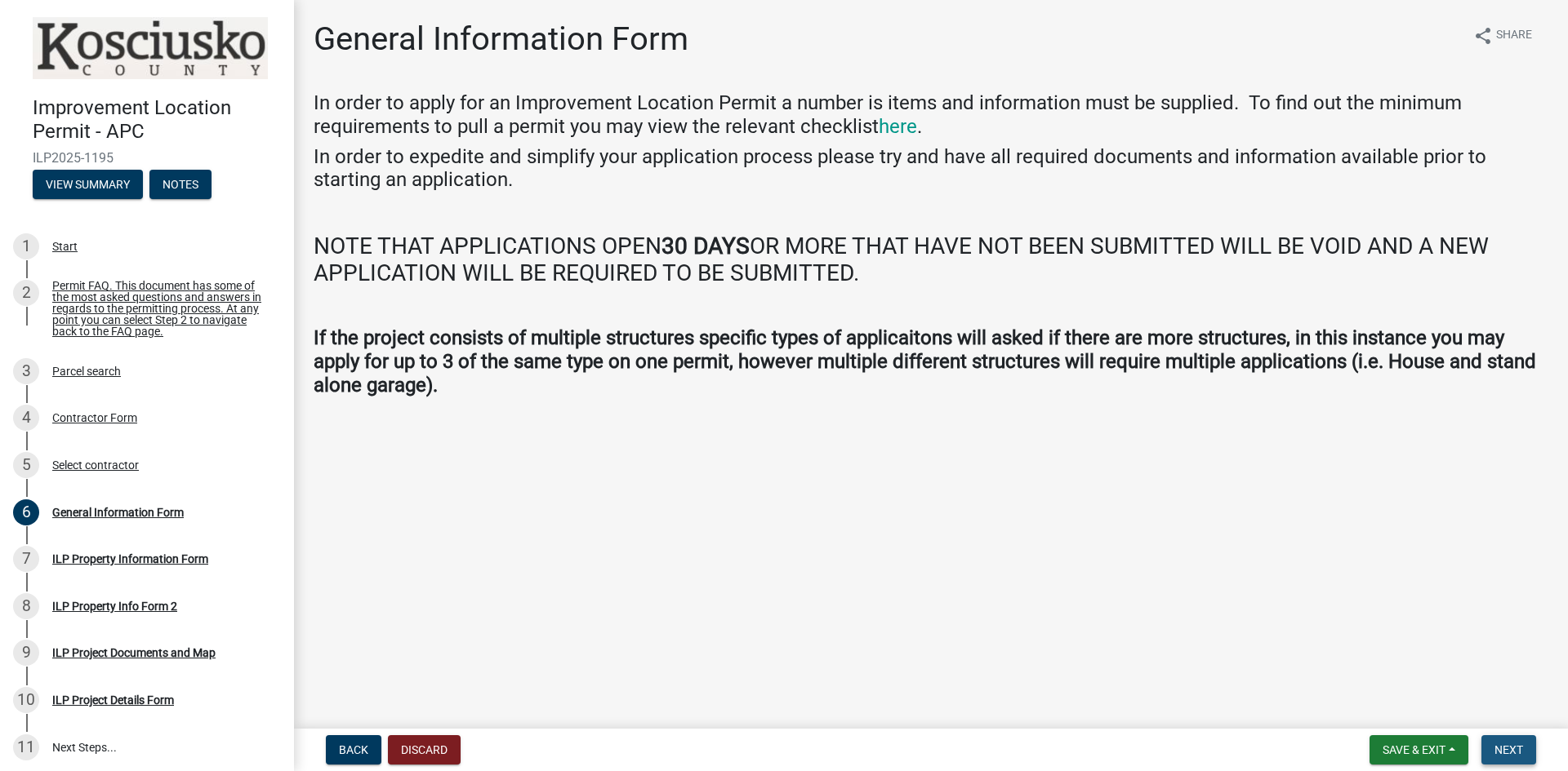
click at [1520, 757] on span "Next" at bounding box center [1509, 749] width 29 height 13
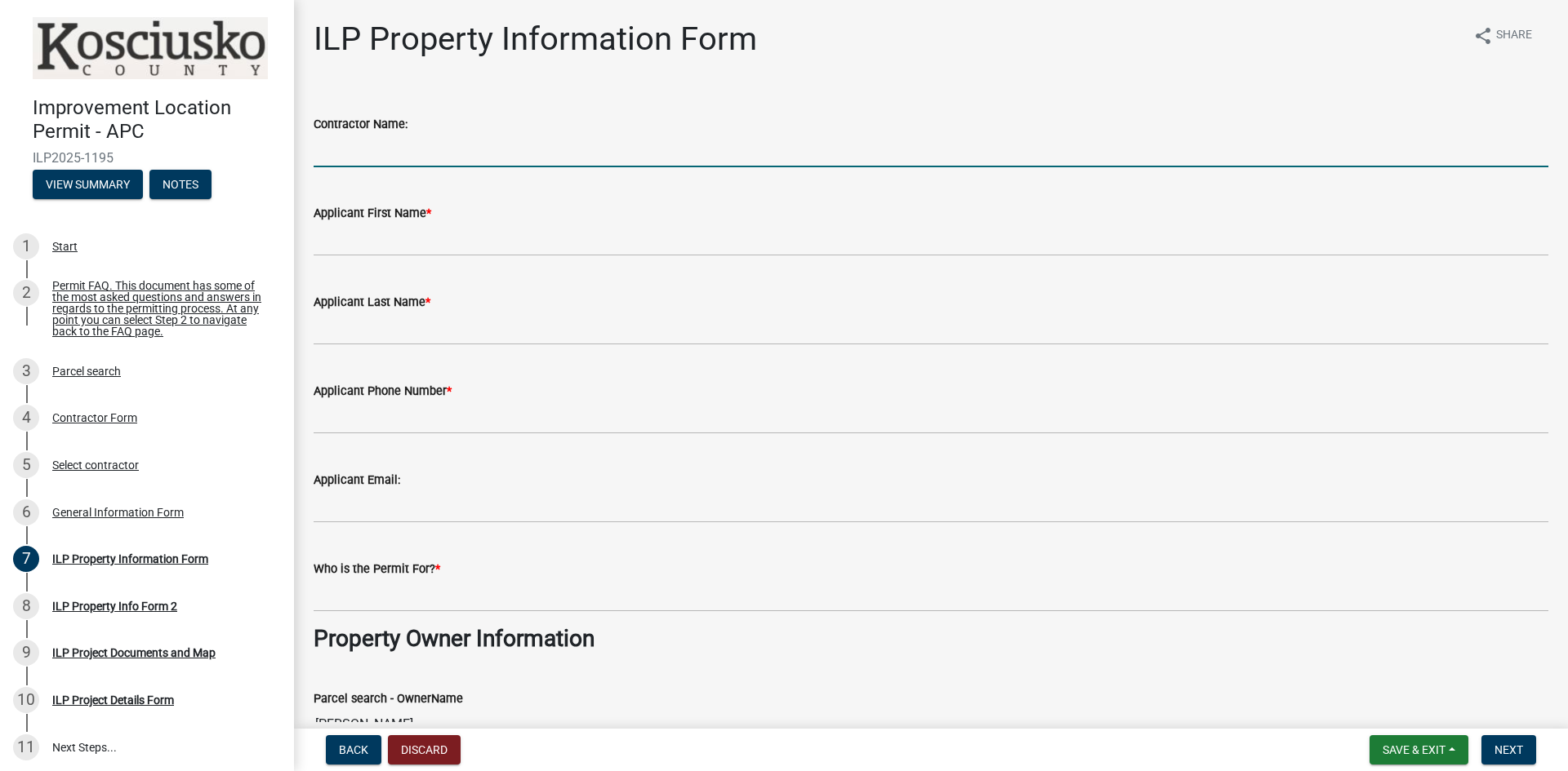
click at [382, 153] on input "Contractor Name:" at bounding box center [930, 150] width 1235 height 33
type input "Milmar Post Buildings"
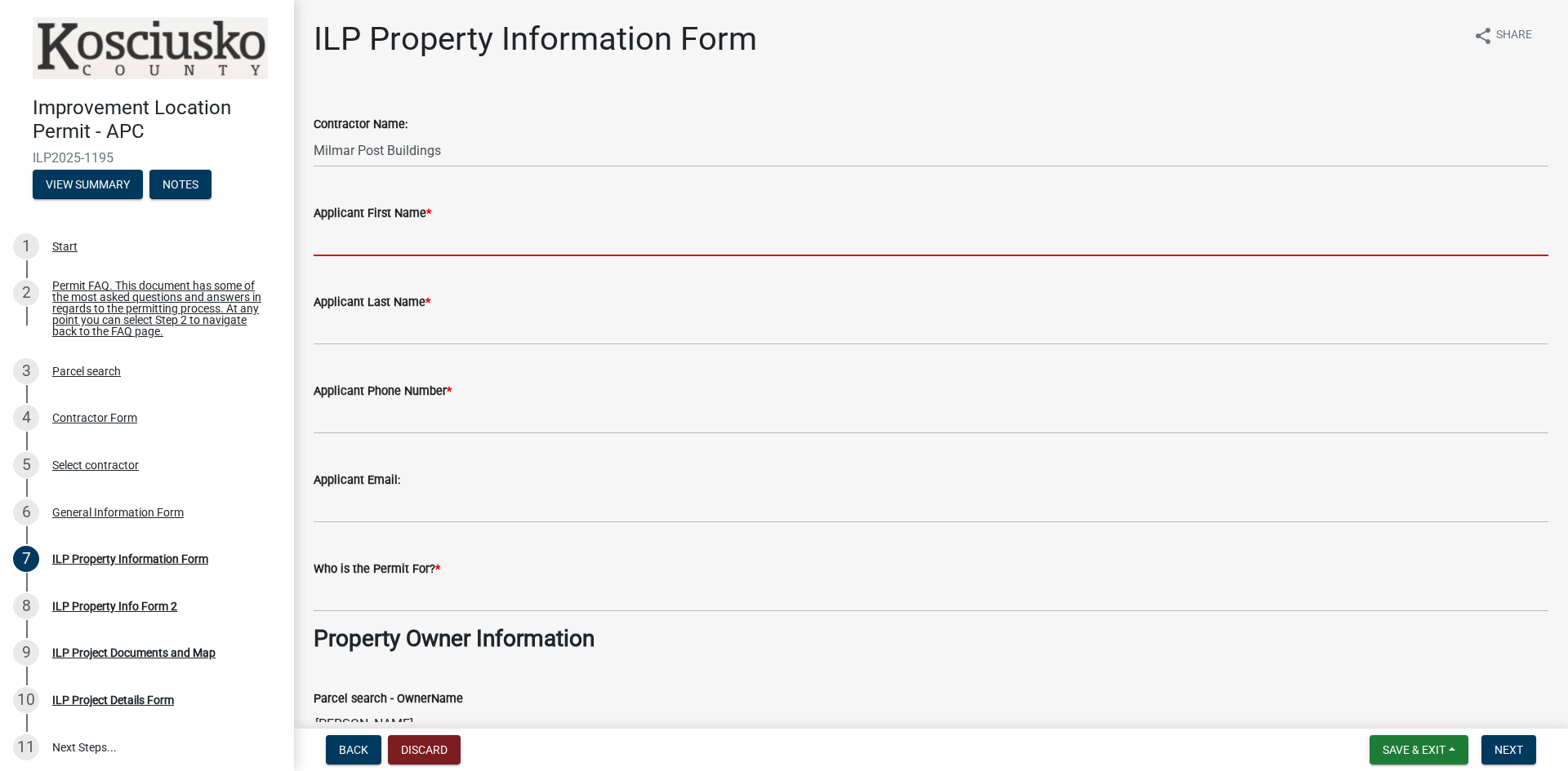
click at [411, 245] on input "Applicant First Name *" at bounding box center [930, 239] width 1235 height 33
type input "Kale"
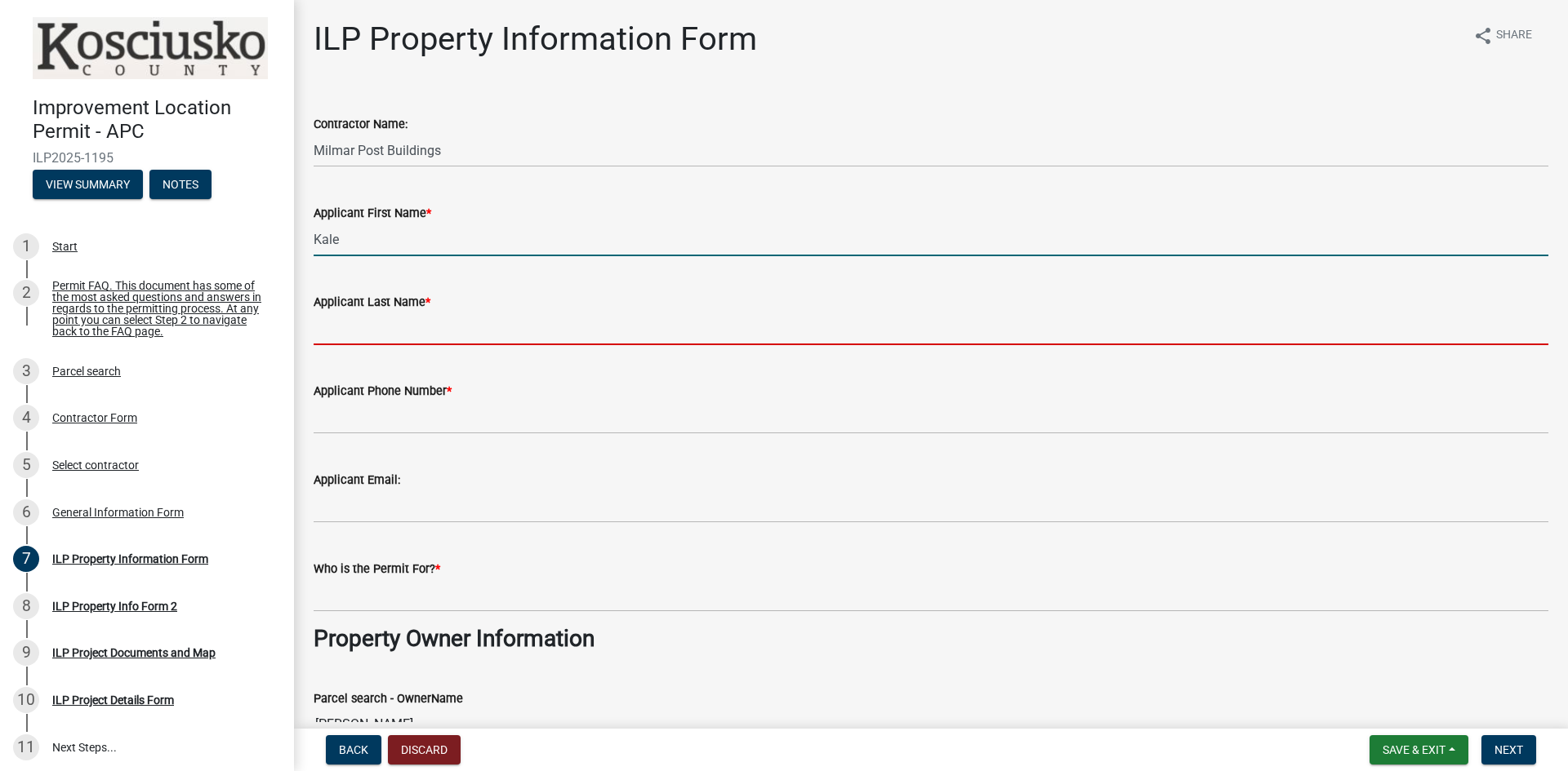
type input "Carlson"
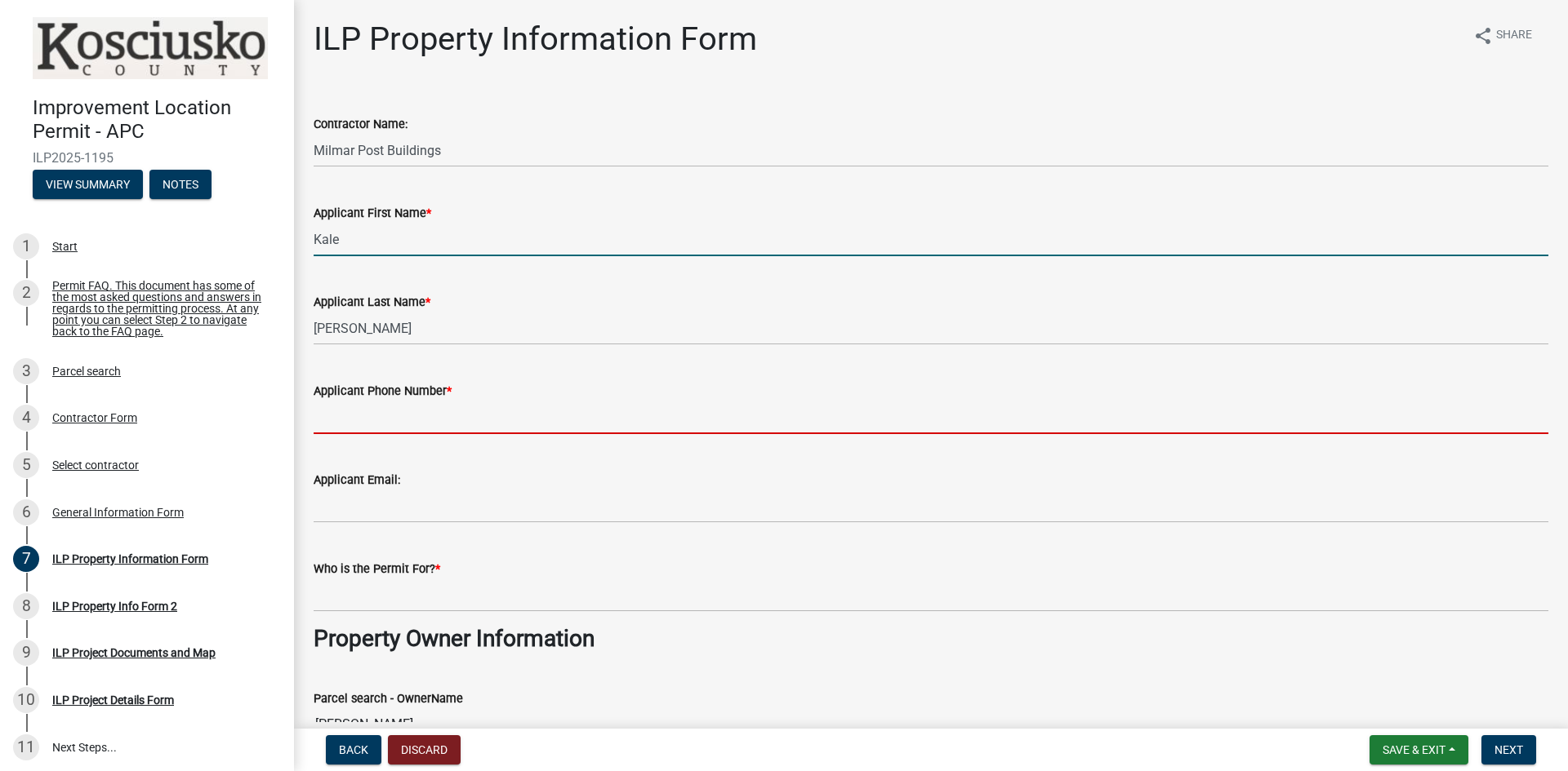
type input "5747806879"
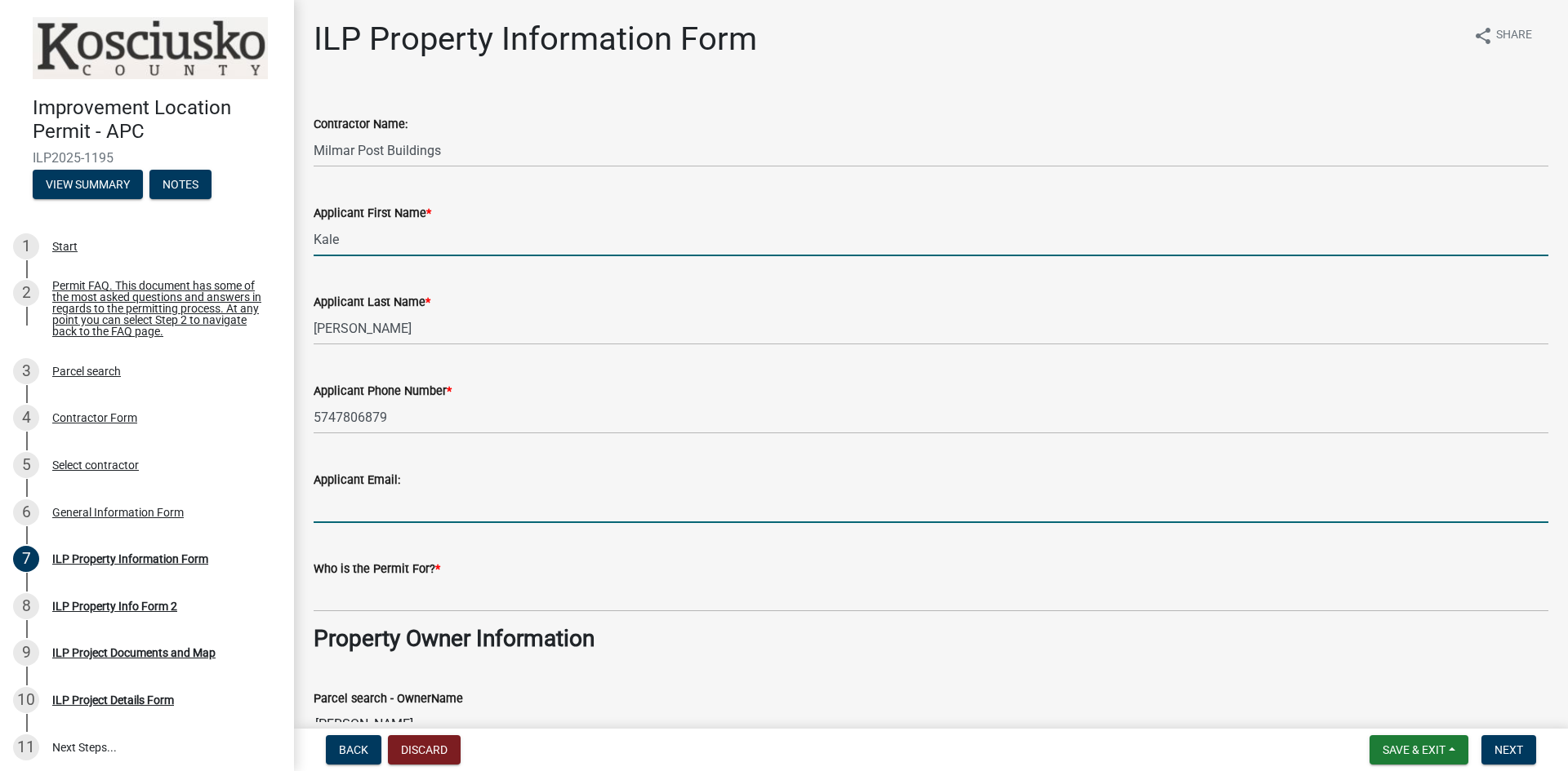
type input "Kale@milmarbuildings.com"
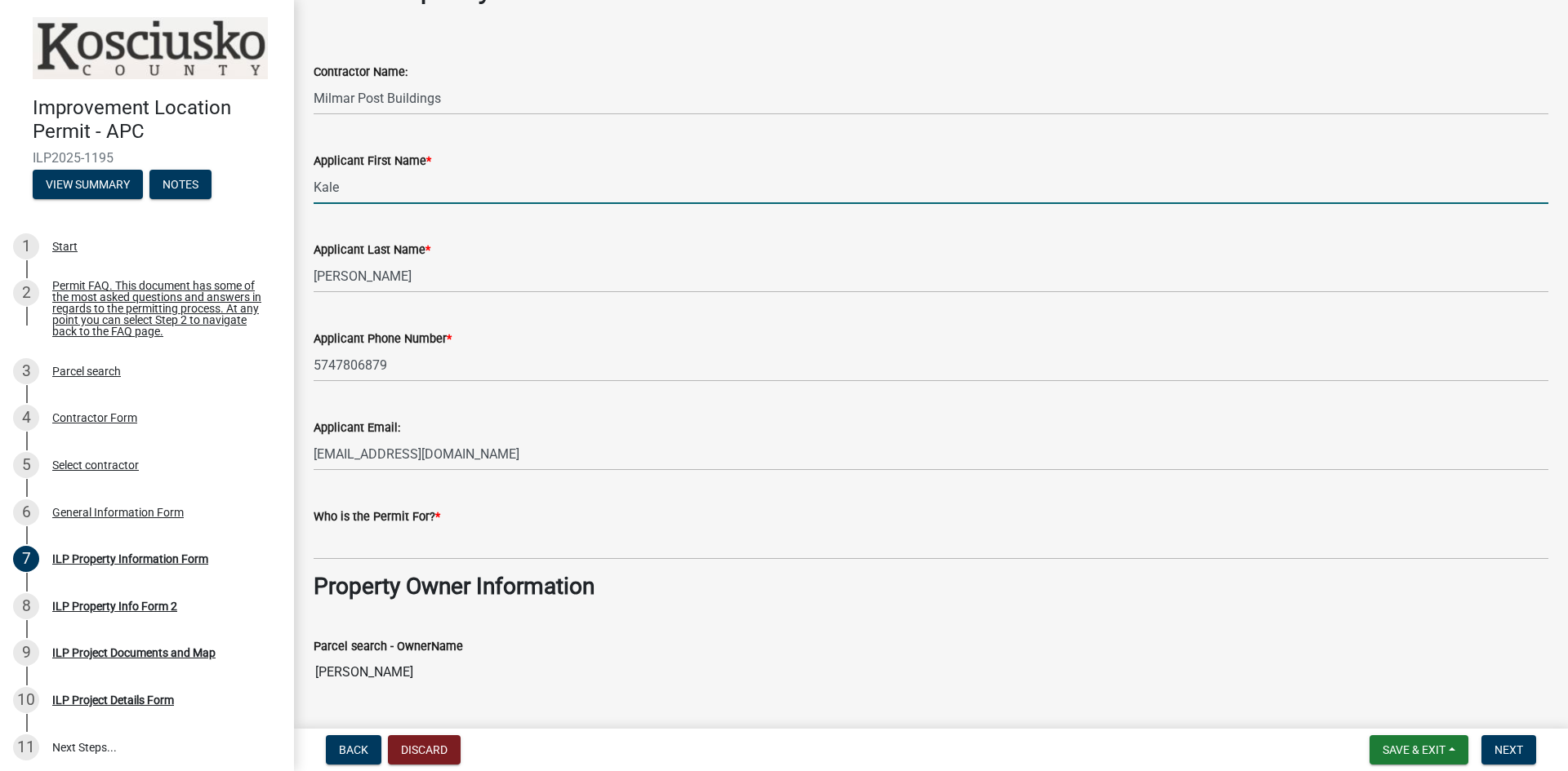
scroll to position [163, 0]
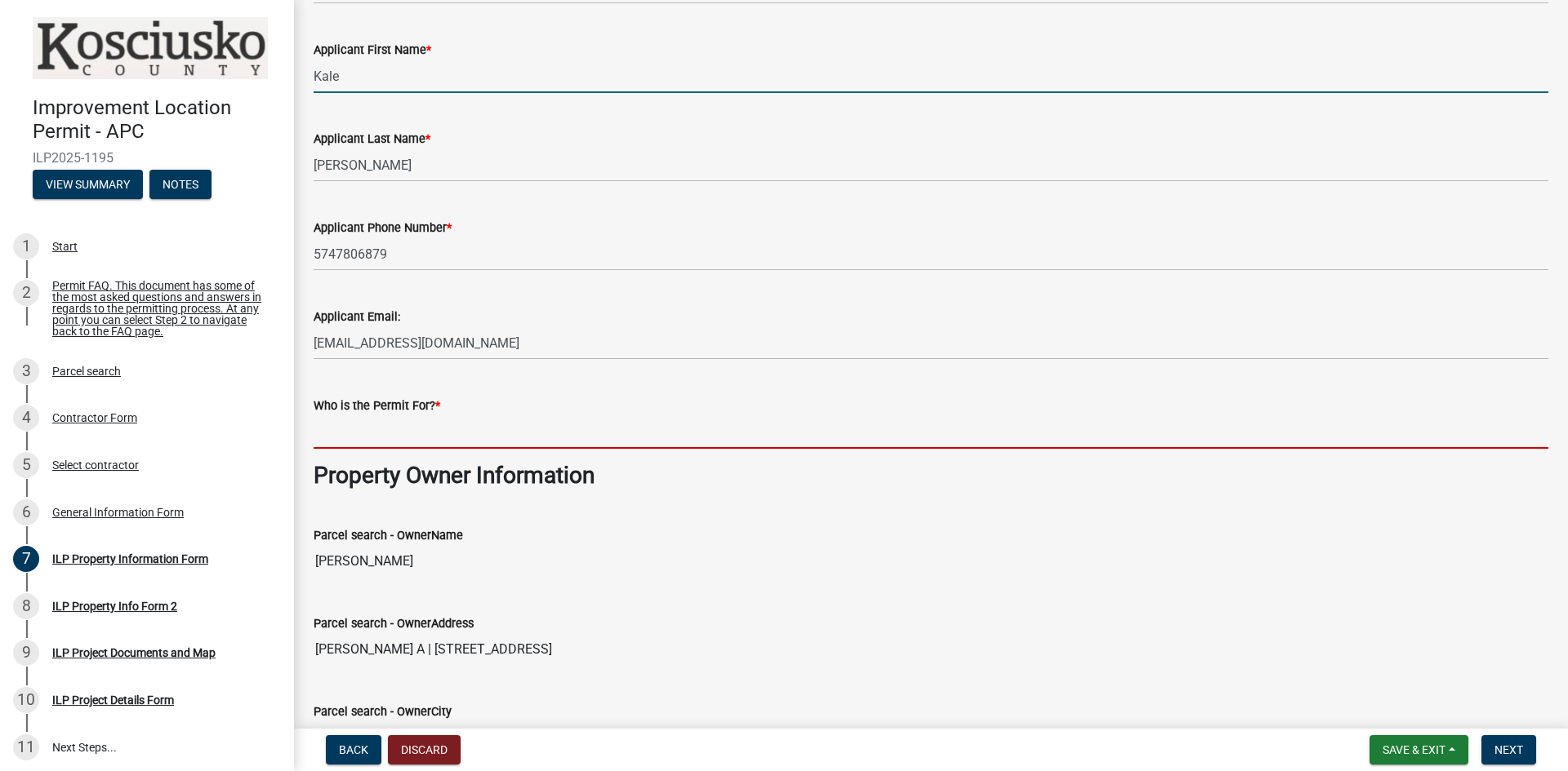
click at [523, 426] on input "Who is the Permit For? *" at bounding box center [930, 432] width 1235 height 33
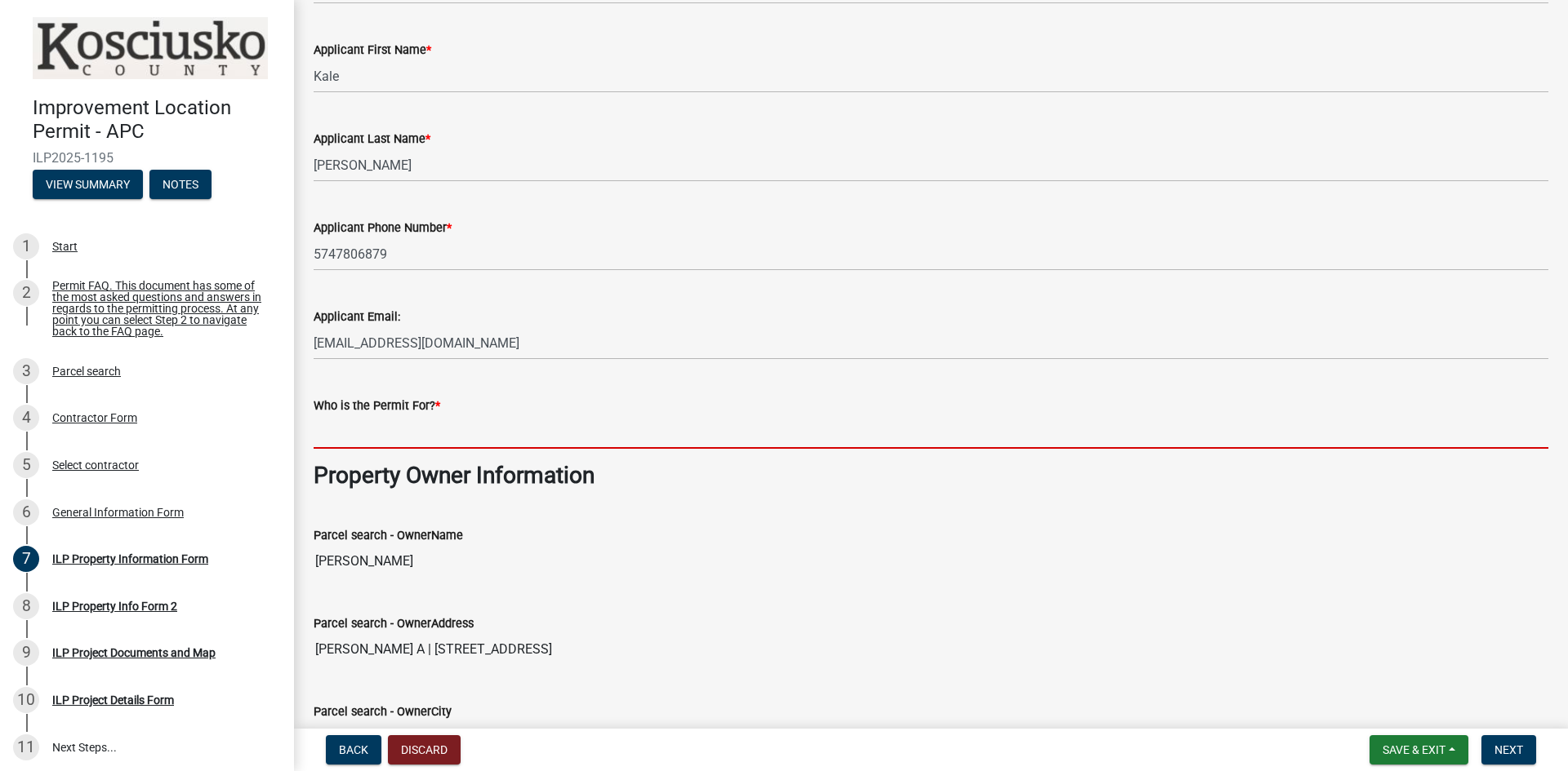
type input "Mark Schreiner"
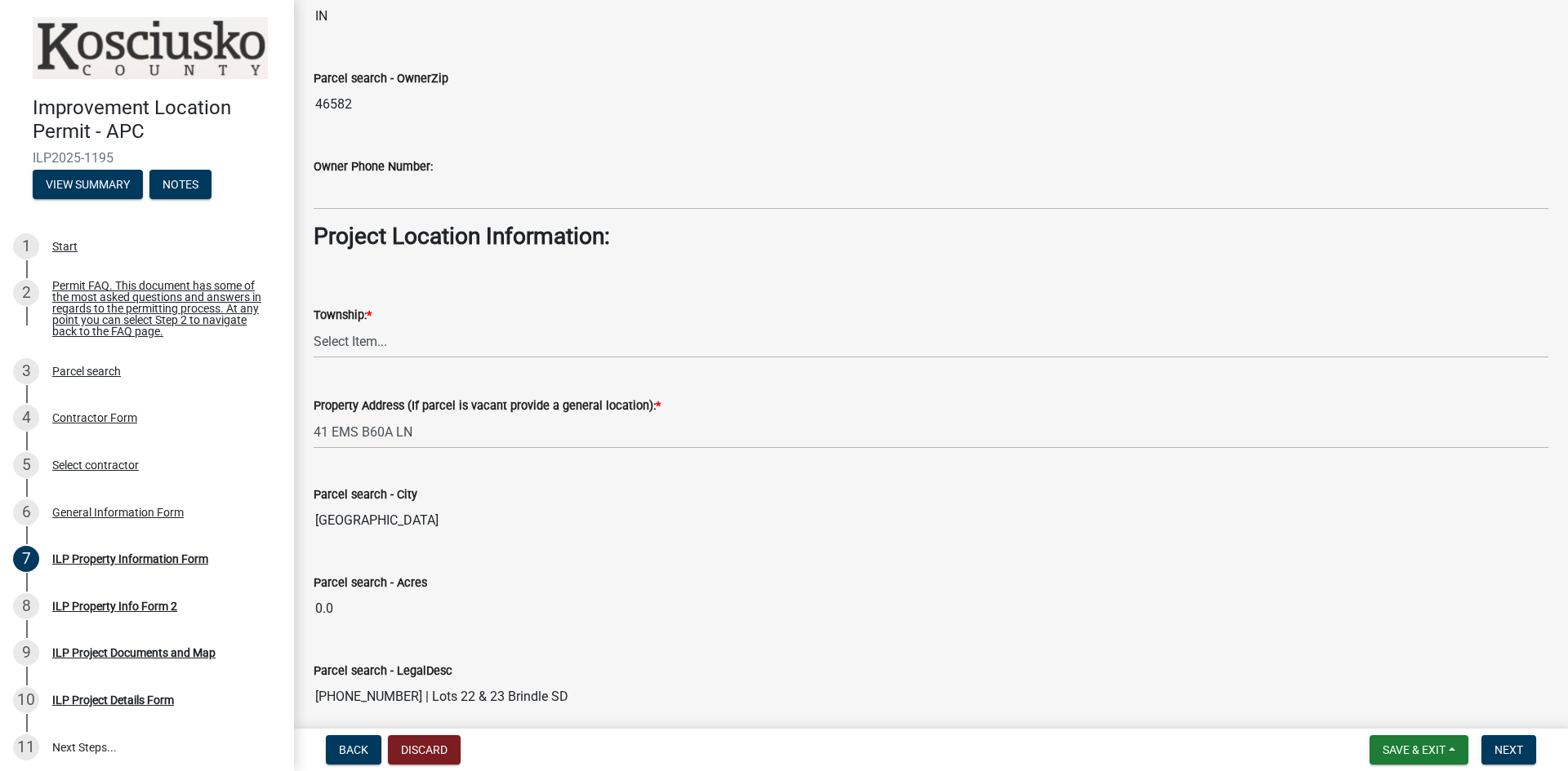
scroll to position [979, 0]
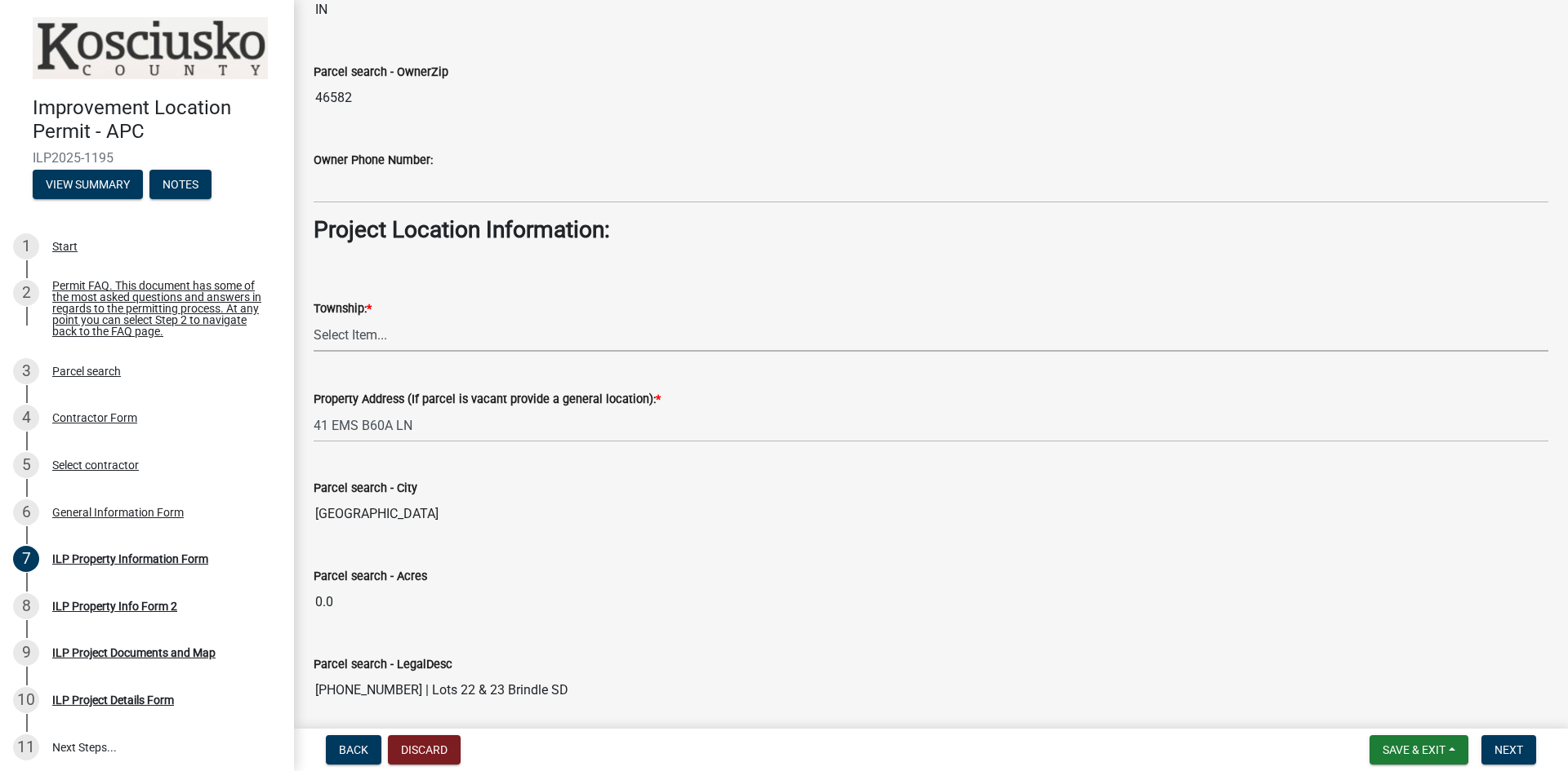
click at [451, 324] on select "Select Item... Benton - Elkhart Co Clay Etna Franklin Harrison Jackson Jefferso…" at bounding box center [930, 335] width 1235 height 33
click at [313, 319] on select "Select Item... Benton - Elkhart Co Clay Etna Franklin Harrison Jackson Jefferso…" at bounding box center [930, 335] width 1235 height 33
select select "8aeb2c27-db4f-4f65-83dd-c512a3678cb2"
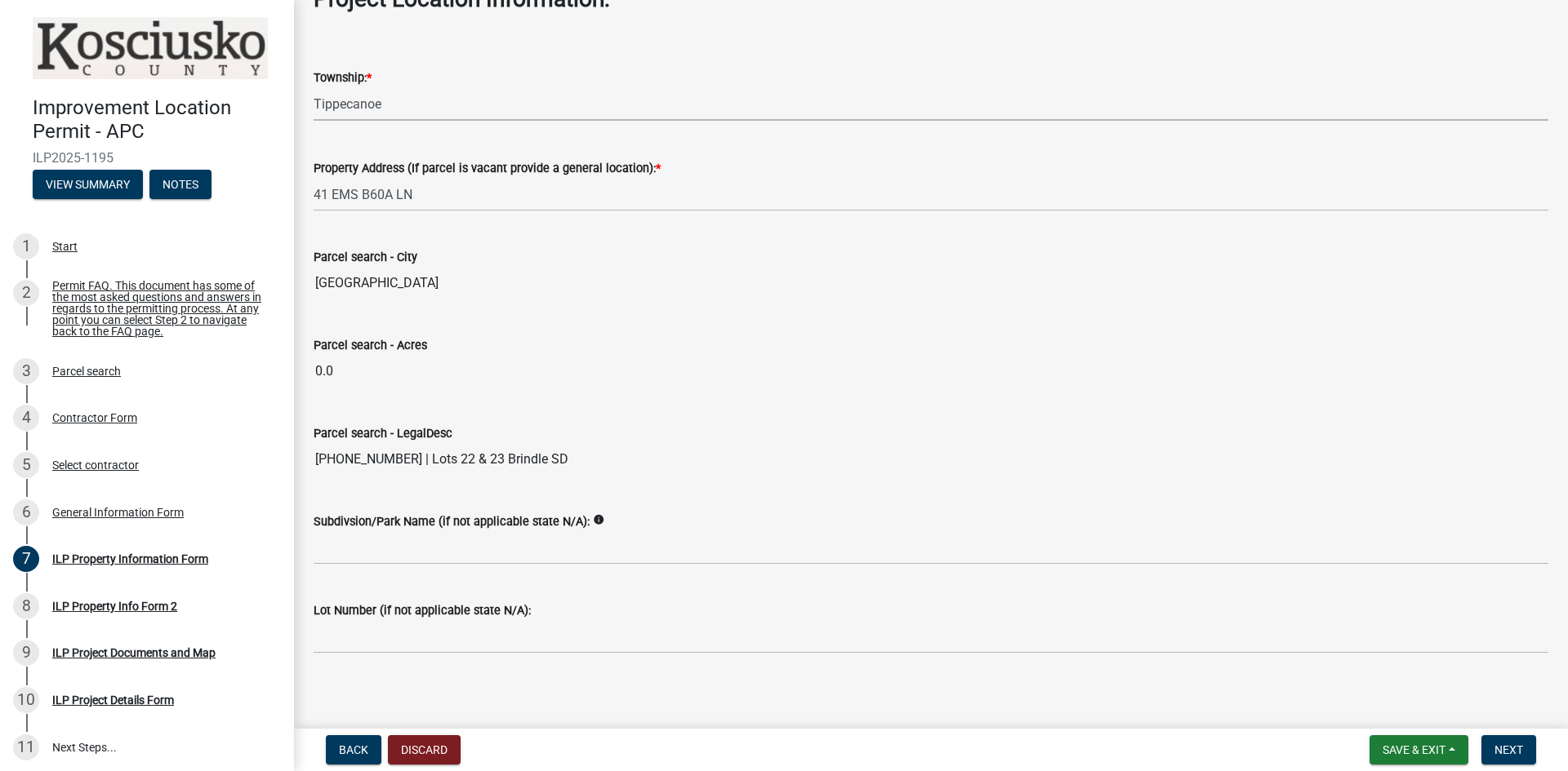
scroll to position [1218, 0]
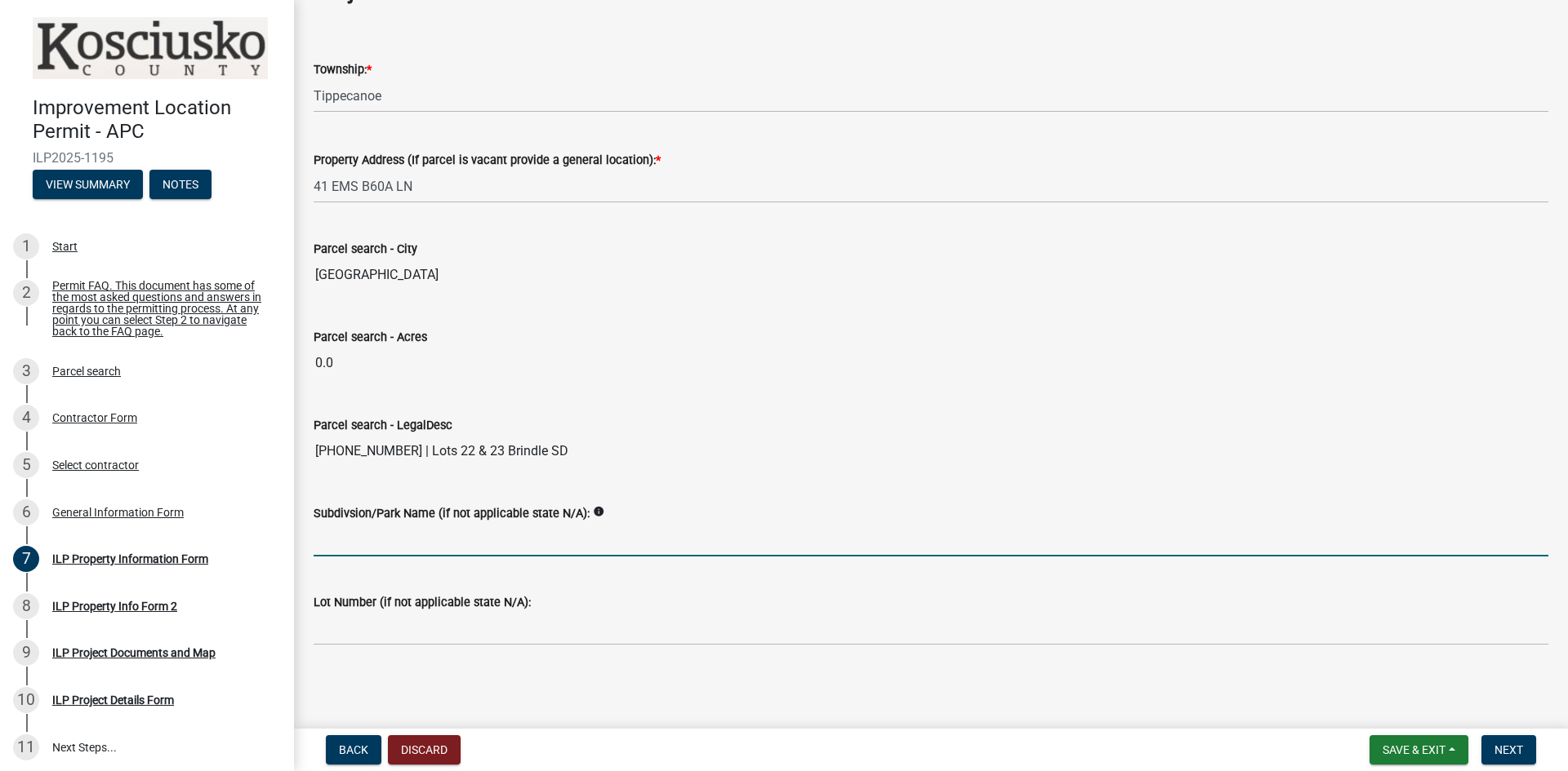
click at [428, 531] on input "Subdivsion/Park Name (if not applicable state N/A):" at bounding box center [930, 539] width 1235 height 33
click at [850, 370] on input "0.0" at bounding box center [930, 363] width 1235 height 32
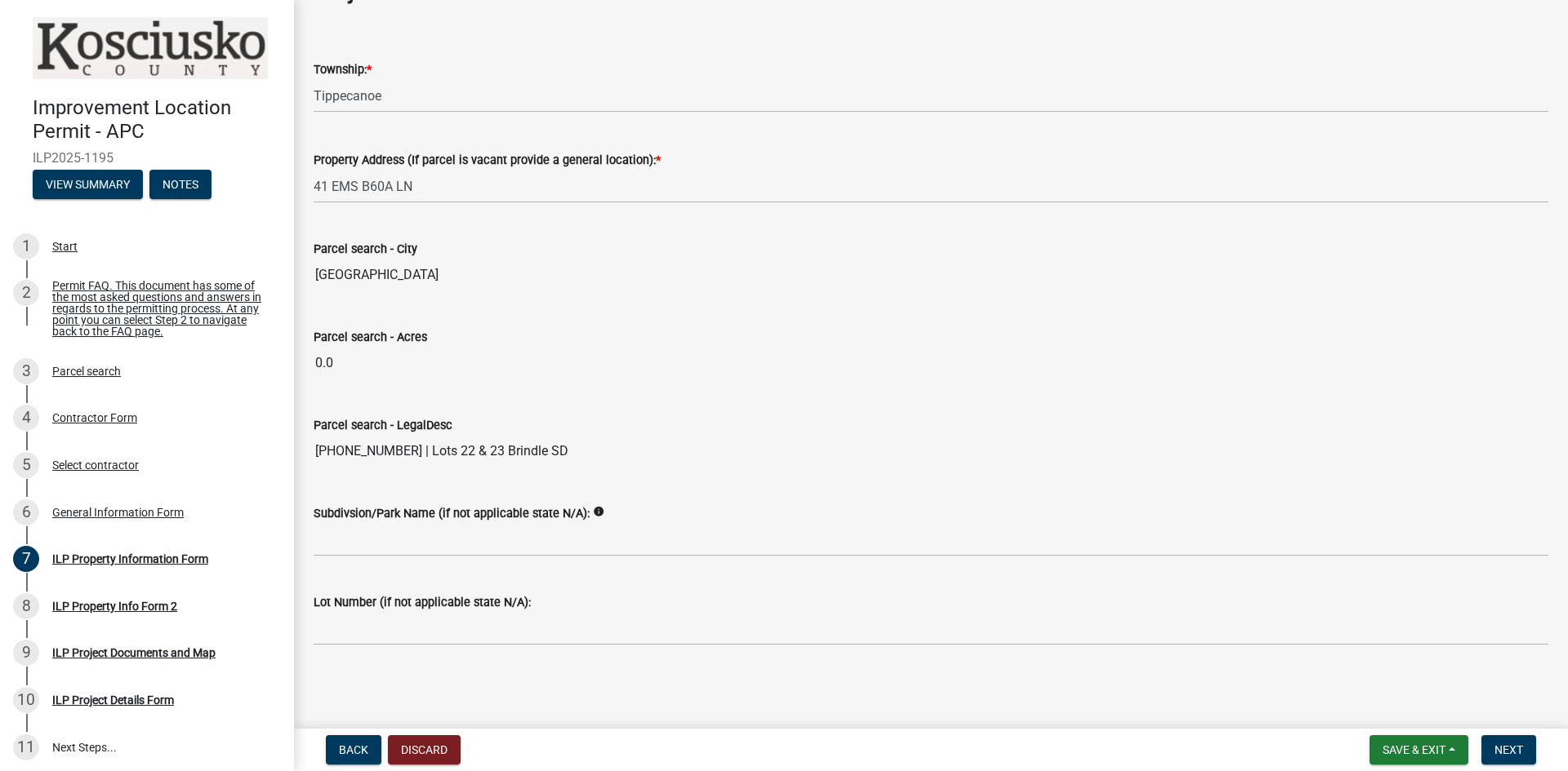
click at [930, 723] on div "Improvement Location Permit - APC ILP2025-1195 View Summary Notes 1 Start 2 Per…" at bounding box center [784, 385] width 1568 height 771
click at [1514, 743] on span "Next" at bounding box center [1509, 749] width 29 height 13
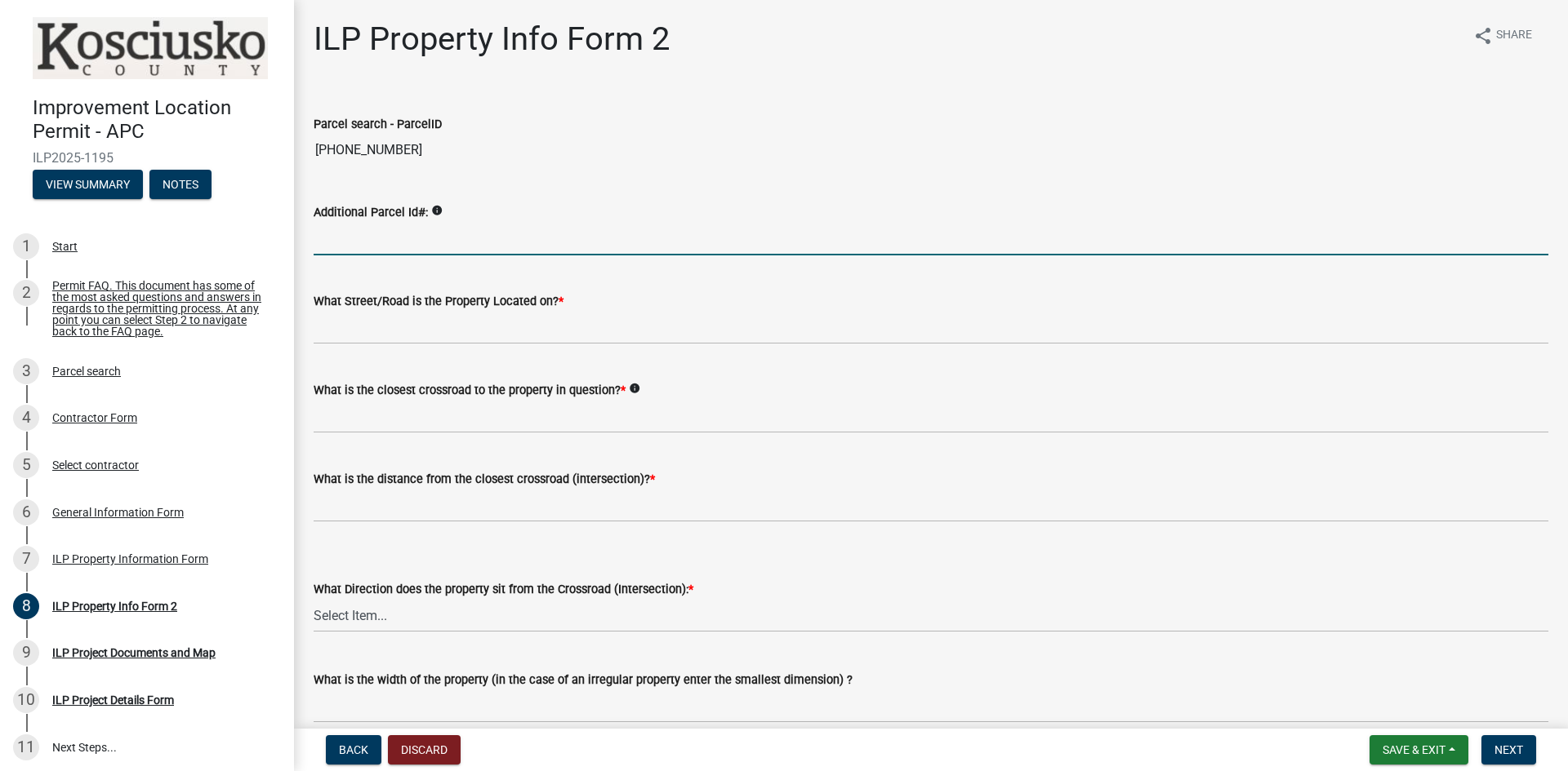
click at [452, 230] on input "Additional Parcel Id#:" at bounding box center [930, 238] width 1235 height 33
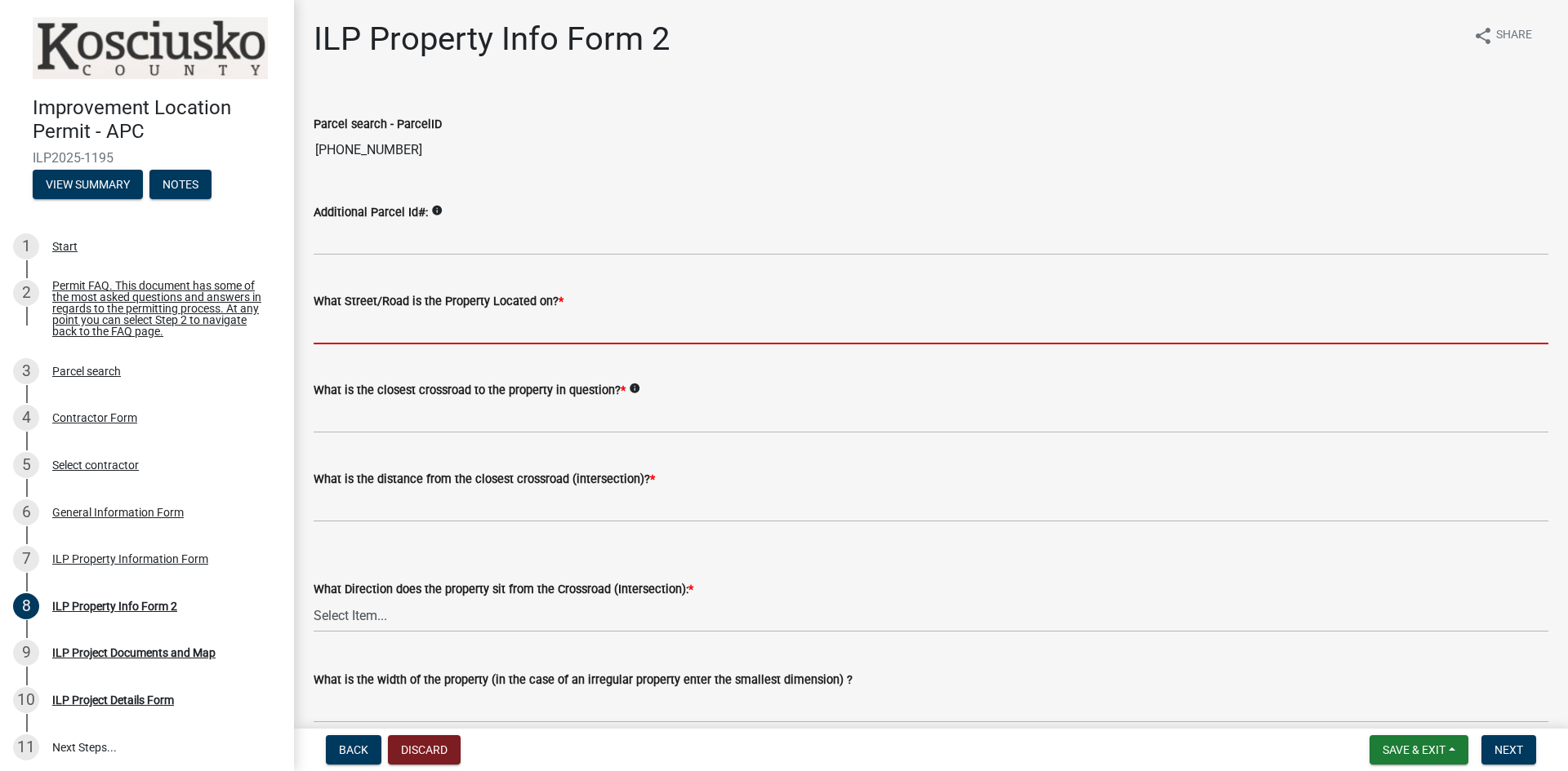
click at [440, 329] on input "What Street/Road is the Property Located on? *" at bounding box center [930, 327] width 1235 height 33
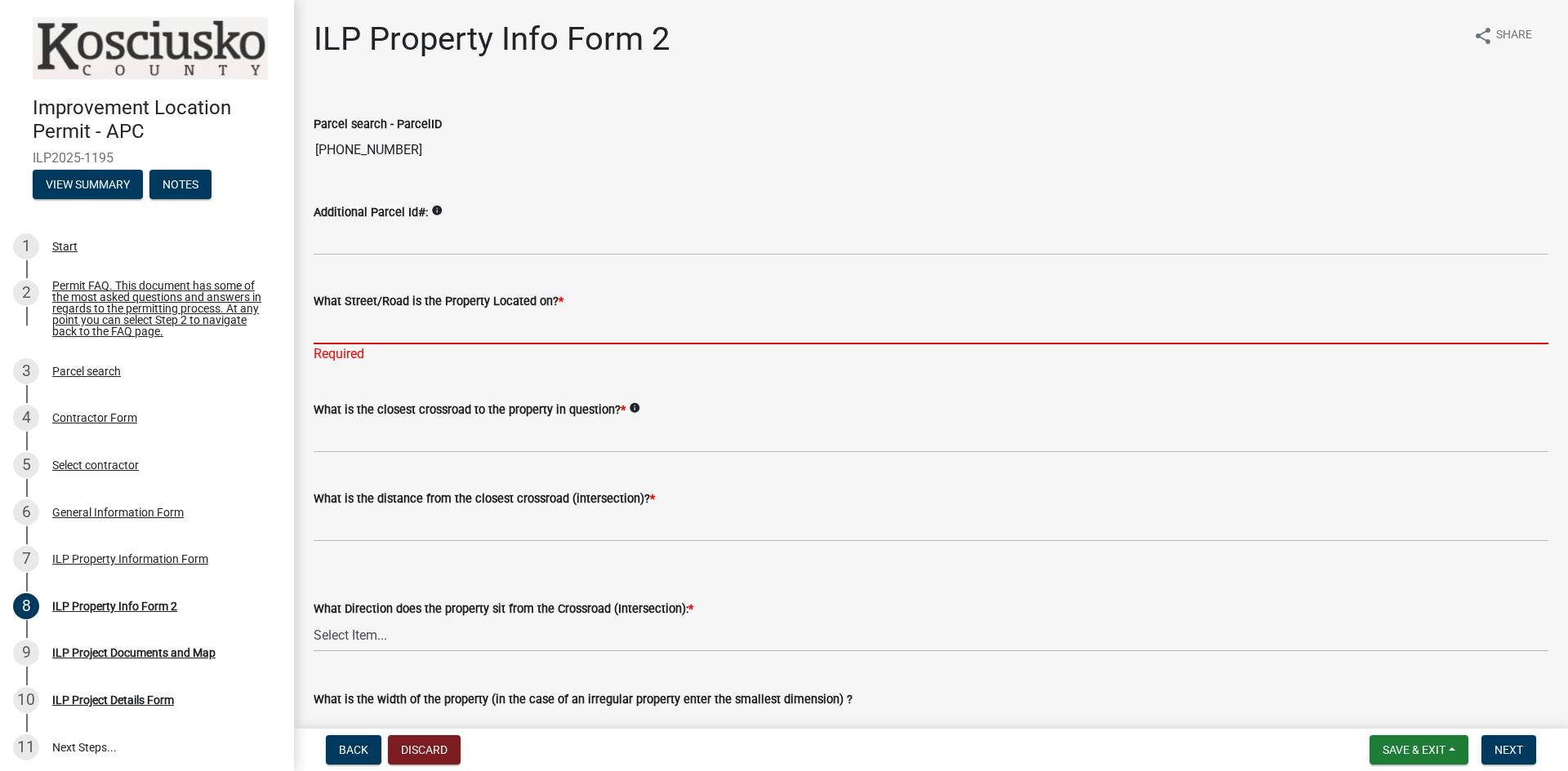
click at [389, 317] on input "What Street/Road is the Property Located on? *" at bounding box center [930, 327] width 1235 height 33
type input "Ems B60a"
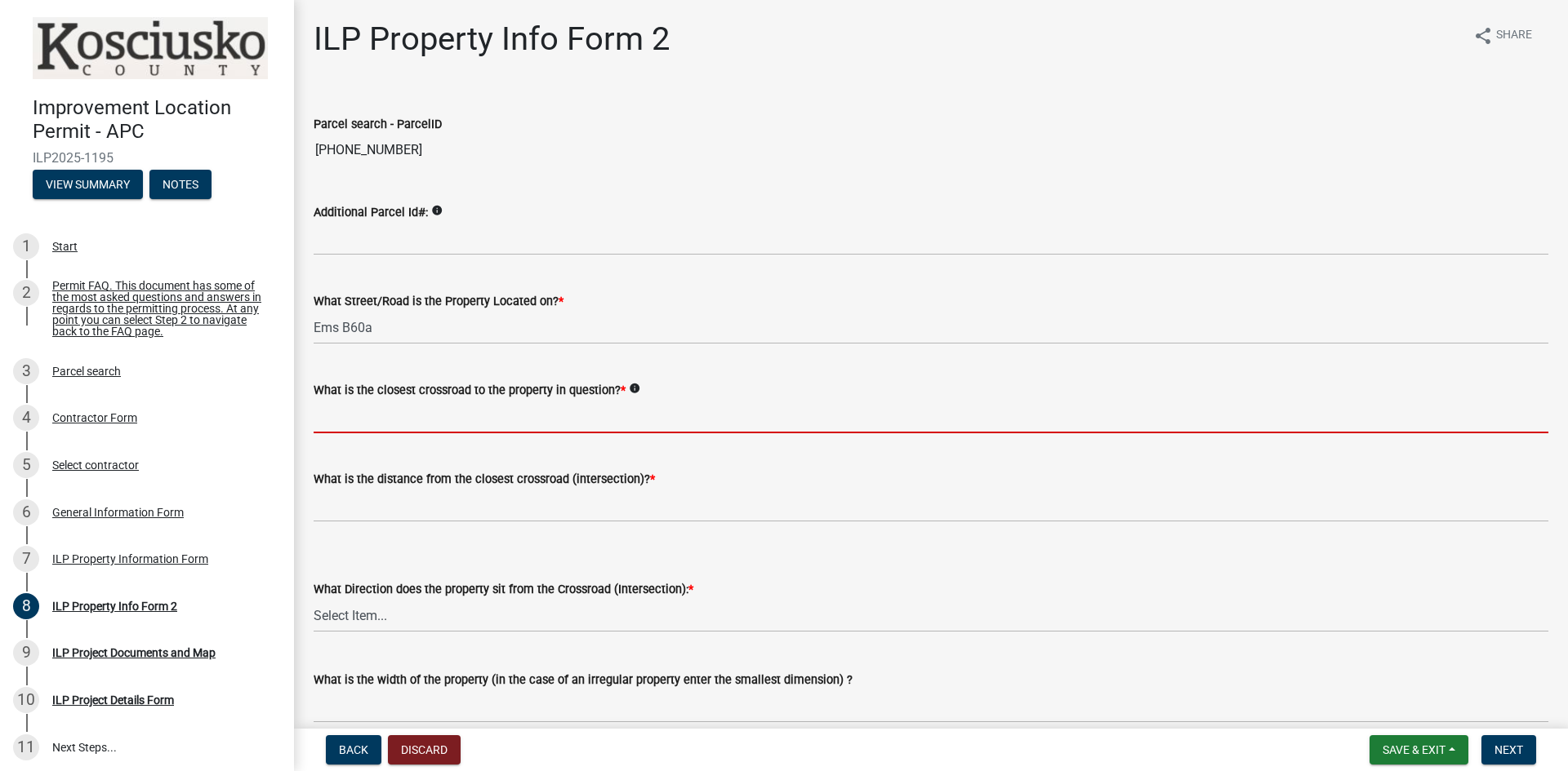
click at [418, 434] on wm-data-entity-input "What is the closest crossroad to the property in question? * info" at bounding box center [930, 401] width 1235 height 89
type input "Ems B60"
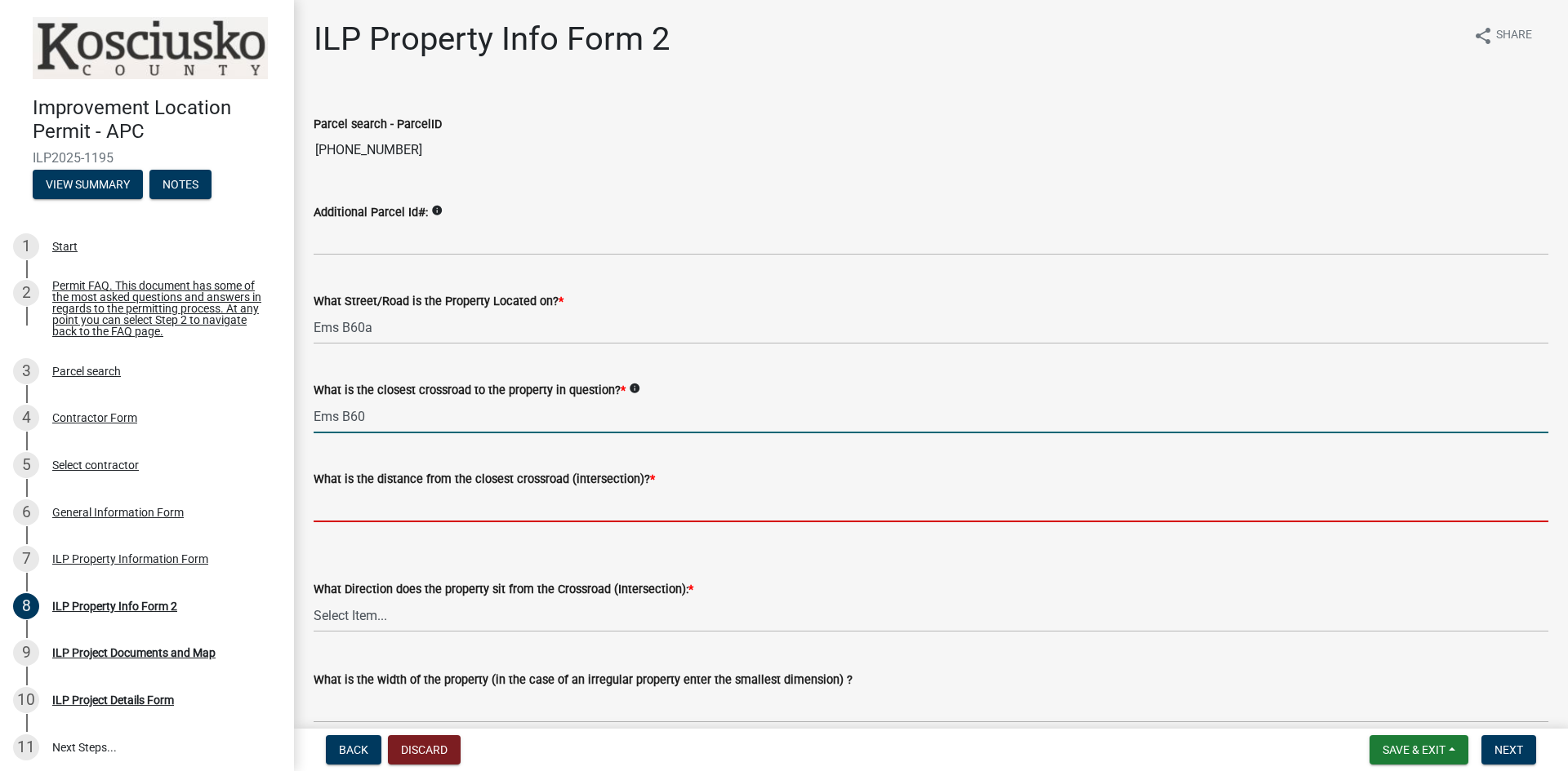
click at [419, 504] on input "text" at bounding box center [930, 505] width 1235 height 33
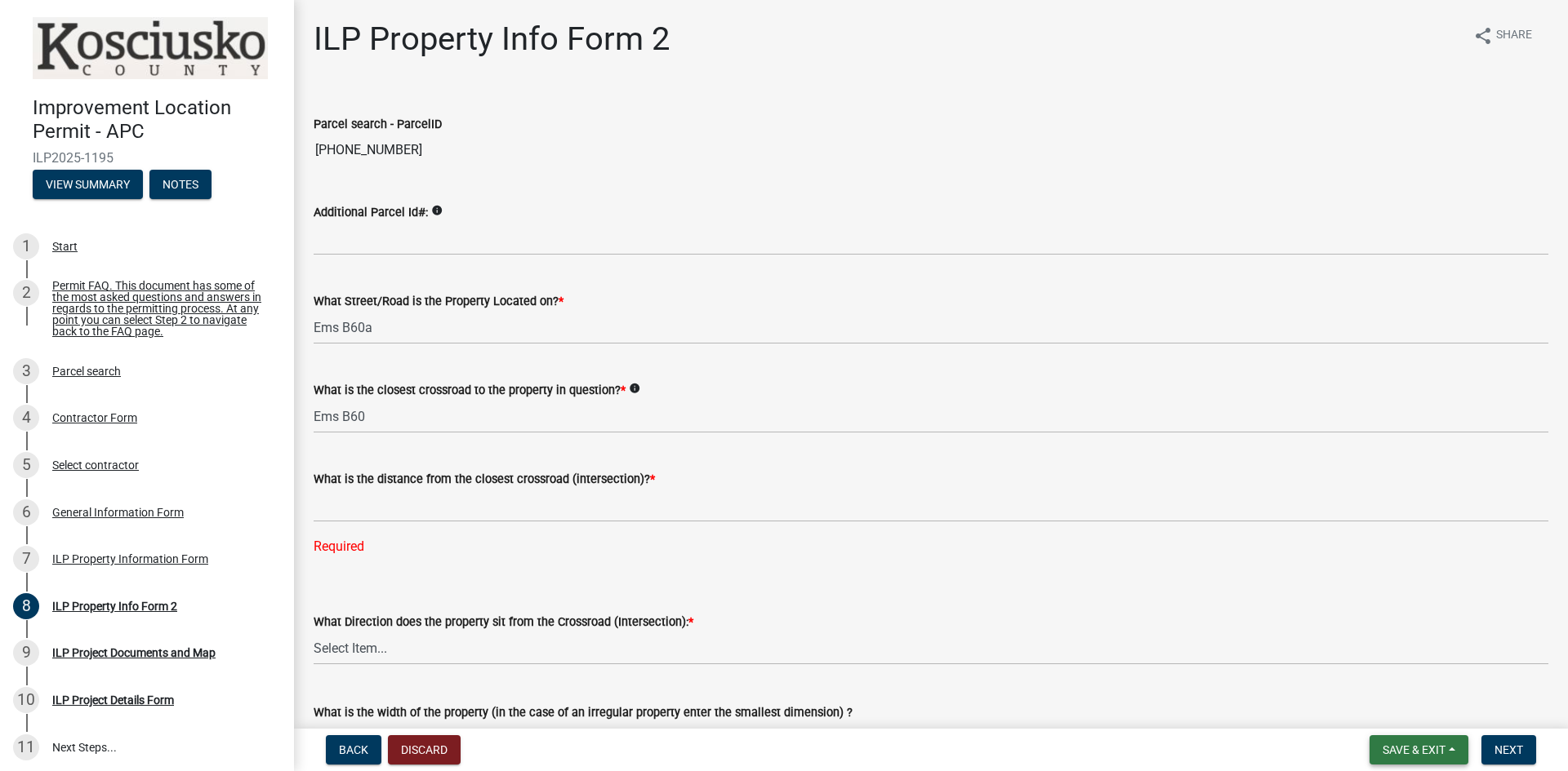
click at [1398, 745] on span "Save & Exit" at bounding box center [1414, 749] width 63 height 13
click at [436, 752] on button "Discard" at bounding box center [424, 749] width 73 height 30
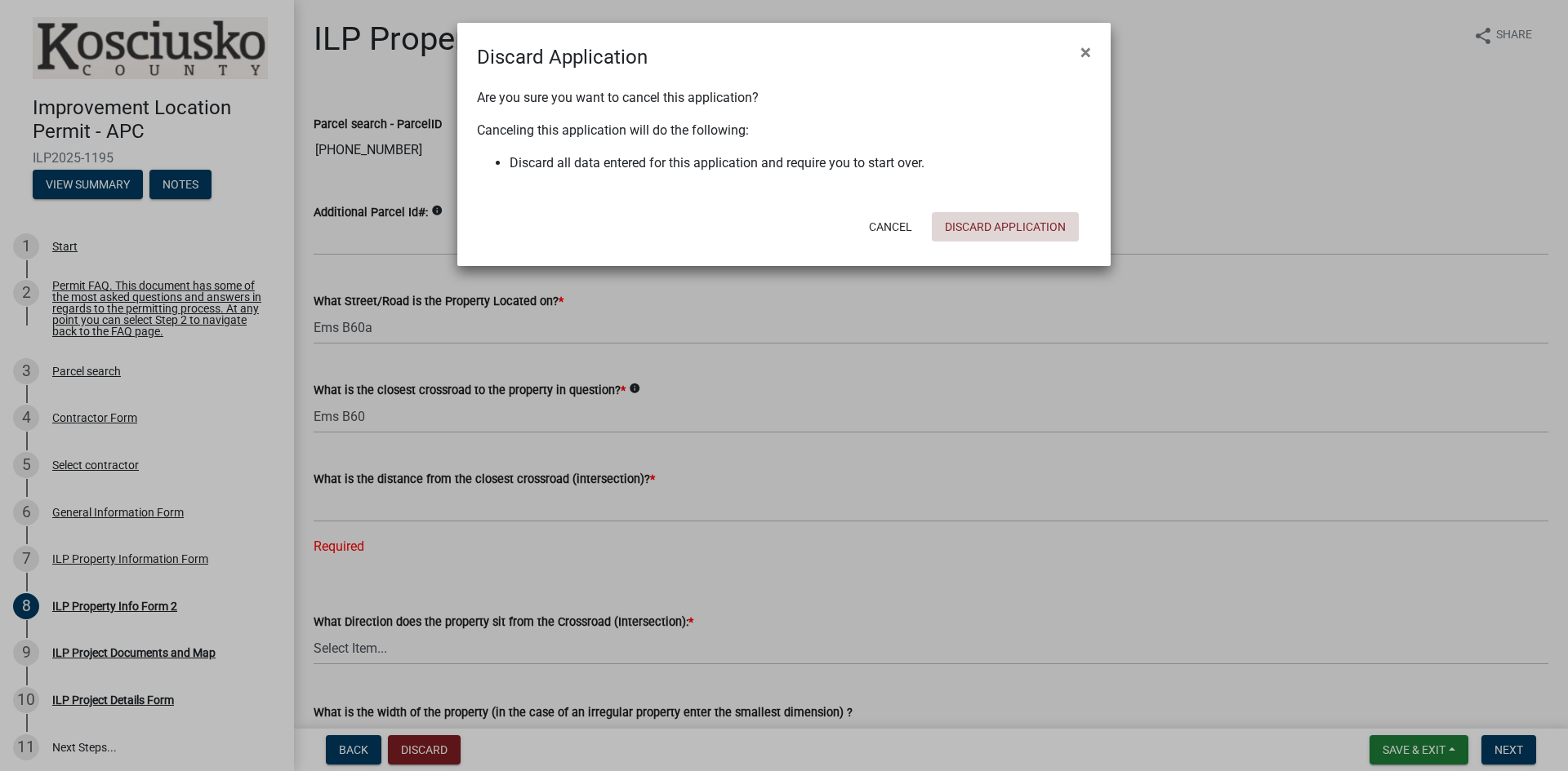
click at [998, 229] on button "Discard Application" at bounding box center [1005, 226] width 147 height 30
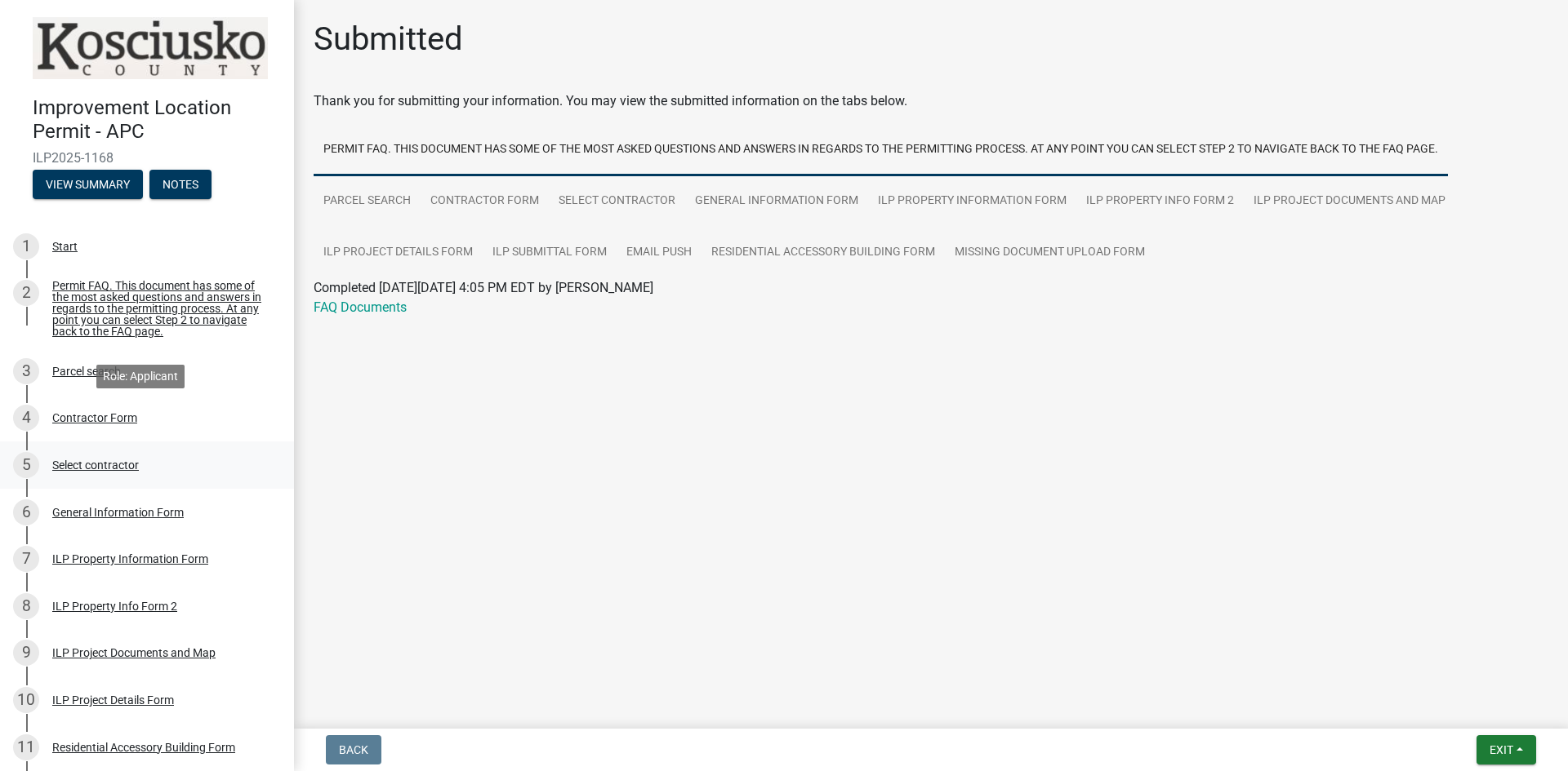
scroll to position [245, 0]
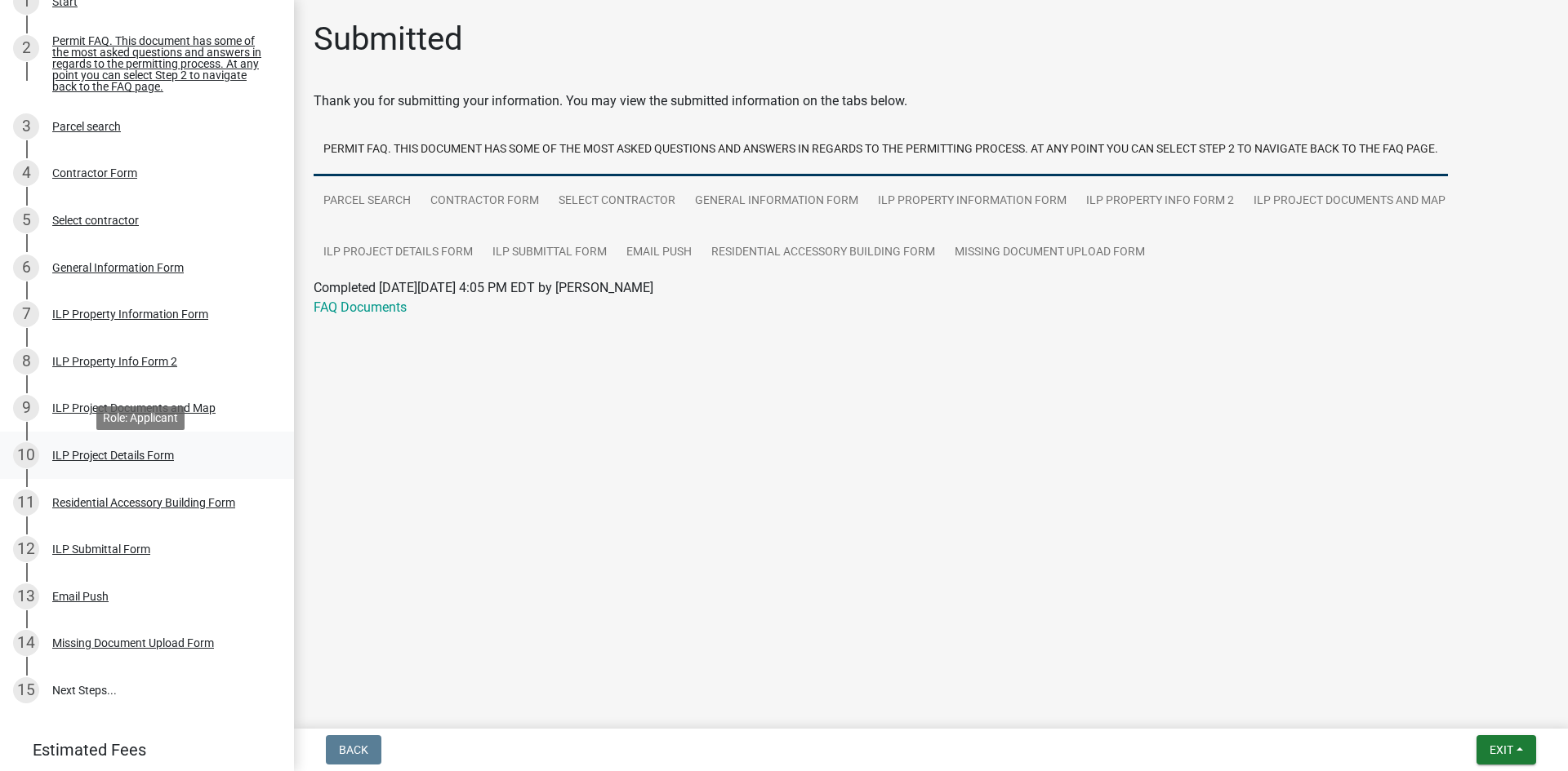
click at [102, 461] on div "ILP Project Details Form" at bounding box center [112, 455] width 121 height 12
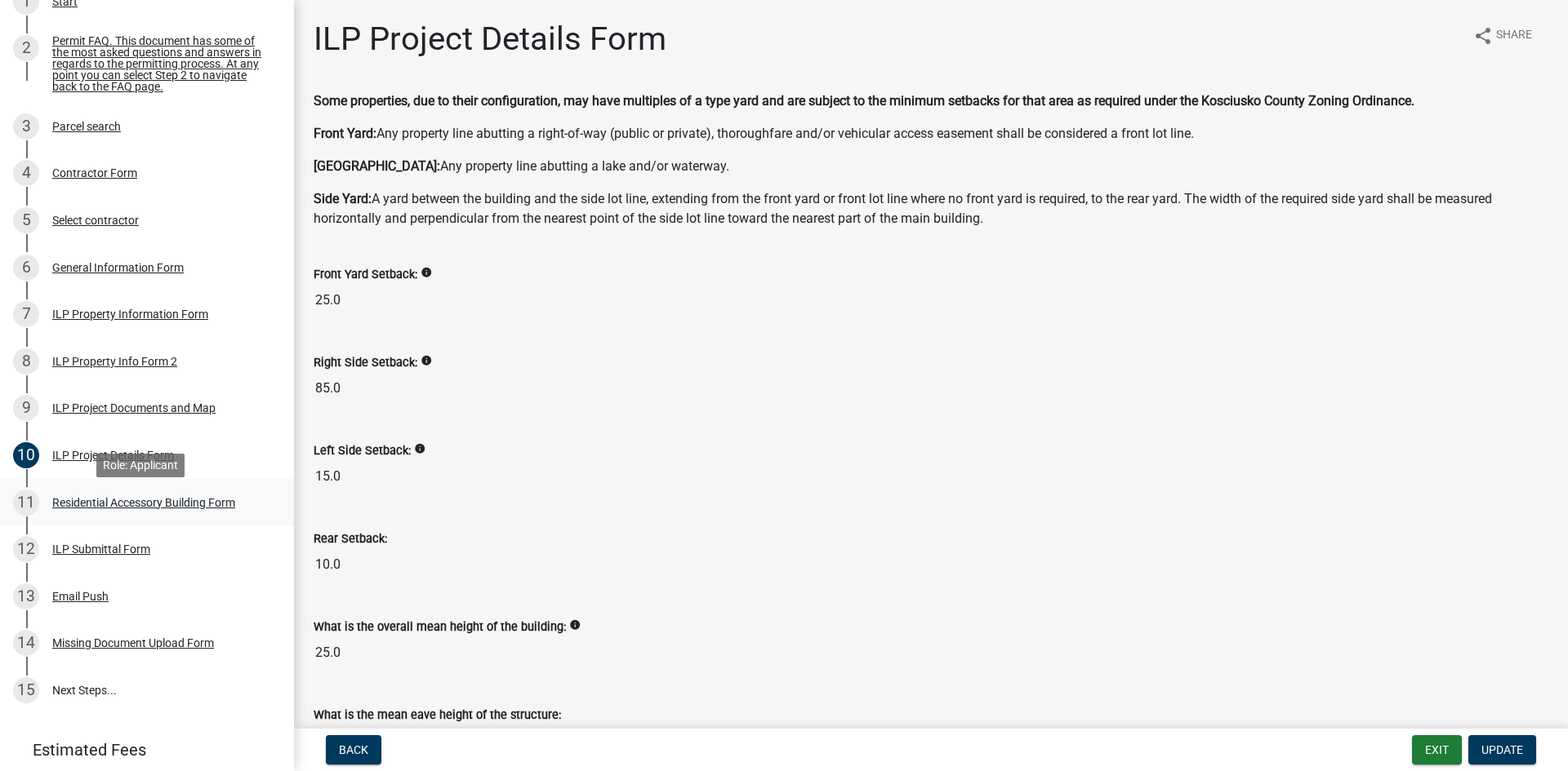
click at [101, 506] on div "Residential Accessory Building Form" at bounding box center [144, 503] width 183 height 12
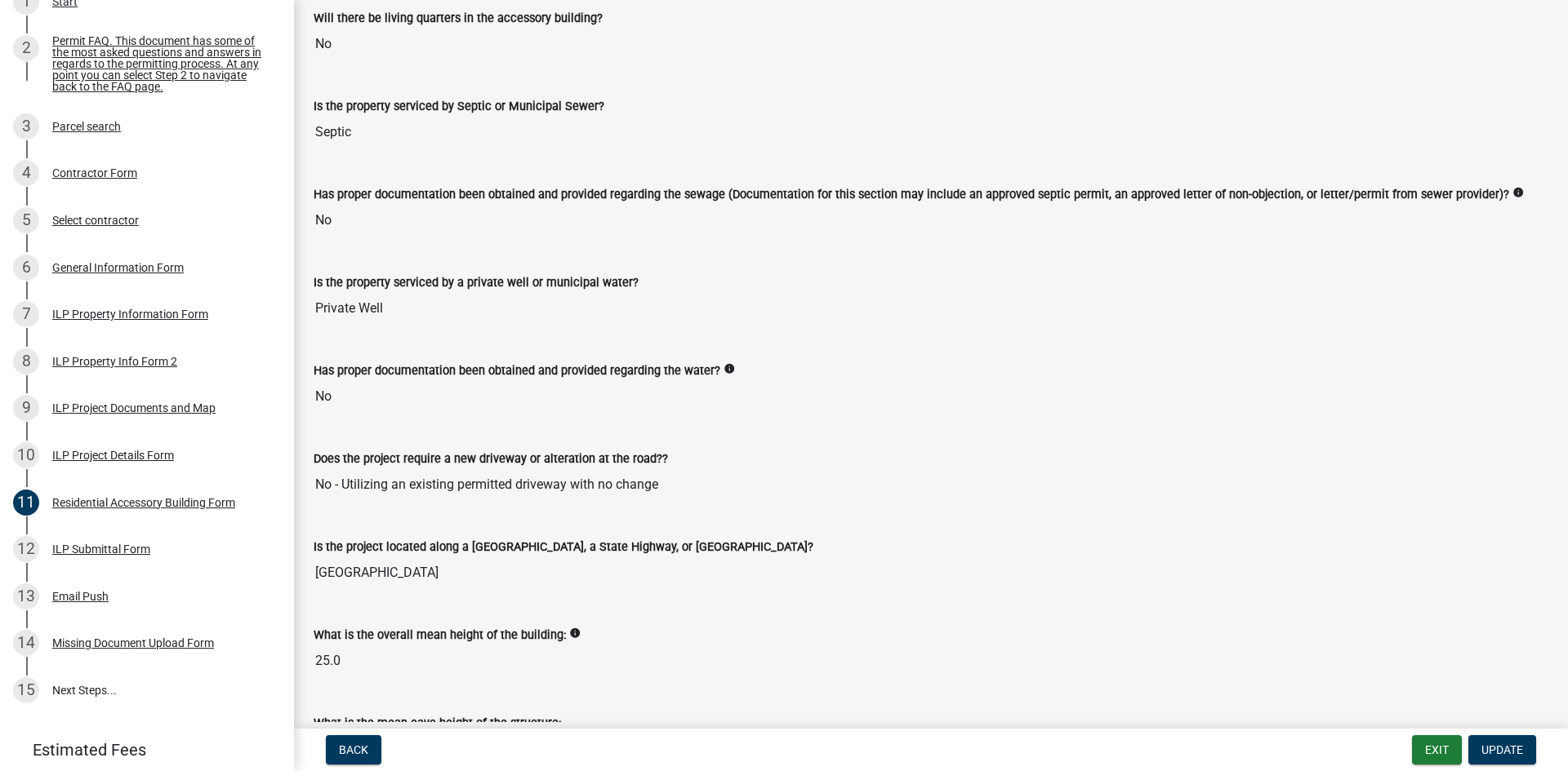
scroll to position [314, 0]
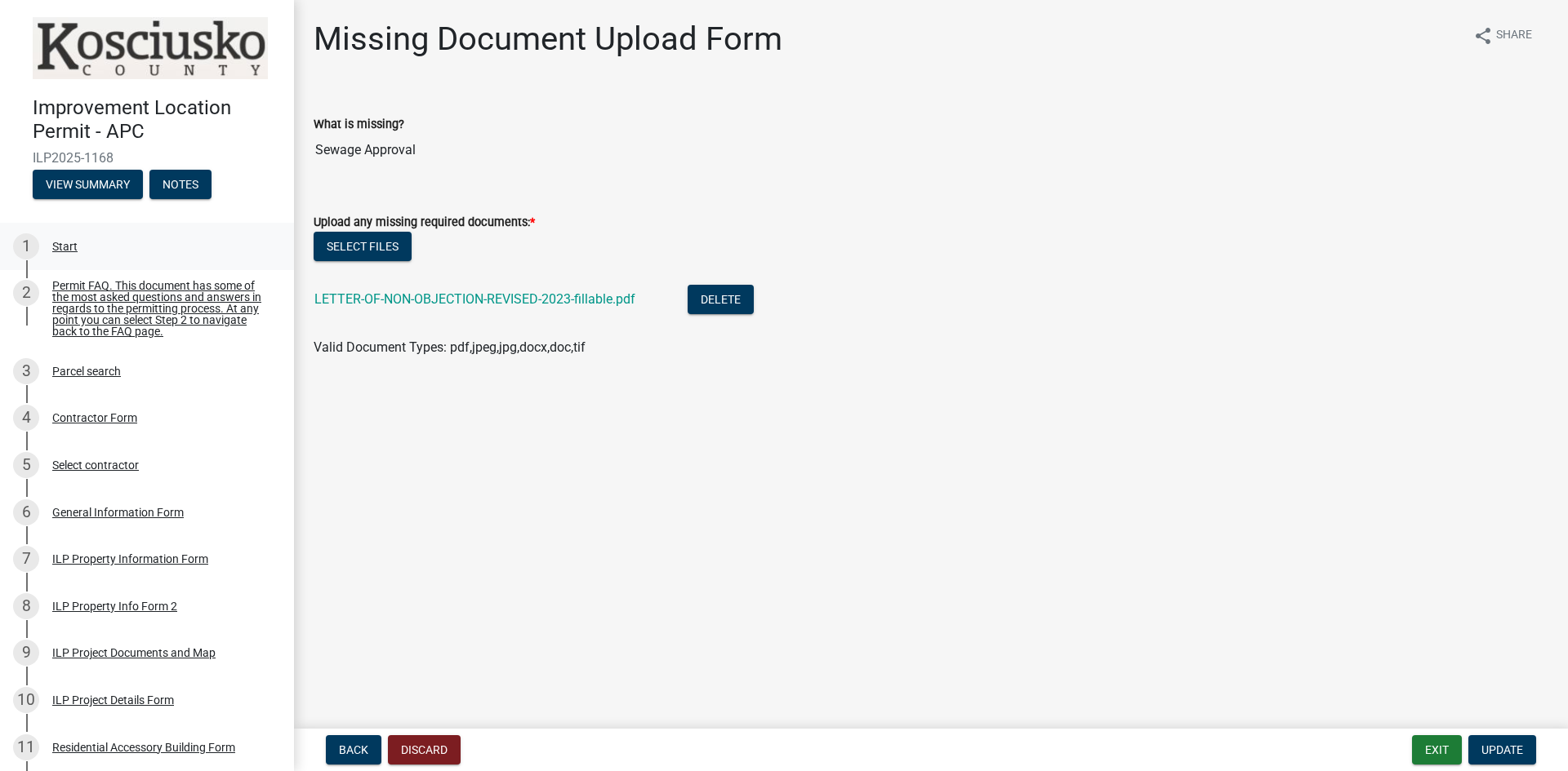
click at [68, 241] on div "Start" at bounding box center [65, 246] width 25 height 12
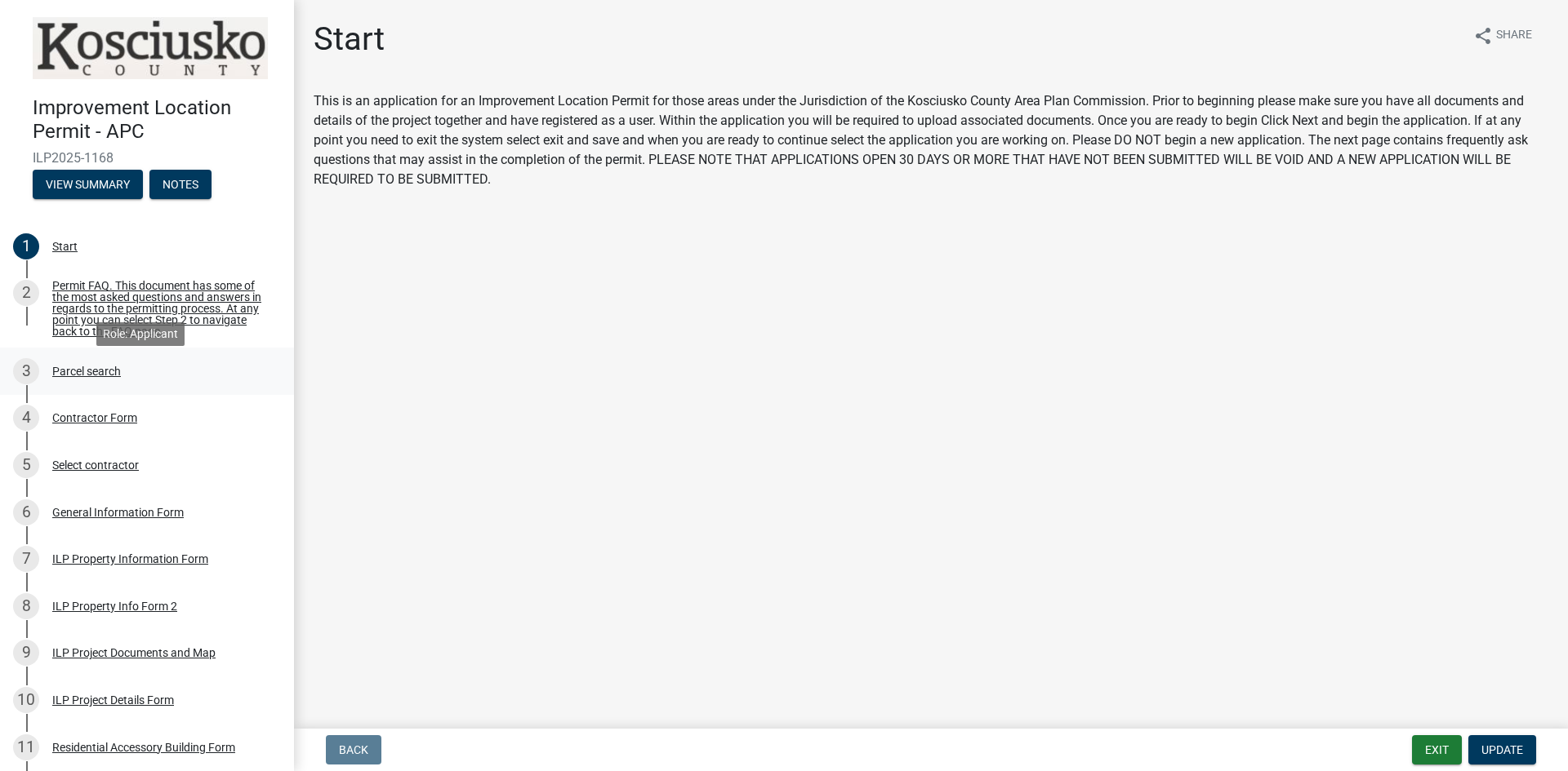
click at [79, 377] on div "Parcel search" at bounding box center [86, 371] width 68 height 12
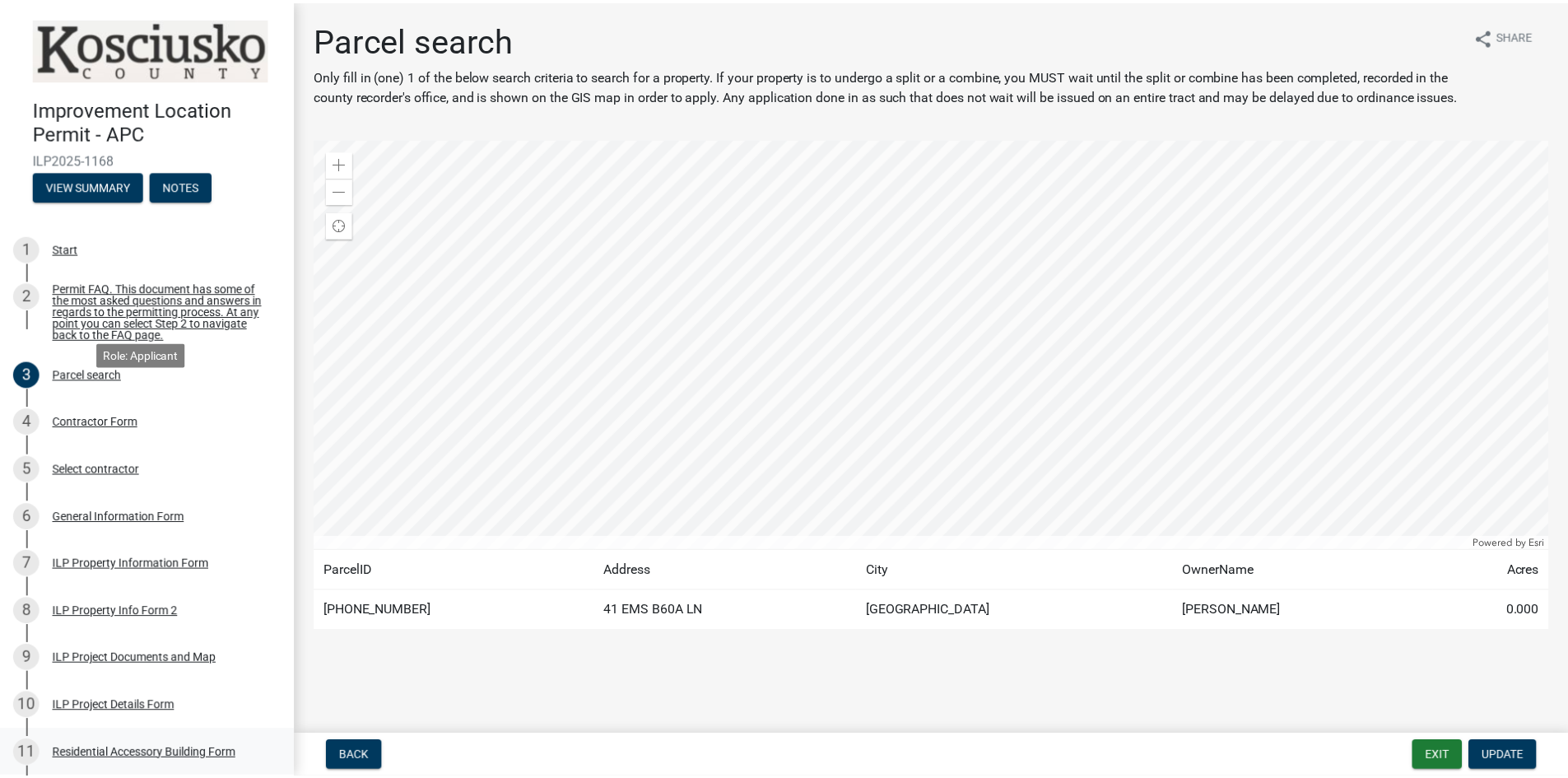
scroll to position [313, 0]
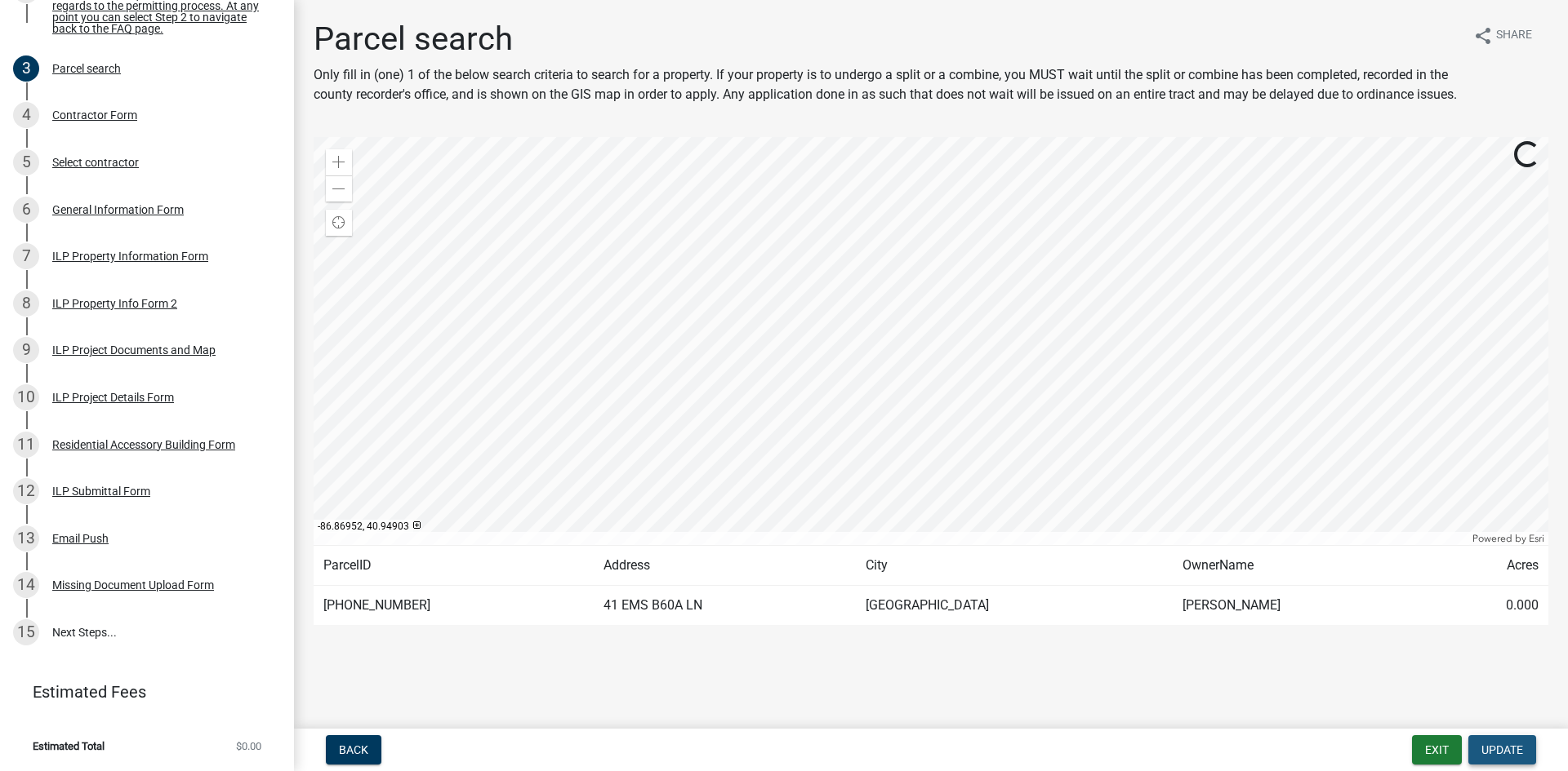
click at [1484, 753] on span "Update" at bounding box center [1502, 749] width 41 height 13
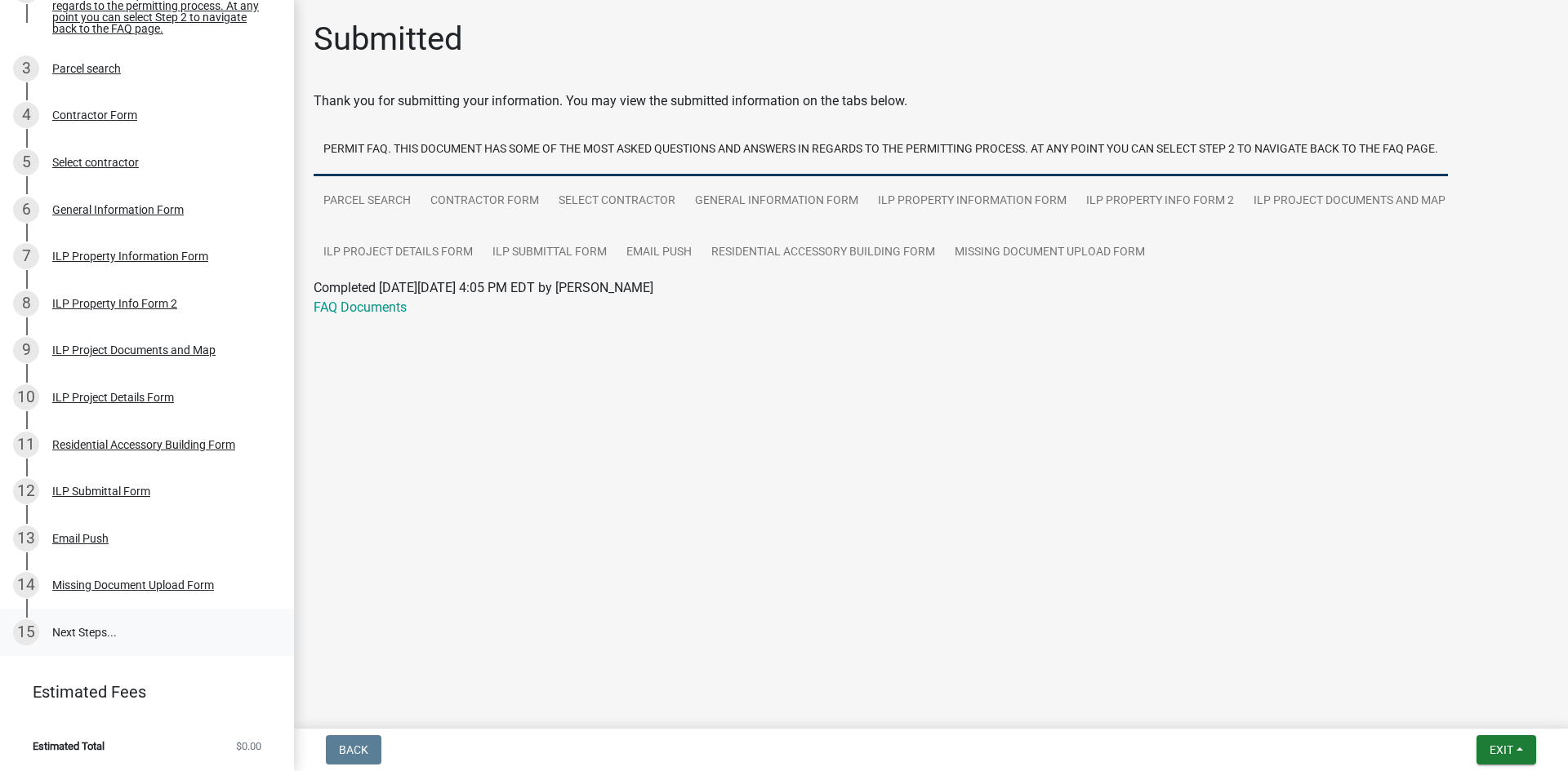
click at [101, 634] on link "15 Next Steps..." at bounding box center [146, 632] width 294 height 48
click at [1499, 750] on span "Exit" at bounding box center [1501, 749] width 23 height 13
click at [1484, 718] on button "Save & Exit" at bounding box center [1470, 707] width 130 height 39
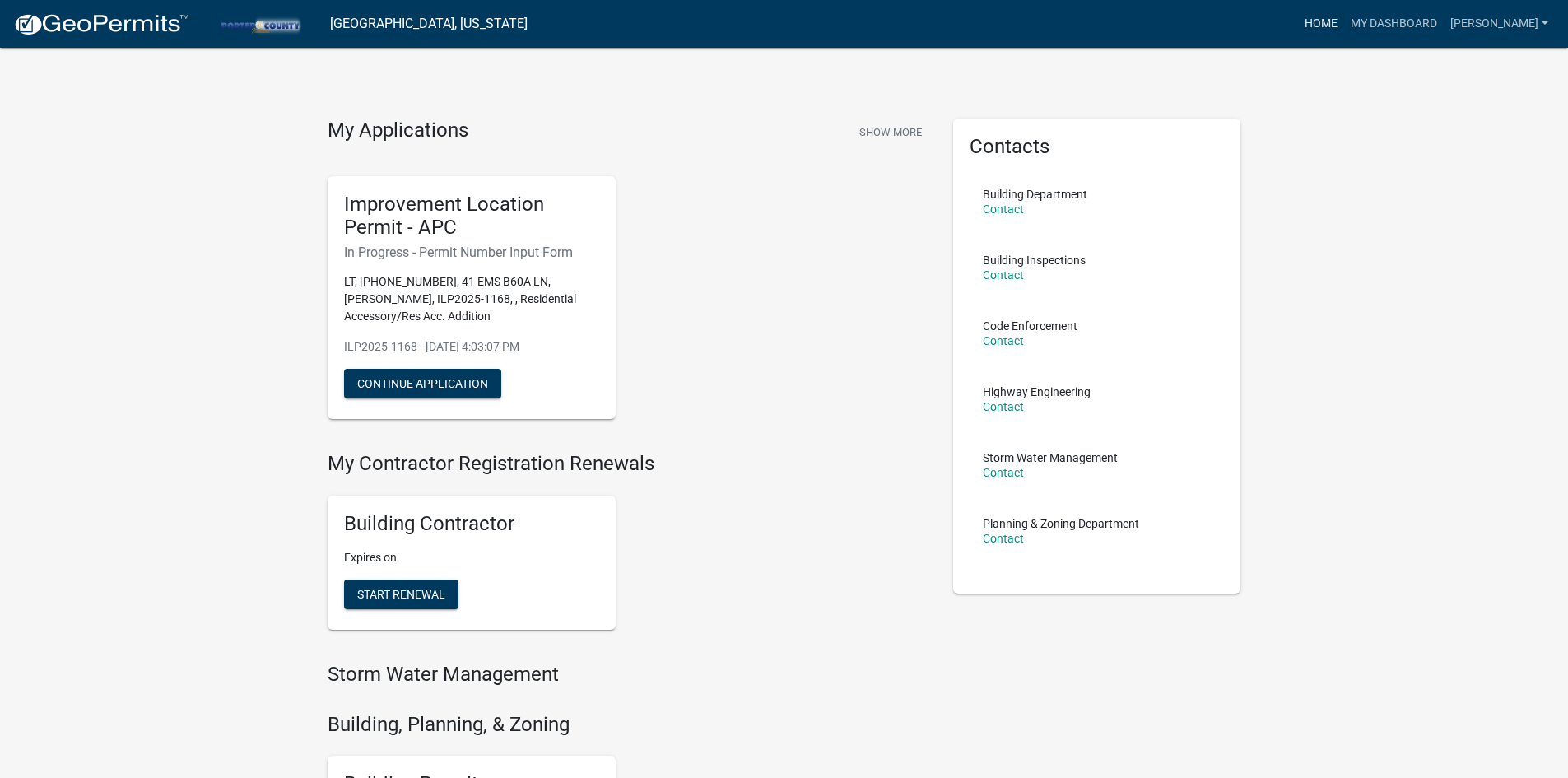
click at [1344, 24] on link "Home" at bounding box center [1321, 24] width 46 height 32
click at [1433, 24] on link "My Dashboard" at bounding box center [1394, 24] width 100 height 32
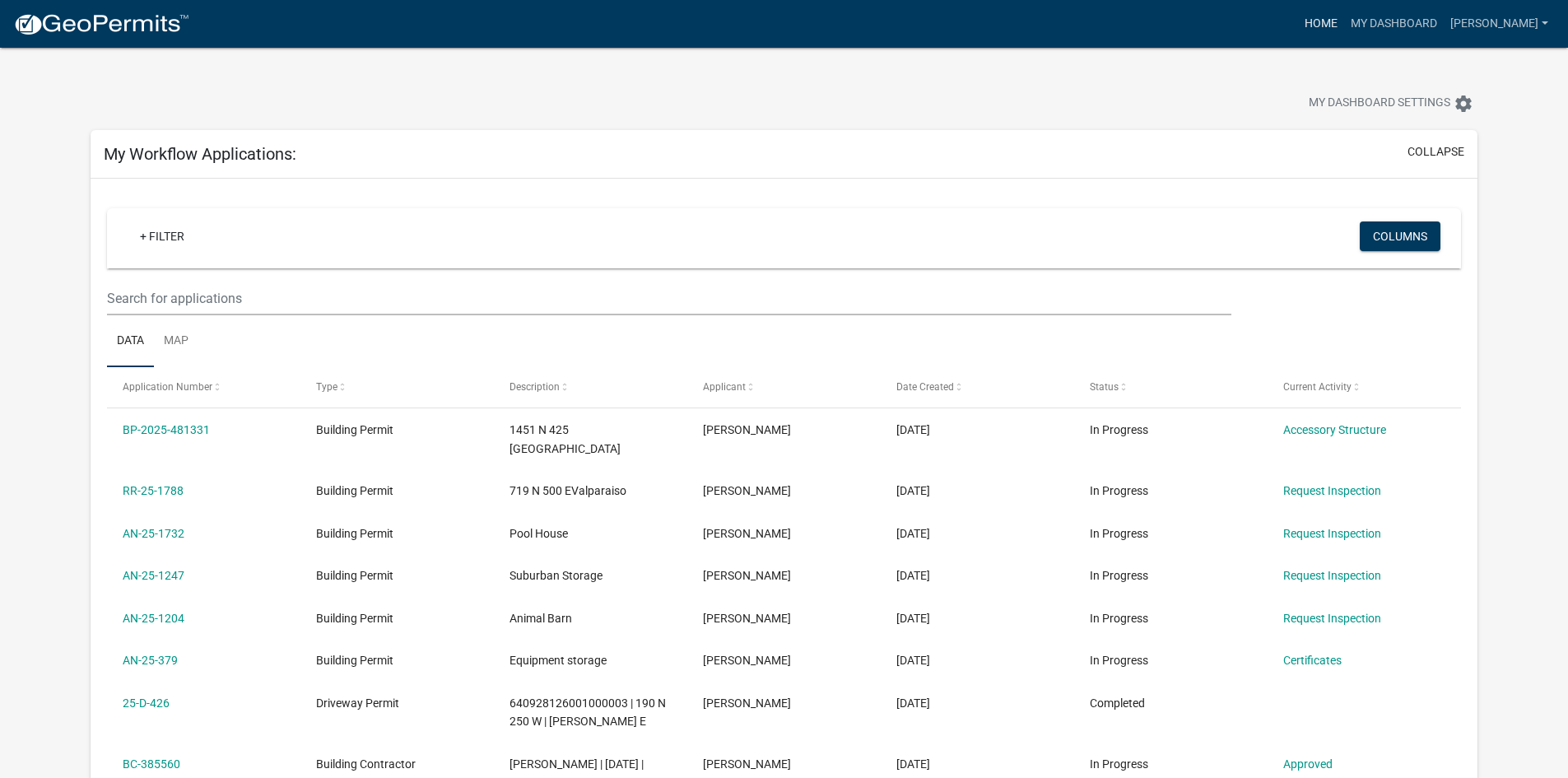
click at [1344, 23] on link "Home" at bounding box center [1321, 24] width 46 height 32
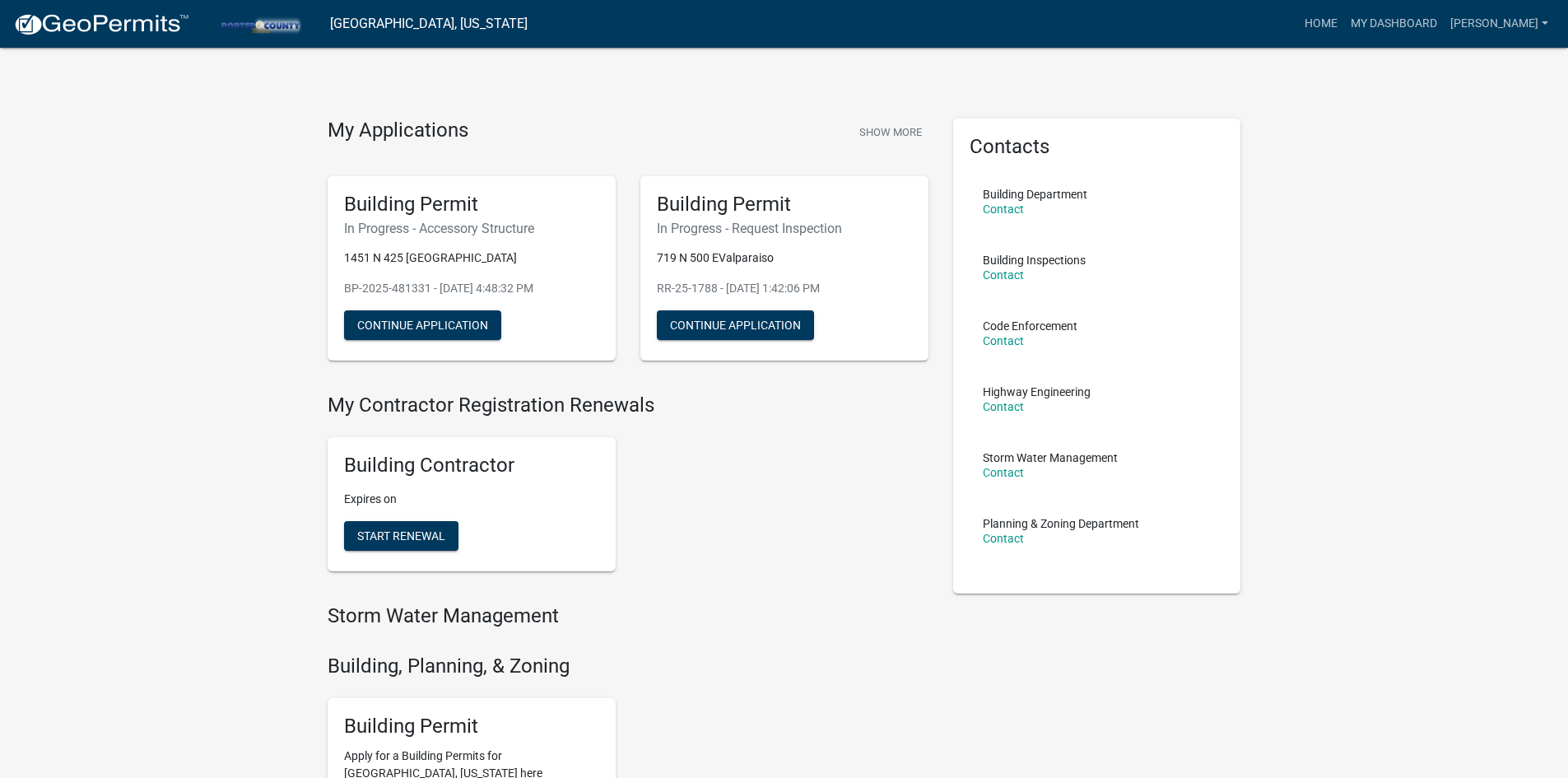
click at [406, 24] on link "[GEOGRAPHIC_DATA], [US_STATE]" at bounding box center [429, 24] width 197 height 28
click at [90, 34] on img at bounding box center [101, 24] width 177 height 24
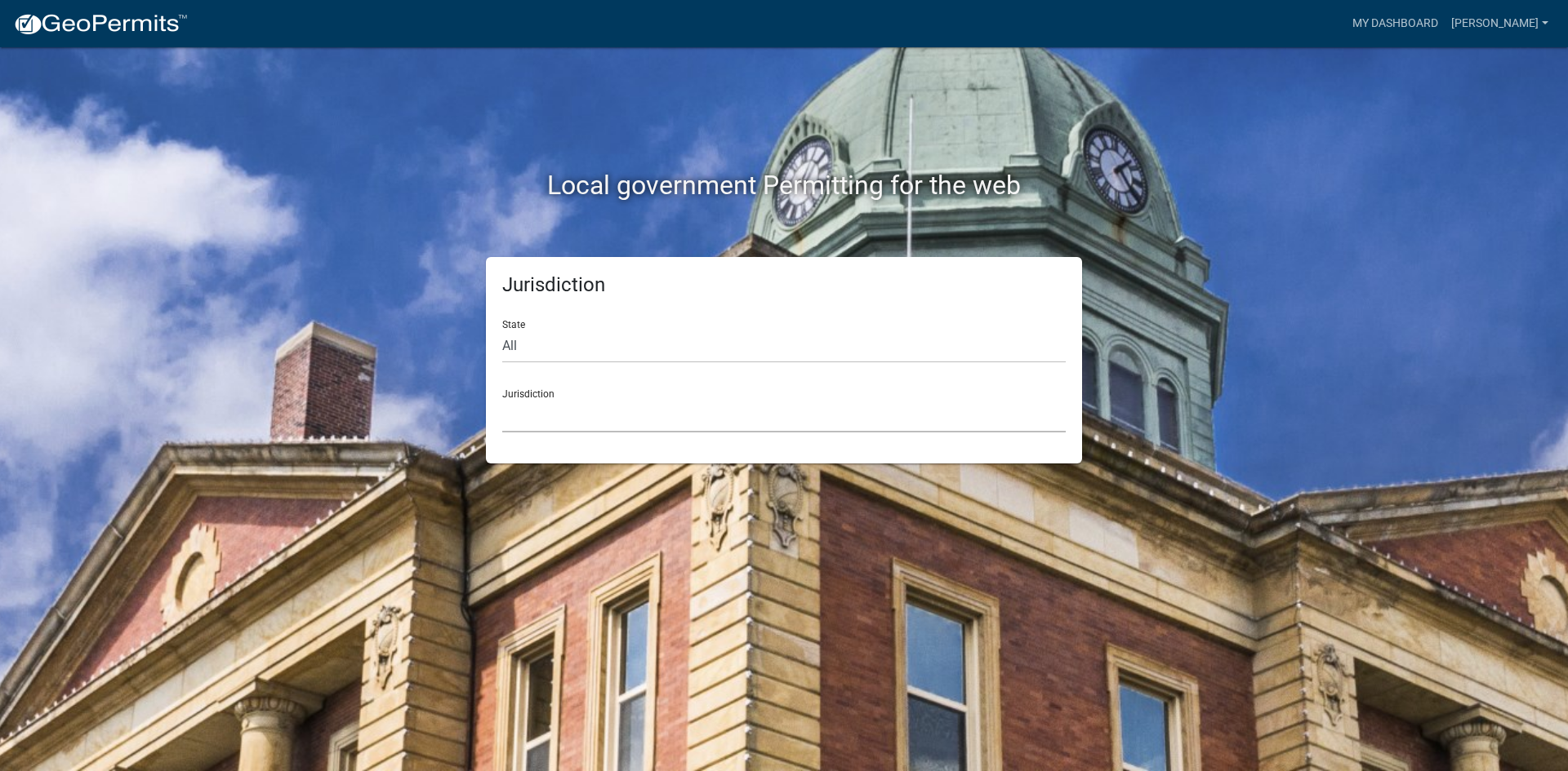
click at [534, 399] on select "[GEOGRAPHIC_DATA], [US_STATE] [GEOGRAPHIC_DATA], [US_STATE][PERSON_NAME][GEOGRA…" at bounding box center [783, 416] width 563 height 33
click at [1229, 139] on div "Local government Permitting for the web" at bounding box center [784, 152] width 930 height 209
